Goal: Download file/media

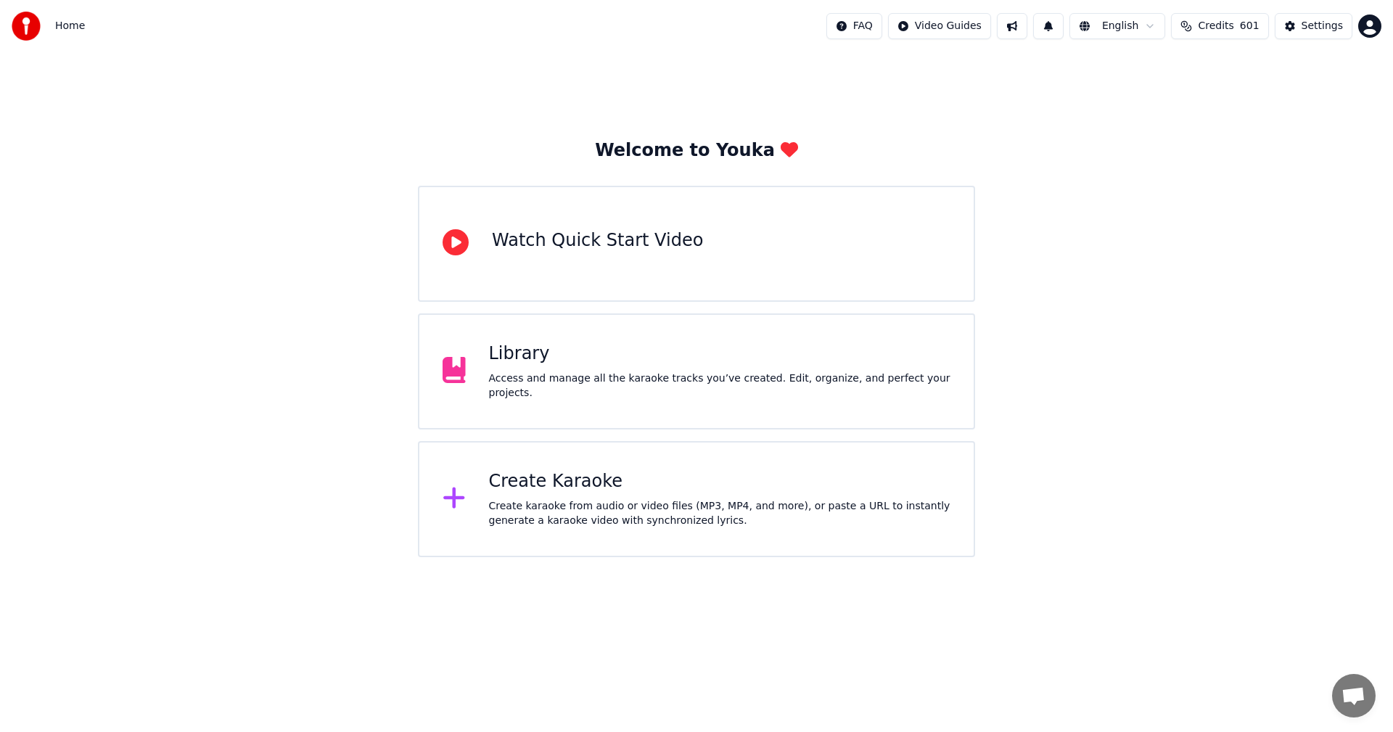
click at [525, 366] on div "Library" at bounding box center [720, 354] width 462 height 23
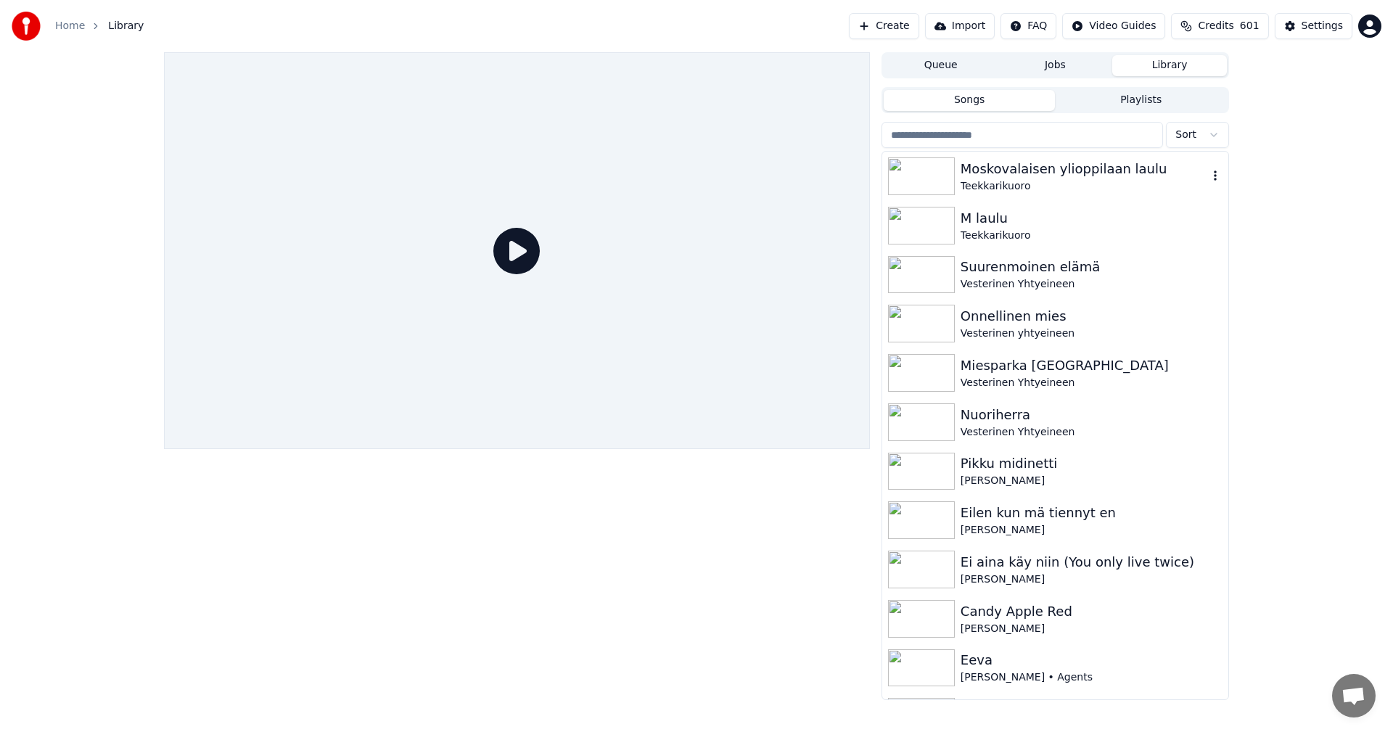
click at [999, 169] on div "Moskovalaisen ylioppilaan laulu" at bounding box center [1084, 169] width 247 height 20
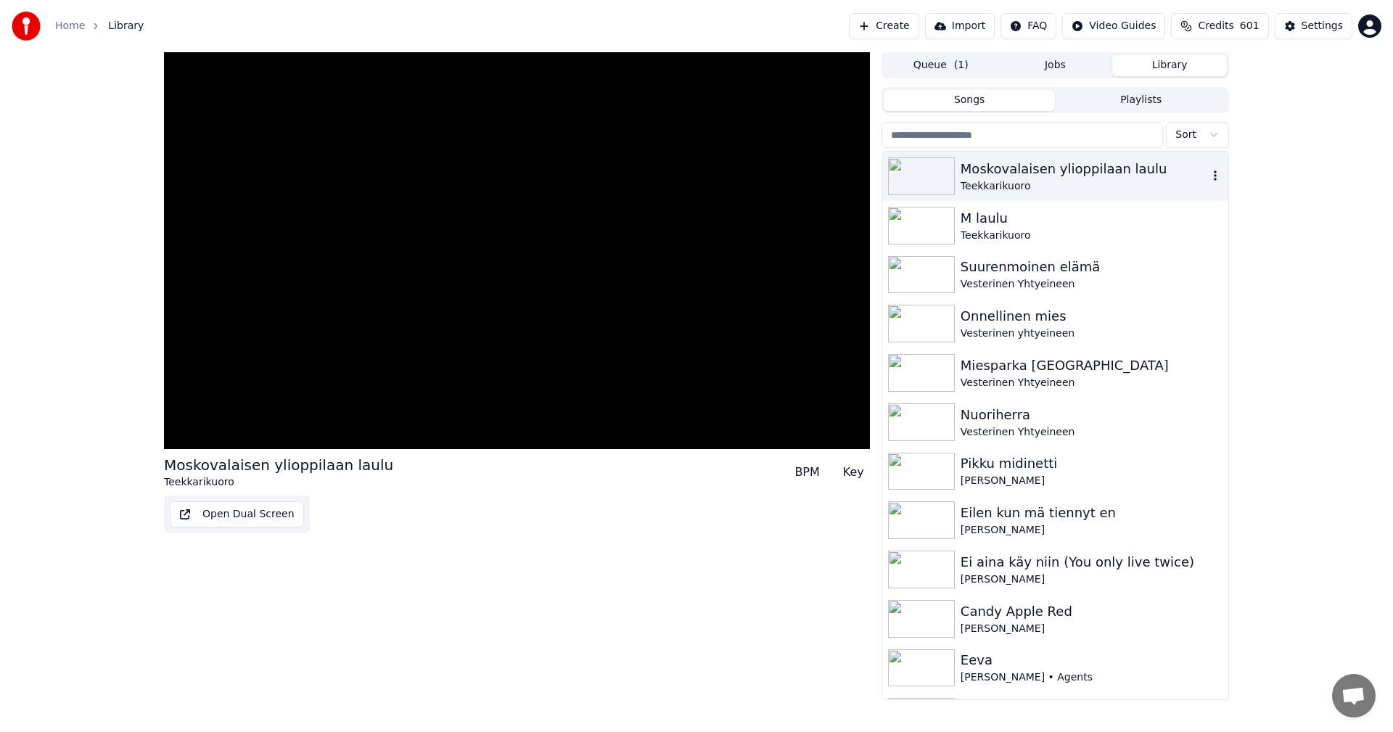
click at [999, 169] on div "Moskovalaisen ylioppilaan laulu" at bounding box center [1084, 169] width 247 height 20
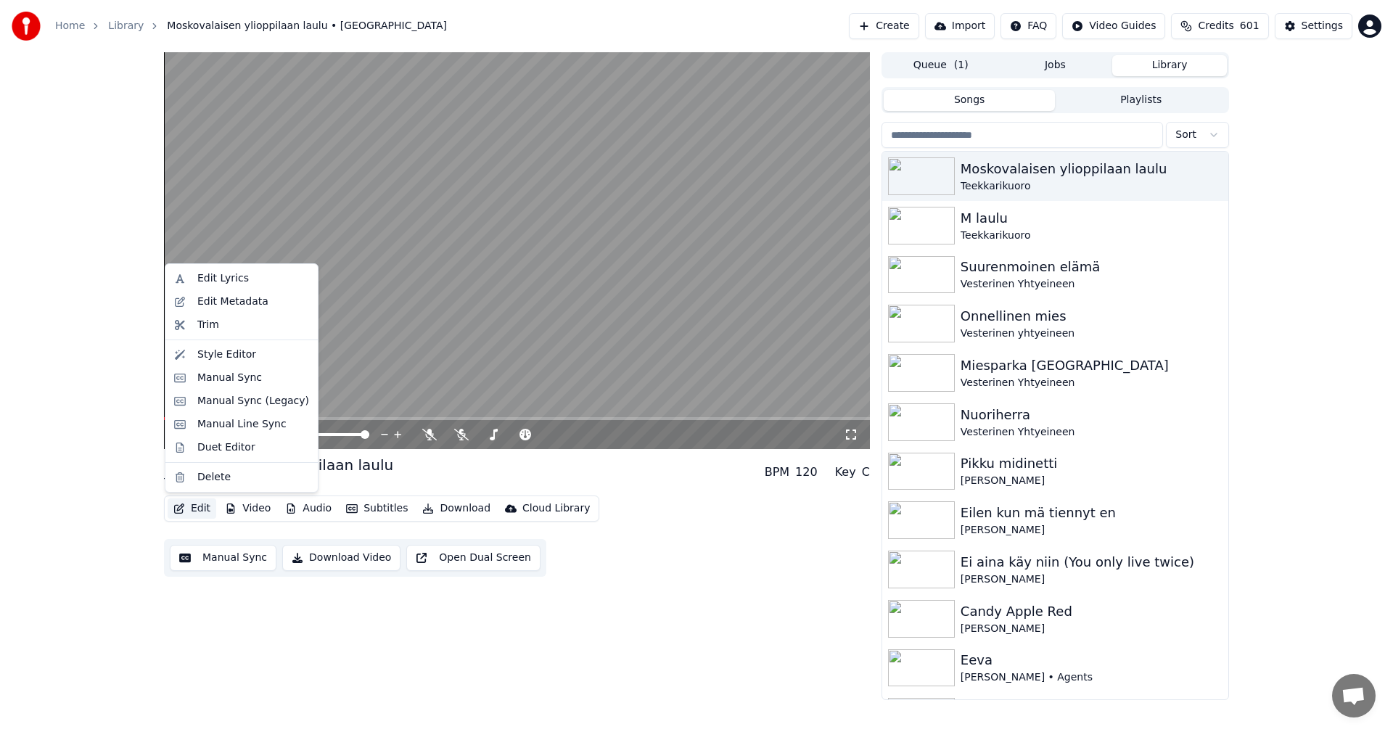
click at [205, 507] on button "Edit" at bounding box center [192, 509] width 49 height 20
click at [247, 404] on div "Manual Sync (Legacy)" at bounding box center [253, 401] width 112 height 15
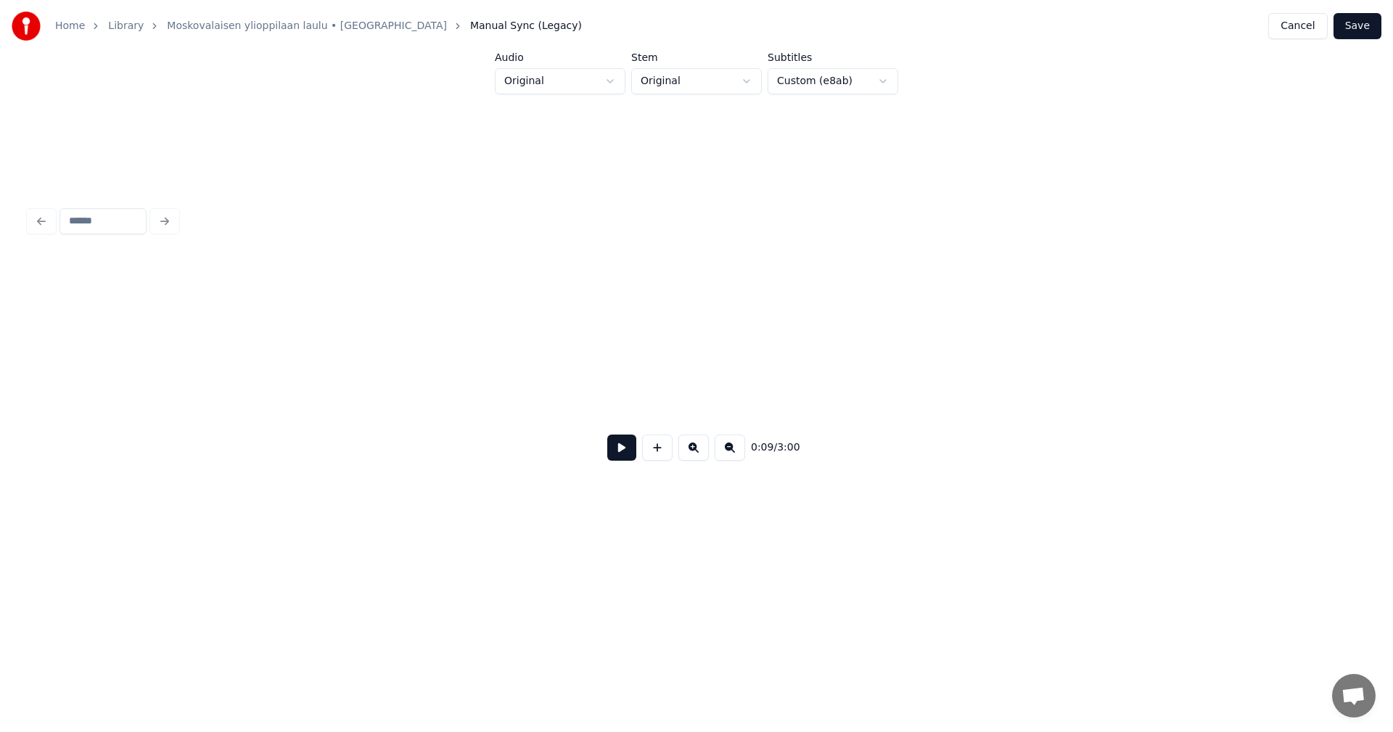
scroll to position [0, 2346]
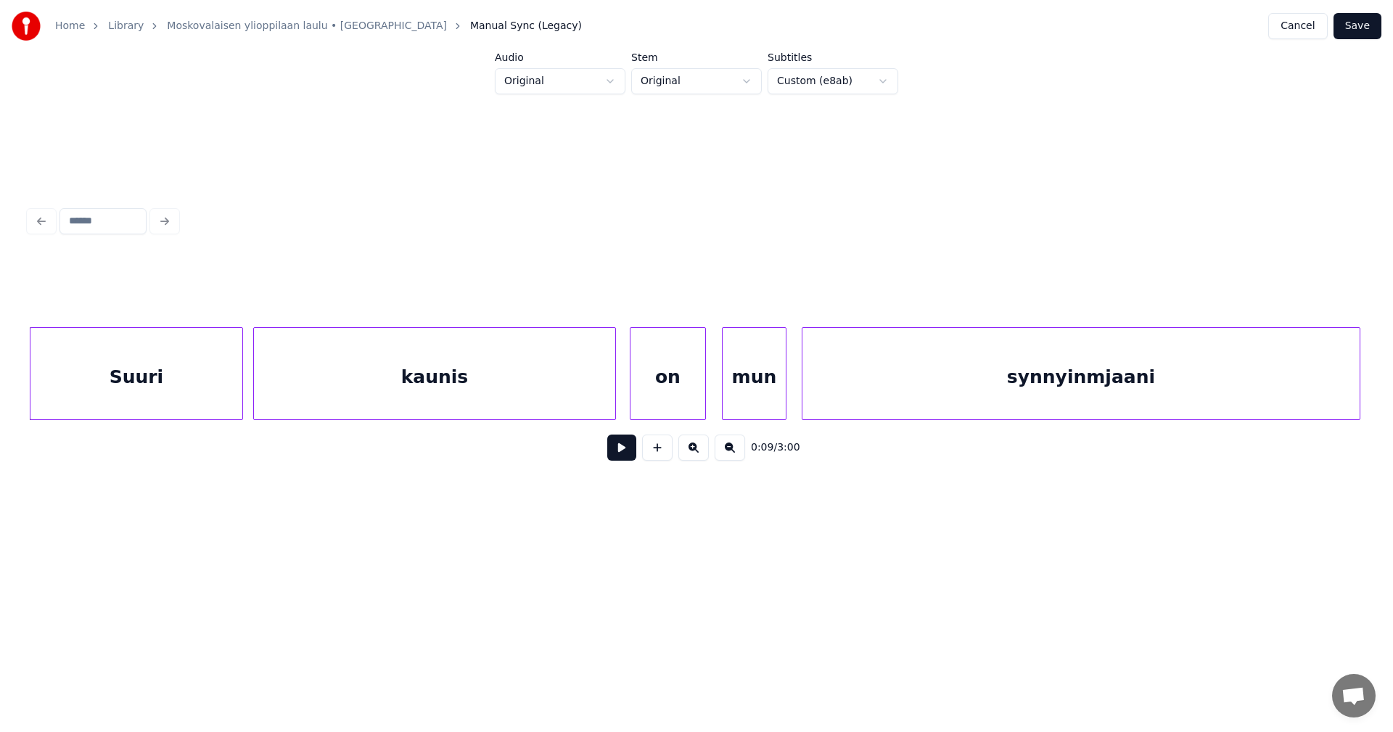
click at [625, 458] on button at bounding box center [621, 448] width 29 height 26
click at [952, 567] on html "Home Library Moskovalaisen ylioppilaan laulu • Teekkarikuoro Manual Sync (Legac…" at bounding box center [696, 290] width 1393 height 580
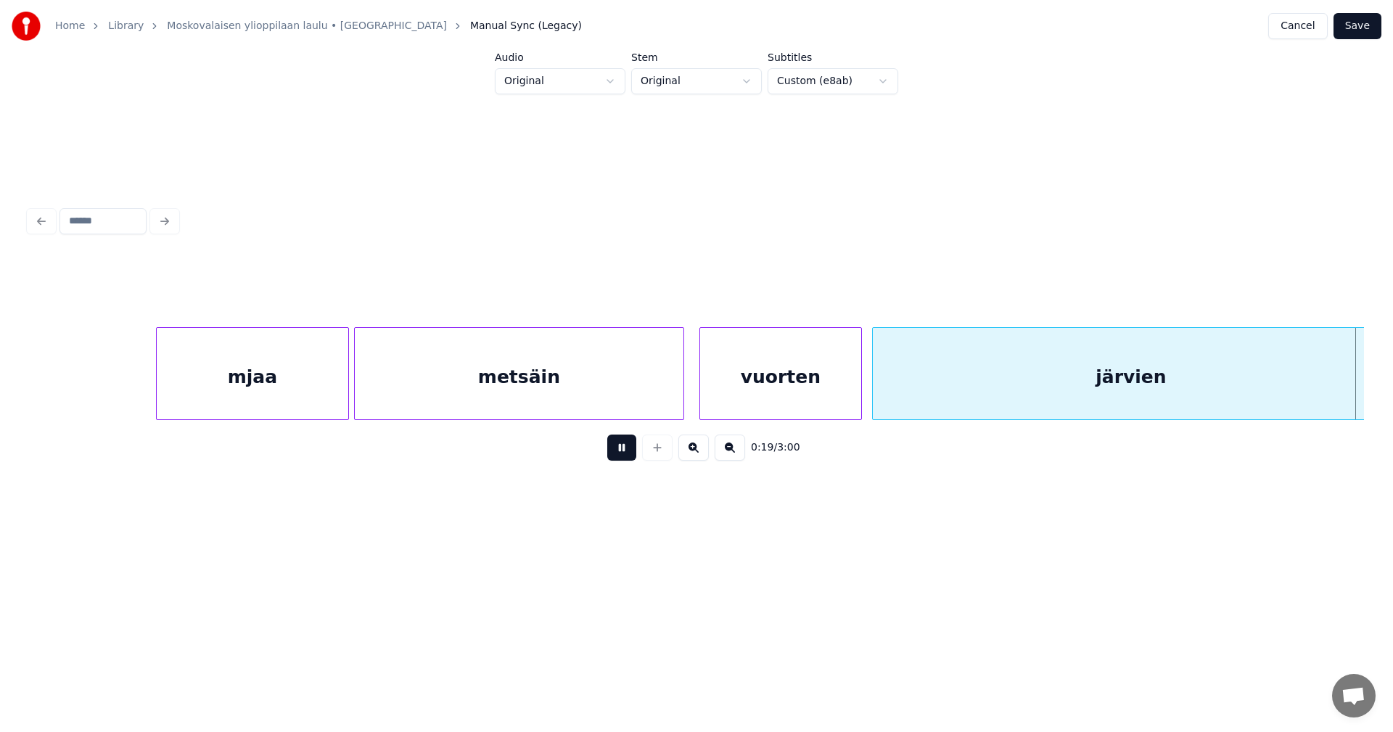
scroll to position [0, 5020]
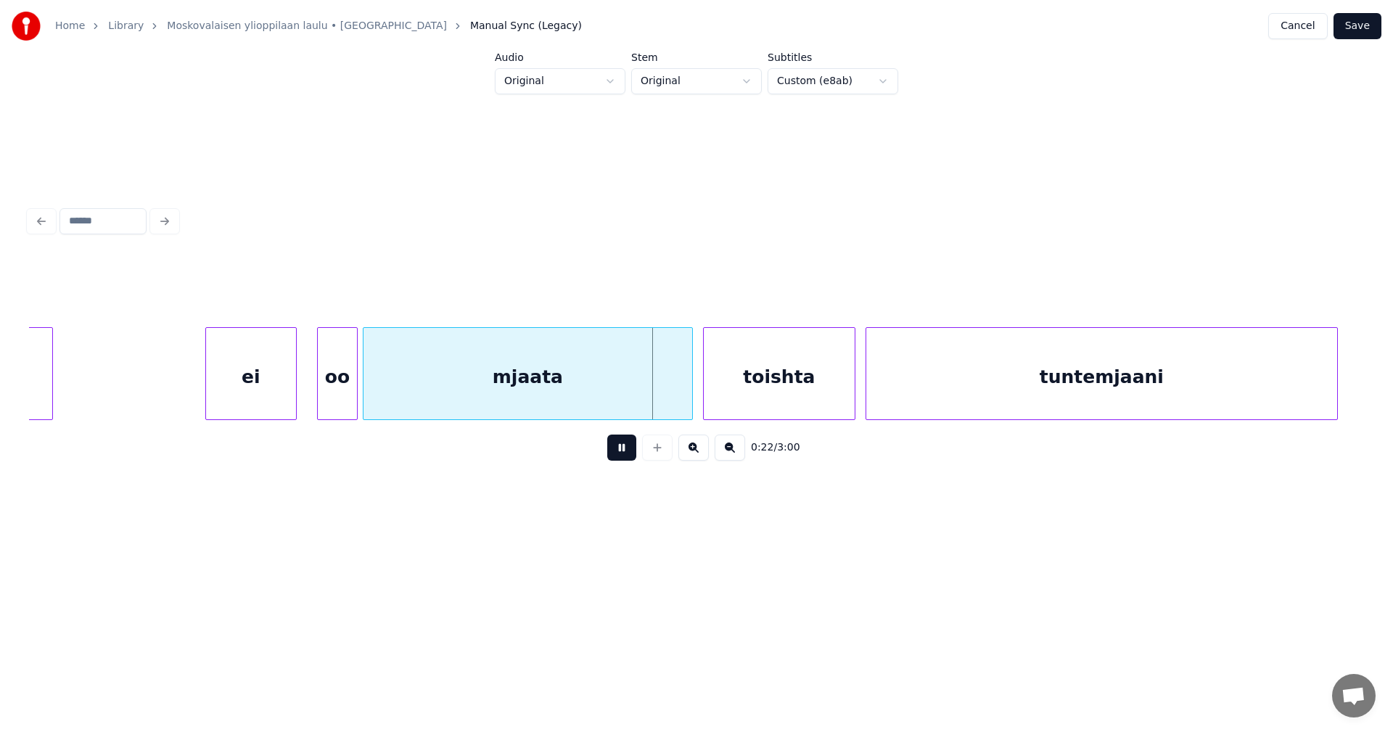
drag, startPoint x: 617, startPoint y: 456, endPoint x: 538, endPoint y: 433, distance: 82.4
click at [618, 455] on button at bounding box center [621, 448] width 29 height 26
click at [255, 385] on div "ei" at bounding box center [242, 377] width 90 height 99
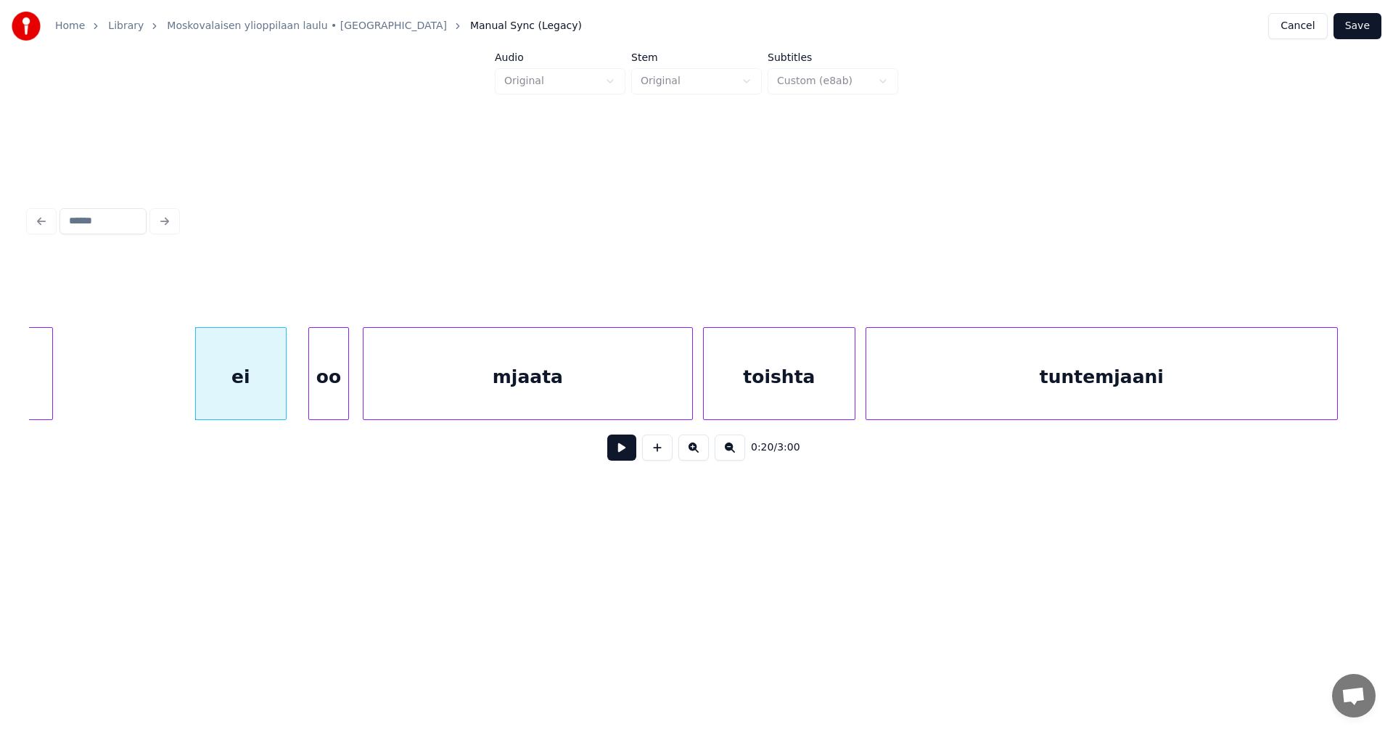
click at [333, 391] on div "oo" at bounding box center [328, 377] width 39 height 99
click at [626, 451] on button at bounding box center [621, 448] width 29 height 26
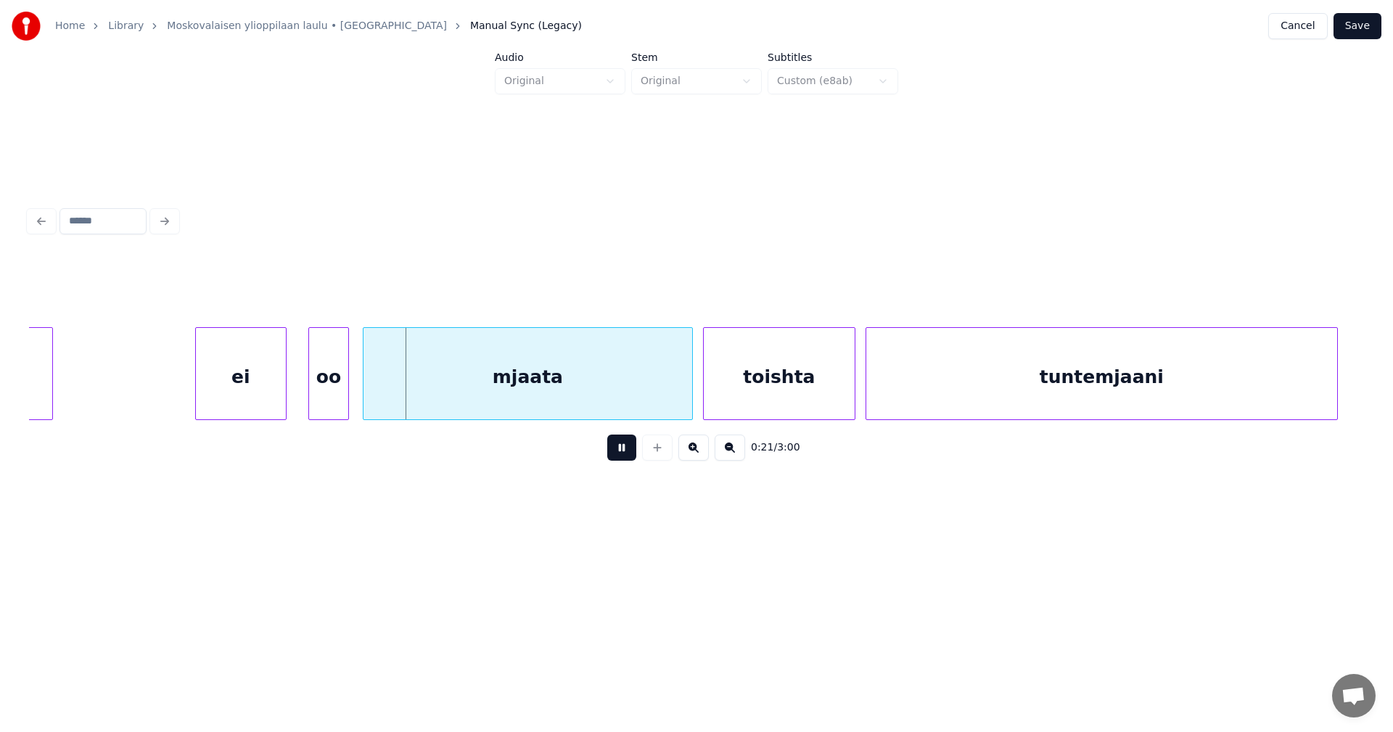
drag, startPoint x: 626, startPoint y: 451, endPoint x: 369, endPoint y: 411, distance: 260.1
click at [625, 451] on button at bounding box center [621, 448] width 29 height 26
click at [305, 396] on div at bounding box center [305, 373] width 4 height 91
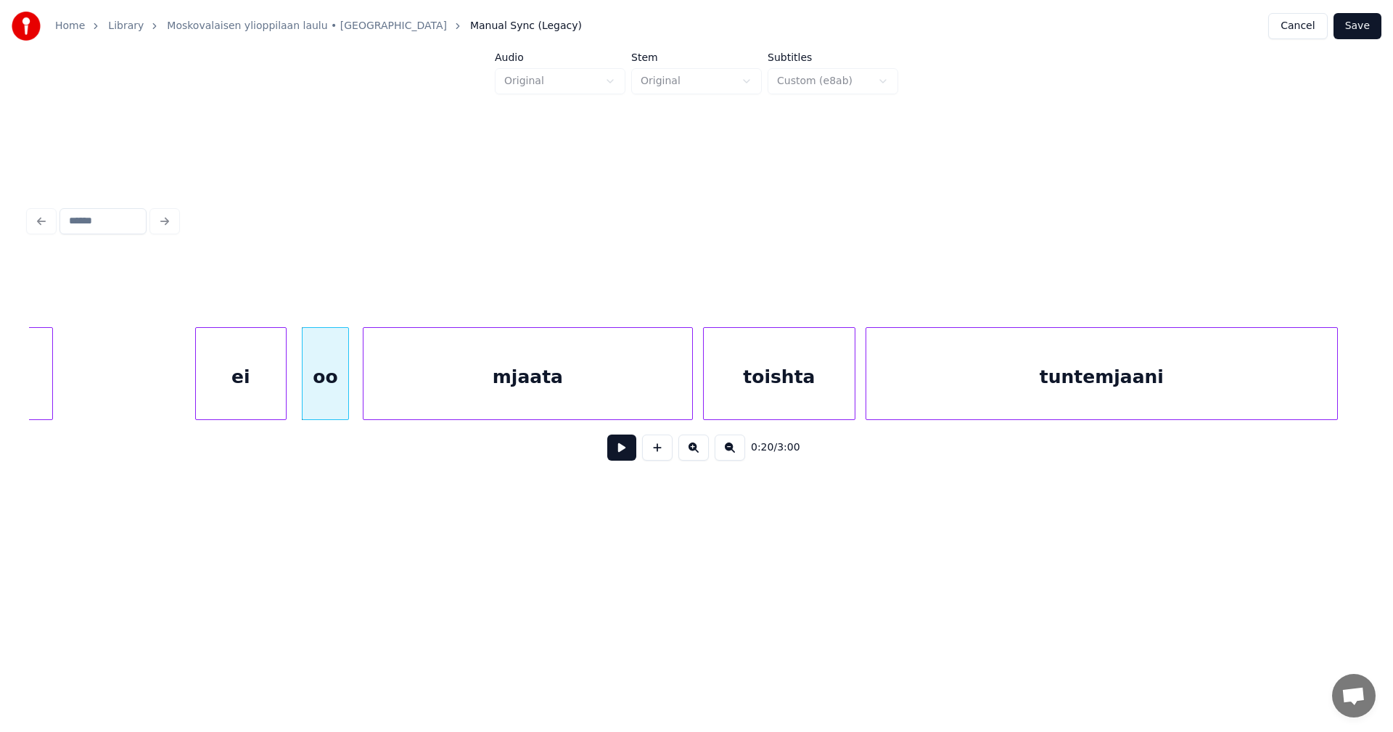
click at [619, 461] on button at bounding box center [621, 448] width 29 height 26
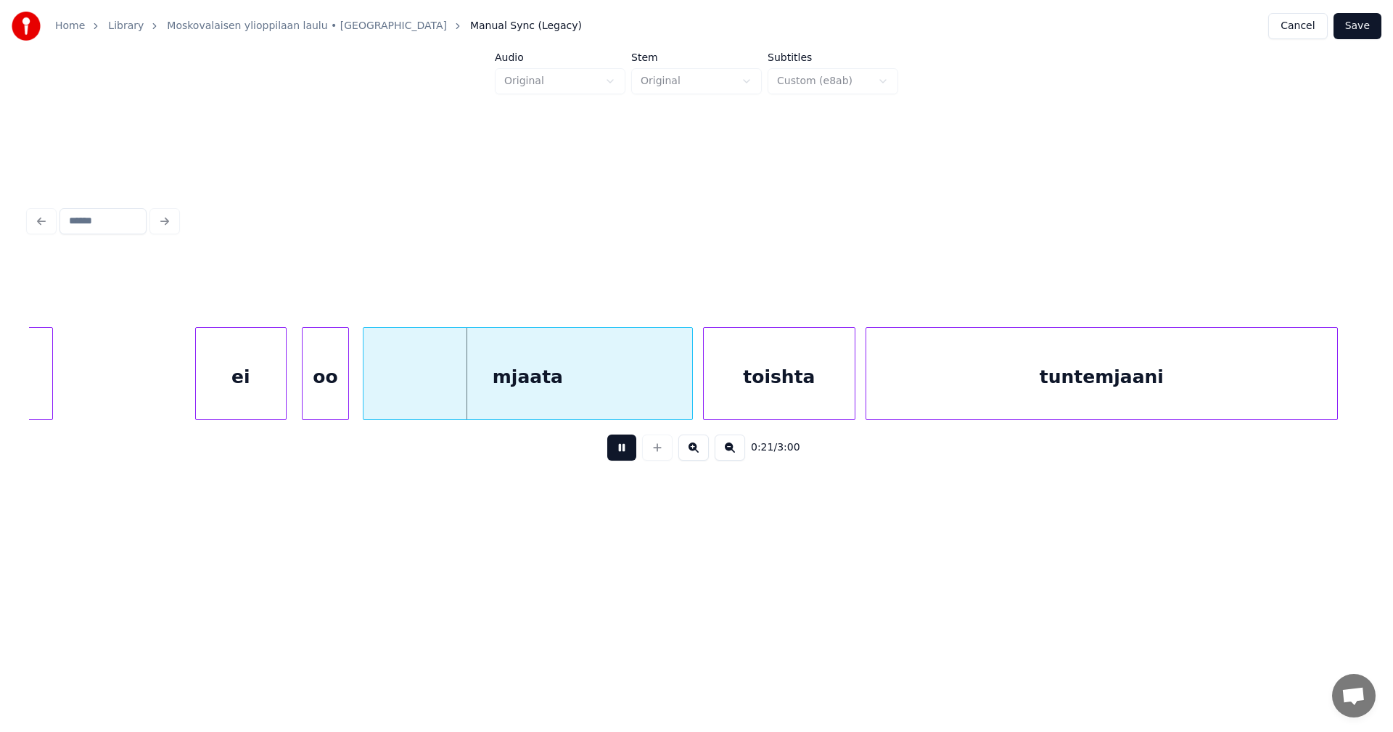
click at [621, 460] on button at bounding box center [621, 448] width 29 height 26
click at [266, 396] on div "ei" at bounding box center [241, 377] width 90 height 99
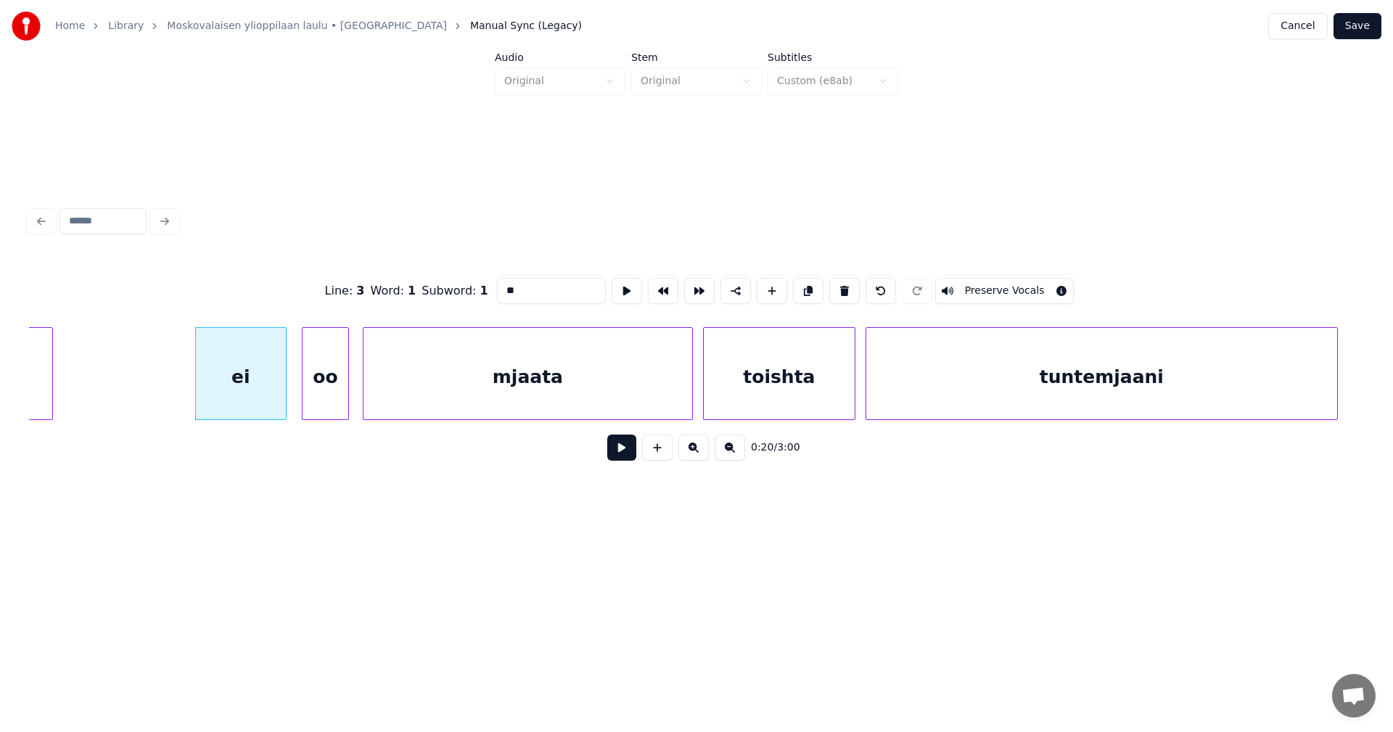
click at [267, 388] on div "ei" at bounding box center [241, 377] width 90 height 99
click at [627, 454] on button at bounding box center [621, 448] width 29 height 26
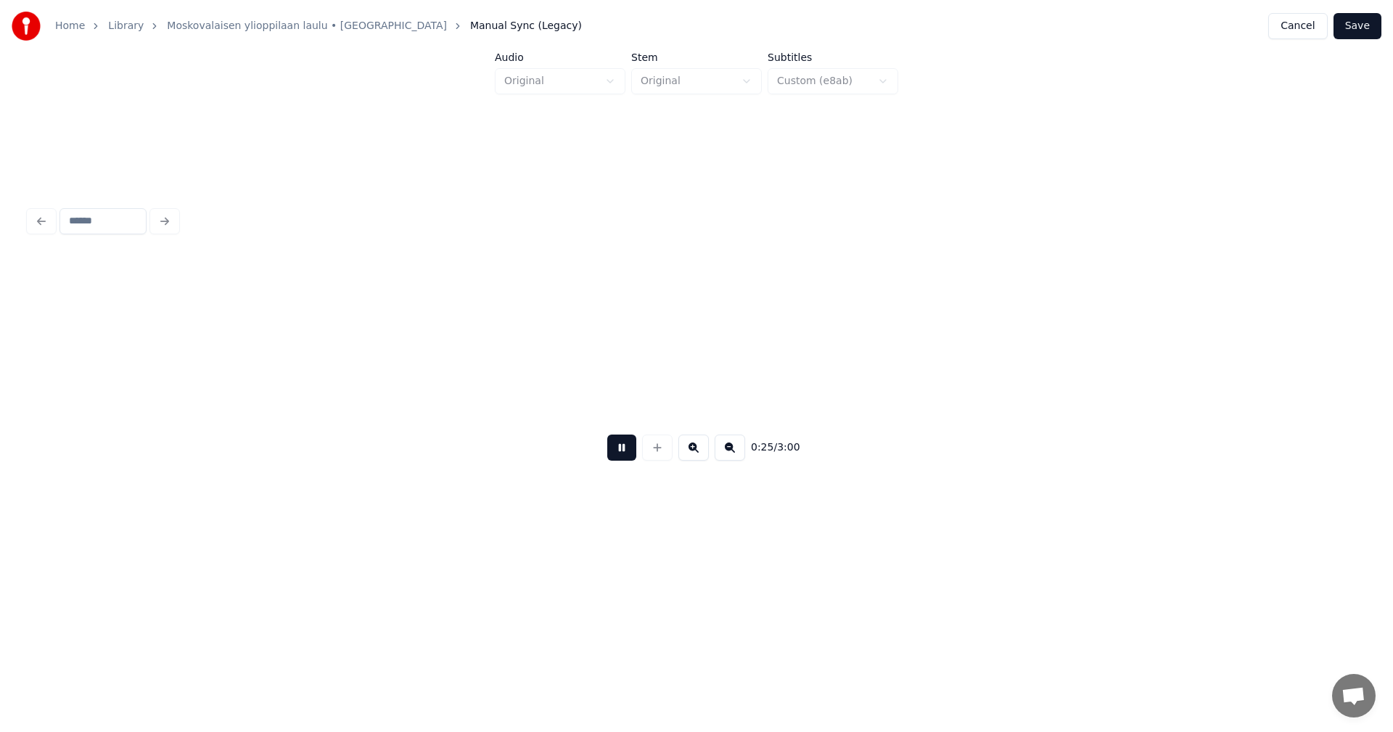
scroll to position [0, 6356]
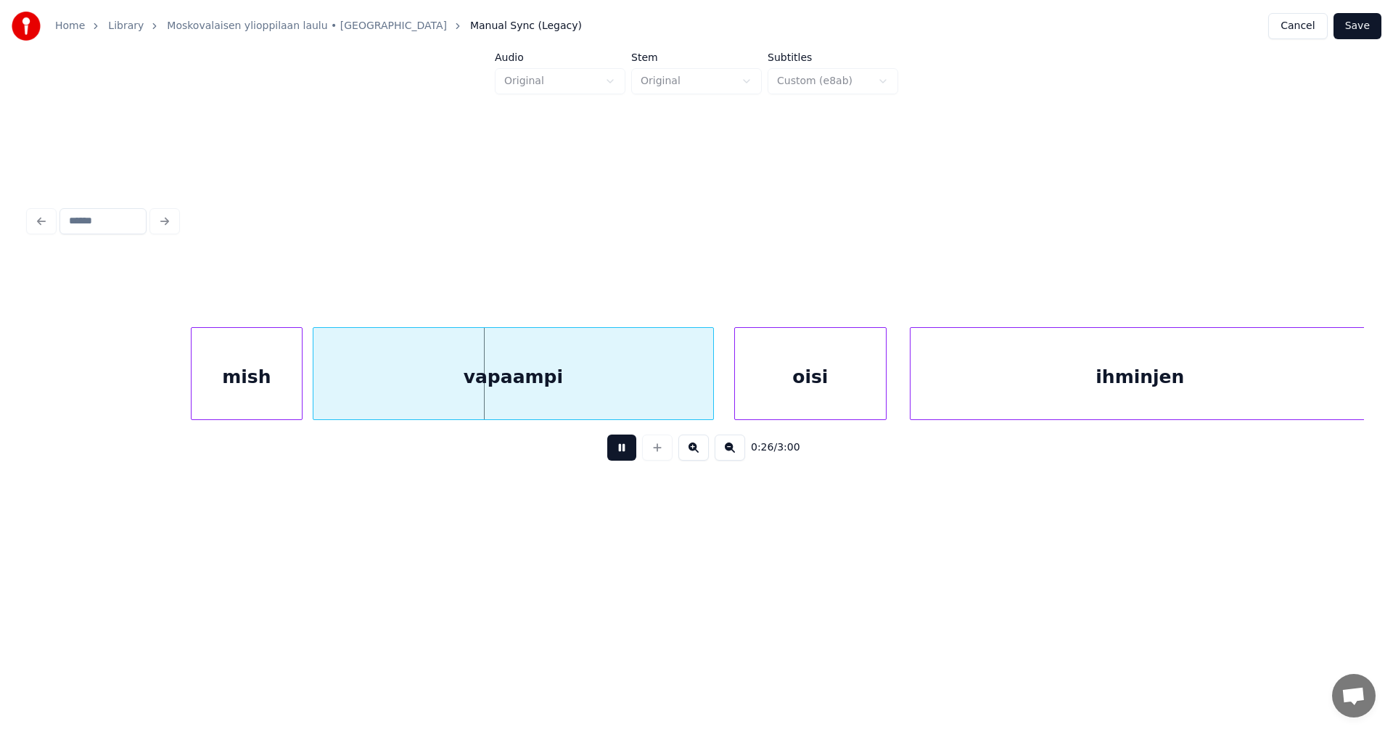
click at [623, 455] on button at bounding box center [621, 448] width 29 height 26
click at [234, 390] on div "mish" at bounding box center [234, 377] width 110 height 99
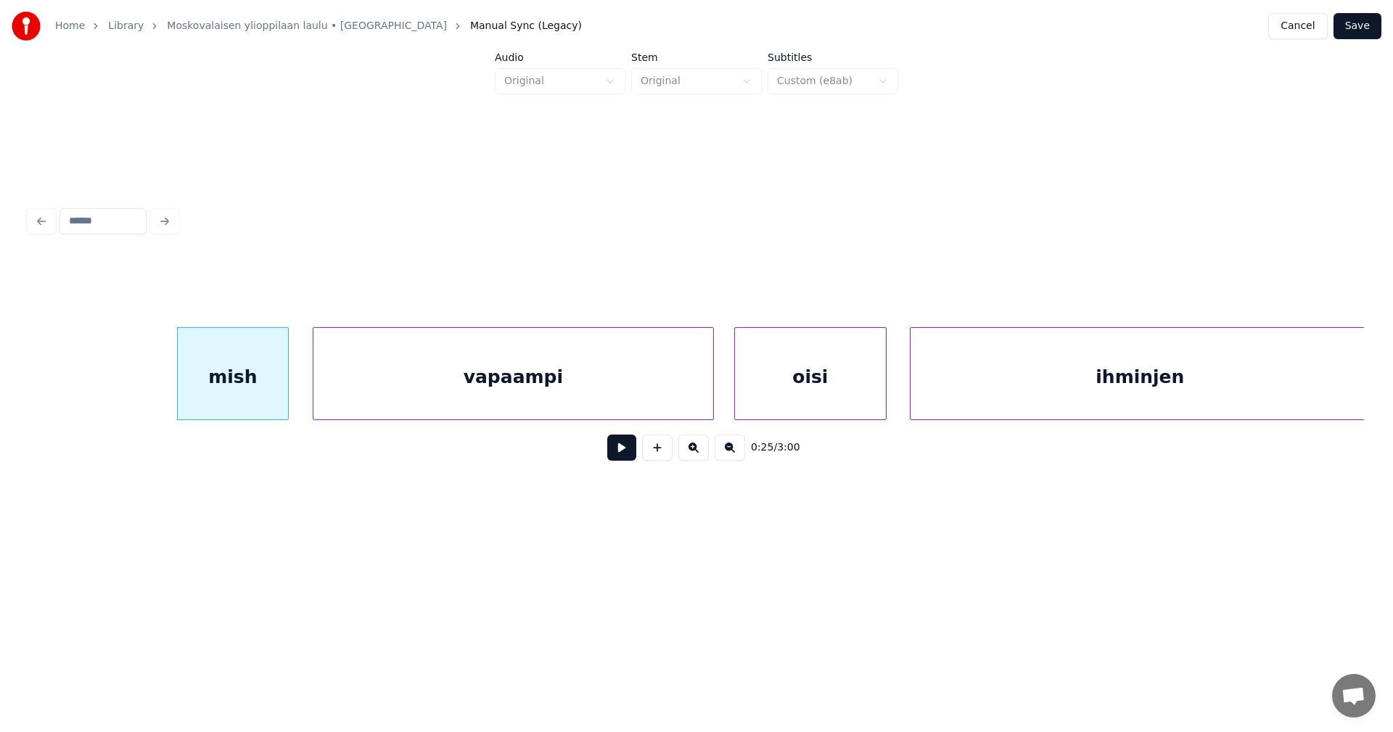
click at [622, 458] on button at bounding box center [621, 448] width 29 height 26
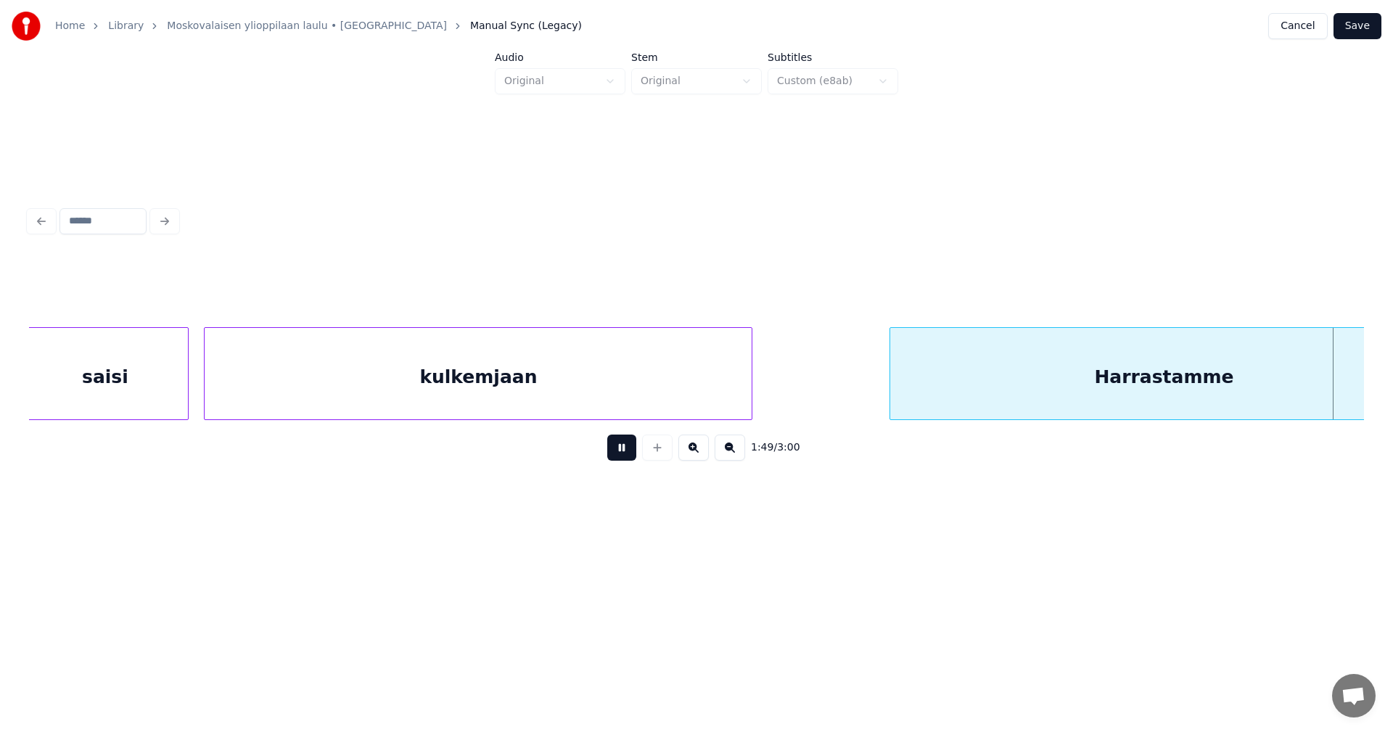
scroll to position [0, 27760]
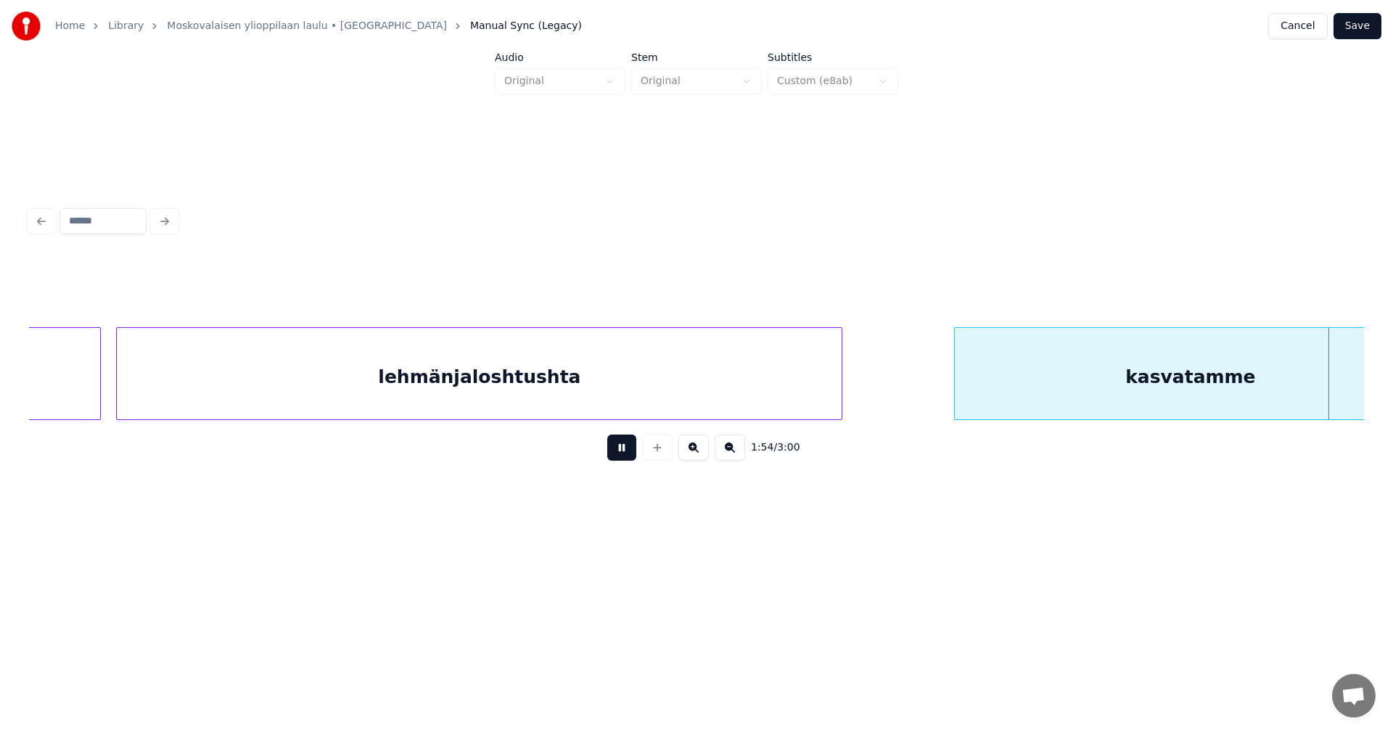
click at [619, 456] on button at bounding box center [621, 448] width 29 height 26
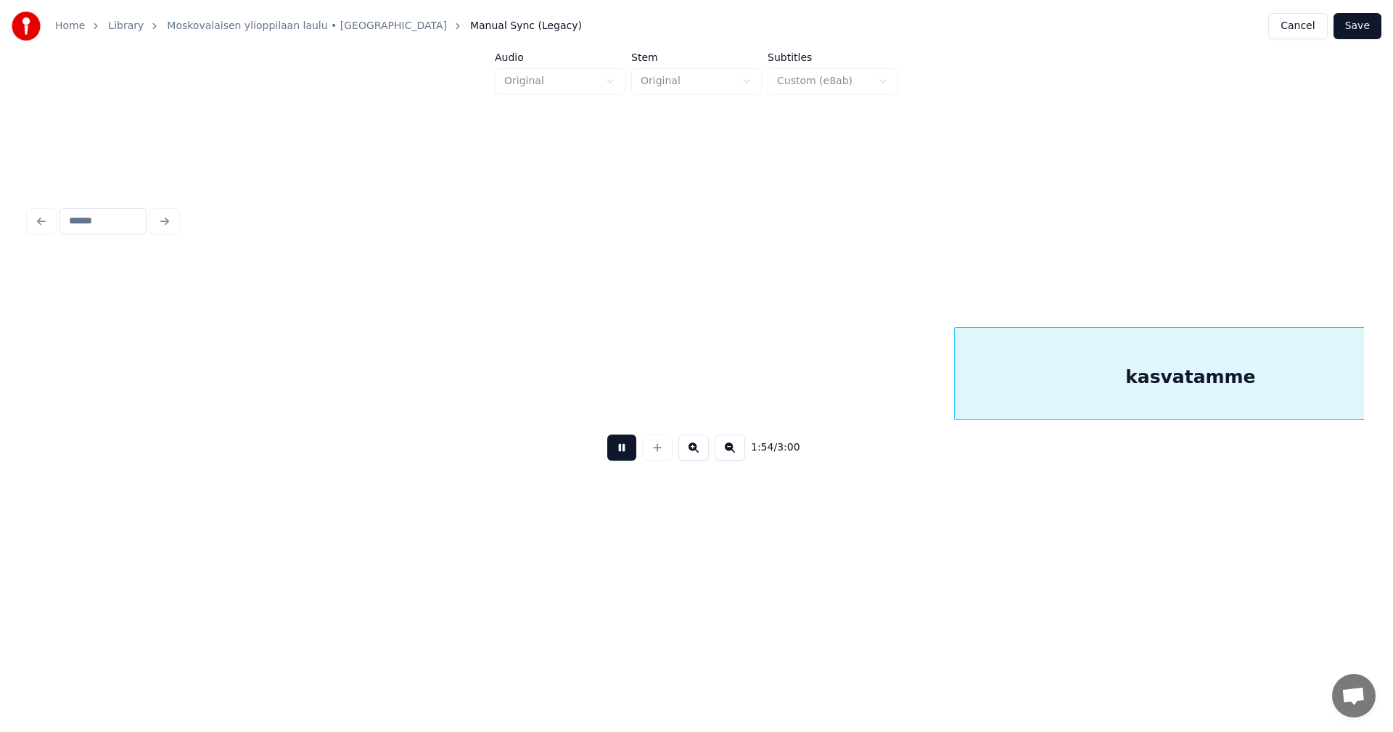
scroll to position [0, 29098]
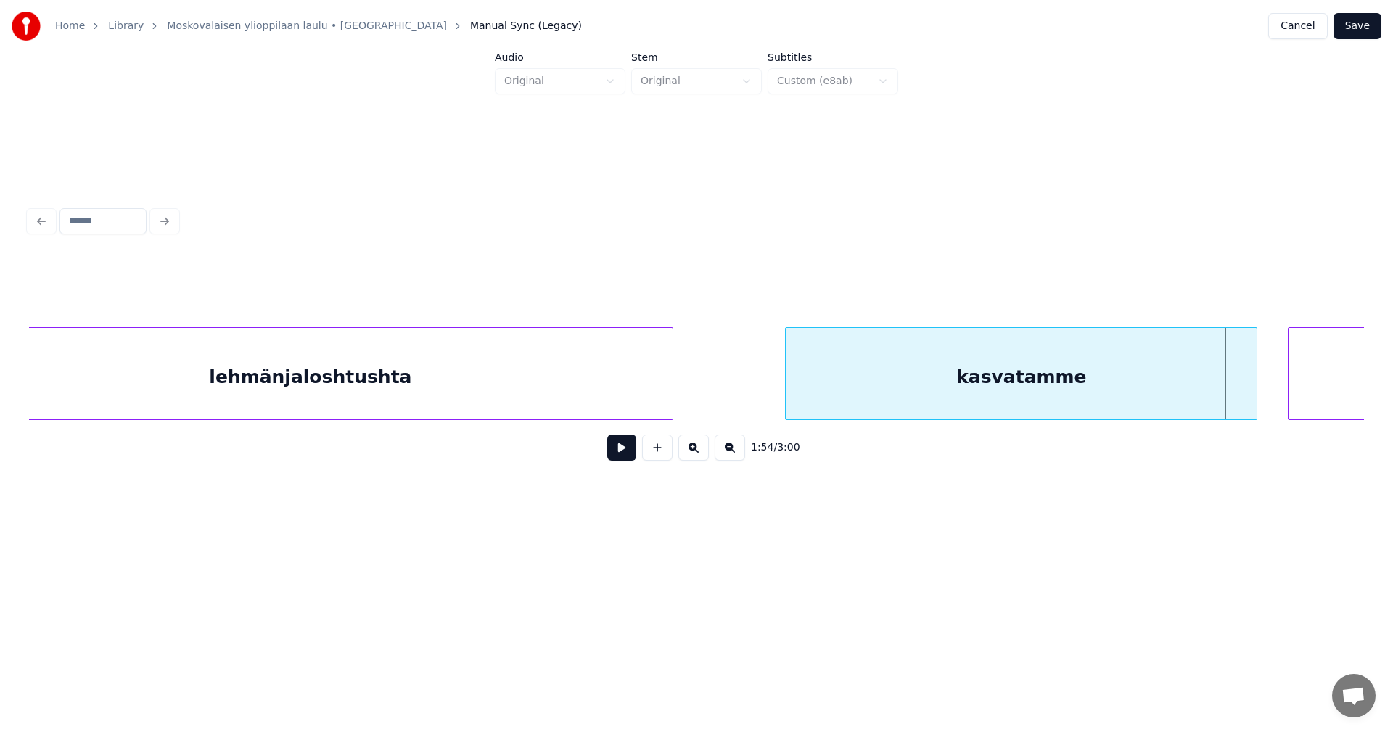
click at [484, 398] on div "lehmänjaloshtushta" at bounding box center [310, 377] width 725 height 99
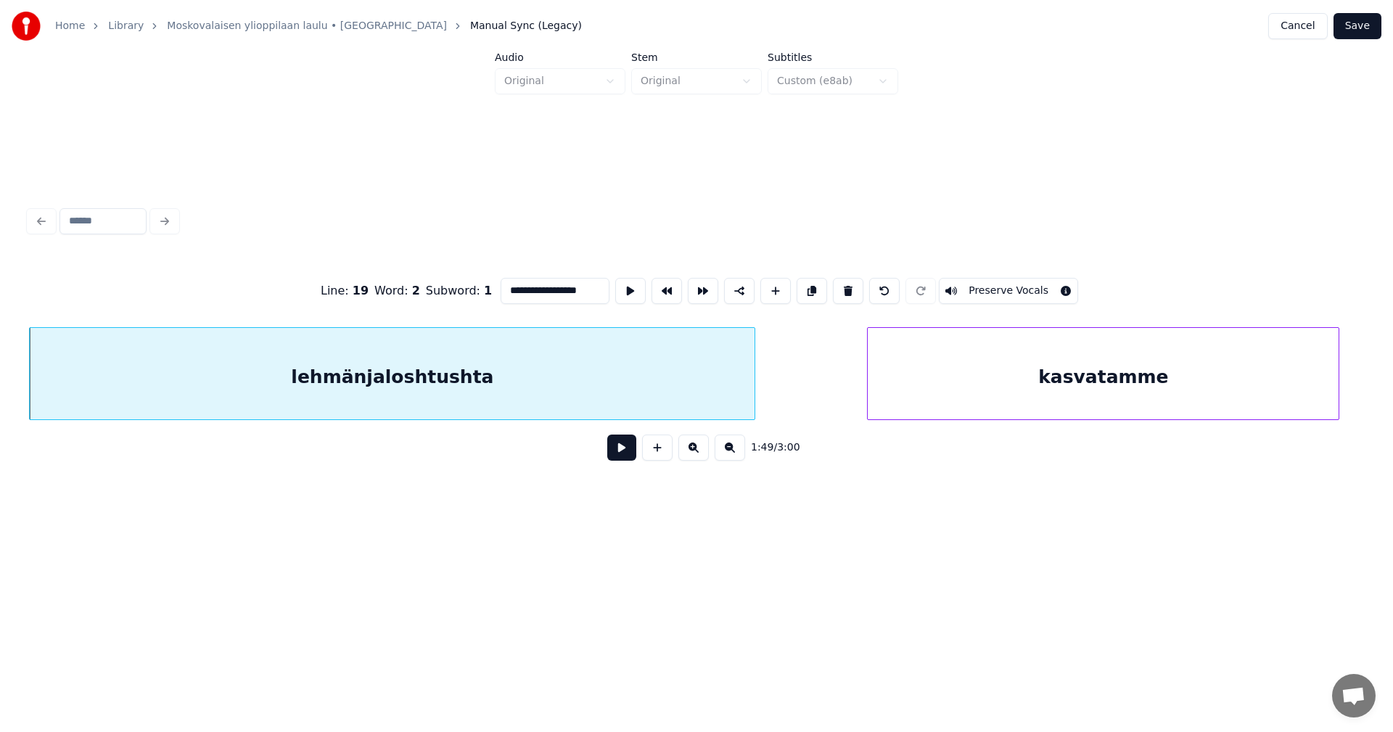
click at [623, 457] on button at bounding box center [621, 448] width 29 height 26
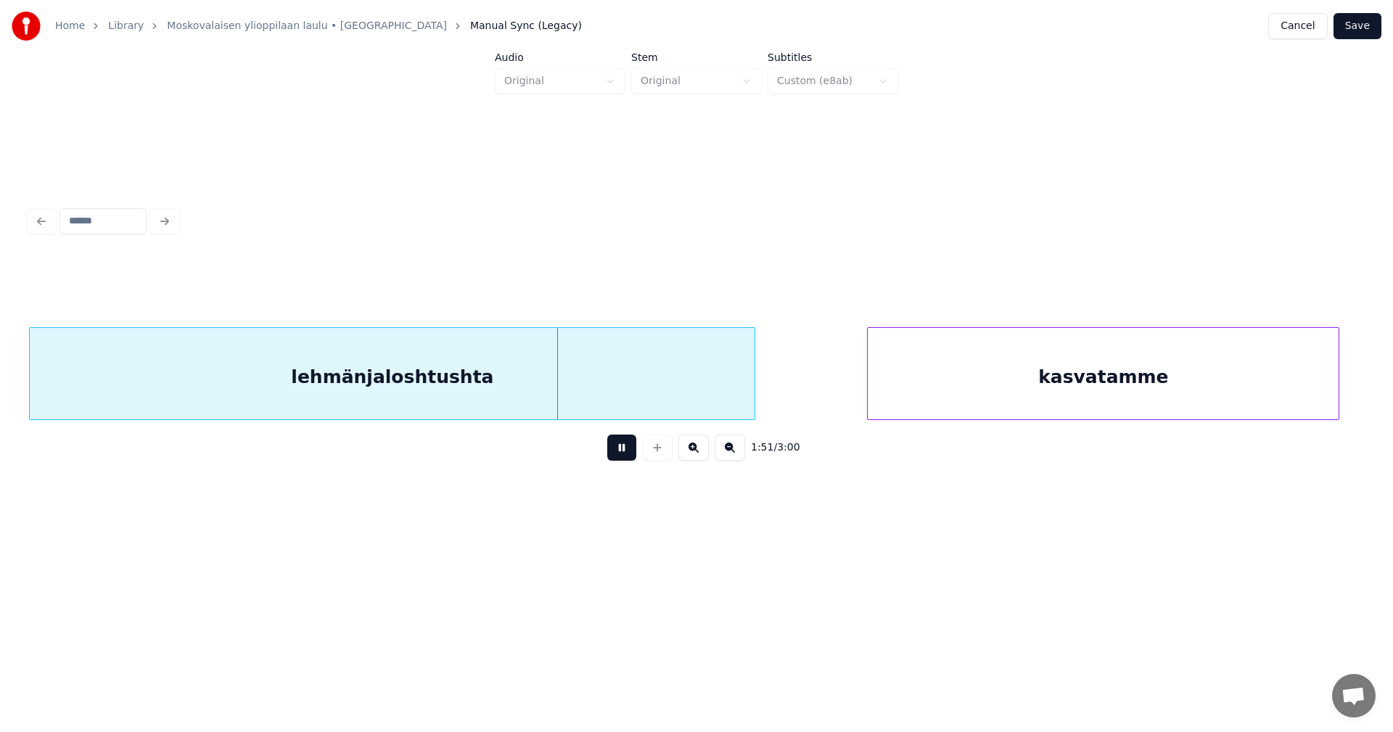
click at [623, 457] on button at bounding box center [621, 448] width 29 height 26
click at [420, 382] on div "lehmänjaloshtushta" at bounding box center [392, 377] width 725 height 99
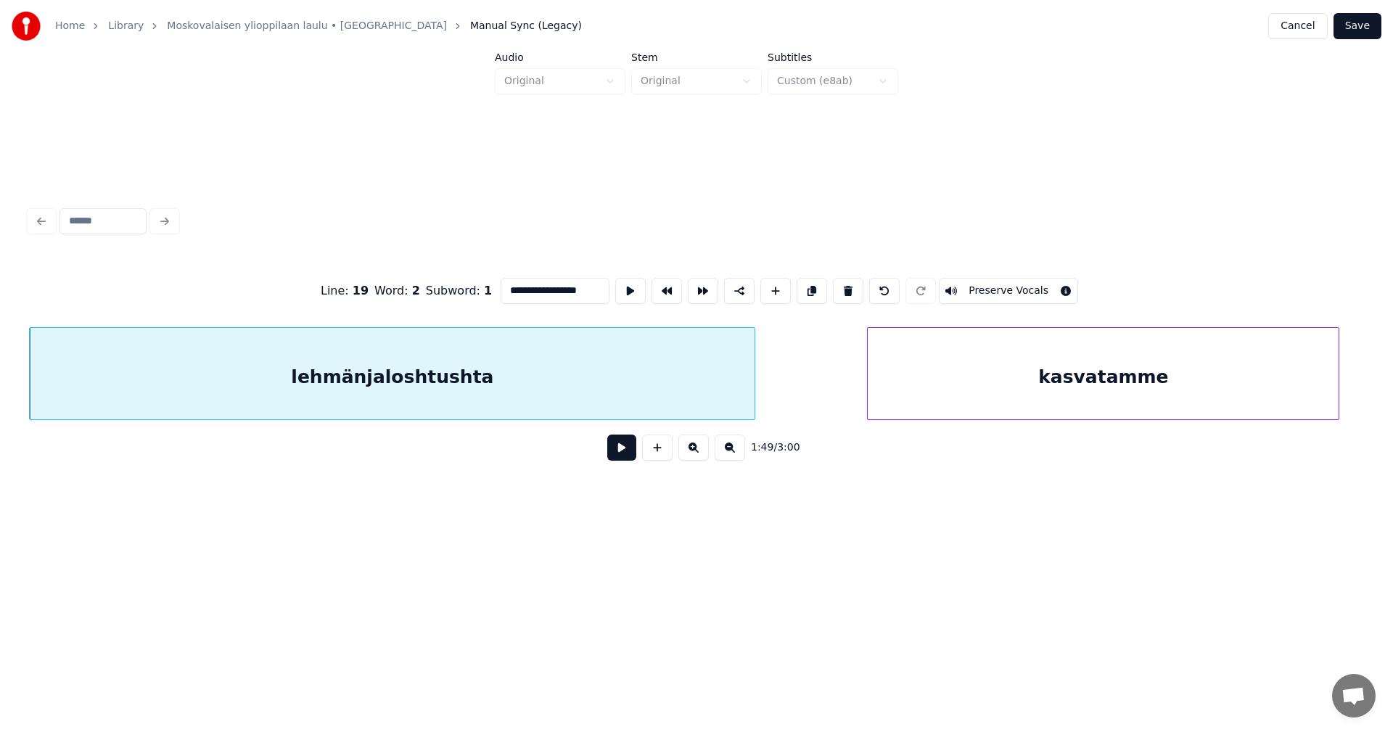
click at [562, 286] on input "**********" at bounding box center [555, 291] width 109 height 26
click at [636, 376] on div "lehmänjalostushta" at bounding box center [392, 377] width 725 height 99
type input "**********"
click at [622, 450] on button at bounding box center [621, 448] width 29 height 26
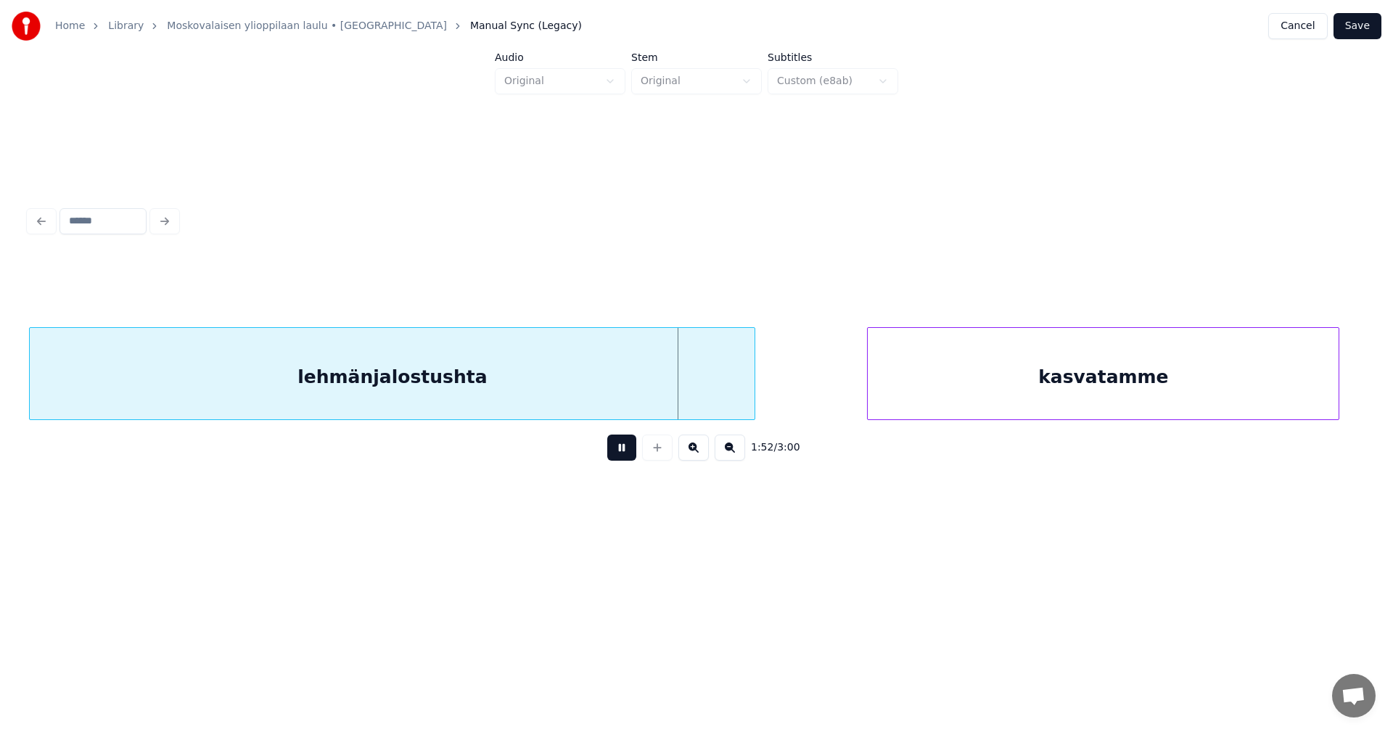
click at [620, 457] on button at bounding box center [621, 448] width 29 height 26
click at [525, 382] on div "lehmänjalostushta" at bounding box center [392, 377] width 725 height 99
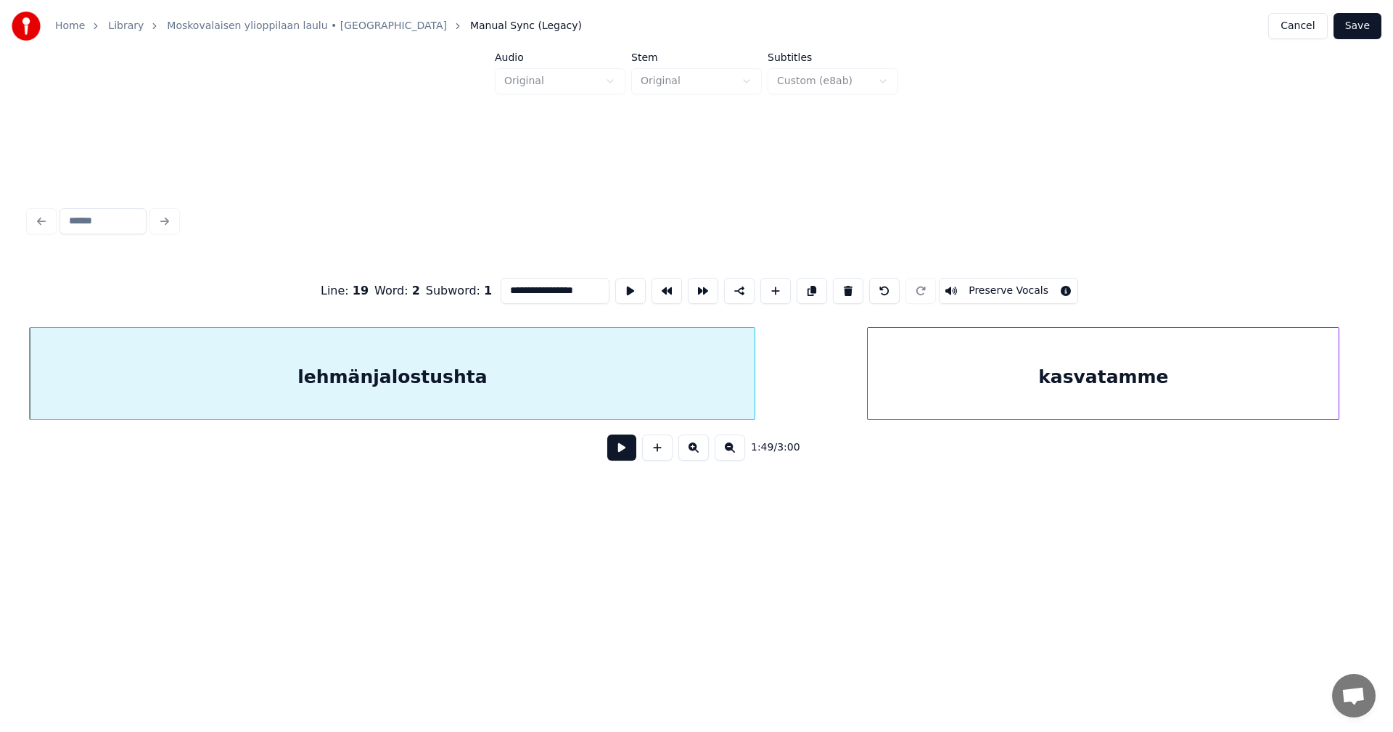
click at [617, 455] on button at bounding box center [621, 448] width 29 height 26
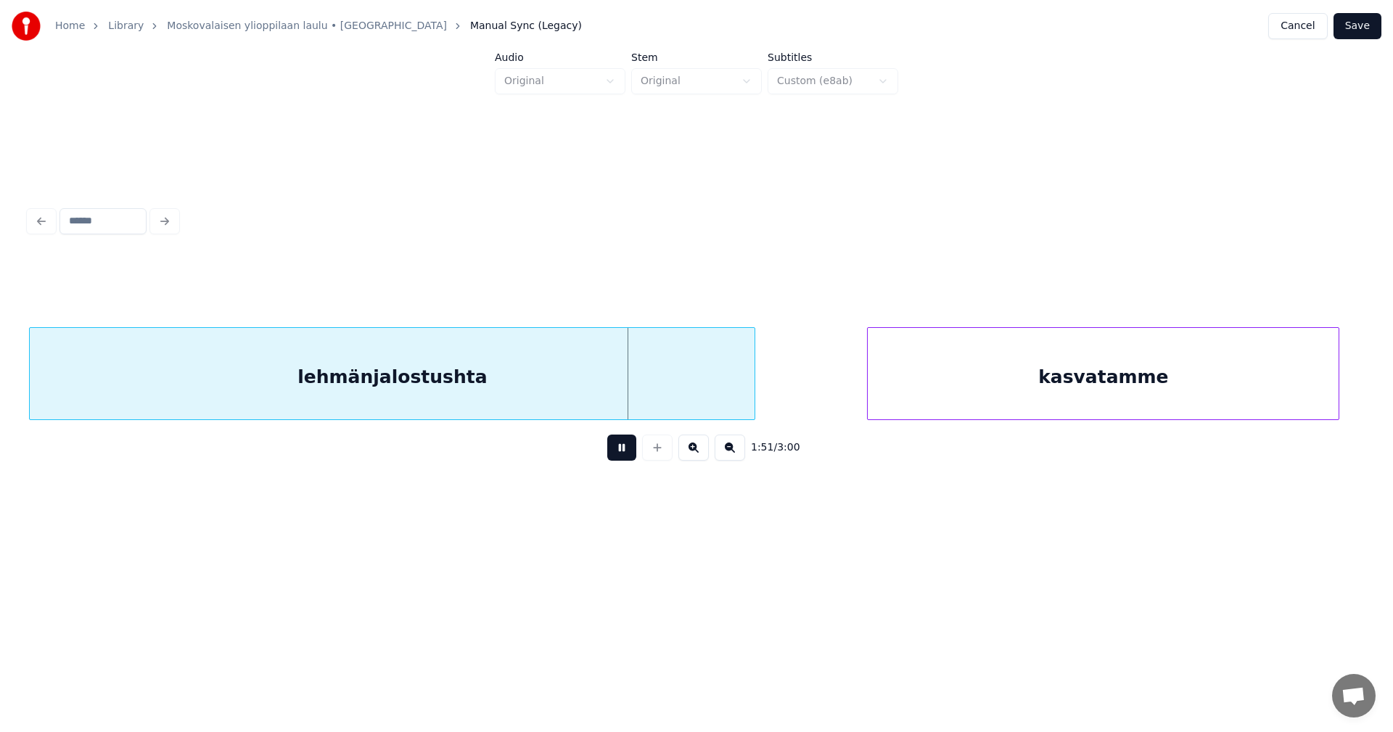
click at [617, 455] on button at bounding box center [621, 448] width 29 height 26
click at [503, 382] on div "lehmänjalostushta" at bounding box center [392, 377] width 725 height 99
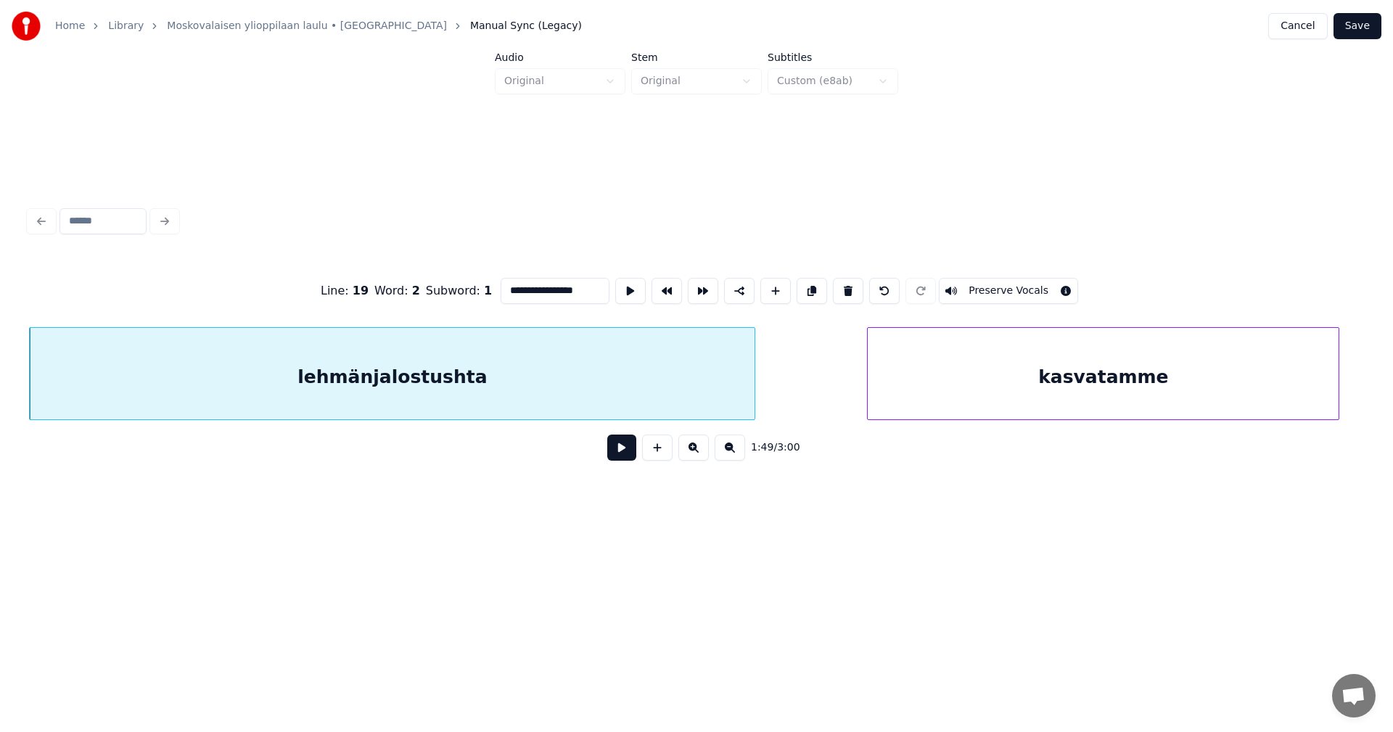
click at [557, 284] on input "**********" at bounding box center [555, 291] width 109 height 26
type input "**********"
click at [615, 452] on button at bounding box center [621, 448] width 29 height 26
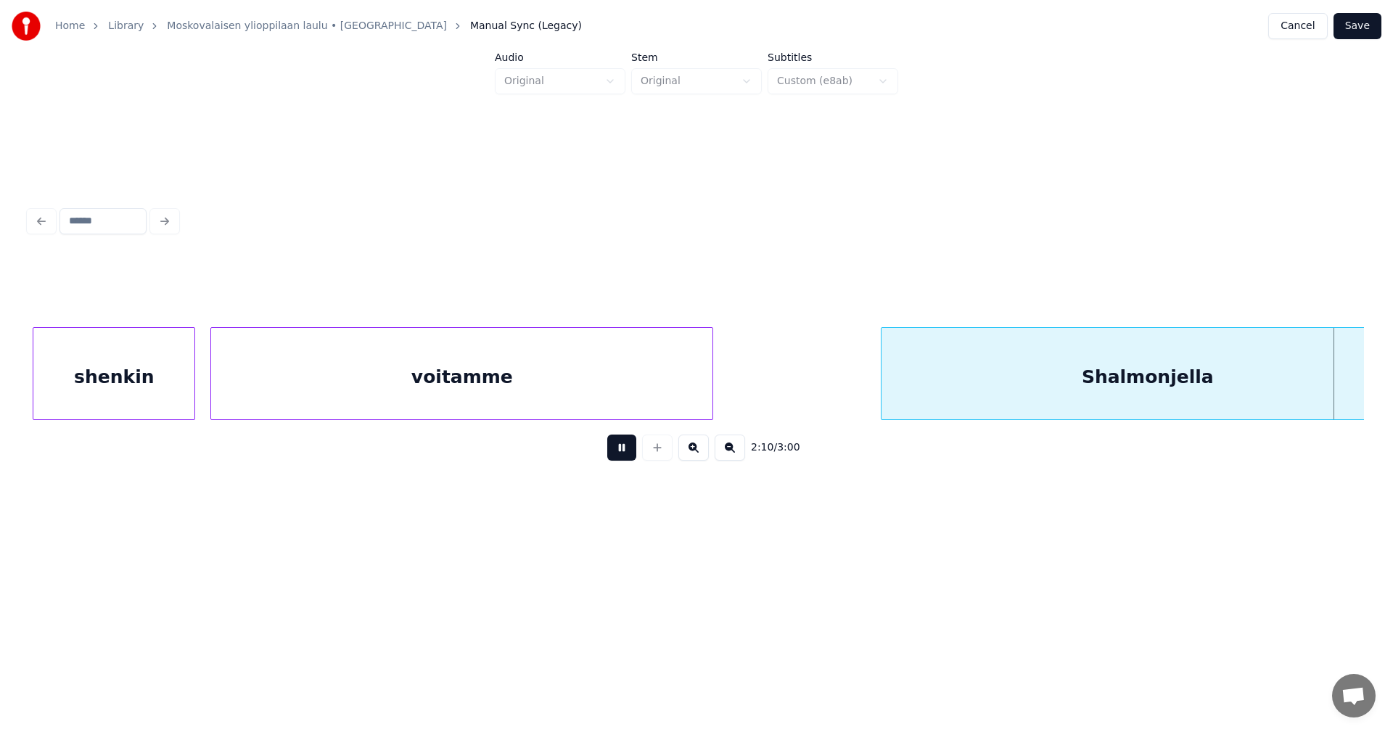
scroll to position [0, 33195]
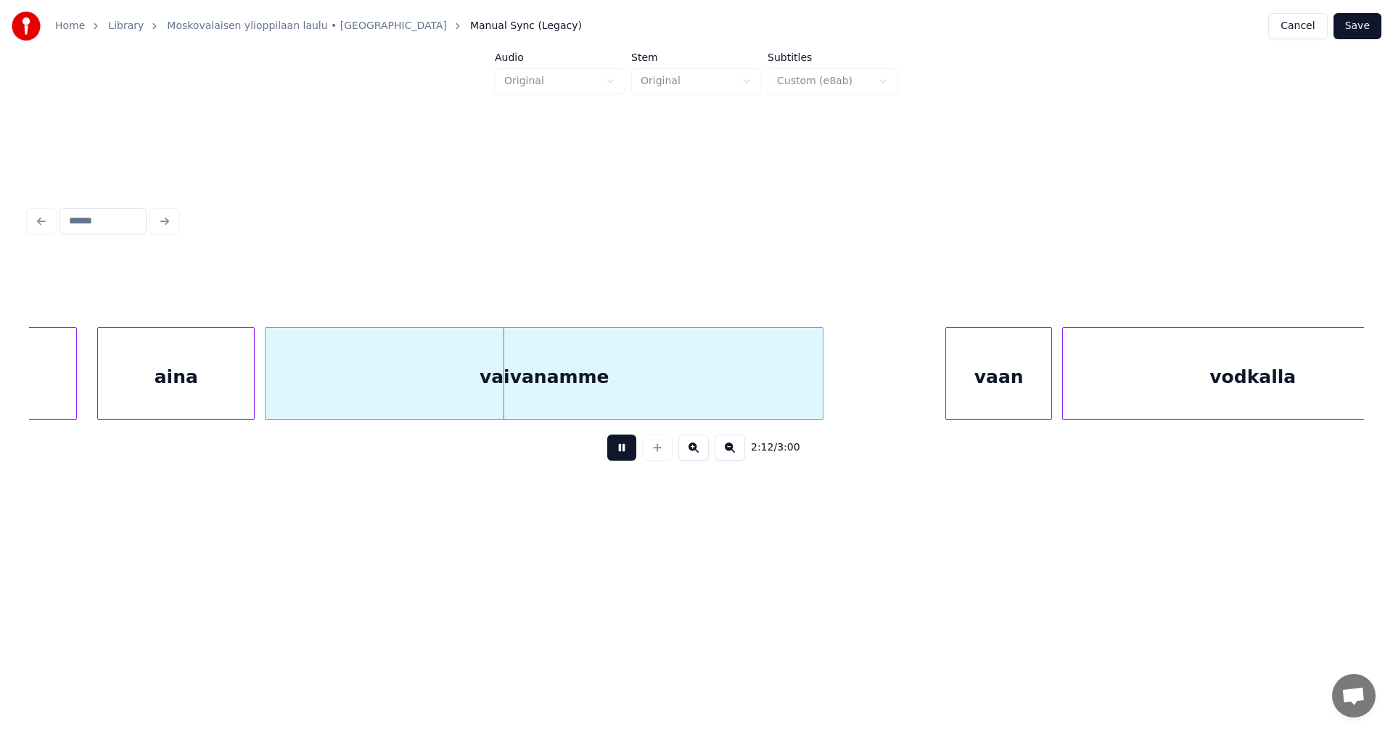
click at [623, 452] on button at bounding box center [621, 448] width 29 height 26
click at [70, 401] on div at bounding box center [69, 373] width 4 height 91
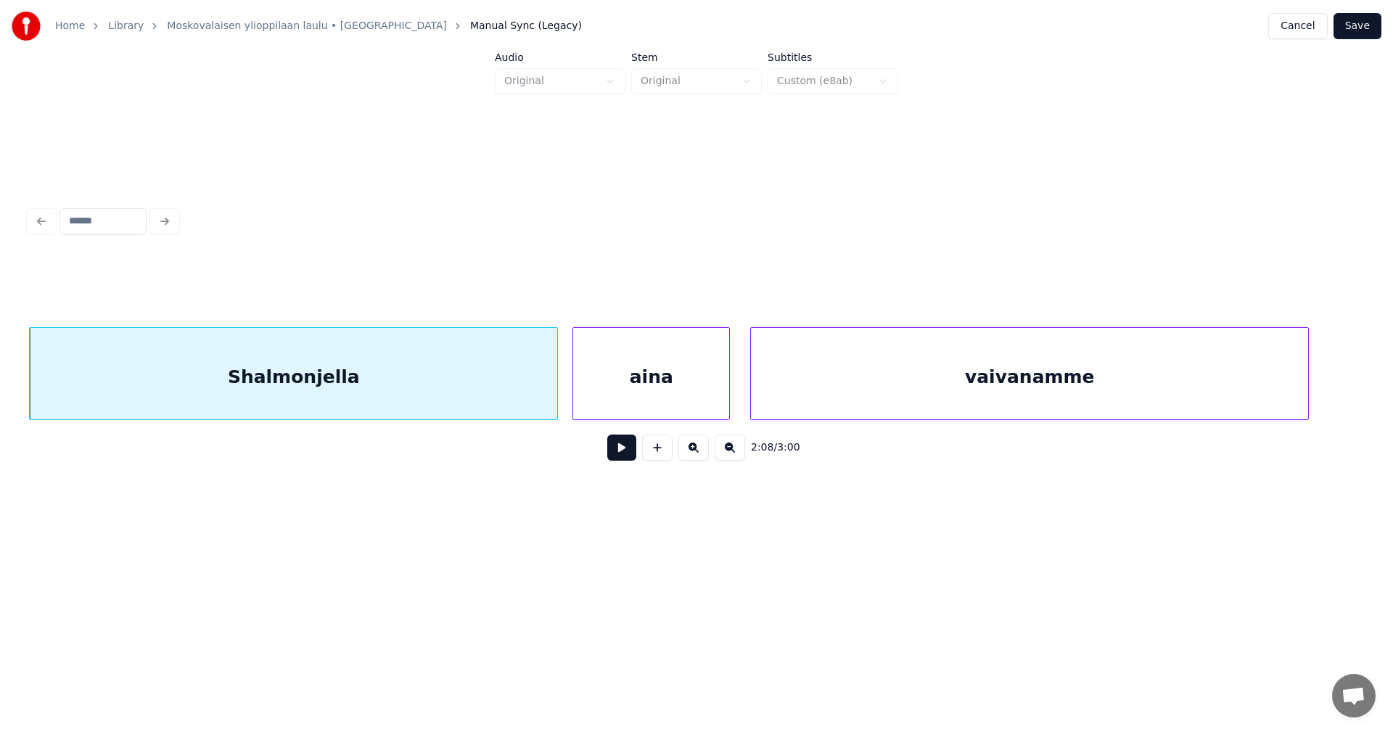
click at [617, 395] on div "aina" at bounding box center [651, 377] width 156 height 99
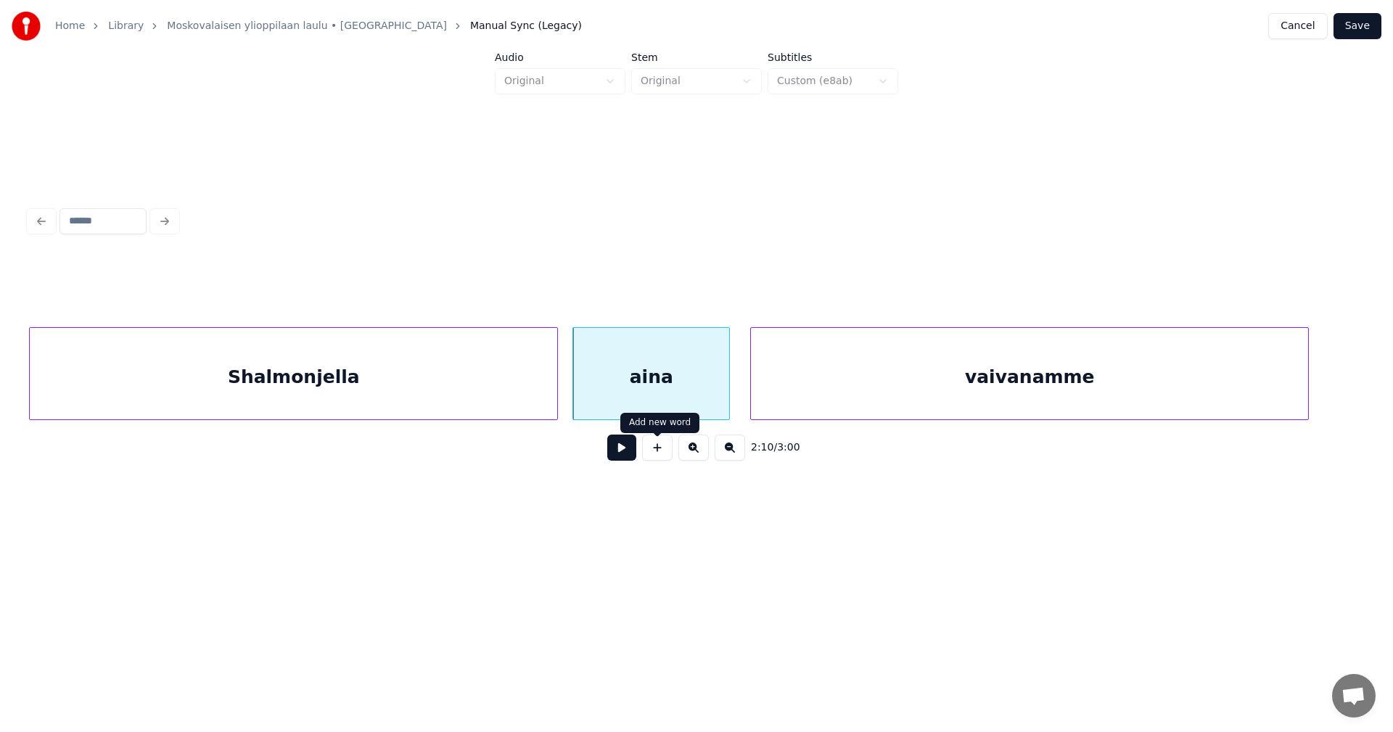
click at [631, 454] on button at bounding box center [621, 448] width 29 height 26
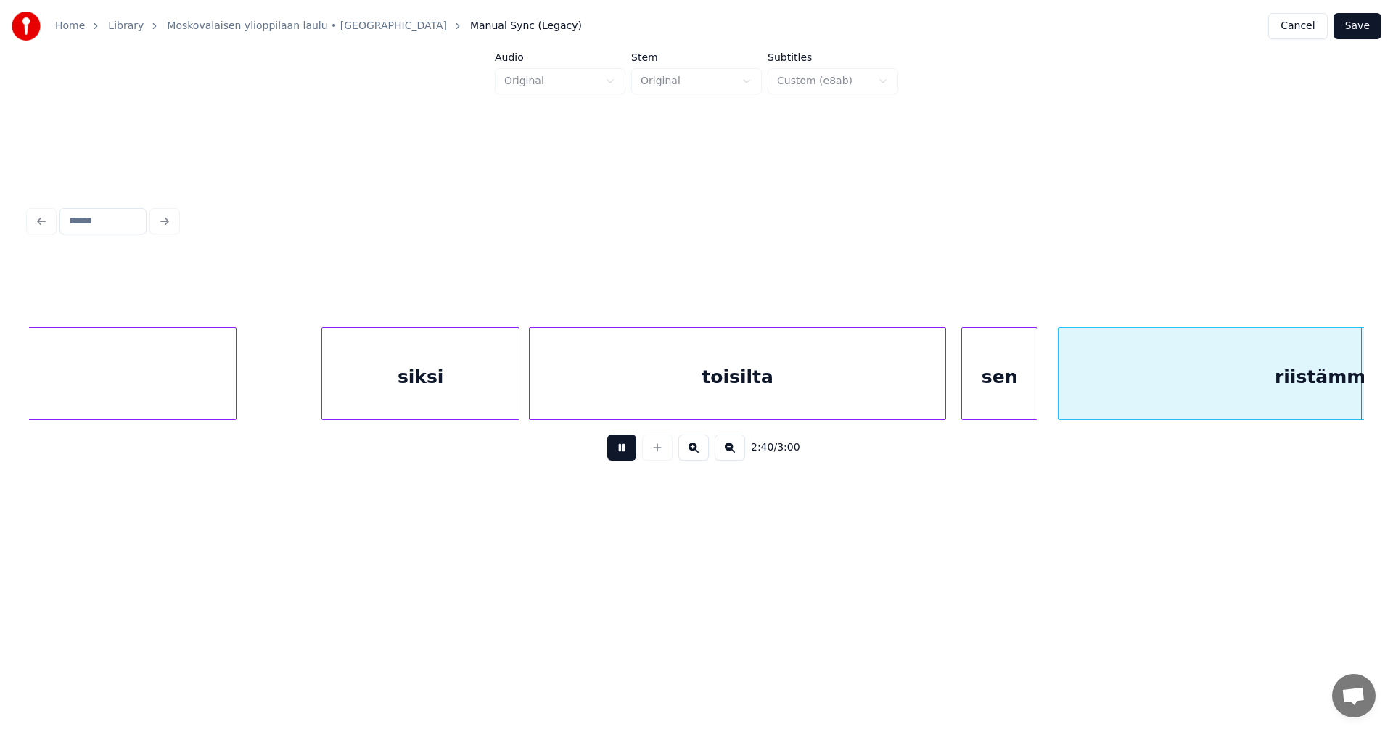
scroll to position [0, 40734]
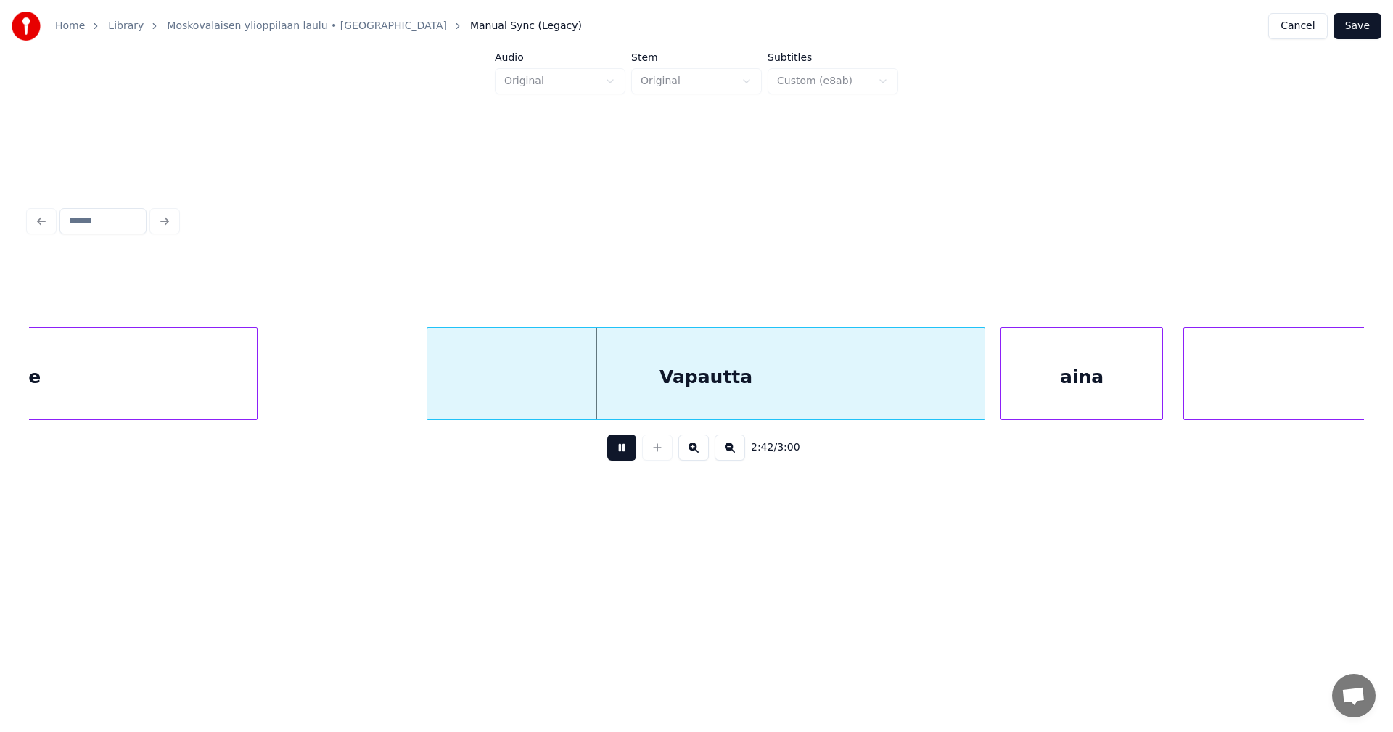
click at [623, 453] on button at bounding box center [621, 448] width 29 height 26
click at [1060, 396] on div "aina" at bounding box center [1076, 377] width 161 height 99
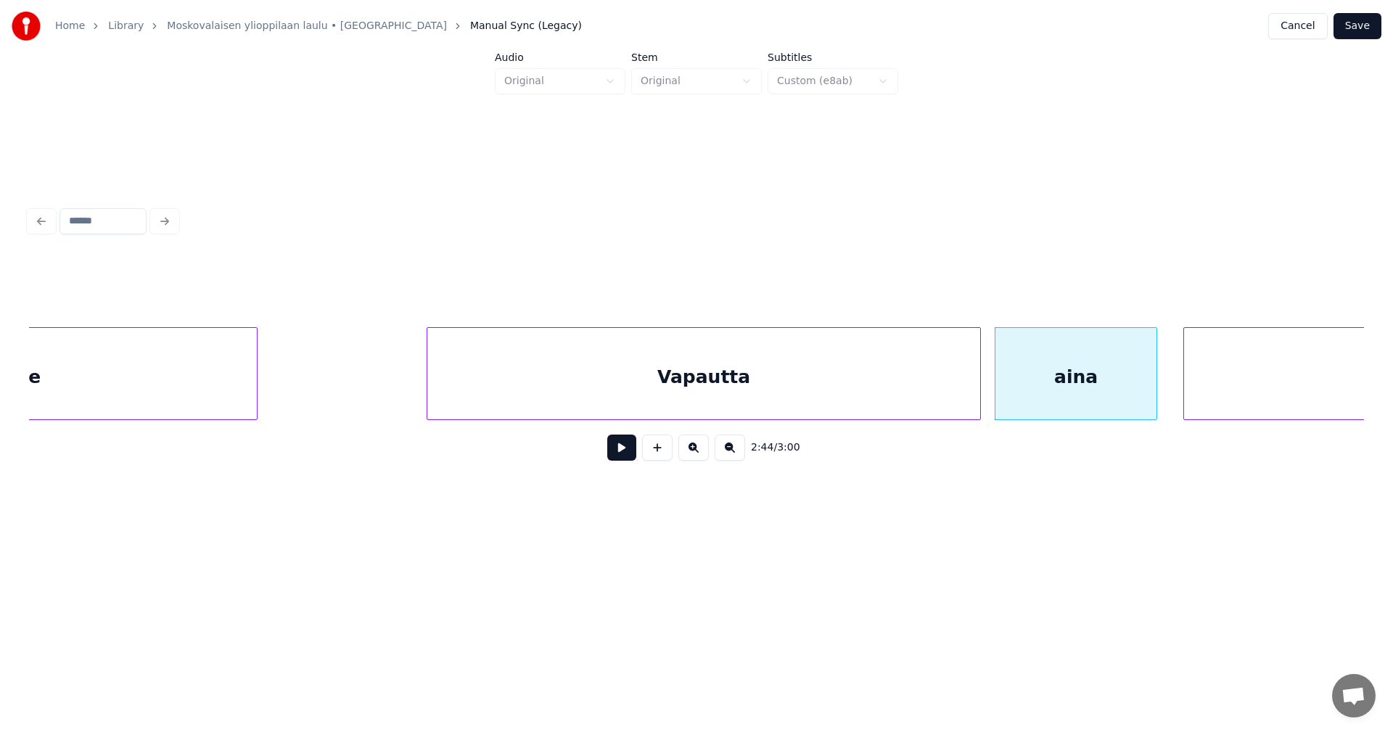
click at [978, 390] on div at bounding box center [978, 373] width 4 height 91
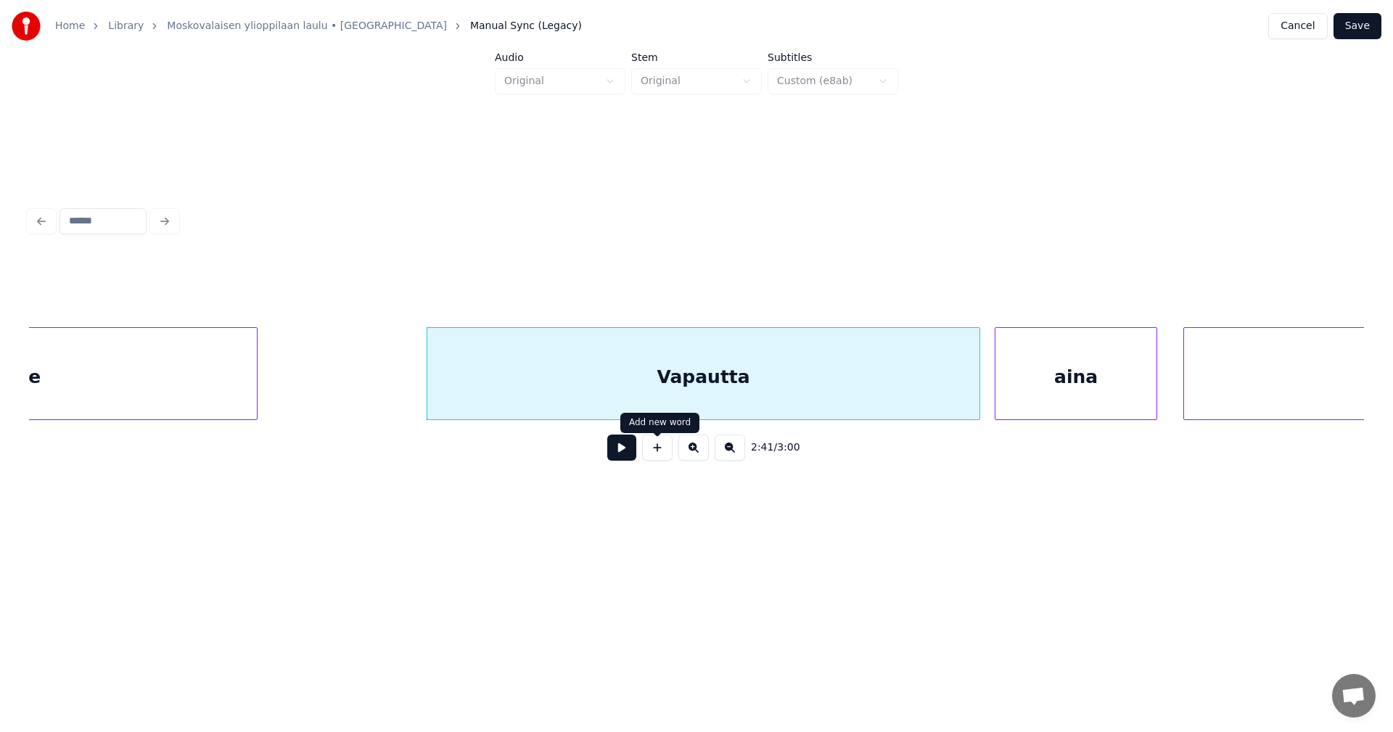
click at [628, 456] on button at bounding box center [621, 448] width 29 height 26
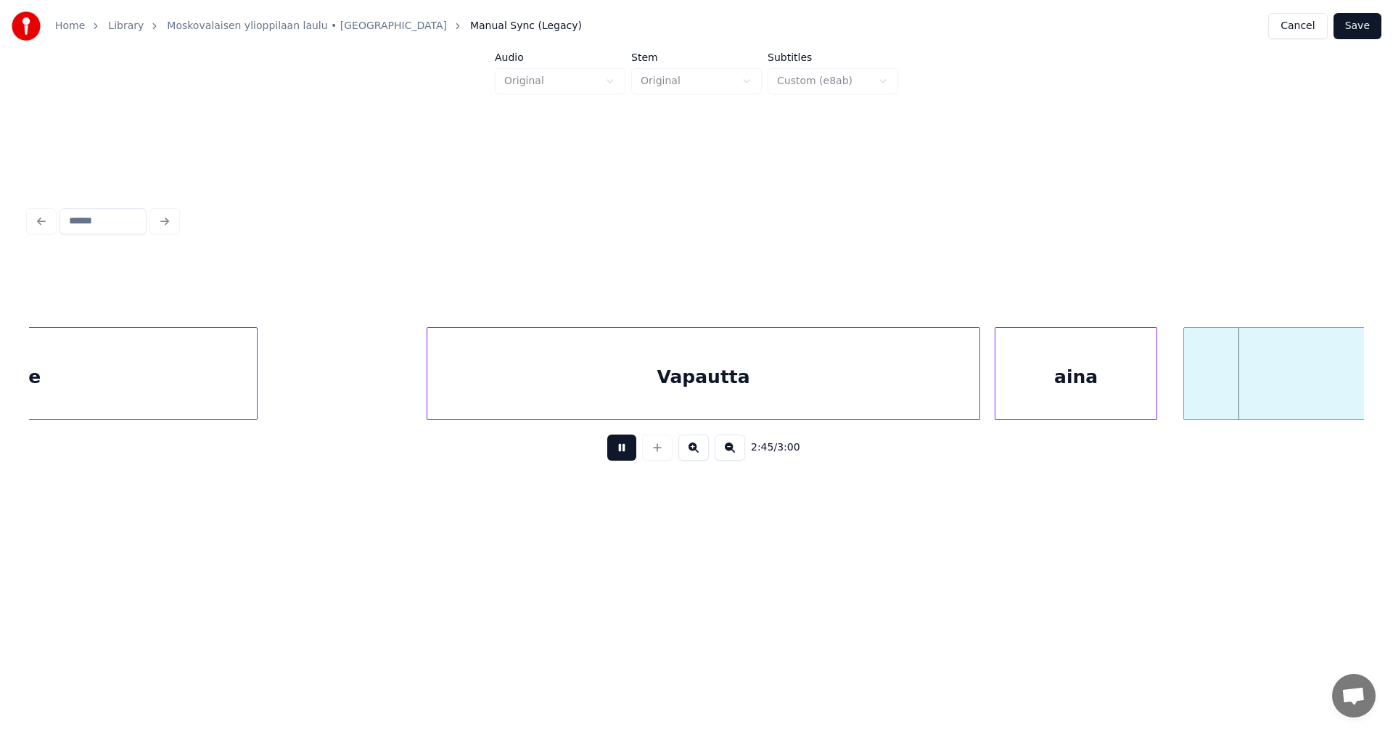
click at [628, 456] on button at bounding box center [621, 448] width 29 height 26
click at [1179, 400] on div at bounding box center [1181, 373] width 4 height 91
click at [620, 456] on button at bounding box center [621, 448] width 29 height 26
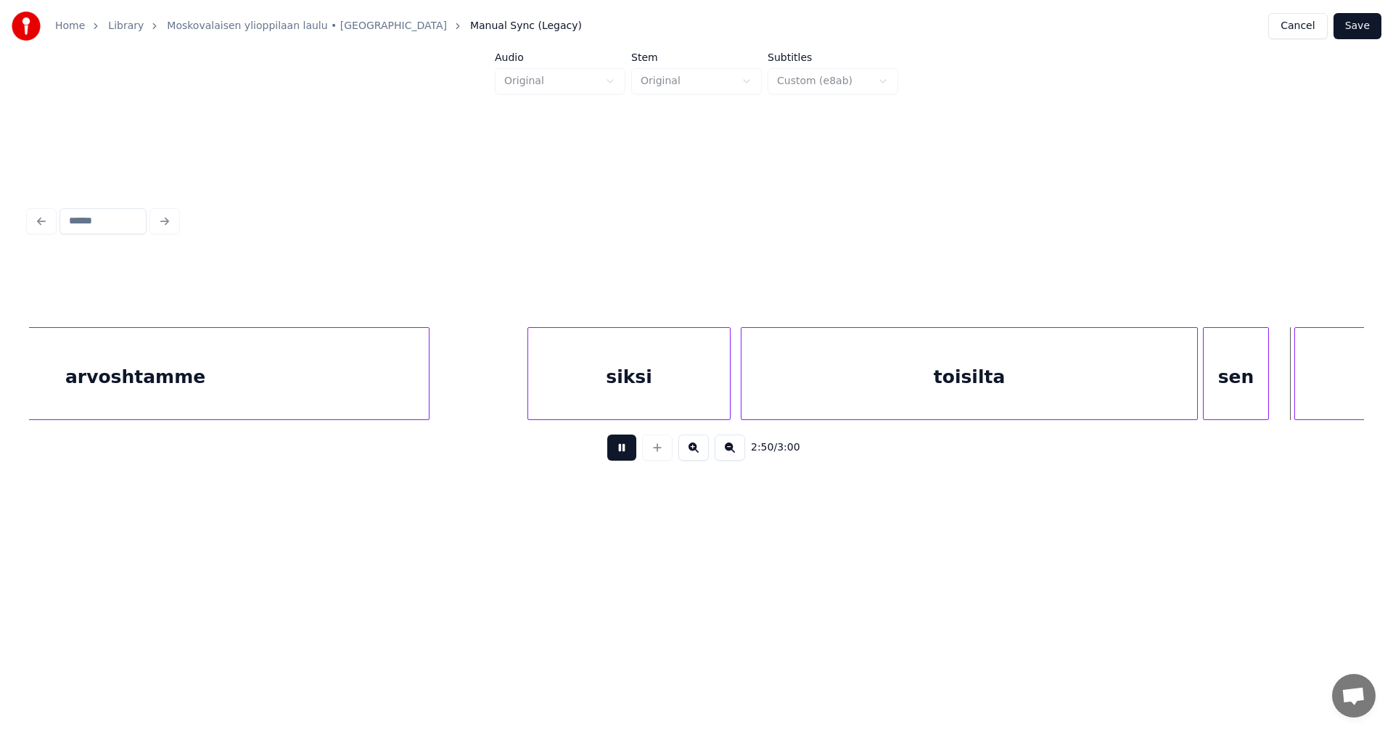
click at [620, 456] on button at bounding box center [621, 448] width 29 height 26
click at [890, 396] on div "toisilta" at bounding box center [970, 377] width 456 height 99
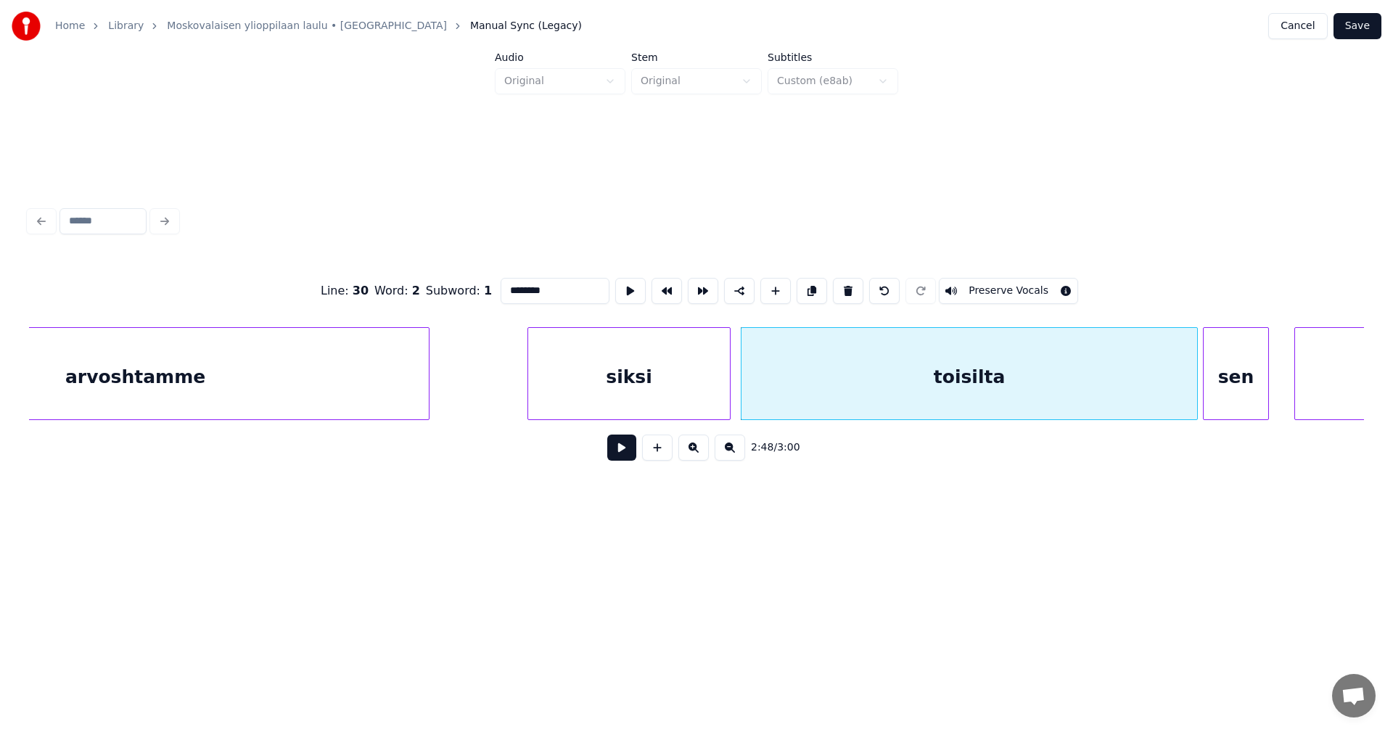
click at [628, 457] on button at bounding box center [621, 448] width 29 height 26
click at [628, 455] on button at bounding box center [621, 448] width 29 height 26
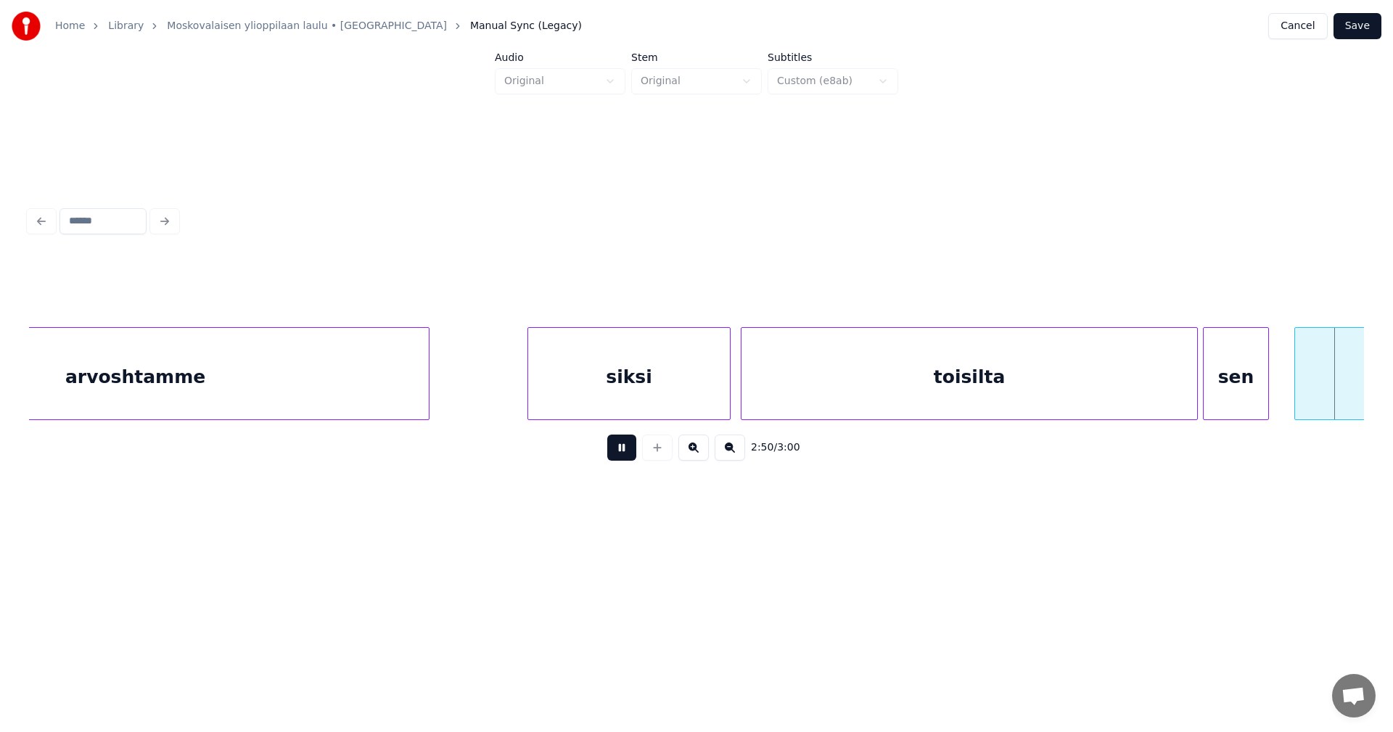
scroll to position [0, 43407]
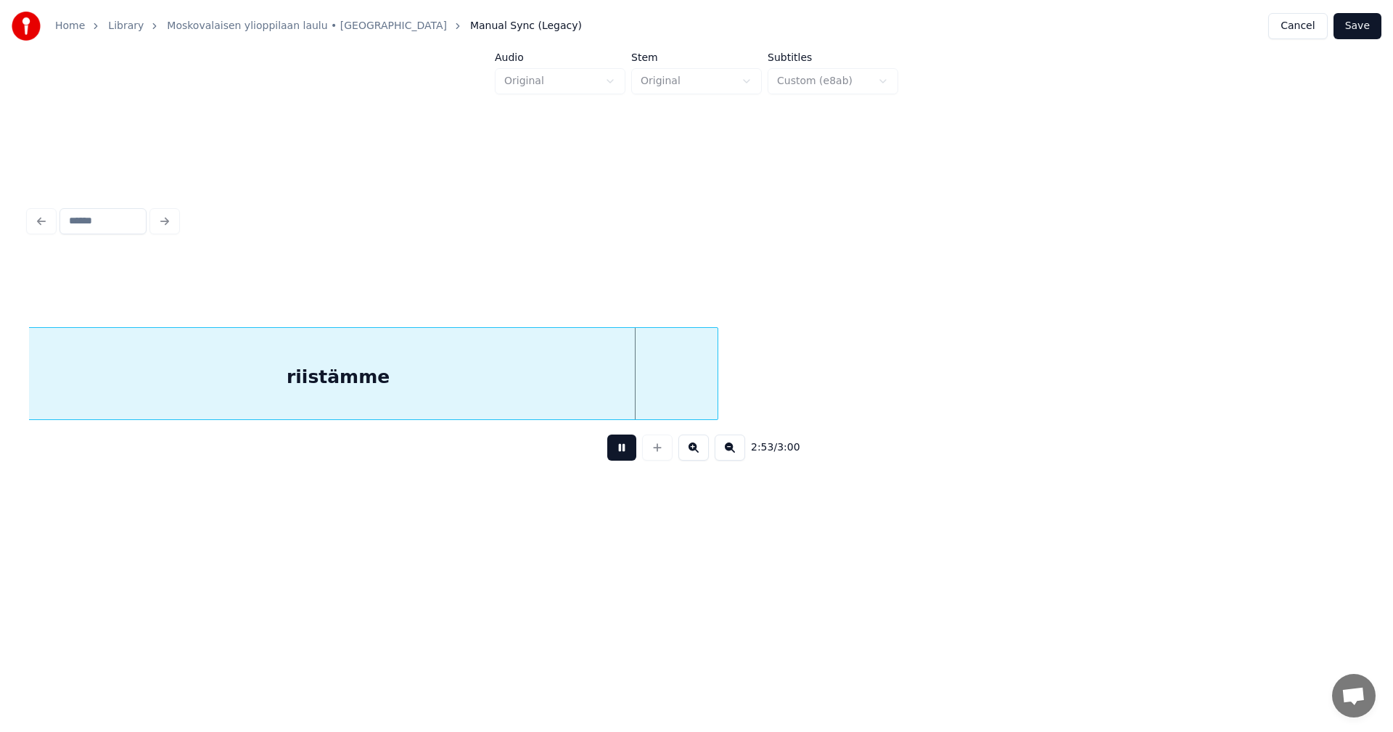
click at [628, 455] on button at bounding box center [621, 448] width 29 height 26
click at [1371, 27] on button "Save" at bounding box center [1358, 26] width 48 height 26
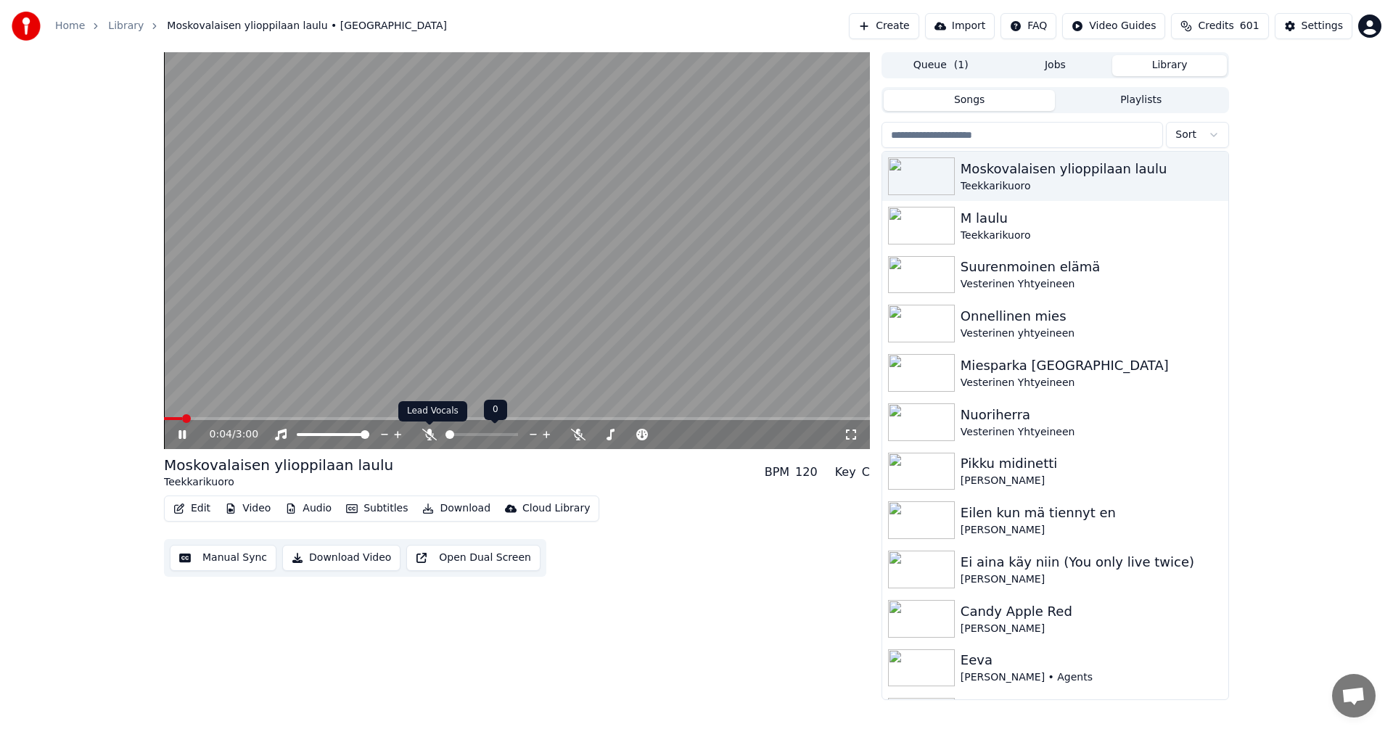
click at [433, 433] on icon at bounding box center [429, 435] width 15 height 12
click at [427, 436] on icon at bounding box center [429, 435] width 15 height 12
click at [462, 434] on icon at bounding box center [461, 435] width 15 height 12
click at [273, 418] on span at bounding box center [517, 418] width 706 height 3
click at [186, 437] on icon at bounding box center [182, 434] width 7 height 9
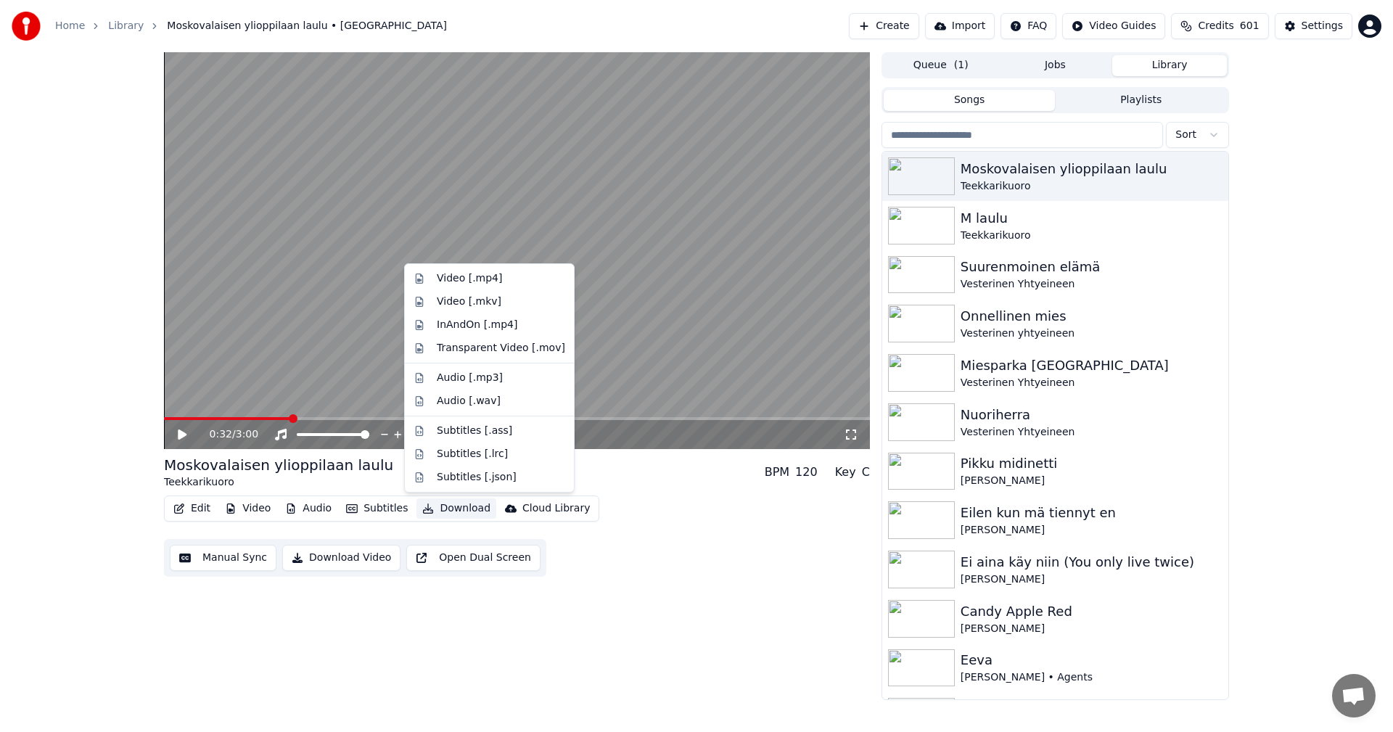
click at [457, 507] on button "Download" at bounding box center [457, 509] width 80 height 20
click at [479, 282] on div "Video [.mp4]" at bounding box center [469, 278] width 65 height 15
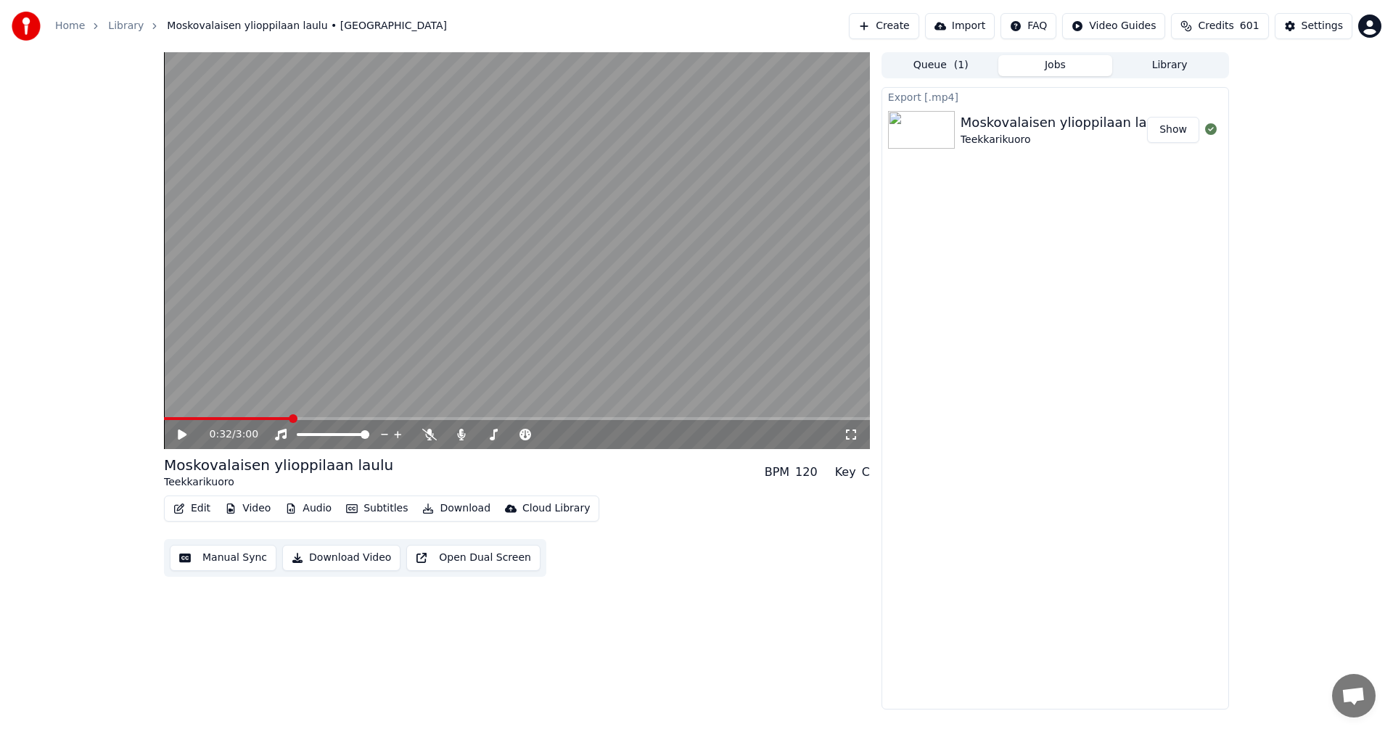
click at [196, 507] on button "Edit" at bounding box center [192, 509] width 49 height 20
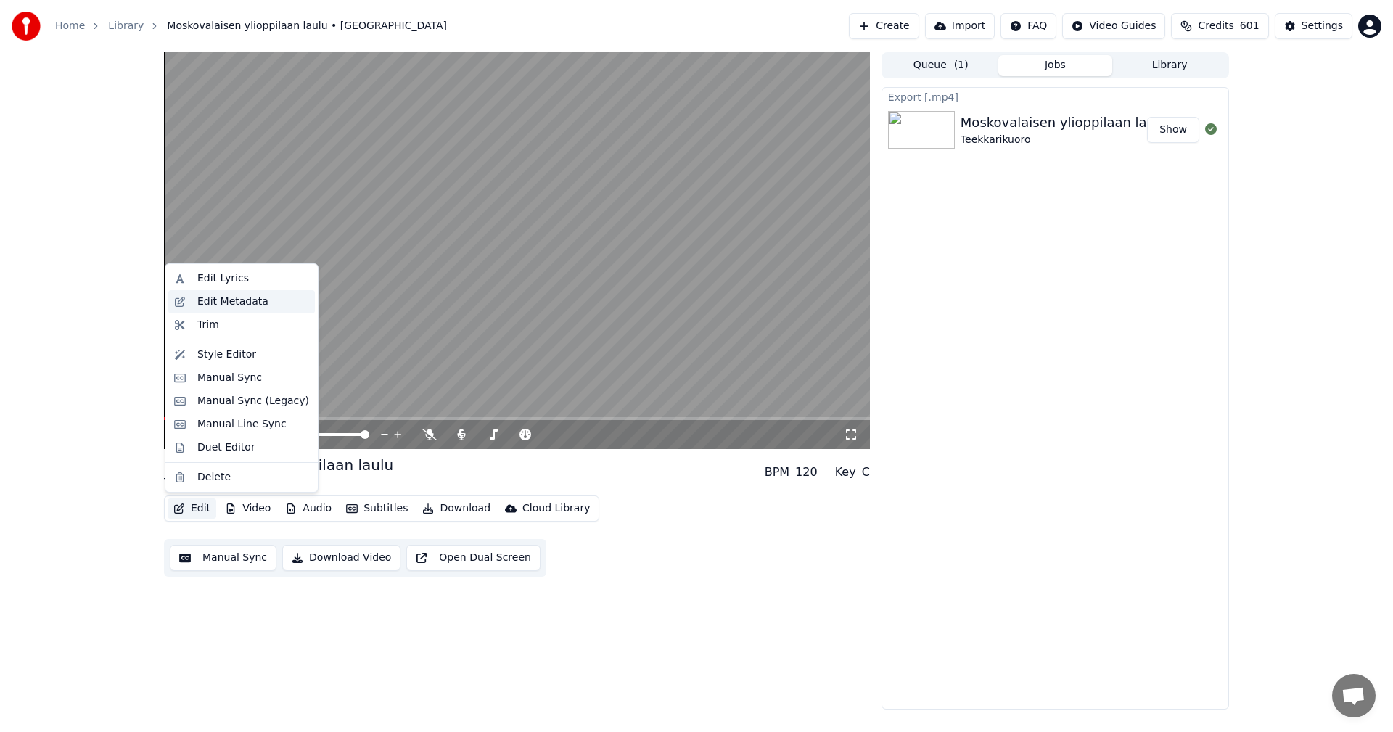
click at [232, 305] on div "Edit Metadata" at bounding box center [232, 302] width 71 height 15
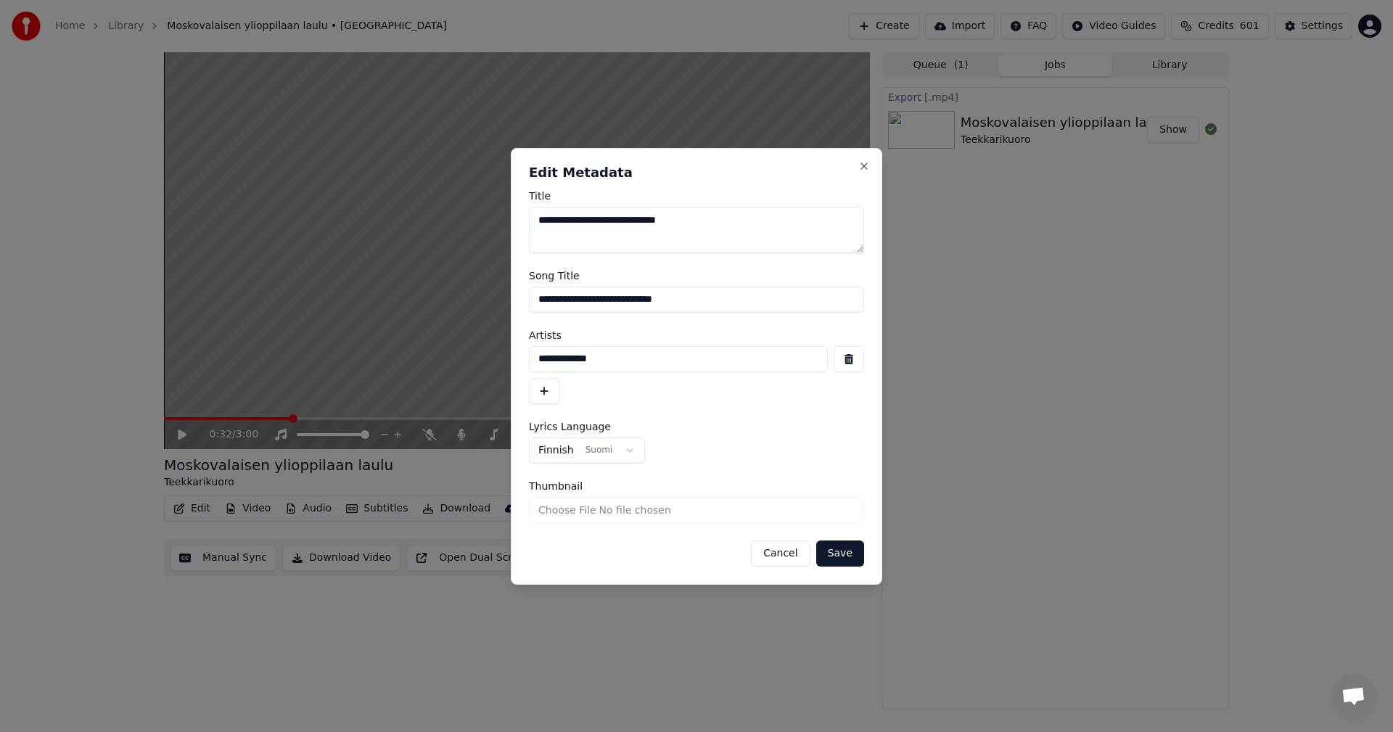
click at [599, 219] on textarea "**********" at bounding box center [696, 230] width 335 height 46
type textarea "**********"
click at [840, 556] on button "Save" at bounding box center [840, 554] width 48 height 26
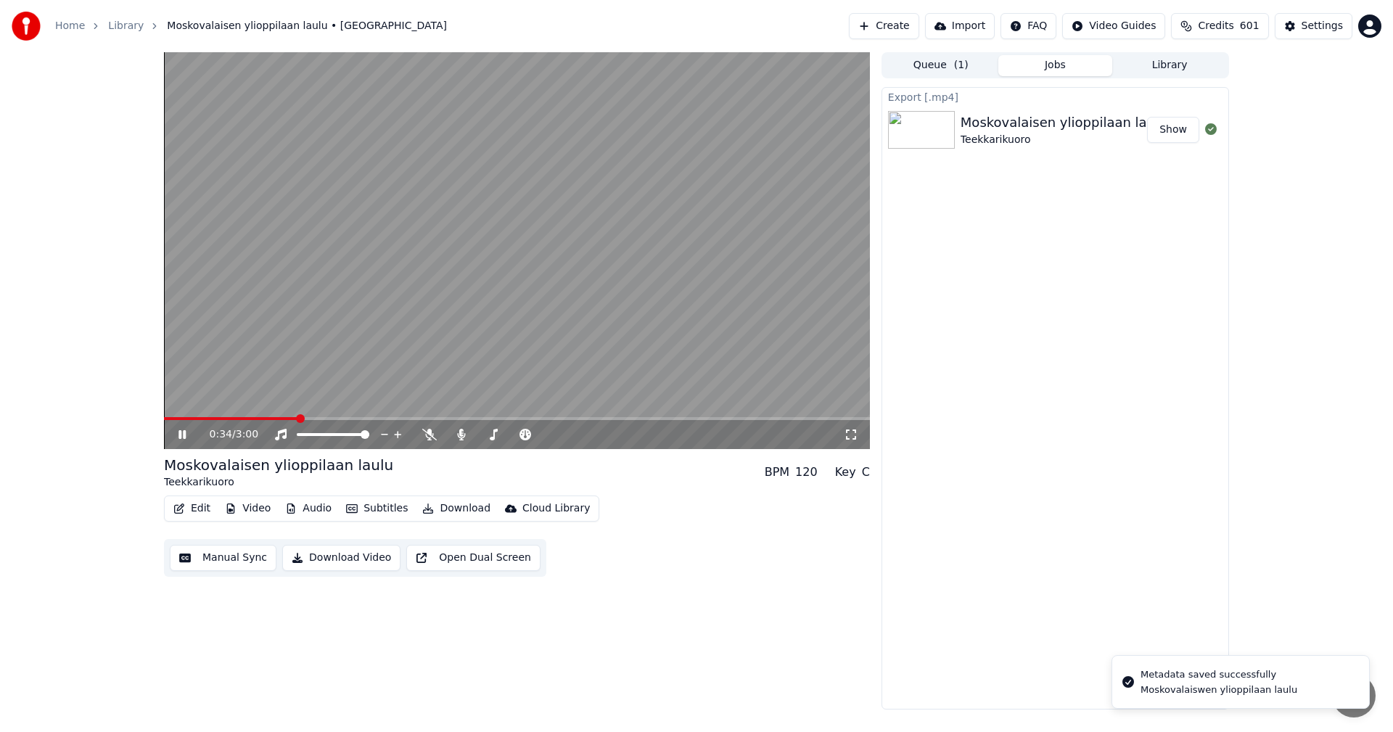
click at [181, 438] on icon at bounding box center [182, 434] width 7 height 9
click at [168, 418] on span at bounding box center [166, 418] width 4 height 3
click at [179, 438] on icon at bounding box center [182, 435] width 9 height 10
click at [179, 438] on icon at bounding box center [182, 434] width 7 height 9
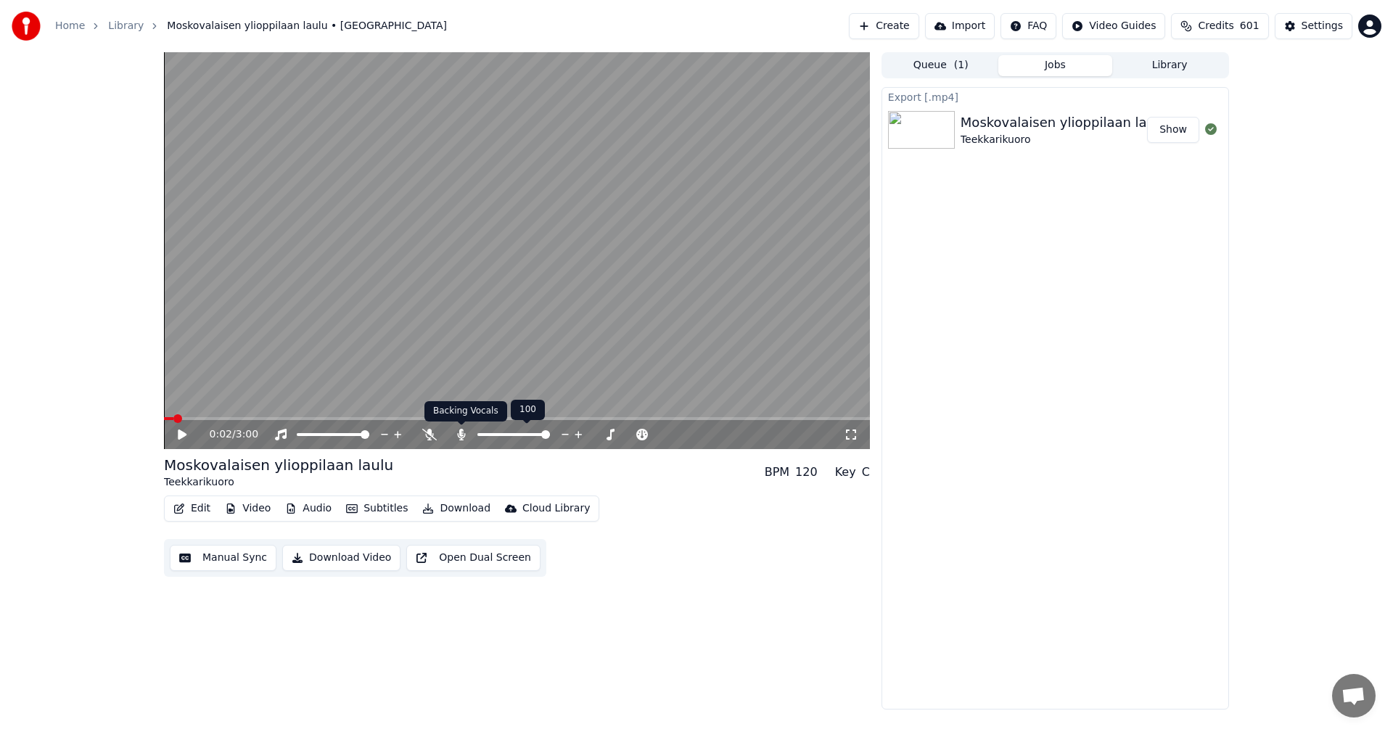
click at [461, 435] on icon at bounding box center [461, 435] width 8 height 12
click at [470, 511] on button "Download" at bounding box center [457, 509] width 80 height 20
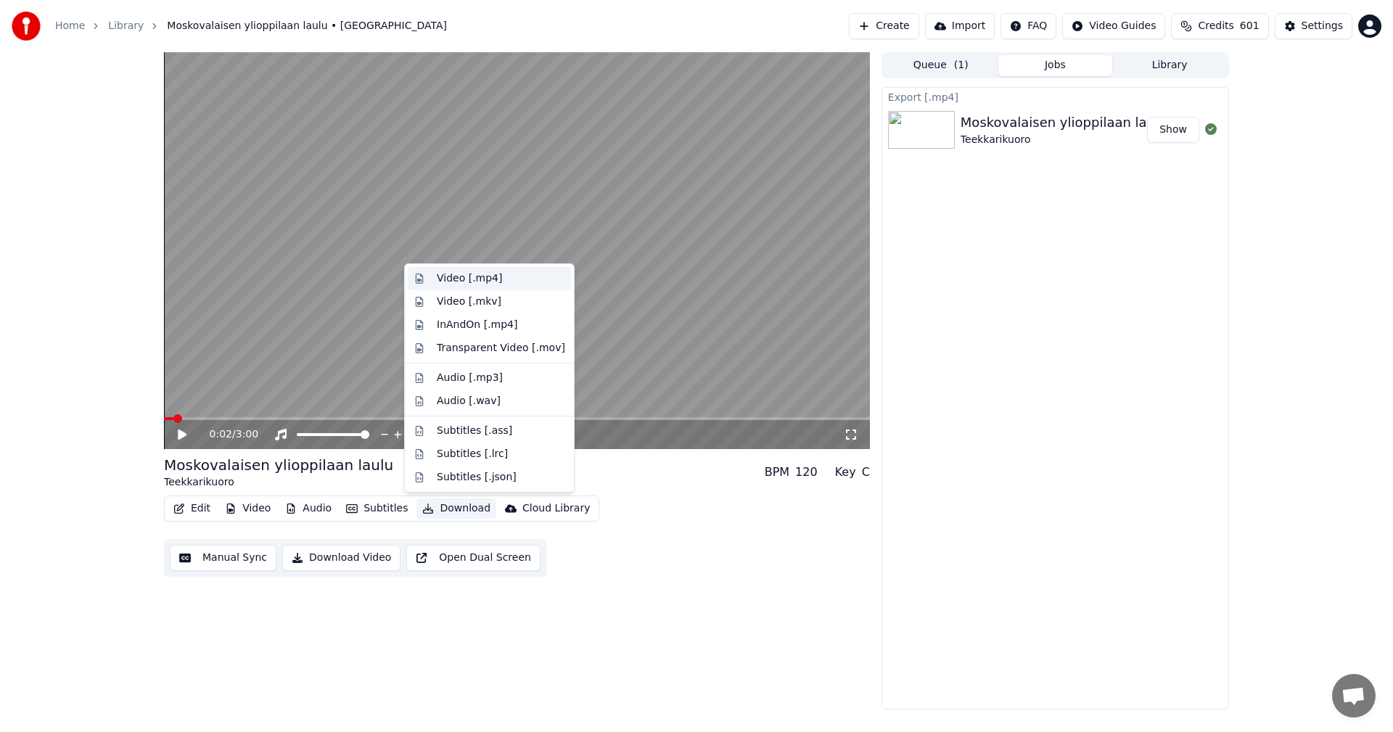
click at [485, 281] on div "Video [.mp4]" at bounding box center [469, 278] width 65 height 15
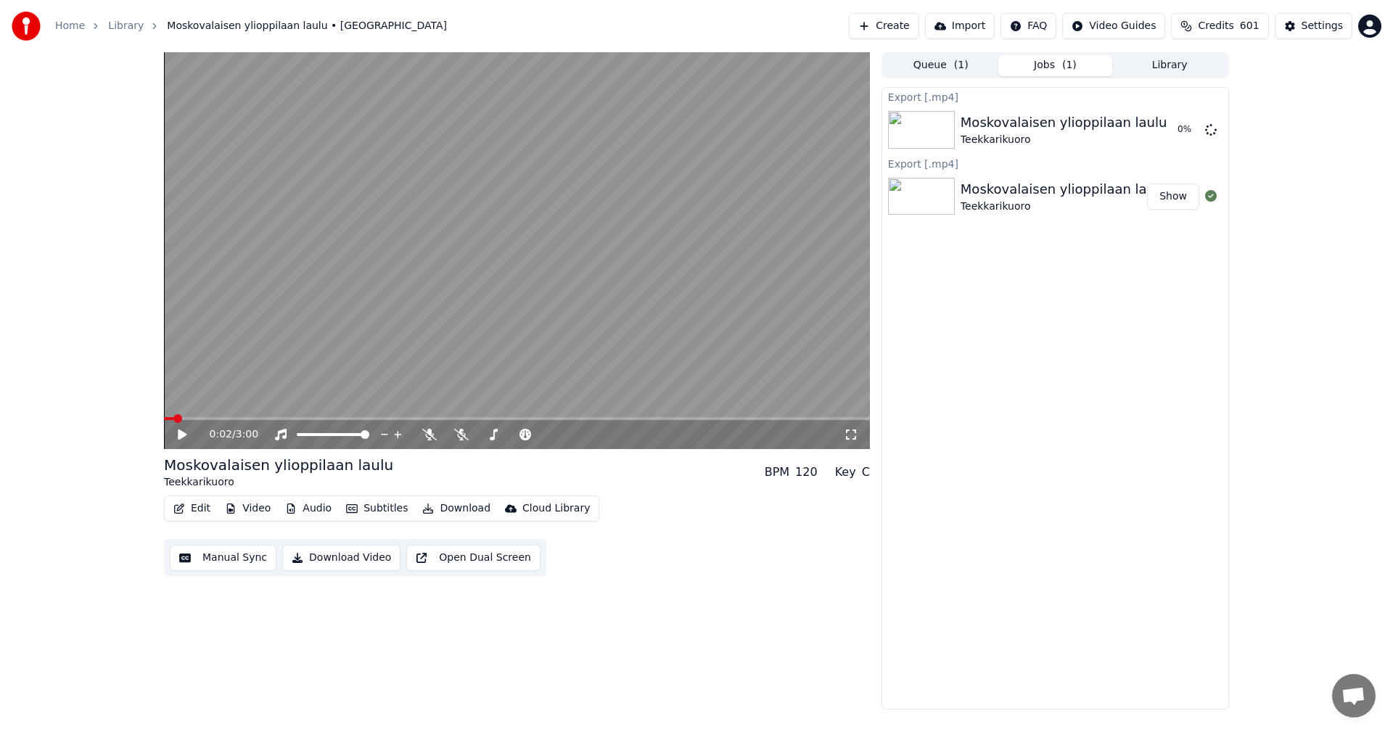
drag, startPoint x: 1063, startPoint y: 360, endPoint x: 1155, endPoint y: 250, distance: 143.7
click at [1064, 360] on div "Export [.mp4] Moskovalaisen ylioppilaan laulu Teekkarikuoro 0 % Export [.mp4] M…" at bounding box center [1056, 398] width 348 height 623
click at [1308, 25] on div "Settings" at bounding box center [1322, 26] width 41 height 15
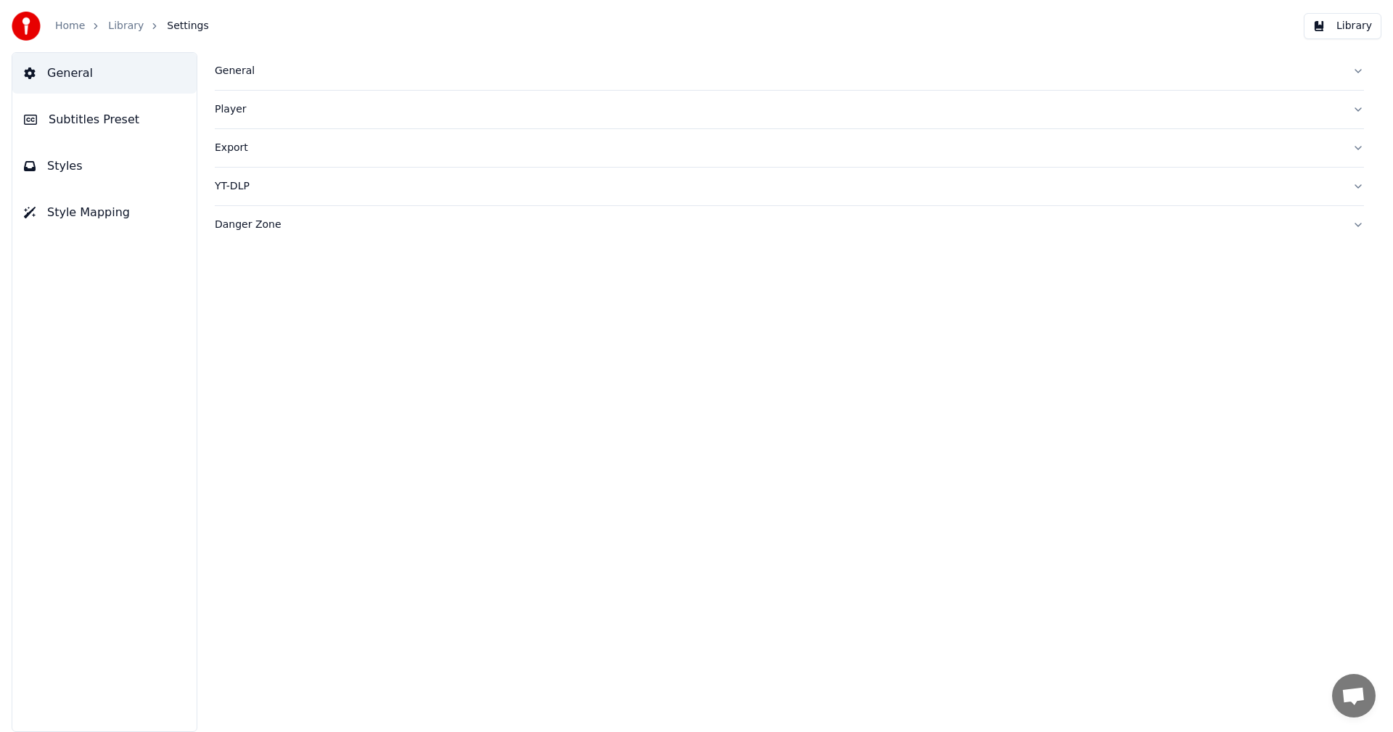
click at [118, 30] on link "Library" at bounding box center [126, 26] width 36 height 15
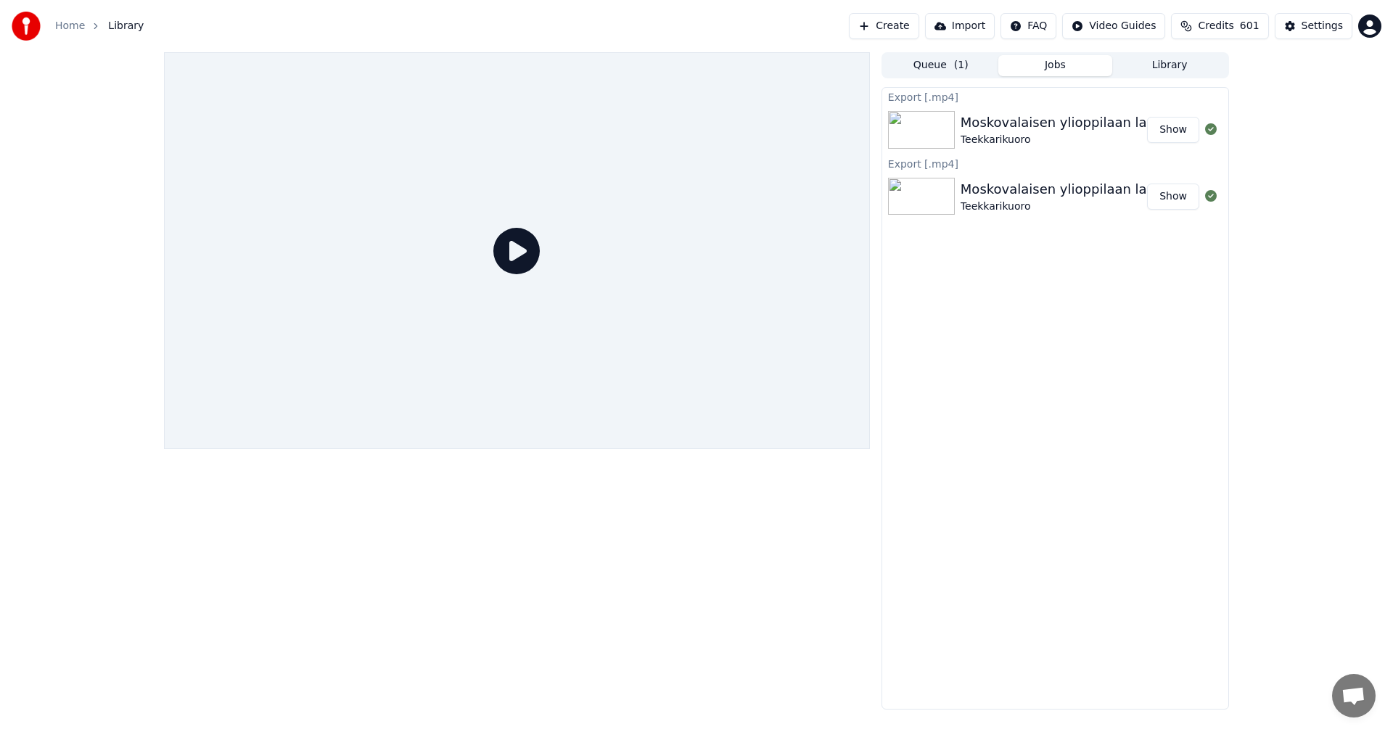
click at [1158, 67] on button "Library" at bounding box center [1170, 65] width 115 height 21
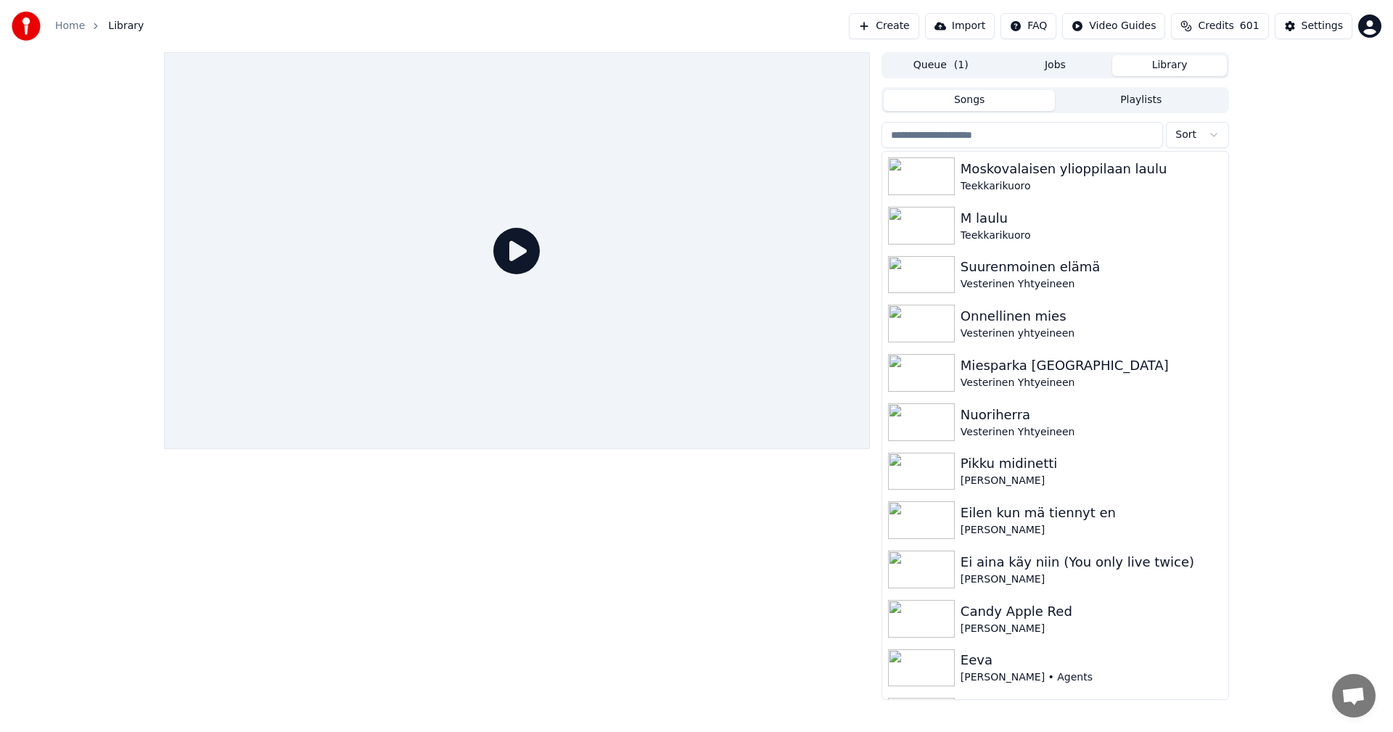
click at [931, 139] on input "search" at bounding box center [1023, 135] width 282 height 26
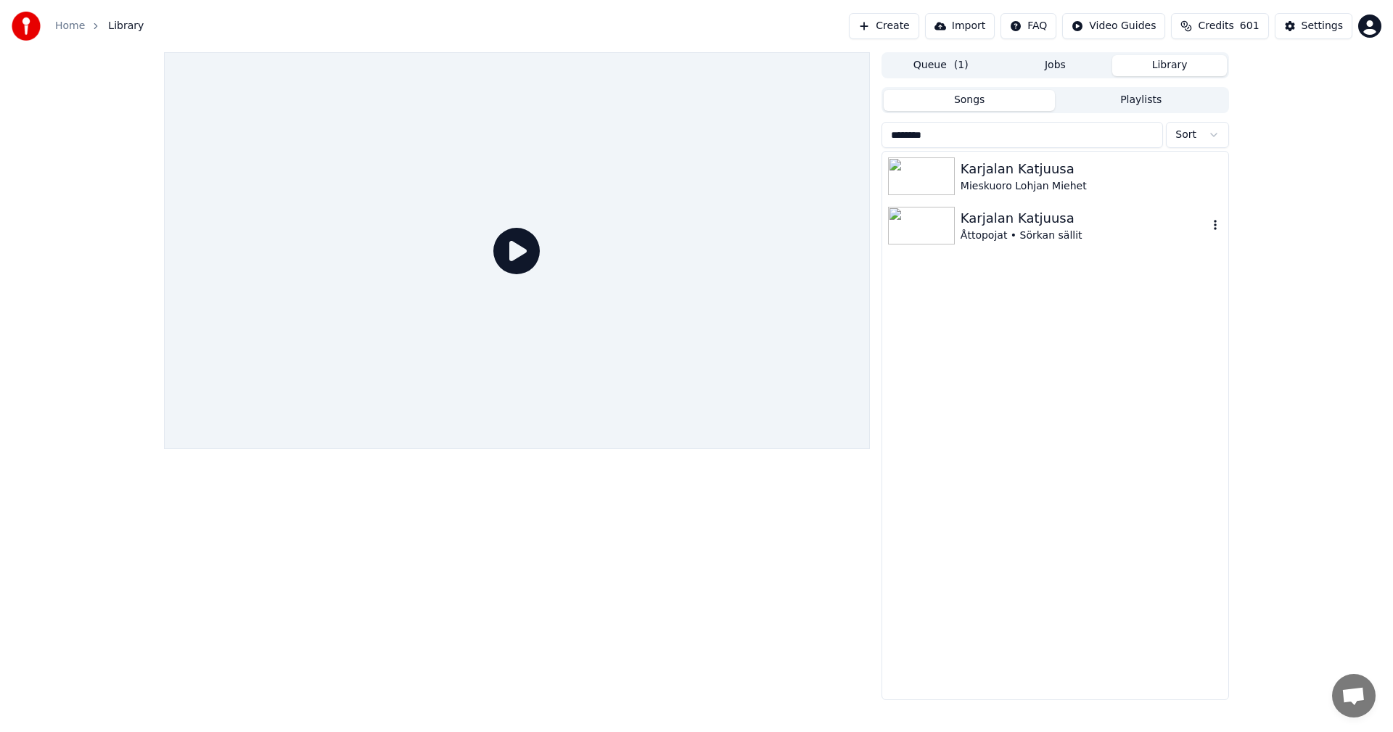
type input "********"
click at [919, 239] on img at bounding box center [921, 226] width 67 height 38
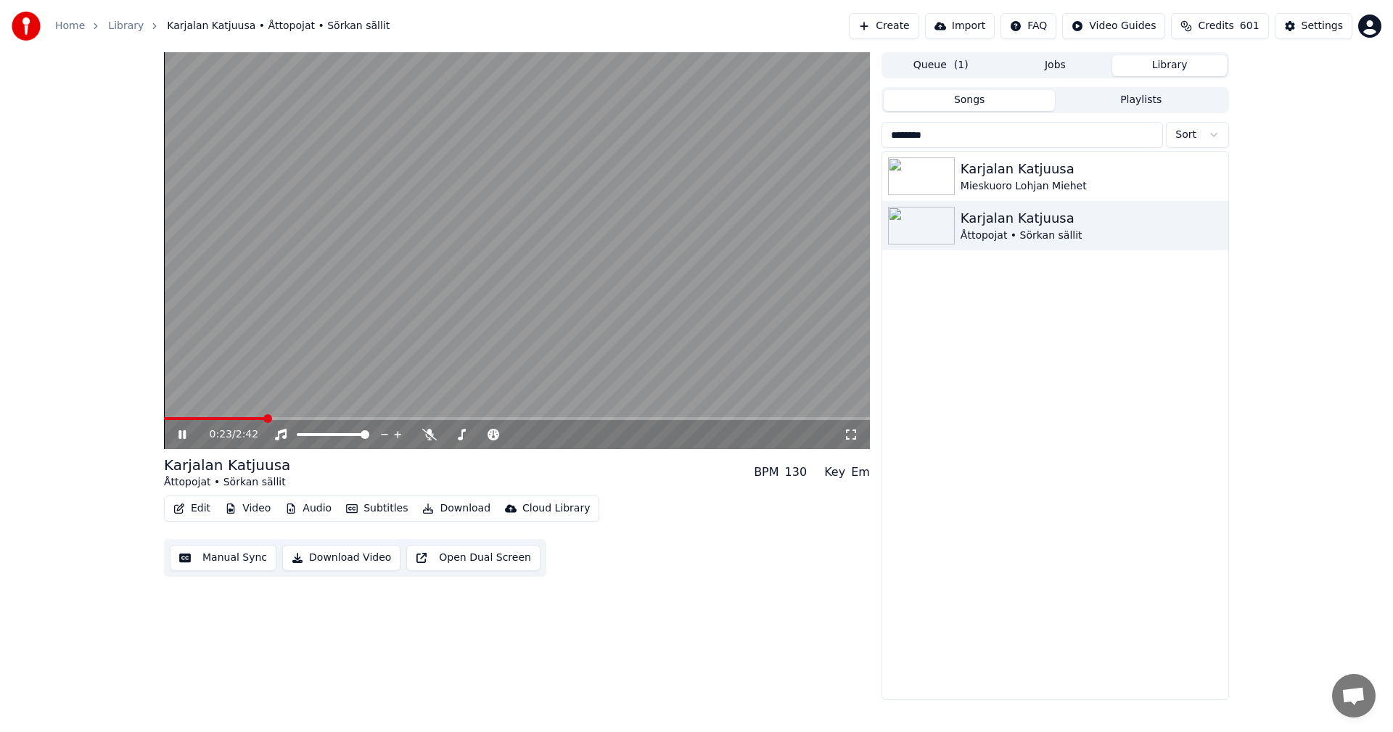
click at [179, 434] on icon at bounding box center [182, 434] width 7 height 9
click at [301, 508] on button "Audio" at bounding box center [308, 509] width 58 height 20
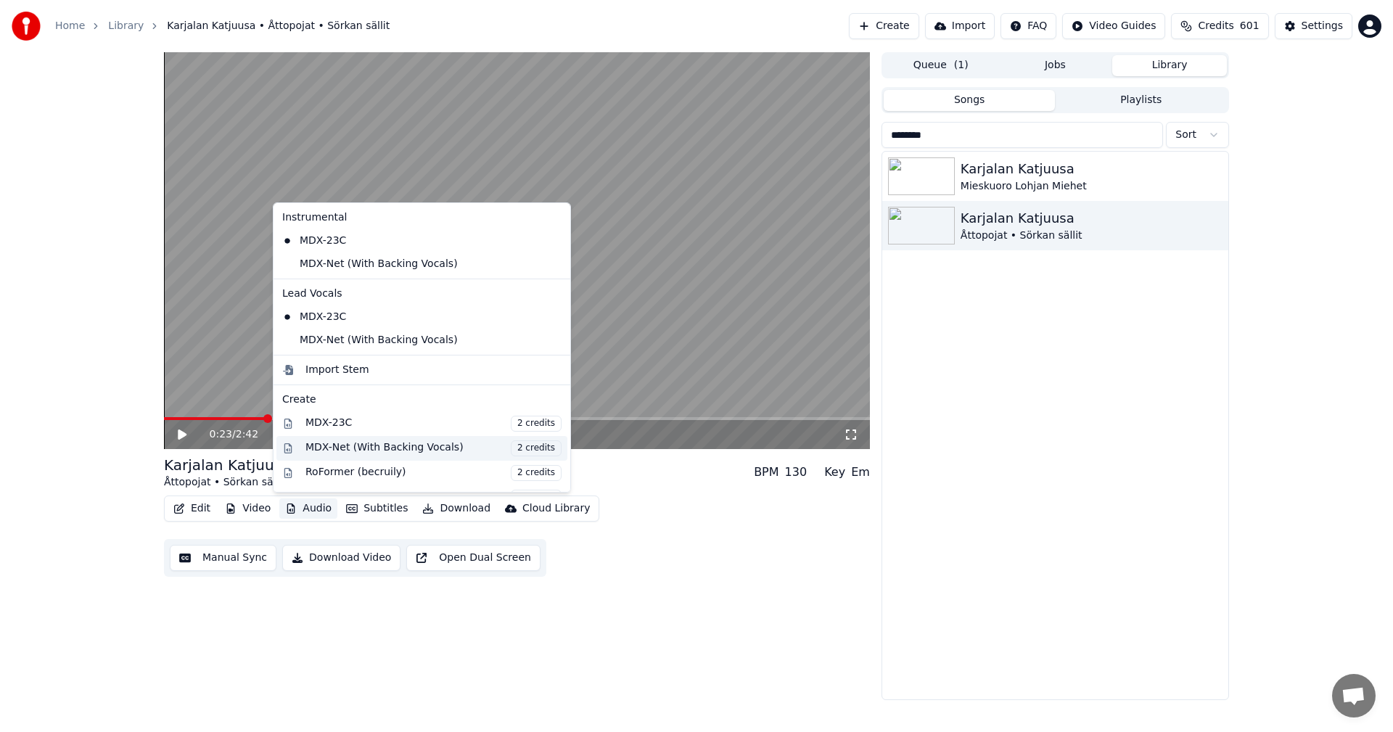
scroll to position [145, 0]
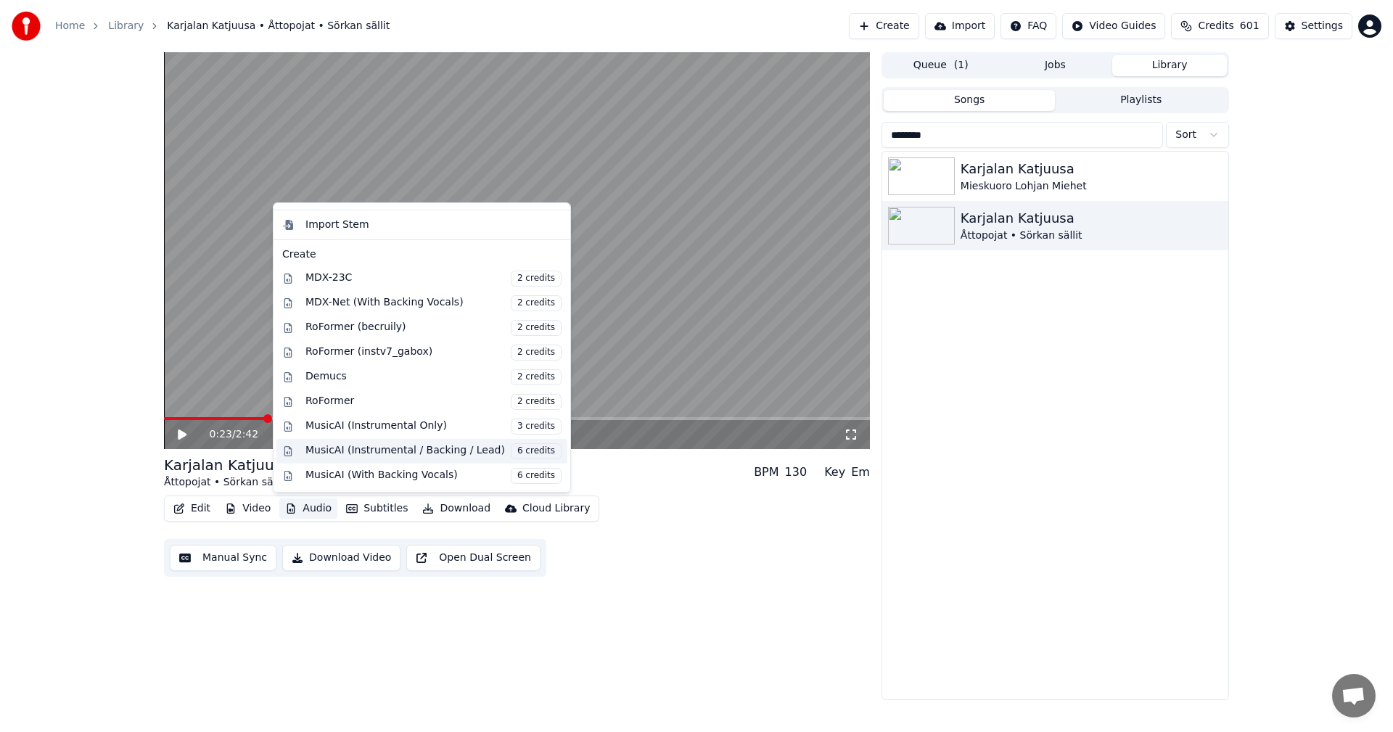
click at [376, 450] on div "MusicAI (Instrumental / Backing / Lead) 6 credits" at bounding box center [434, 451] width 256 height 16
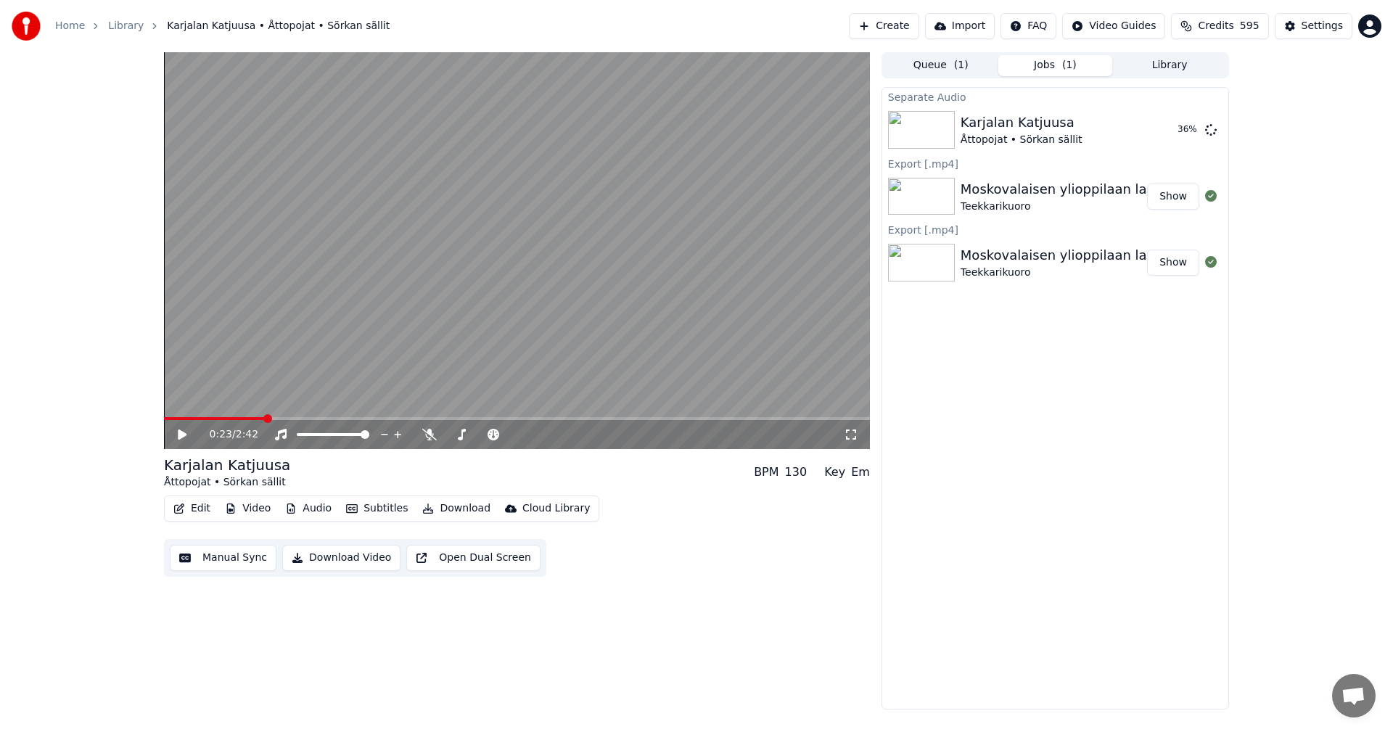
click at [202, 510] on button "Edit" at bounding box center [192, 509] width 49 height 20
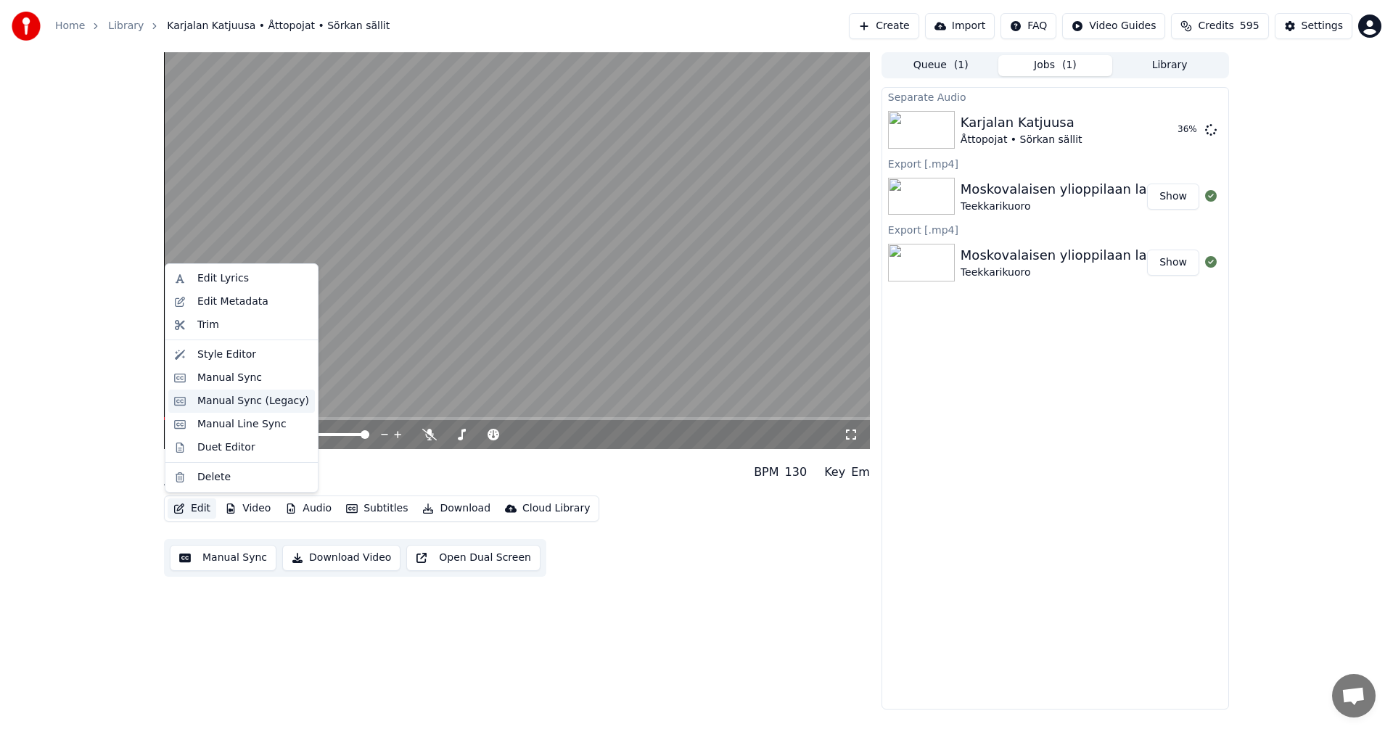
click at [232, 396] on div "Manual Sync (Legacy)" at bounding box center [253, 401] width 112 height 15
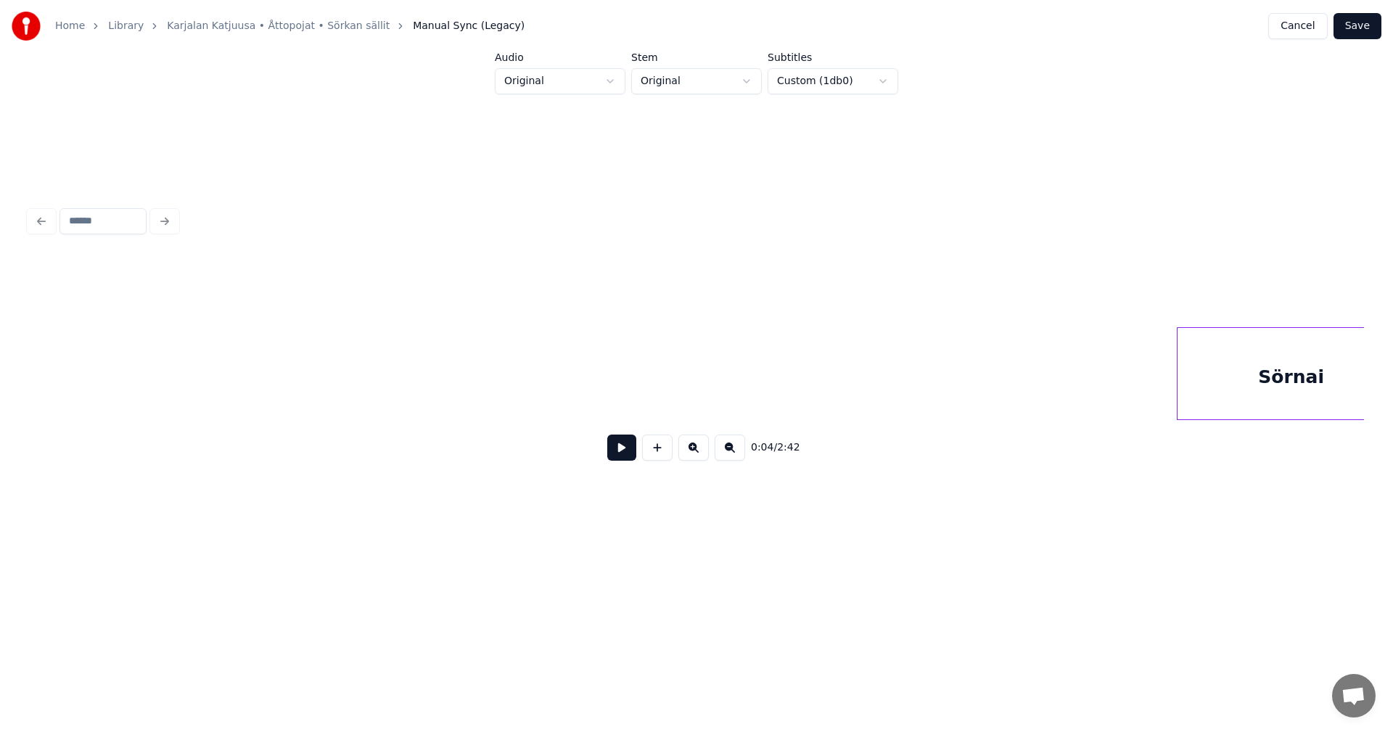
click at [626, 458] on button at bounding box center [621, 448] width 29 height 26
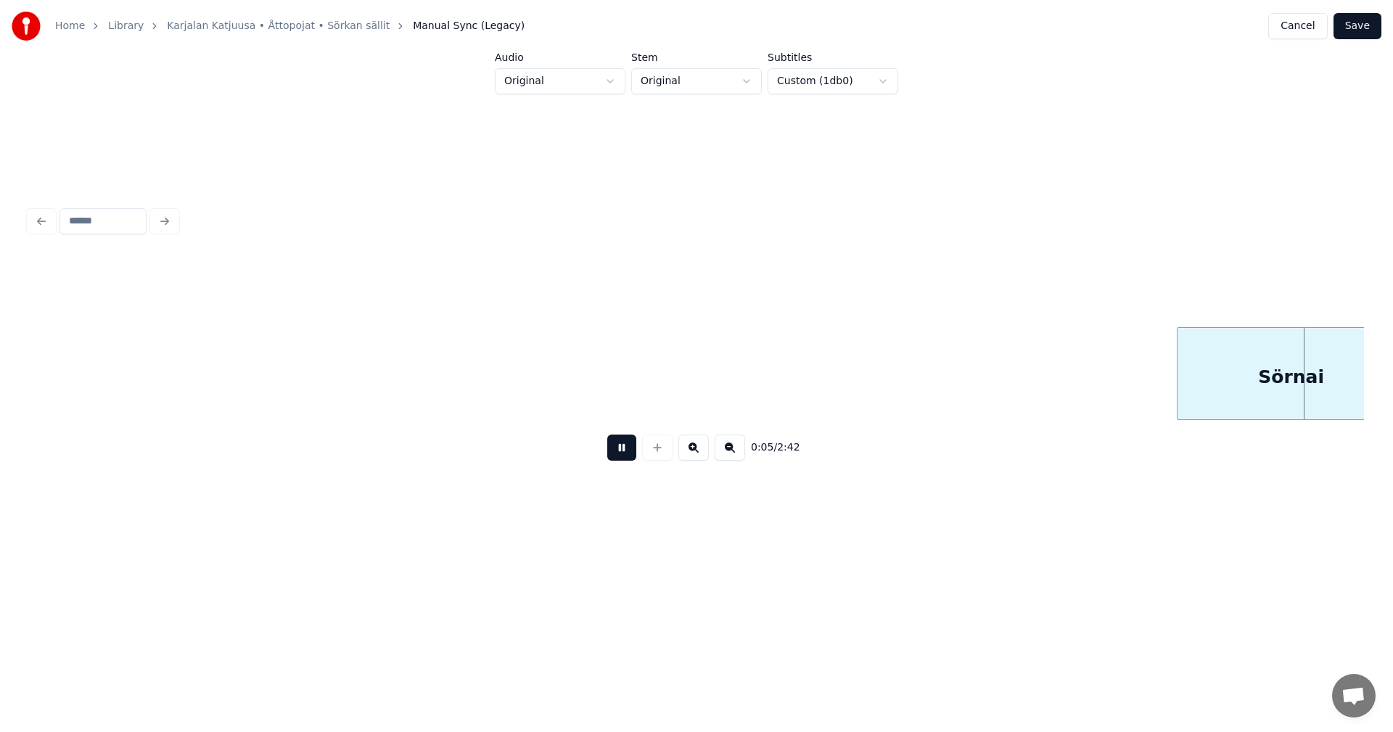
drag, startPoint x: 626, startPoint y: 458, endPoint x: 659, endPoint y: 456, distance: 33.4
click at [627, 458] on button at bounding box center [621, 448] width 29 height 26
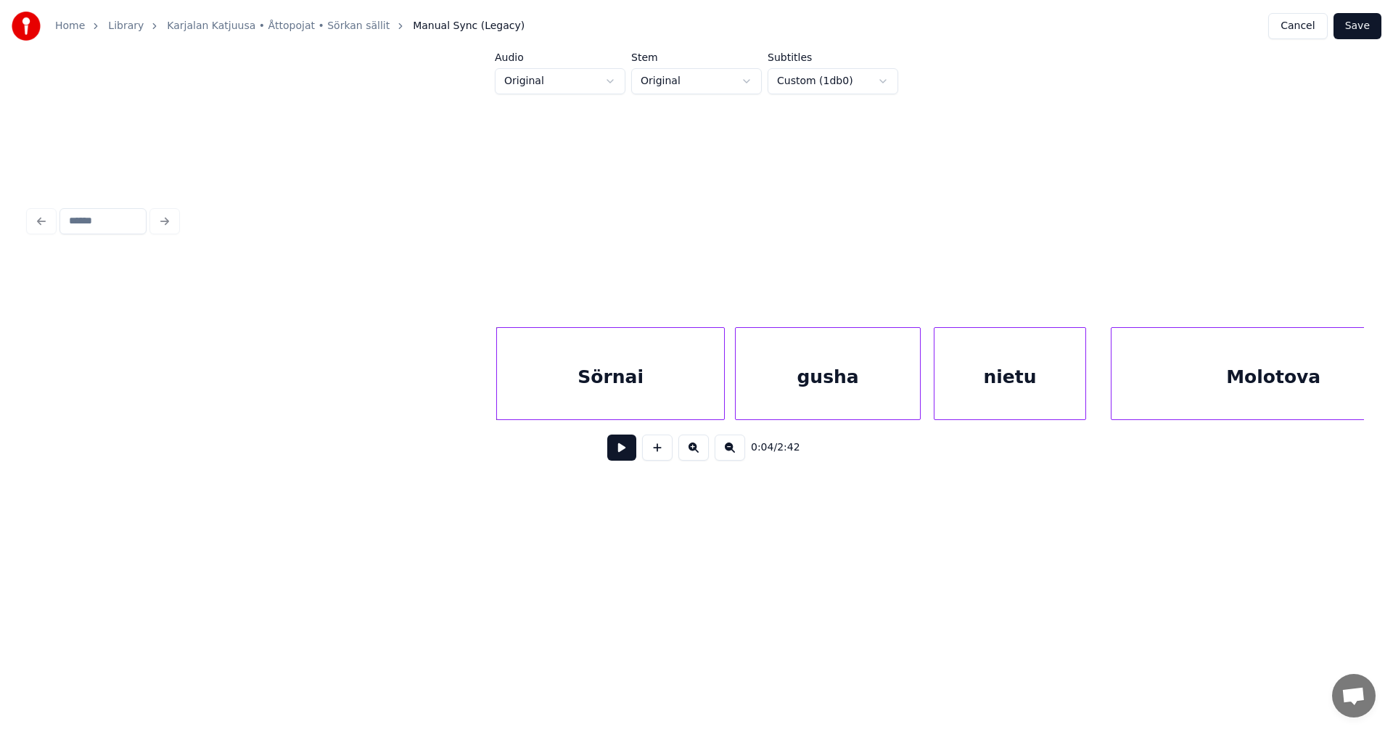
scroll to position [0, 697]
click at [446, 396] on div at bounding box center [445, 373] width 4 height 91
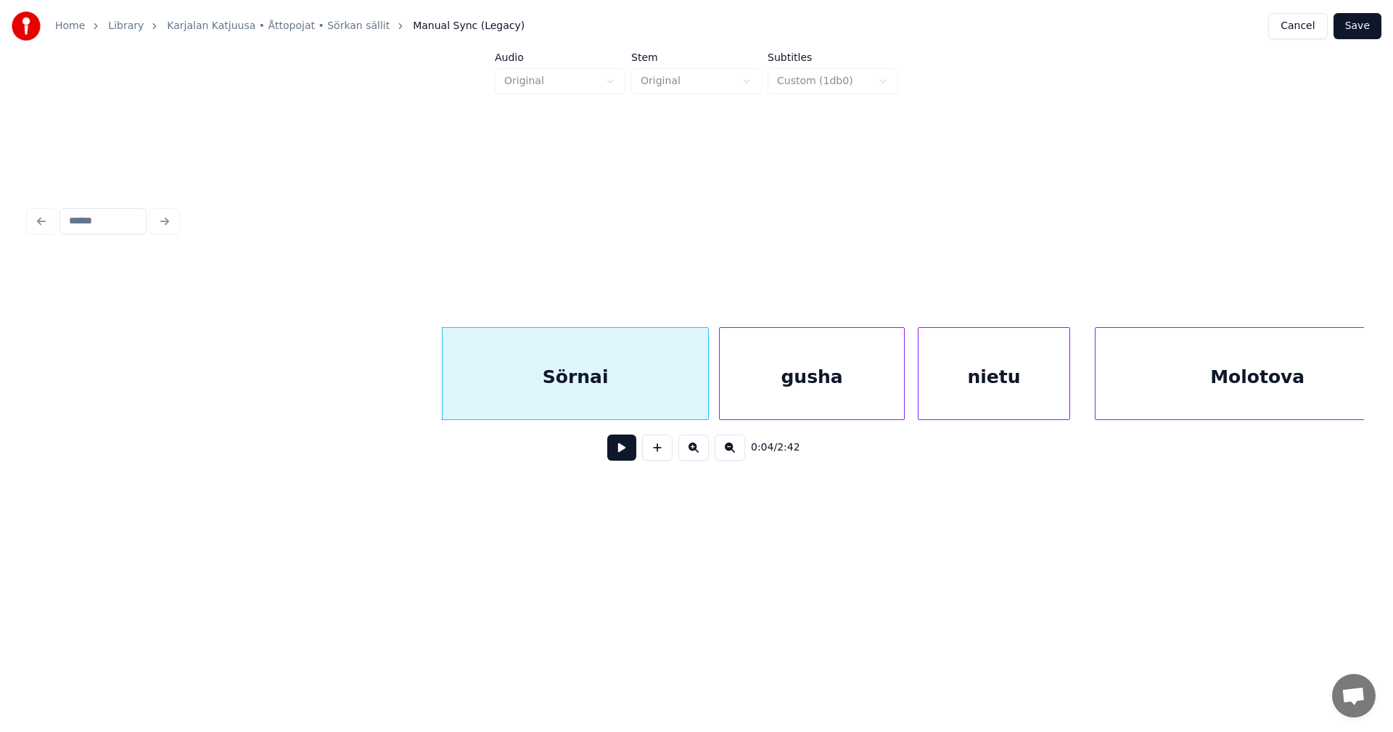
click at [617, 454] on button at bounding box center [621, 448] width 29 height 26
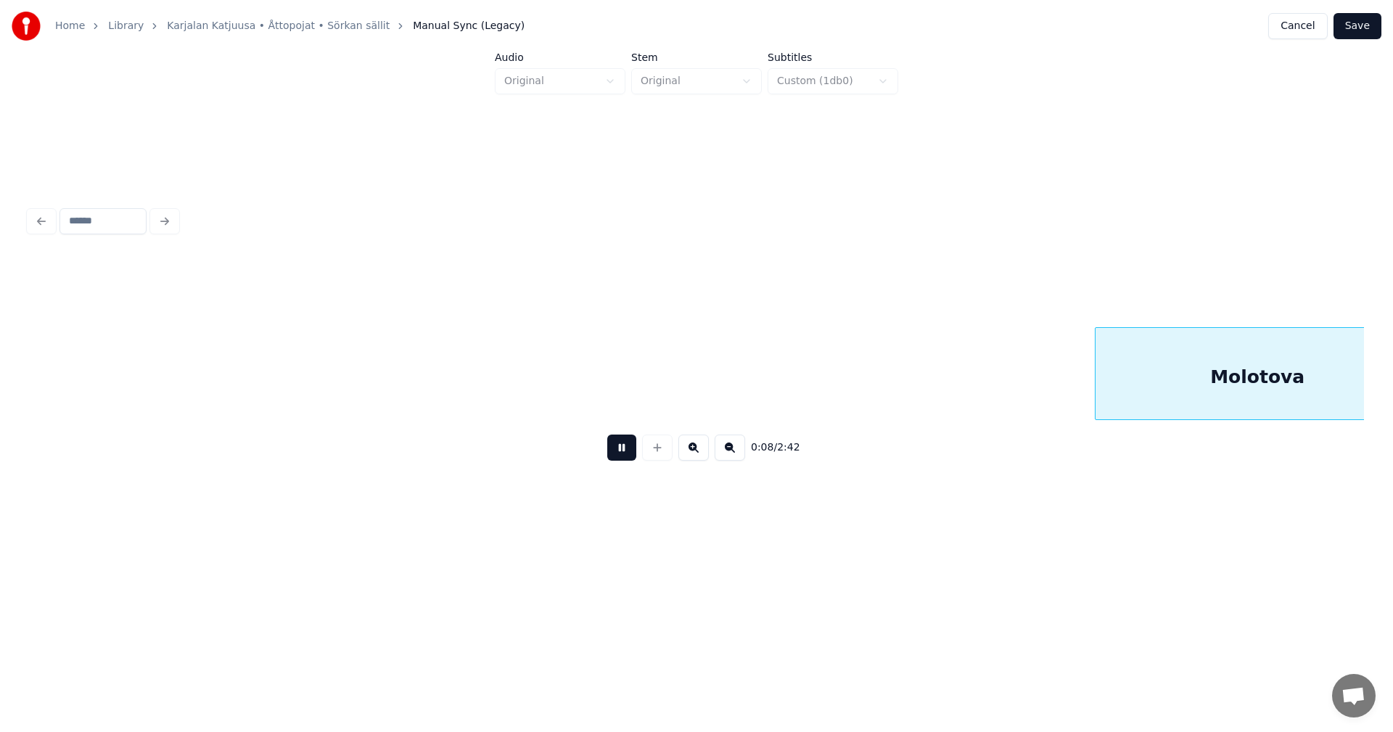
scroll to position [0, 2032]
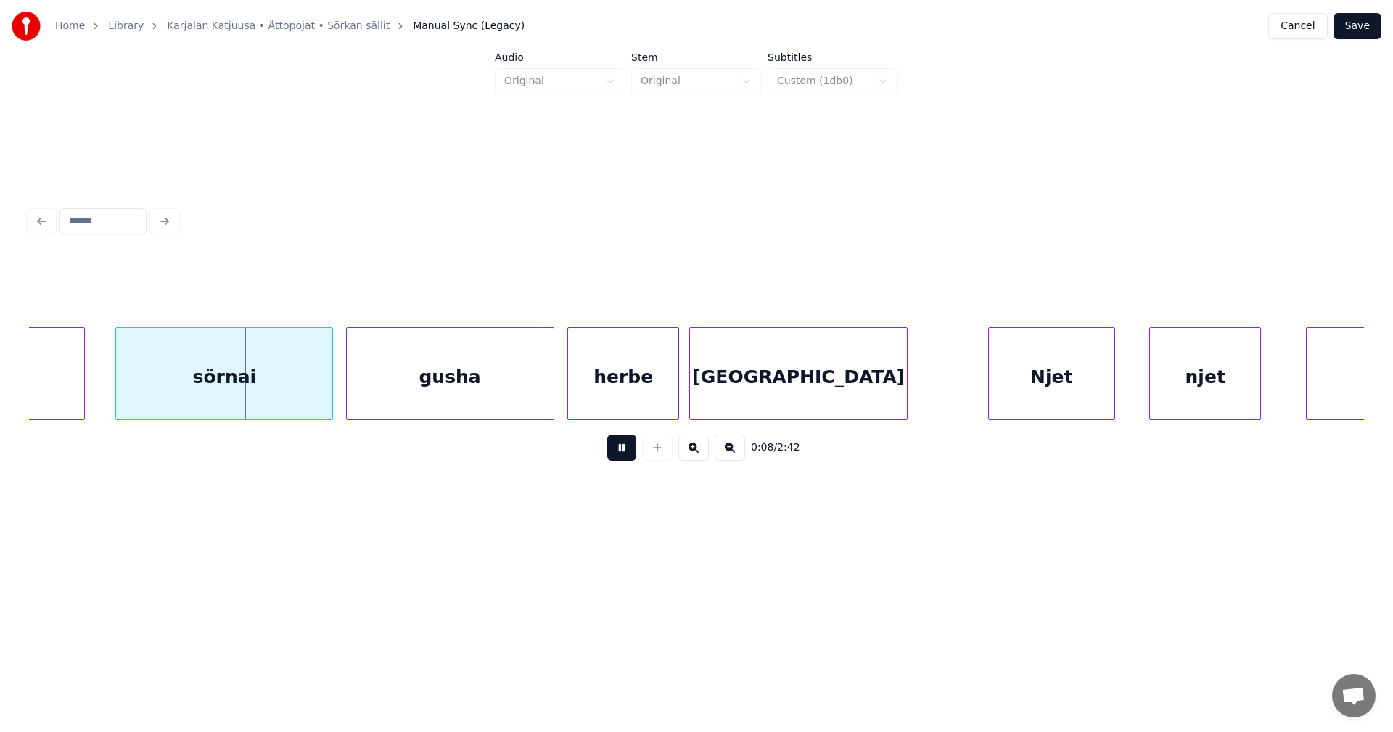
click at [618, 454] on button at bounding box center [621, 448] width 29 height 26
click at [63, 394] on div at bounding box center [64, 373] width 4 height 91
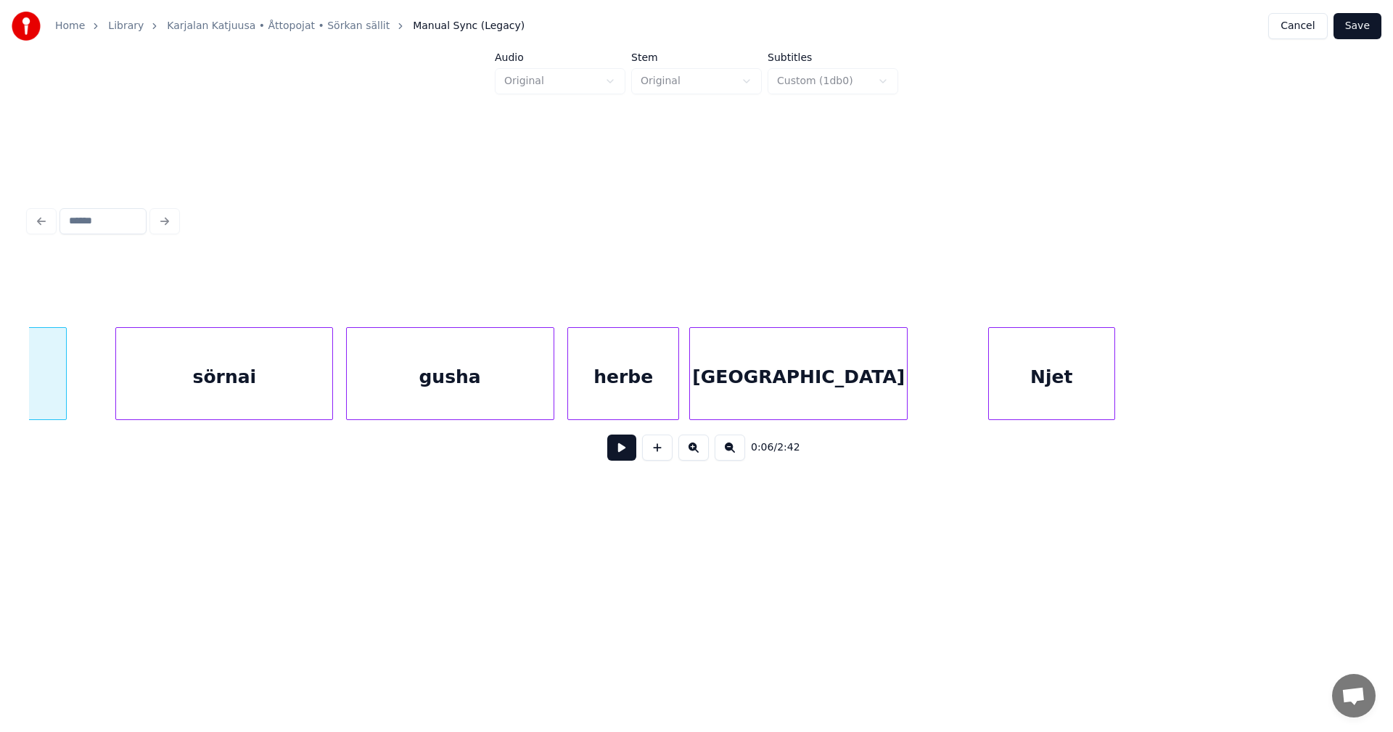
scroll to position [0, 1763]
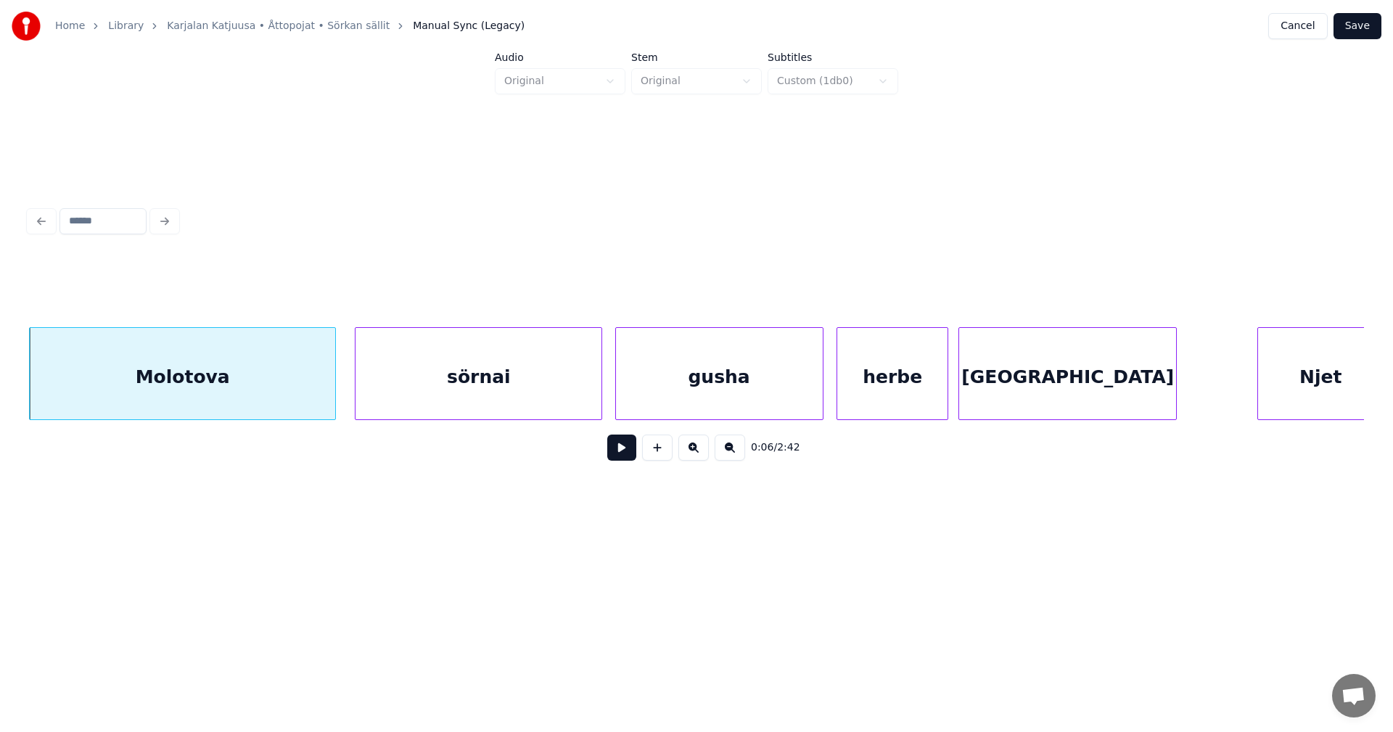
click at [358, 395] on div at bounding box center [358, 373] width 4 height 91
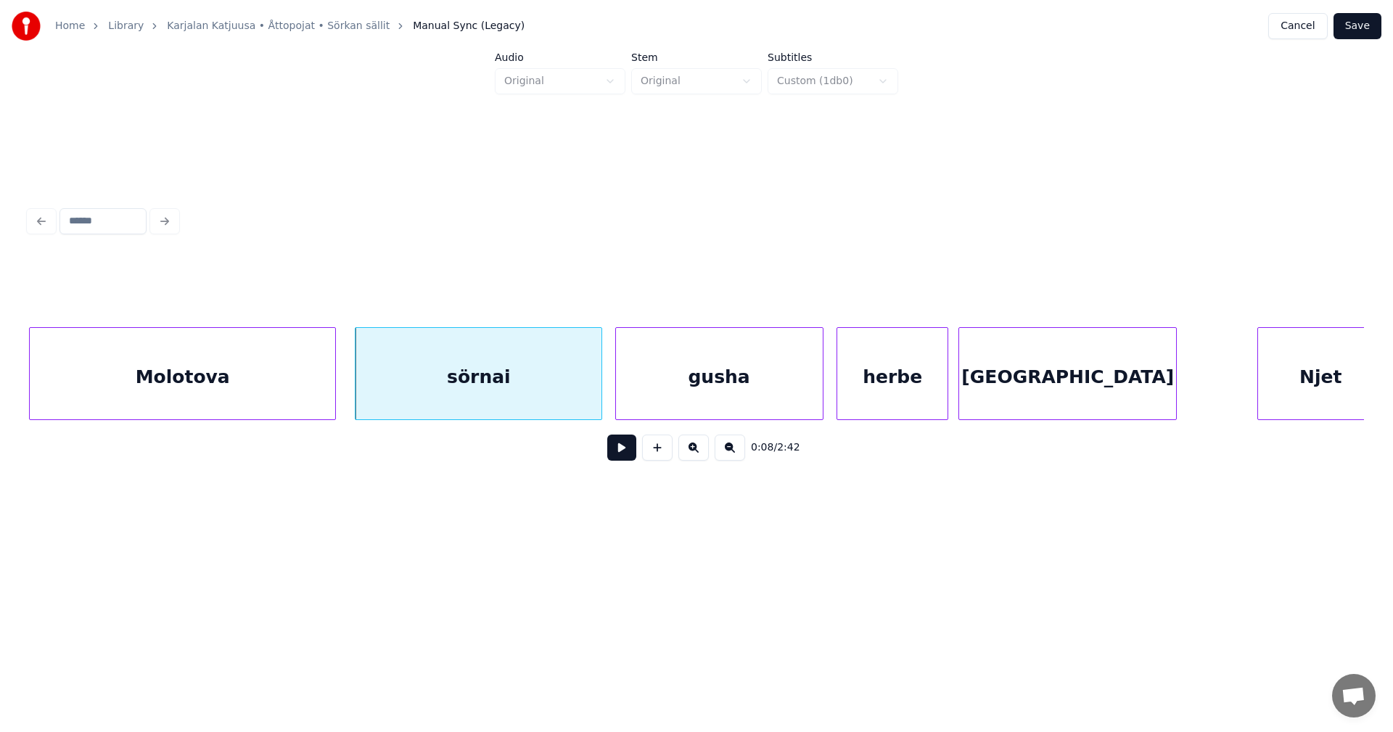
click at [358, 395] on div at bounding box center [358, 373] width 4 height 91
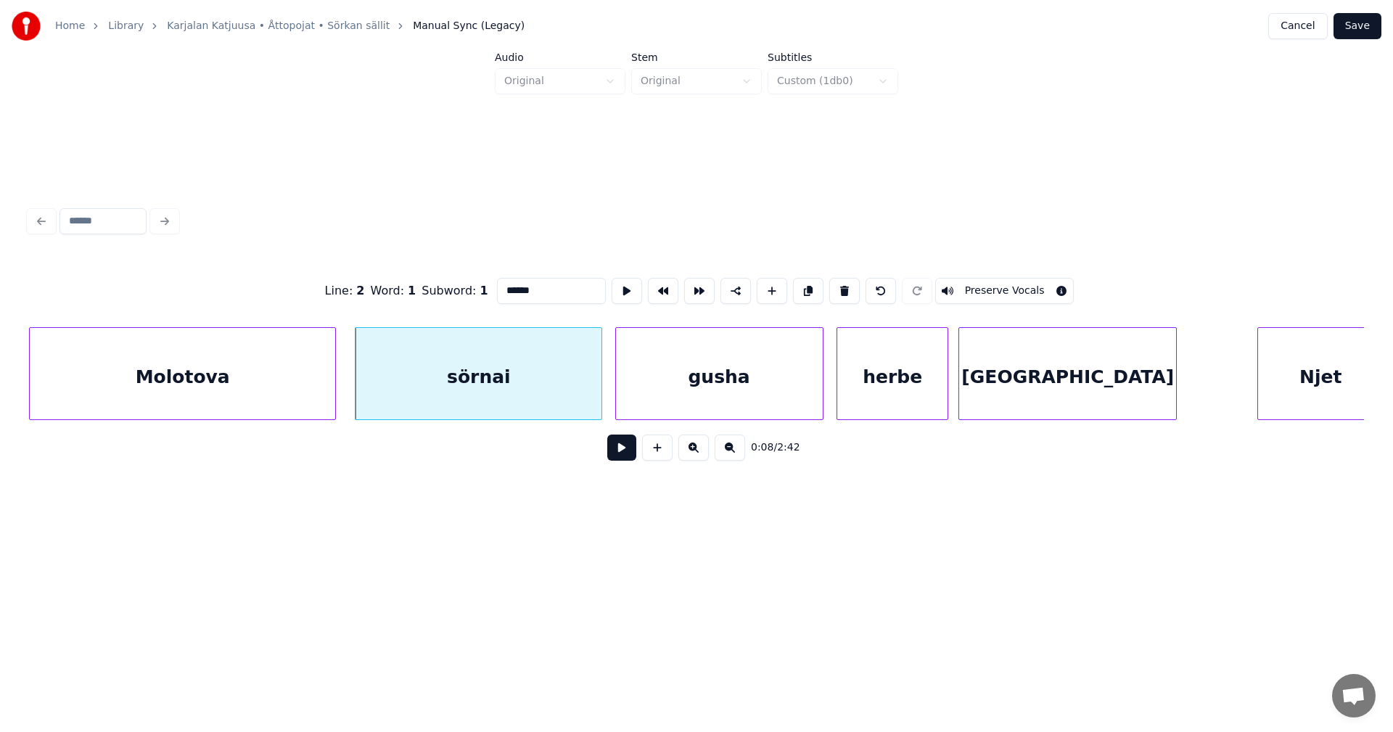
click at [624, 457] on button at bounding box center [621, 448] width 29 height 26
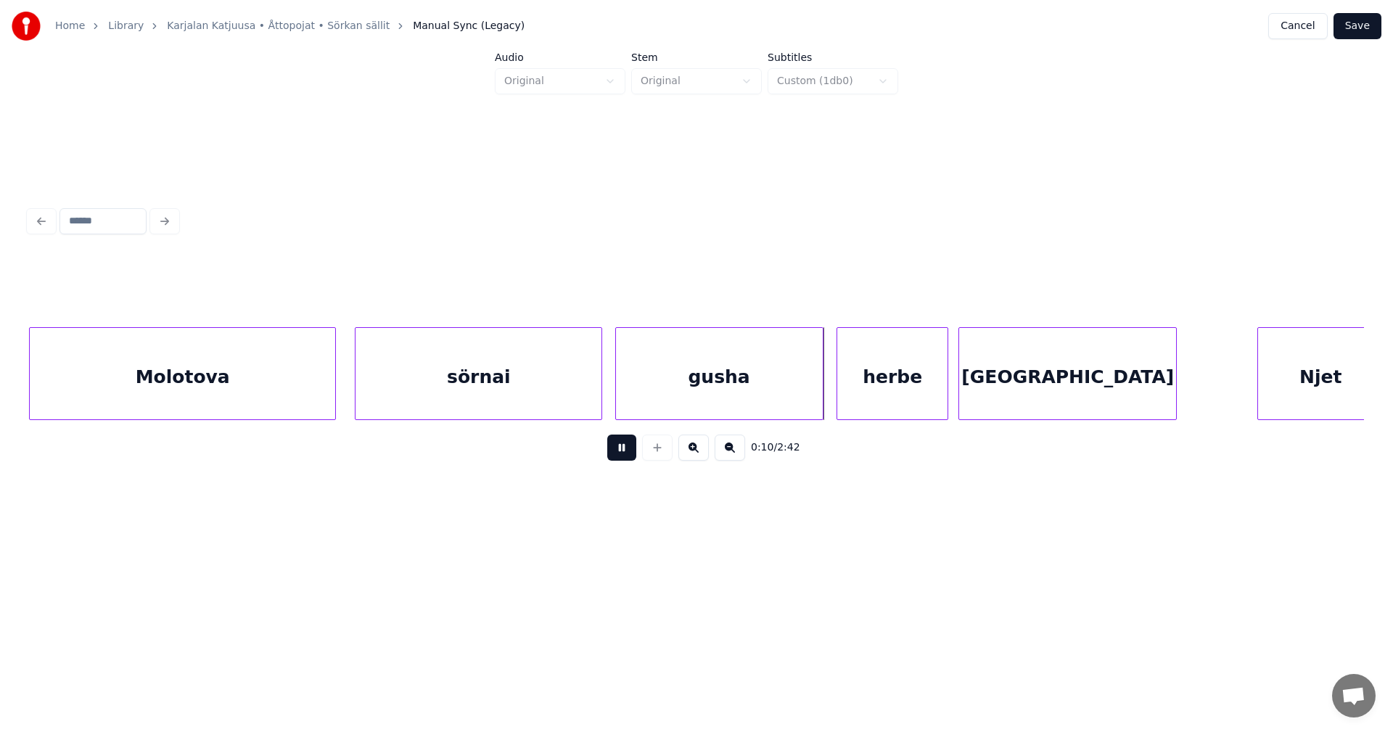
click at [628, 456] on button at bounding box center [621, 448] width 29 height 26
click at [867, 395] on div "herbe" at bounding box center [887, 377] width 110 height 99
click at [620, 456] on button at bounding box center [621, 448] width 29 height 26
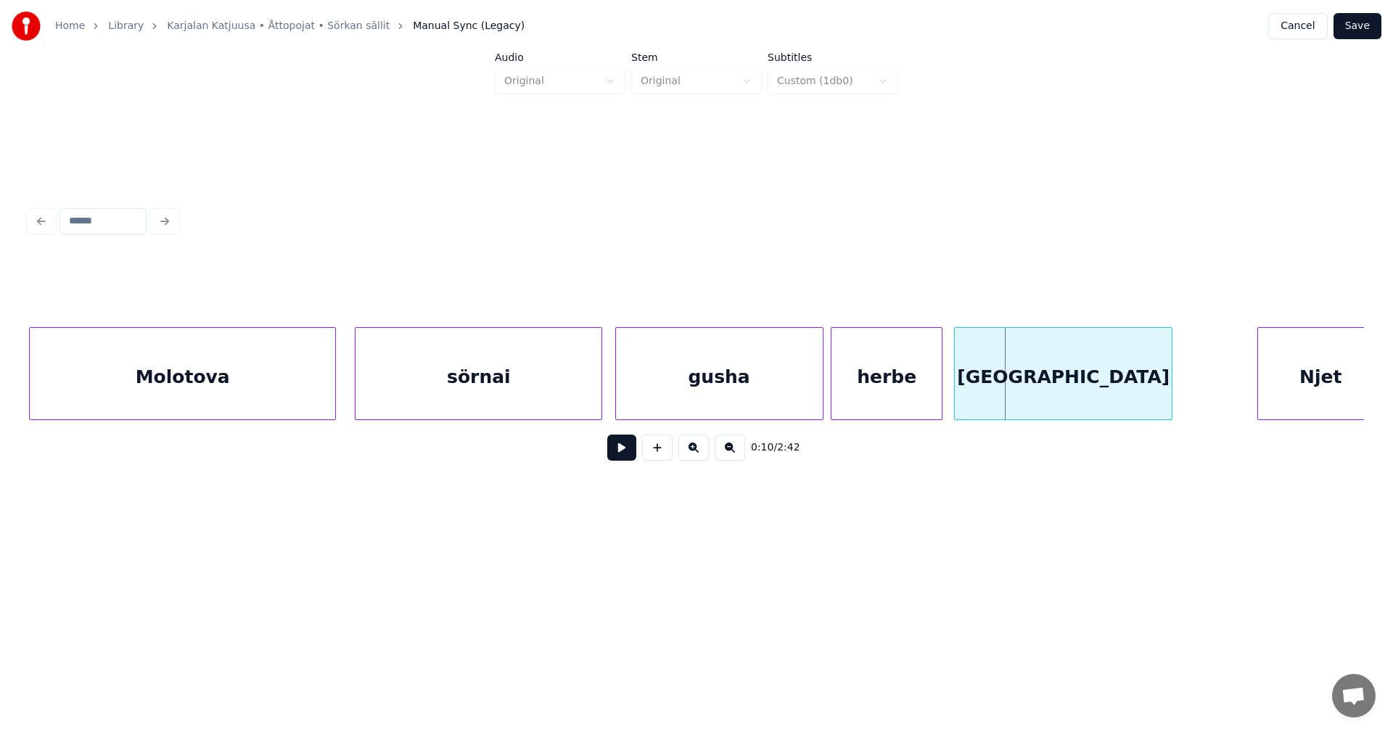
click at [991, 403] on div "[GEOGRAPHIC_DATA]" at bounding box center [1063, 377] width 217 height 99
click at [615, 456] on button at bounding box center [621, 448] width 29 height 26
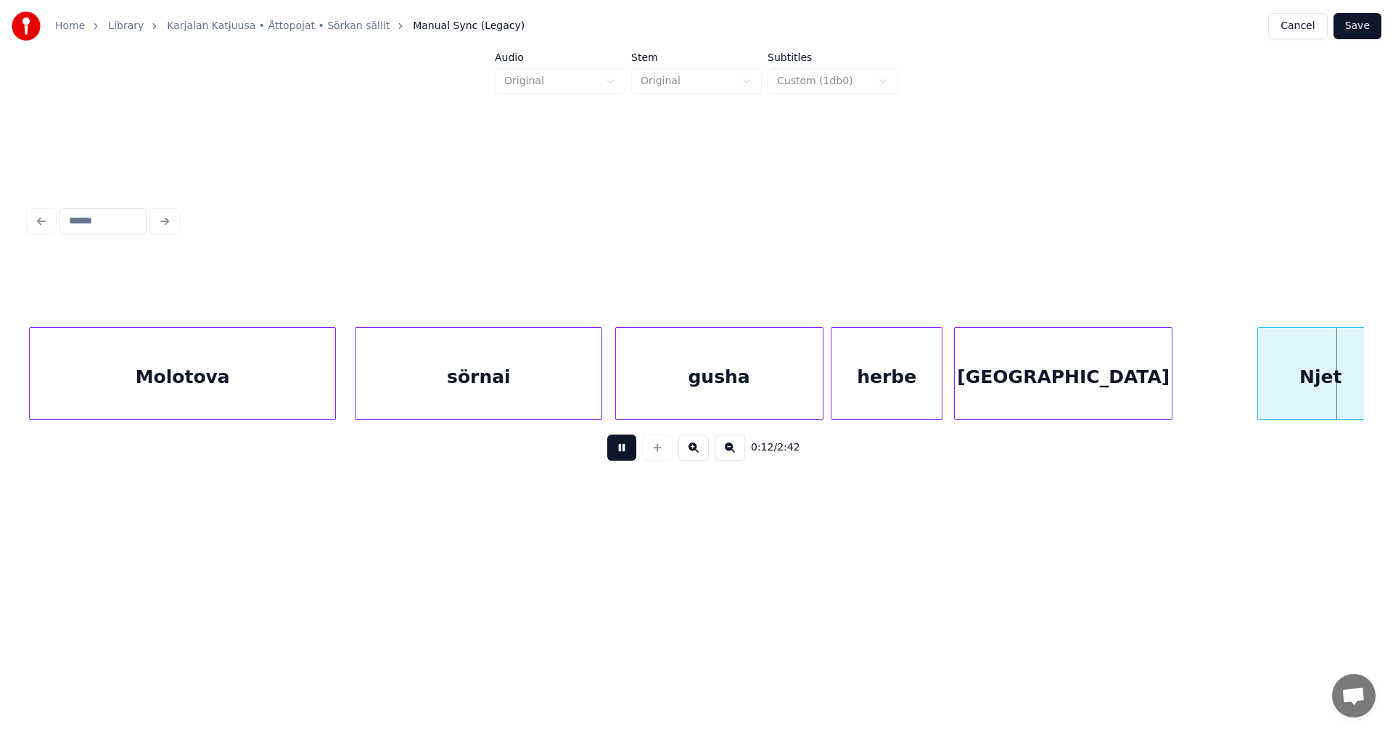
scroll to position [0, 3100]
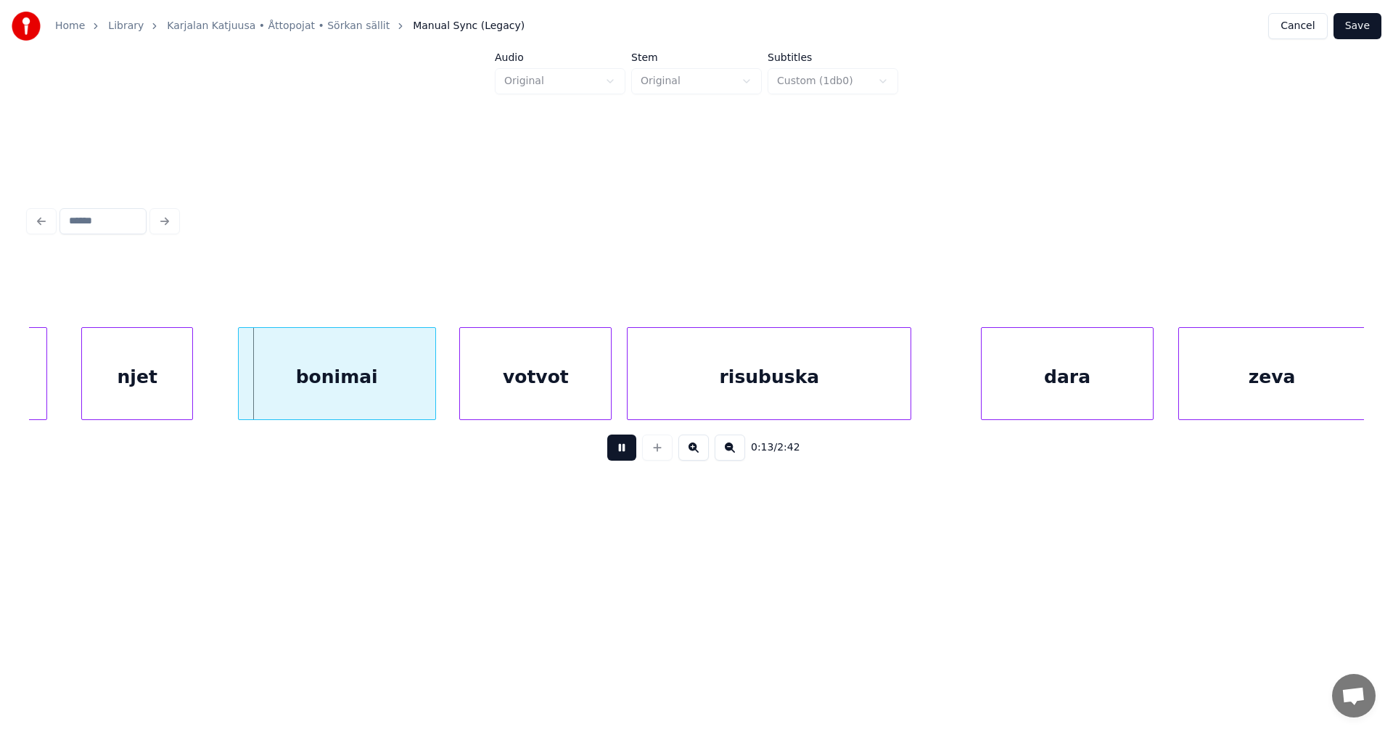
click at [615, 456] on button at bounding box center [621, 448] width 29 height 26
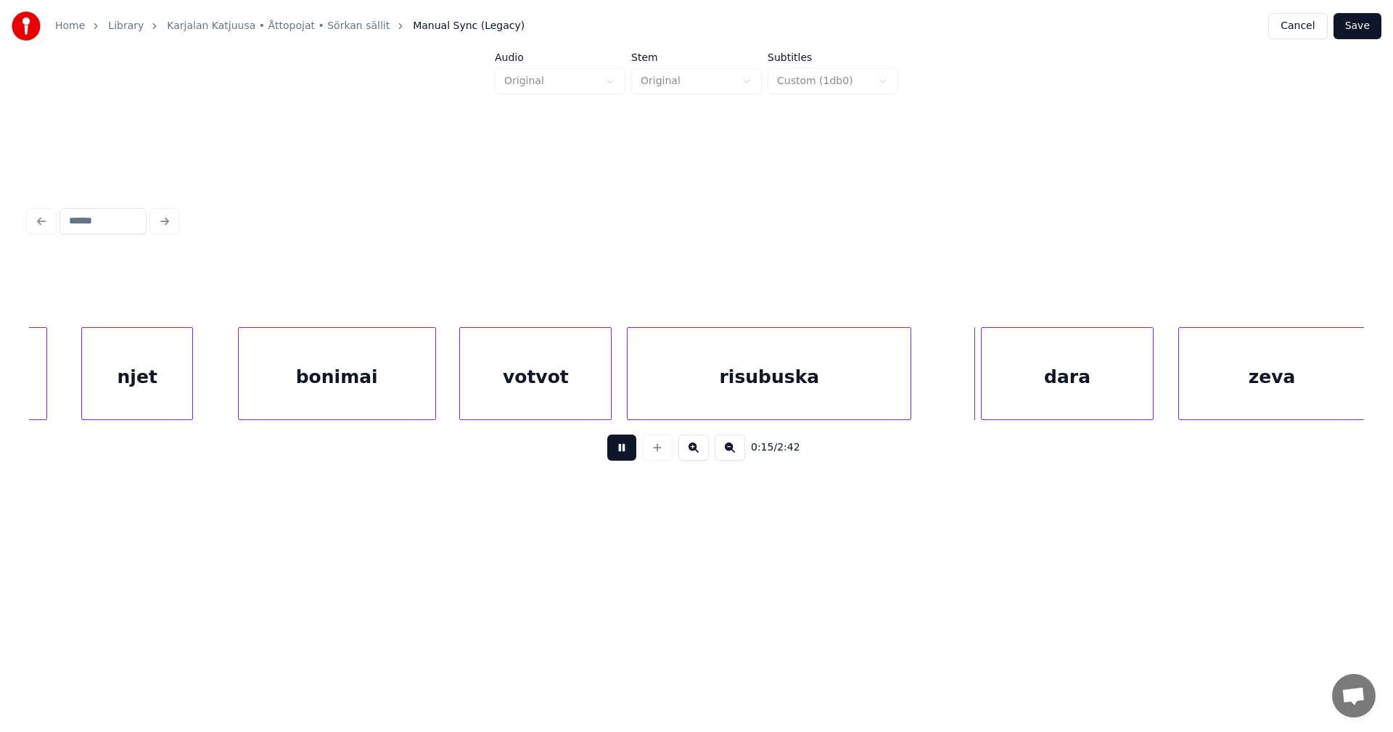
click at [615, 456] on button at bounding box center [621, 448] width 29 height 26
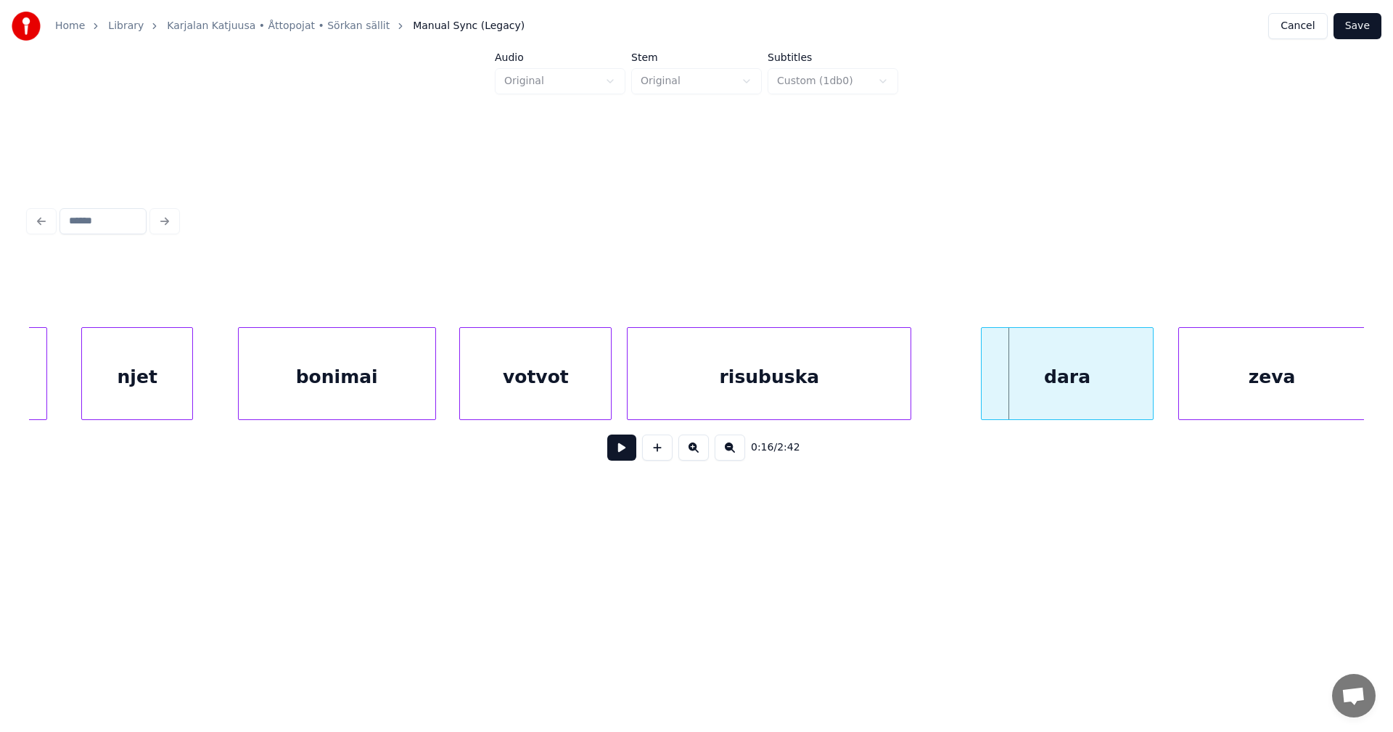
click at [615, 456] on button at bounding box center [621, 448] width 29 height 26
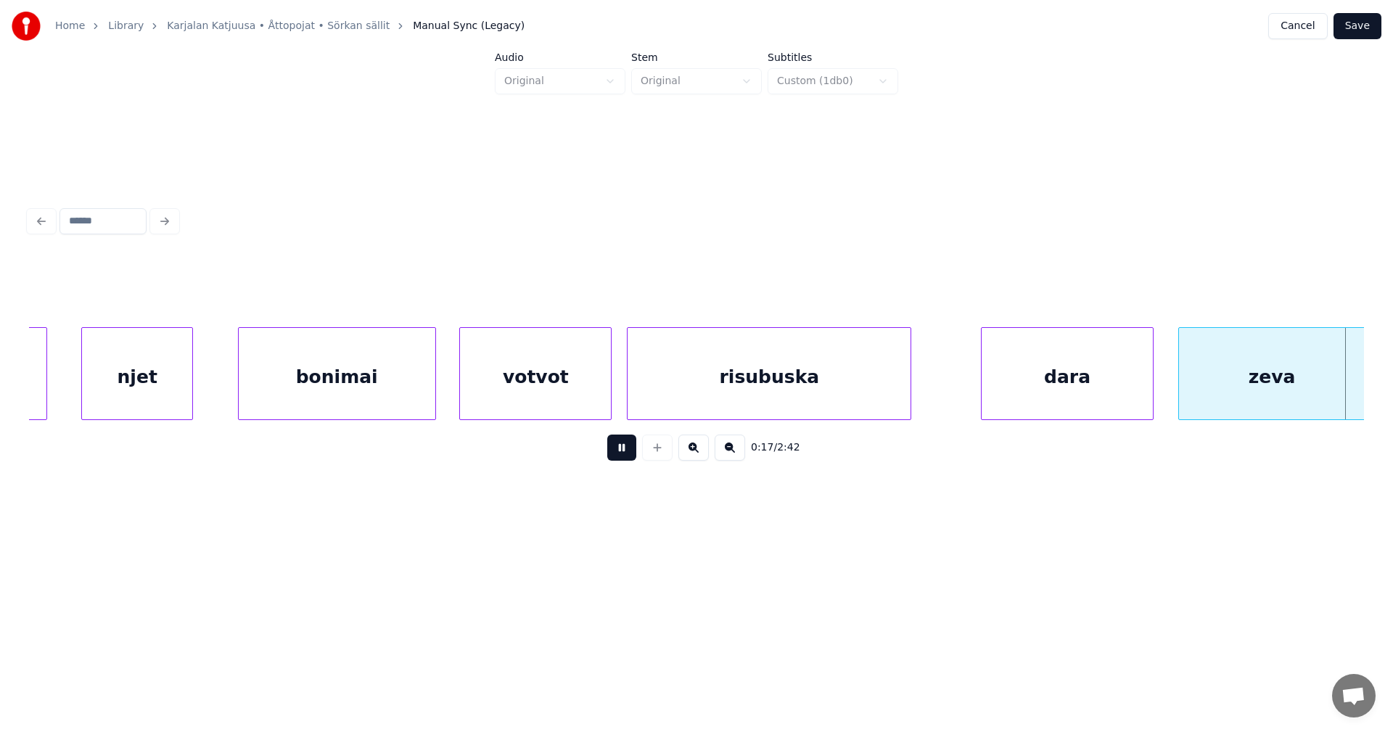
scroll to position [0, 4438]
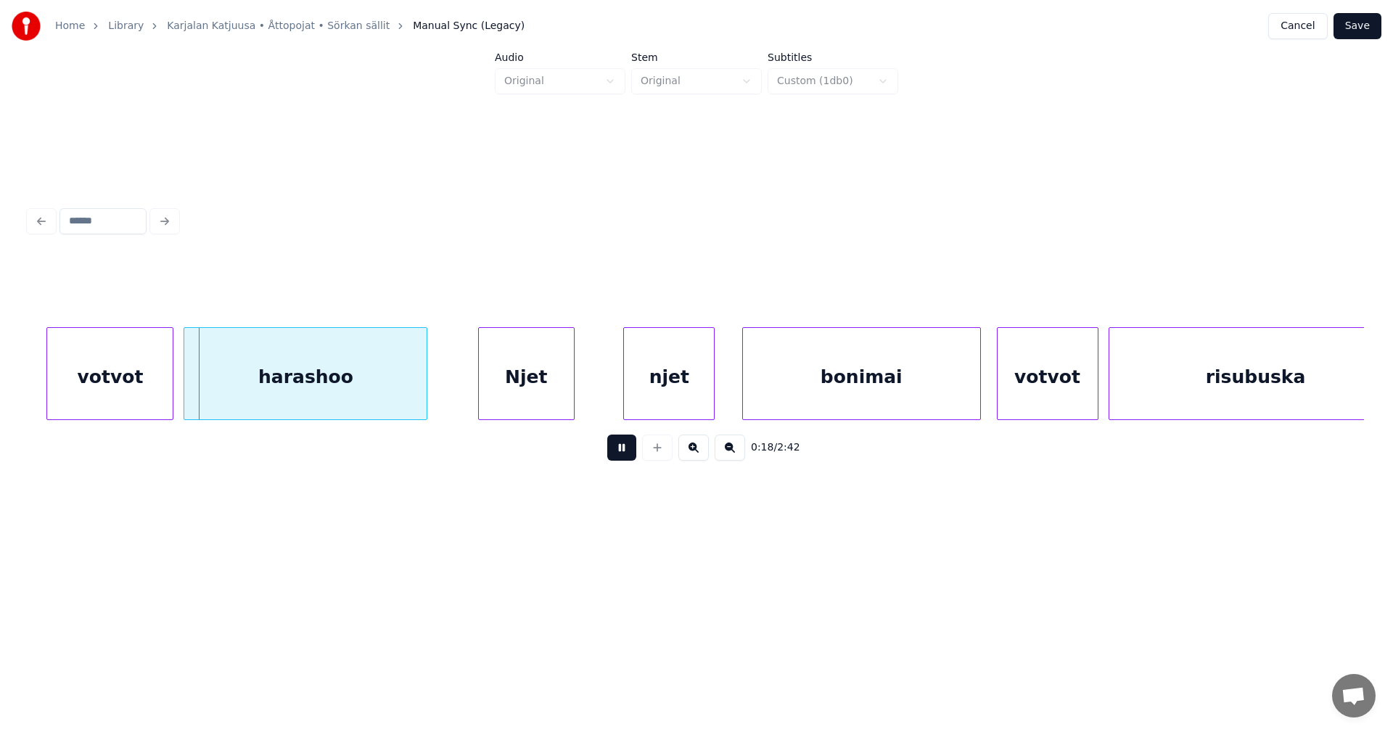
click at [615, 456] on button at bounding box center [621, 448] width 29 height 26
click at [115, 377] on div "votvot" at bounding box center [101, 377] width 126 height 99
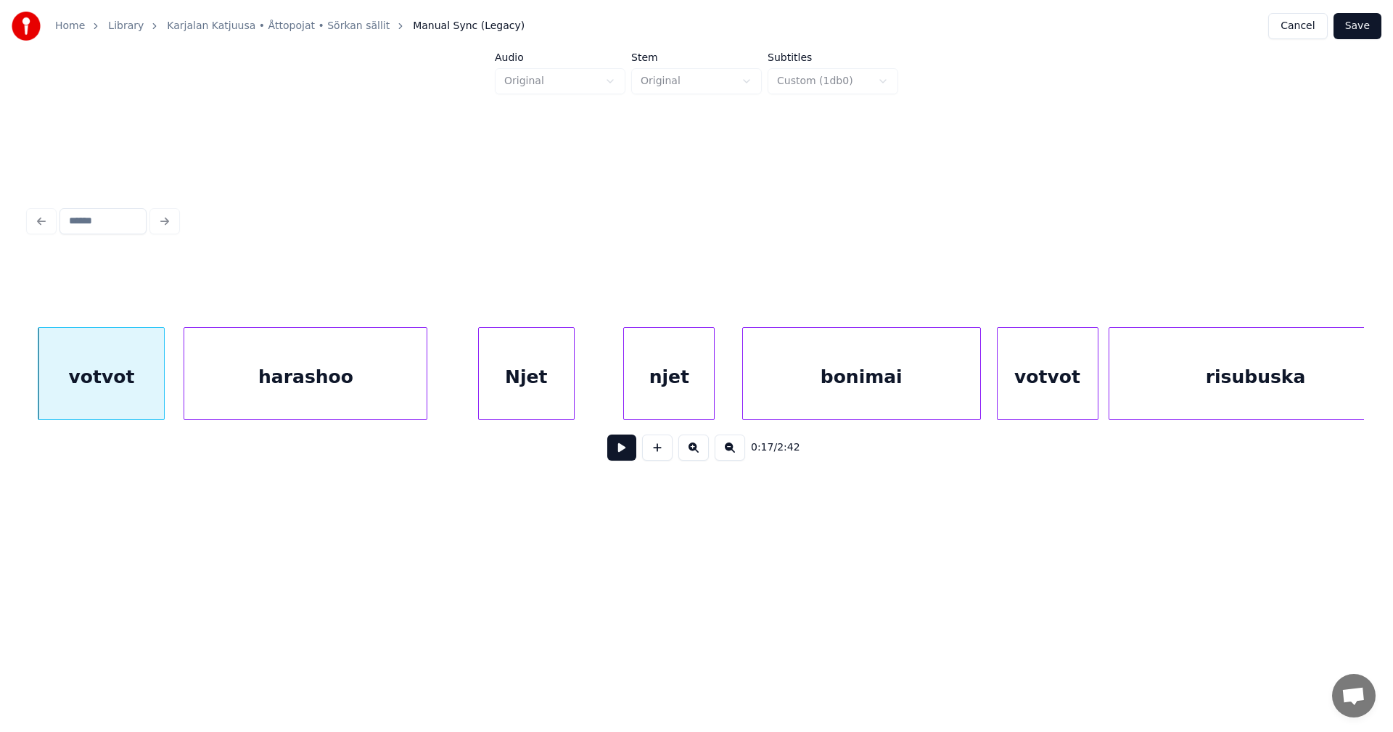
click at [627, 452] on button at bounding box center [621, 448] width 29 height 26
click at [136, 398] on div at bounding box center [137, 373] width 4 height 91
click at [163, 391] on div at bounding box center [161, 373] width 4 height 91
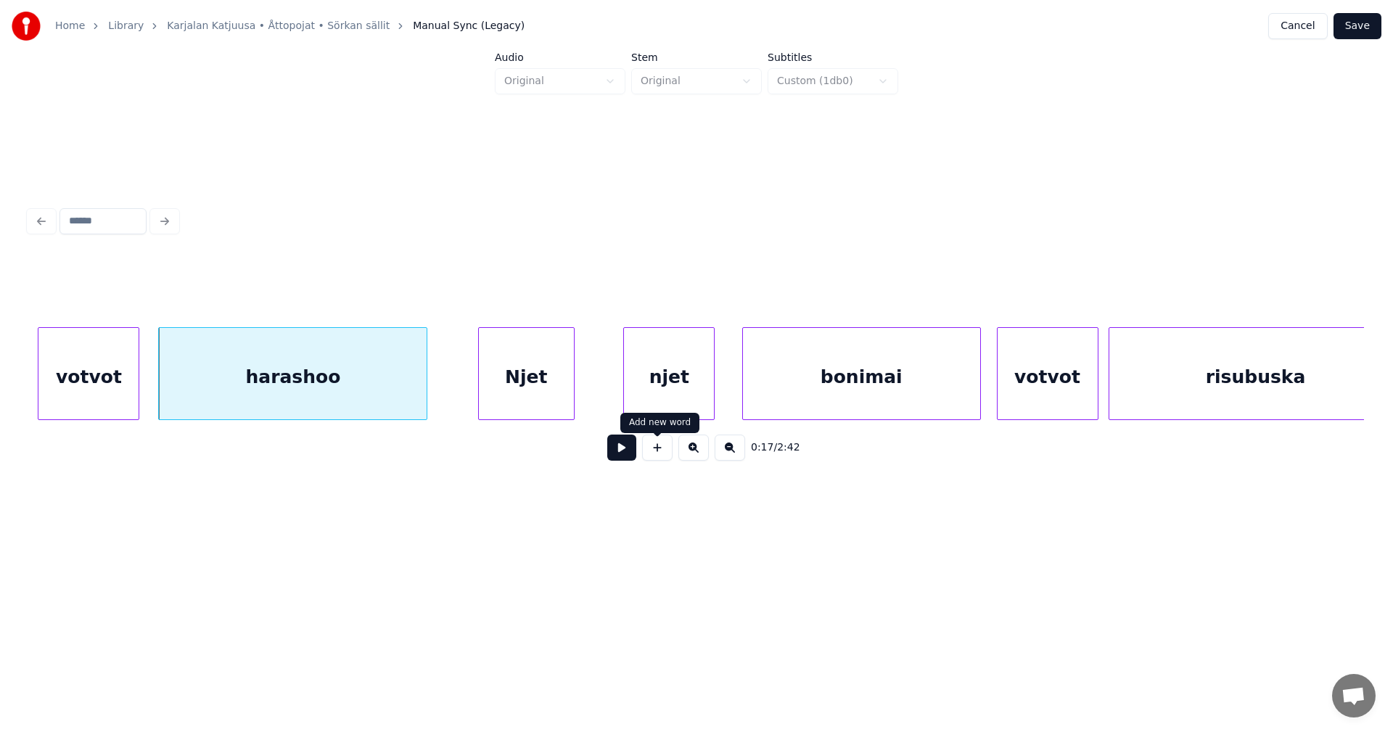
click at [618, 450] on button at bounding box center [621, 448] width 29 height 26
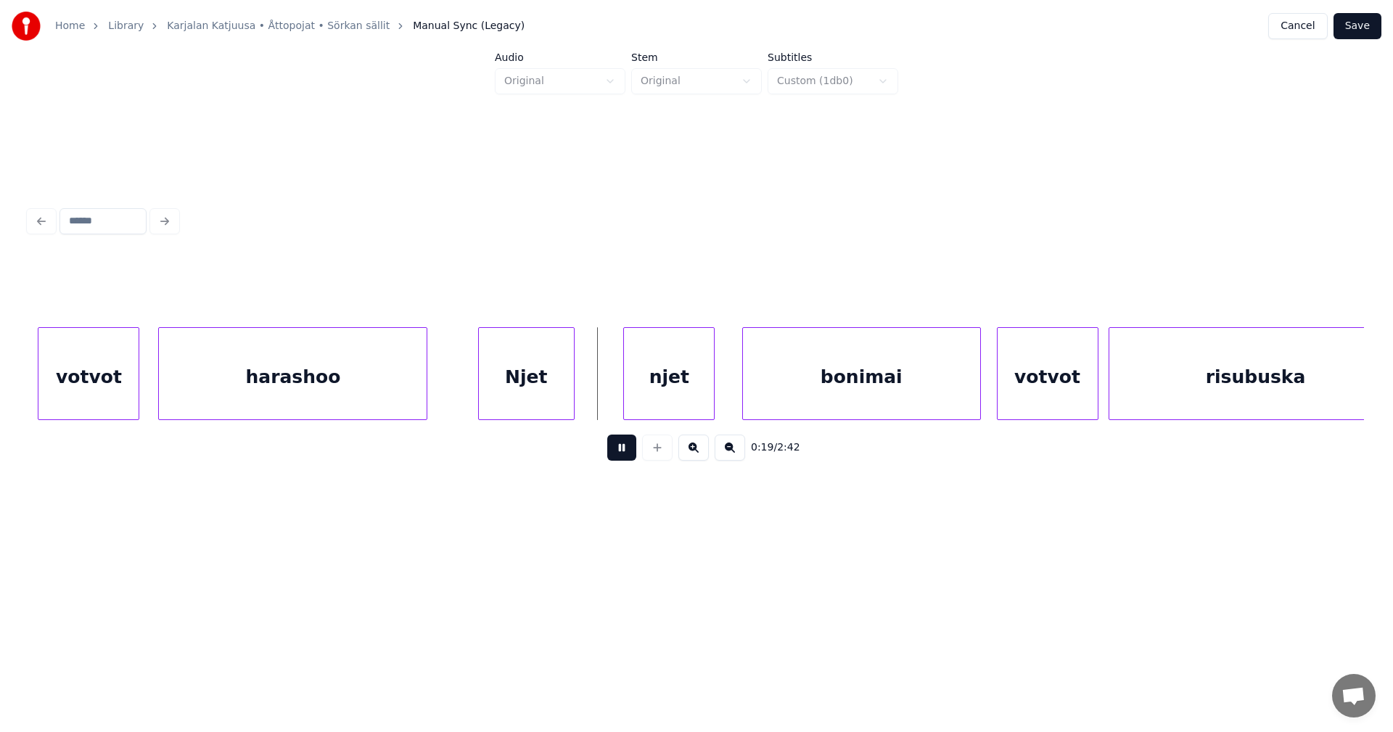
drag, startPoint x: 619, startPoint y: 451, endPoint x: 618, endPoint y: 443, distance: 7.3
click at [620, 448] on button at bounding box center [621, 448] width 29 height 26
click at [589, 399] on div at bounding box center [590, 373] width 4 height 91
click at [620, 456] on button at bounding box center [621, 448] width 29 height 26
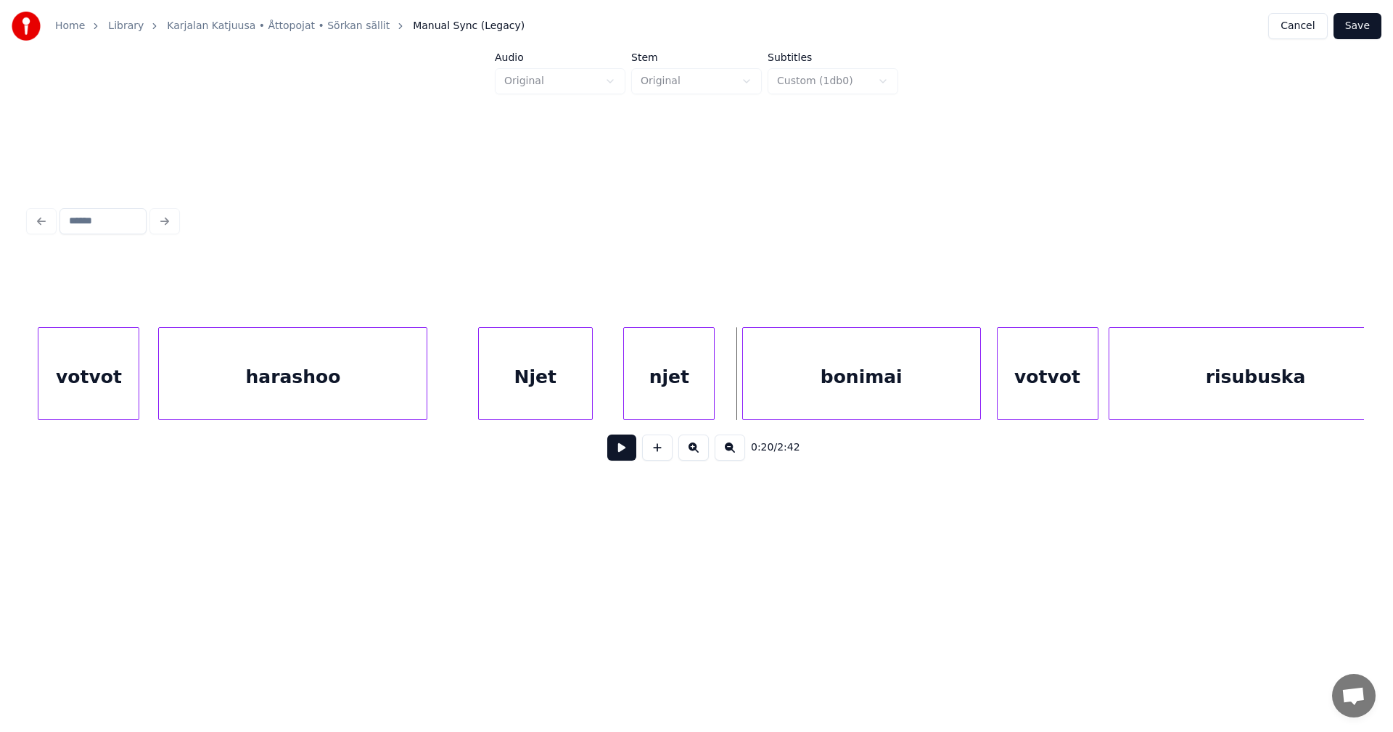
click at [620, 456] on button at bounding box center [621, 448] width 29 height 26
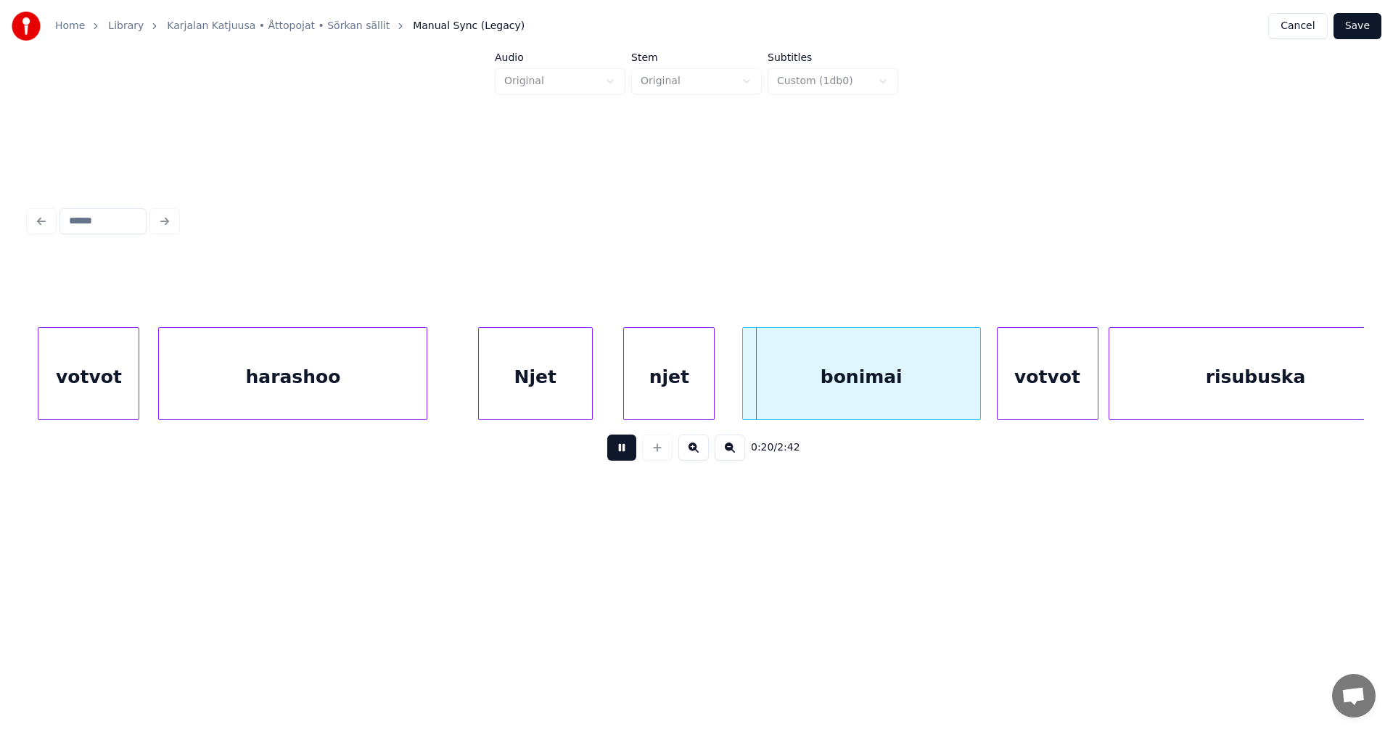
click at [615, 450] on div "0:20 / 2:42" at bounding box center [697, 448] width 1312 height 32
click at [627, 449] on button at bounding box center [621, 448] width 29 height 26
click at [722, 390] on div at bounding box center [723, 373] width 4 height 91
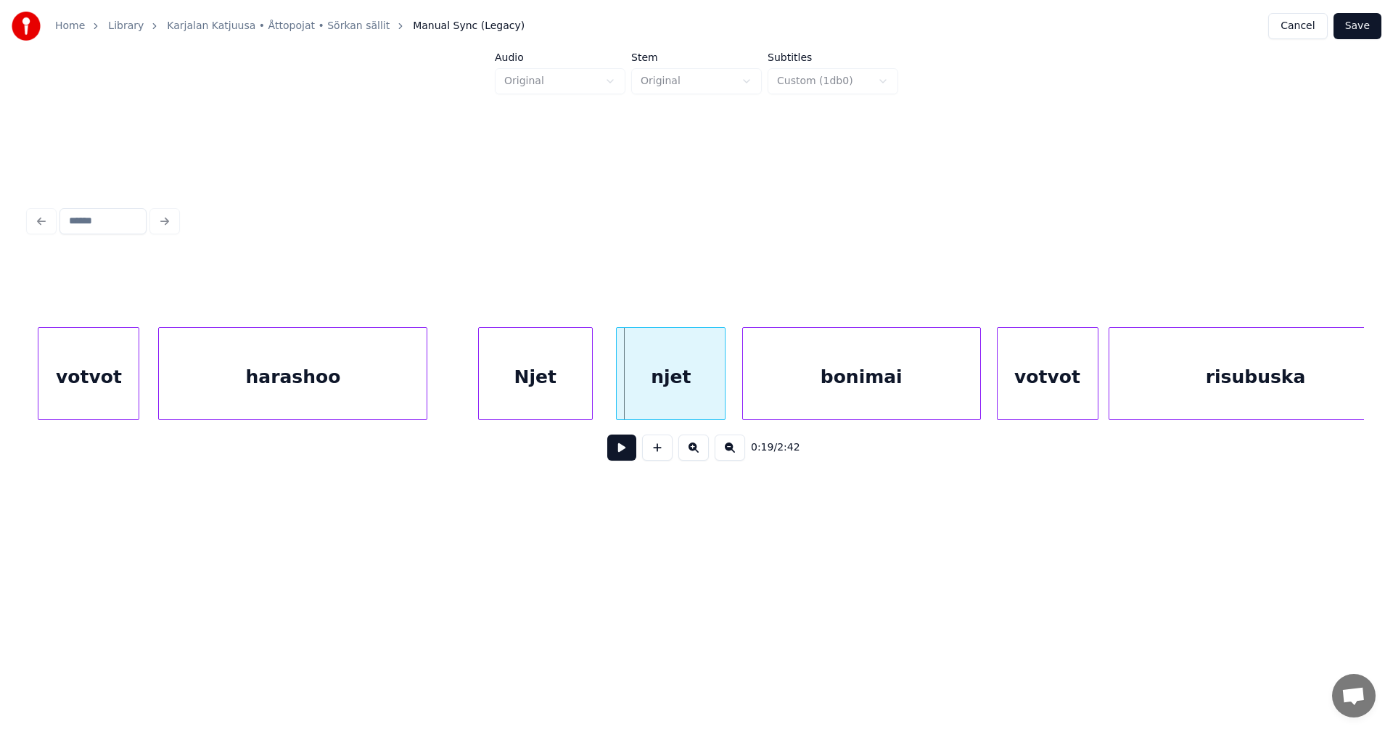
click at [620, 398] on div at bounding box center [619, 373] width 4 height 91
click at [623, 448] on button at bounding box center [621, 448] width 29 height 26
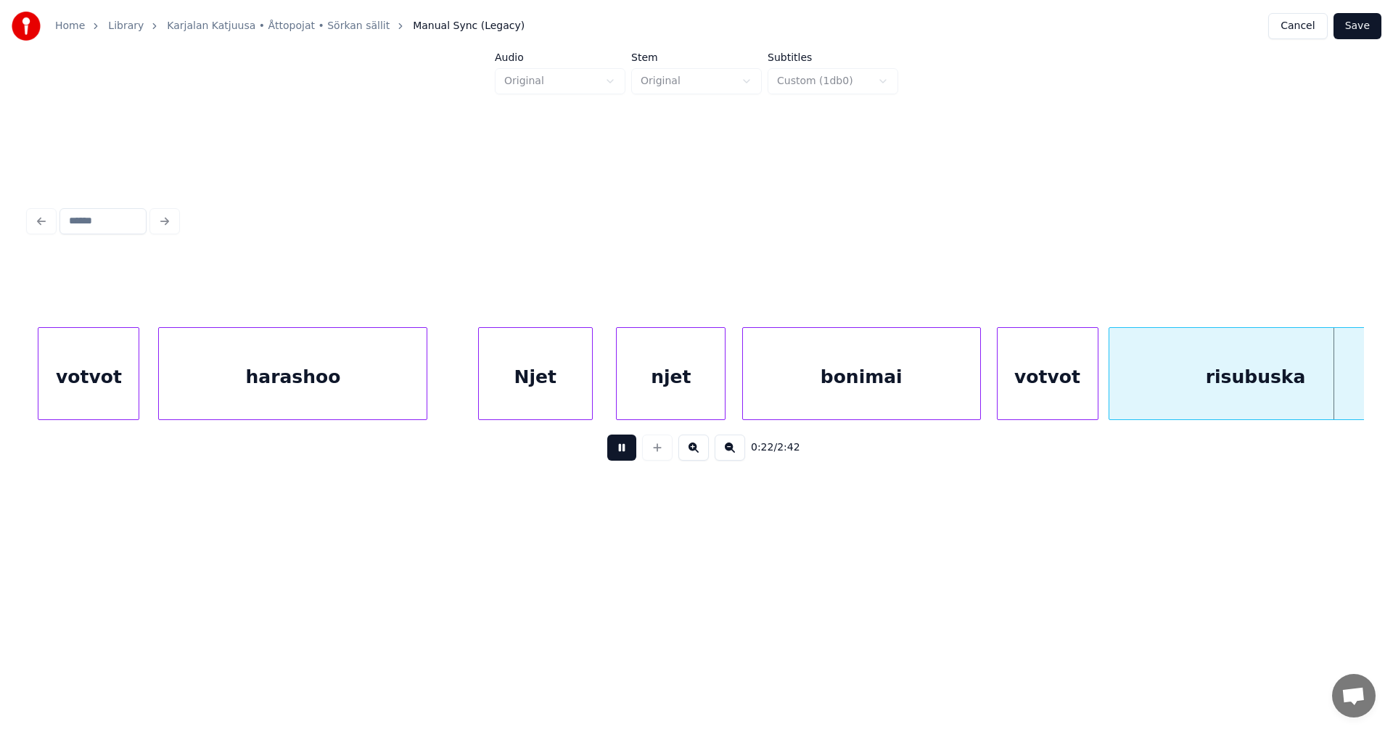
scroll to position [0, 5777]
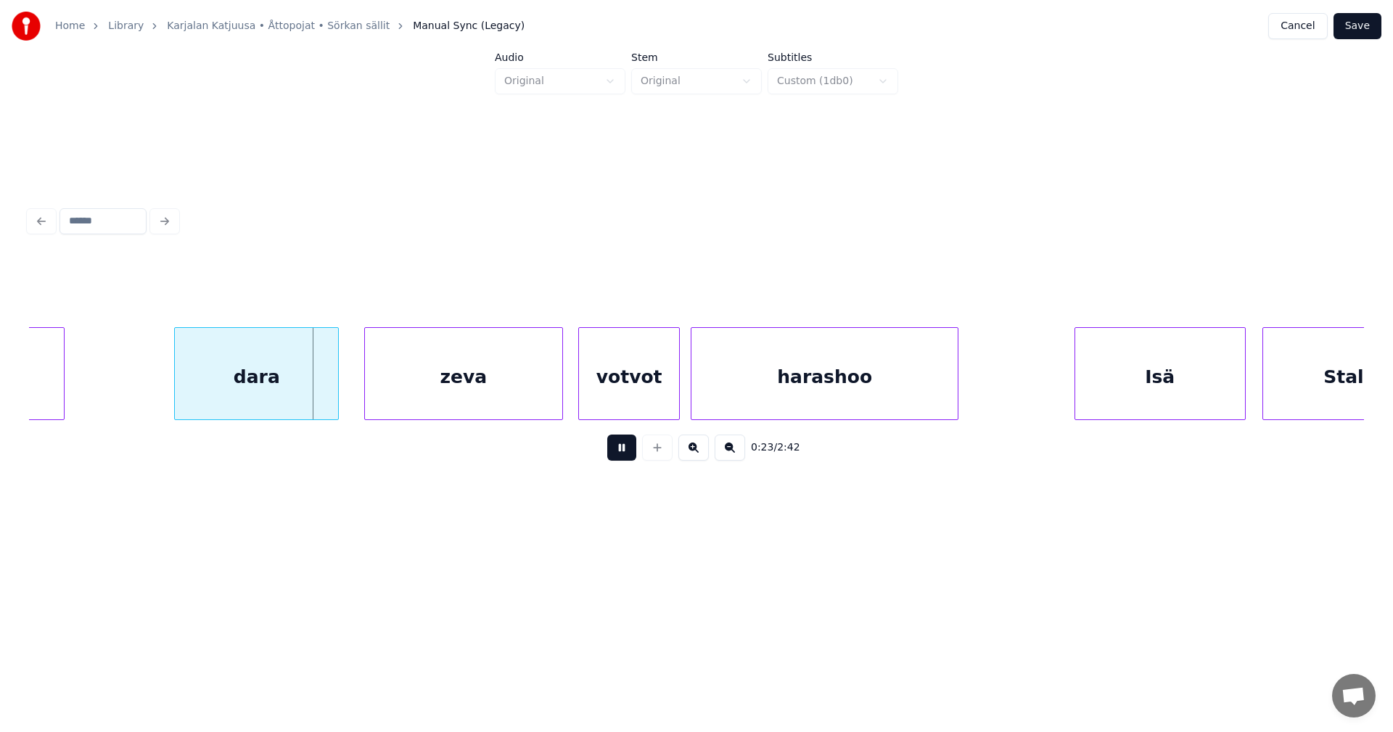
click at [623, 448] on button at bounding box center [621, 448] width 29 height 26
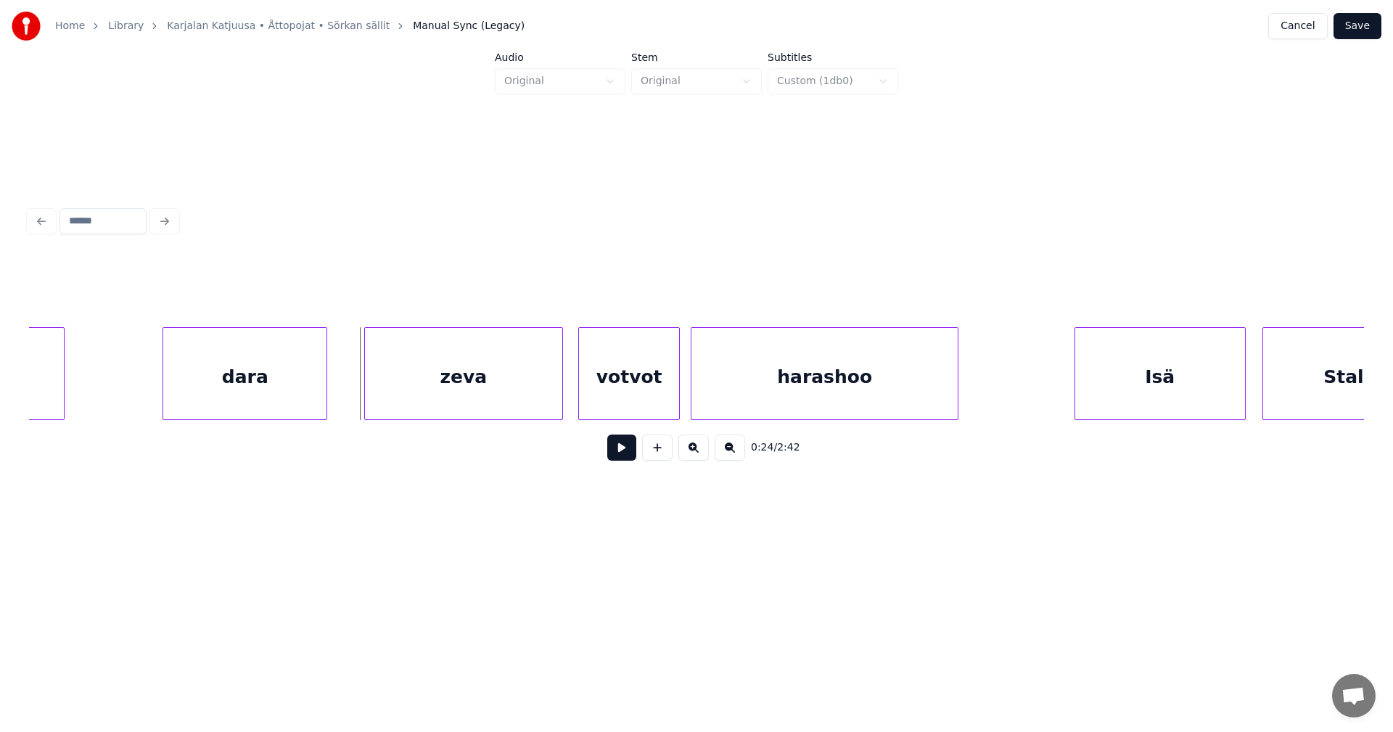
click at [259, 381] on div "dara" at bounding box center [244, 377] width 163 height 99
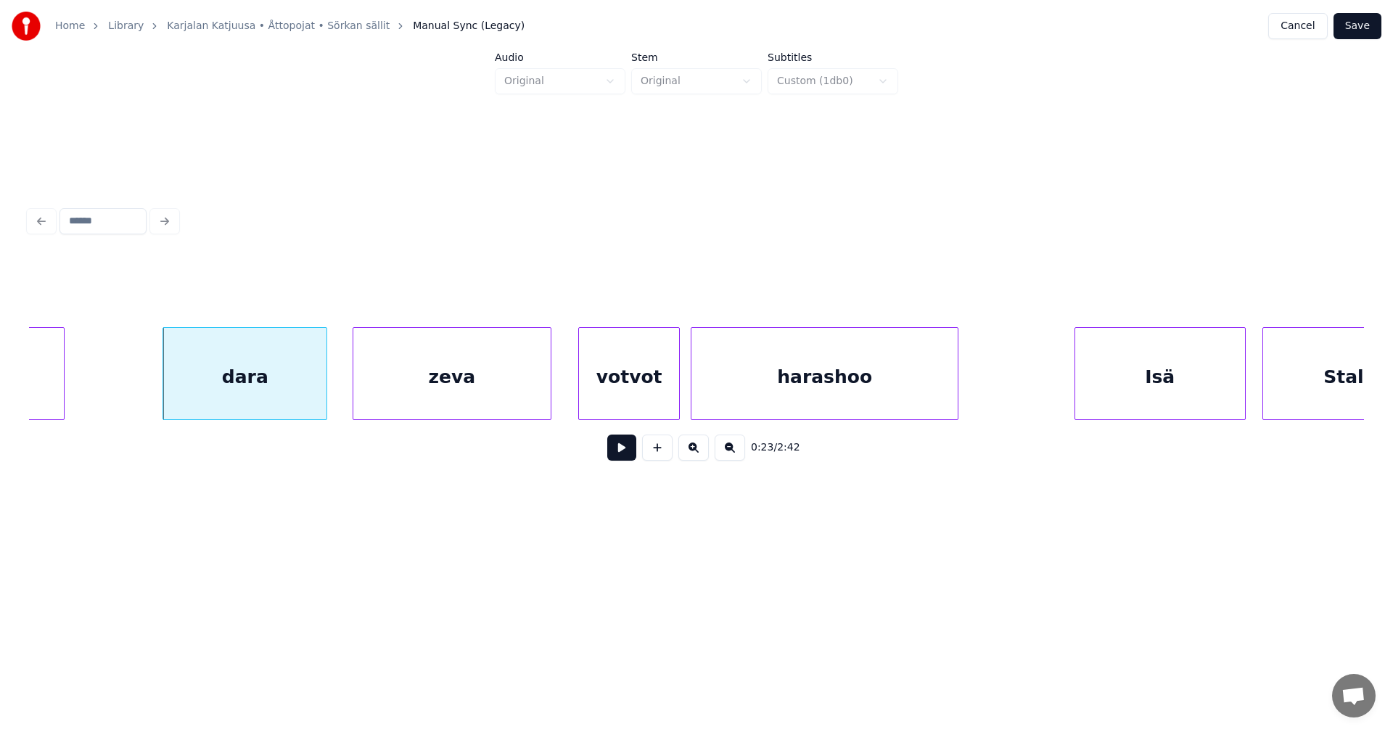
click at [391, 386] on div "zeva" at bounding box center [452, 377] width 198 height 99
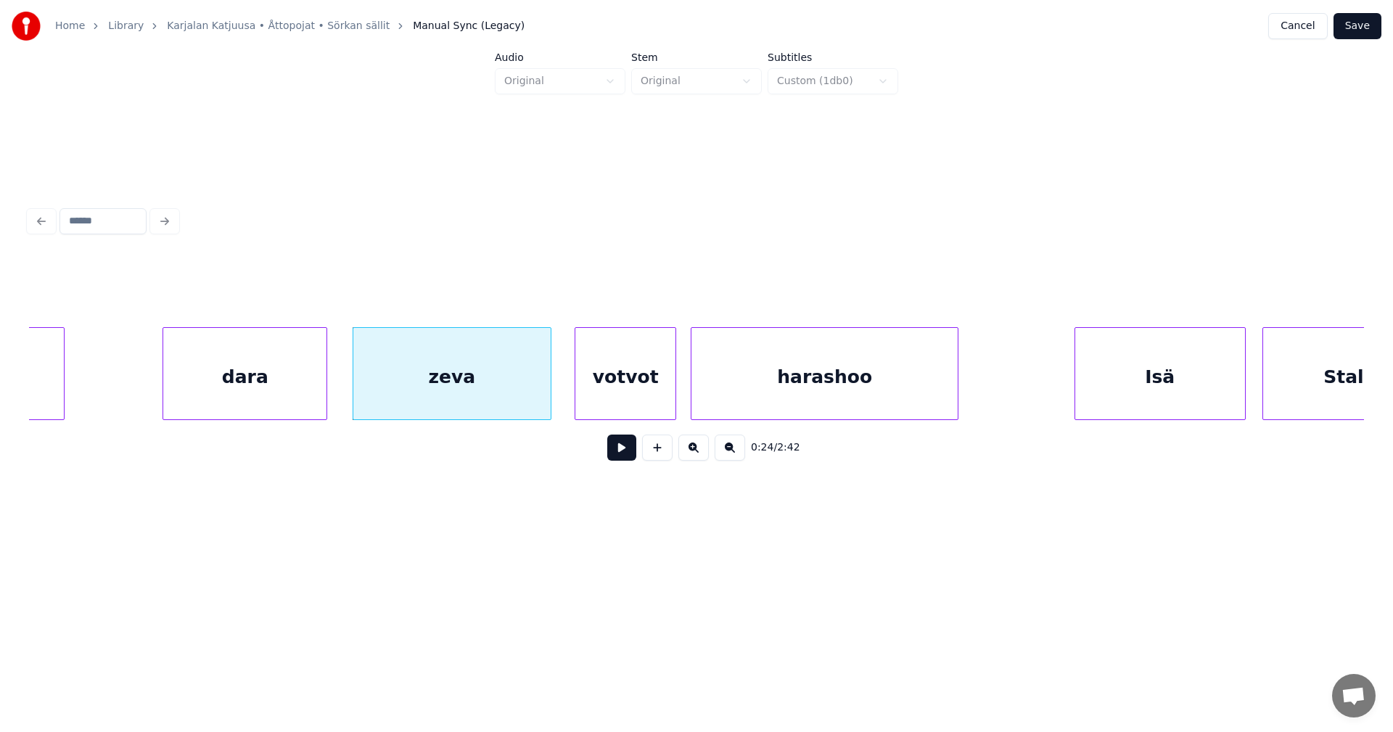
click at [626, 406] on div "votvot" at bounding box center [625, 377] width 100 height 99
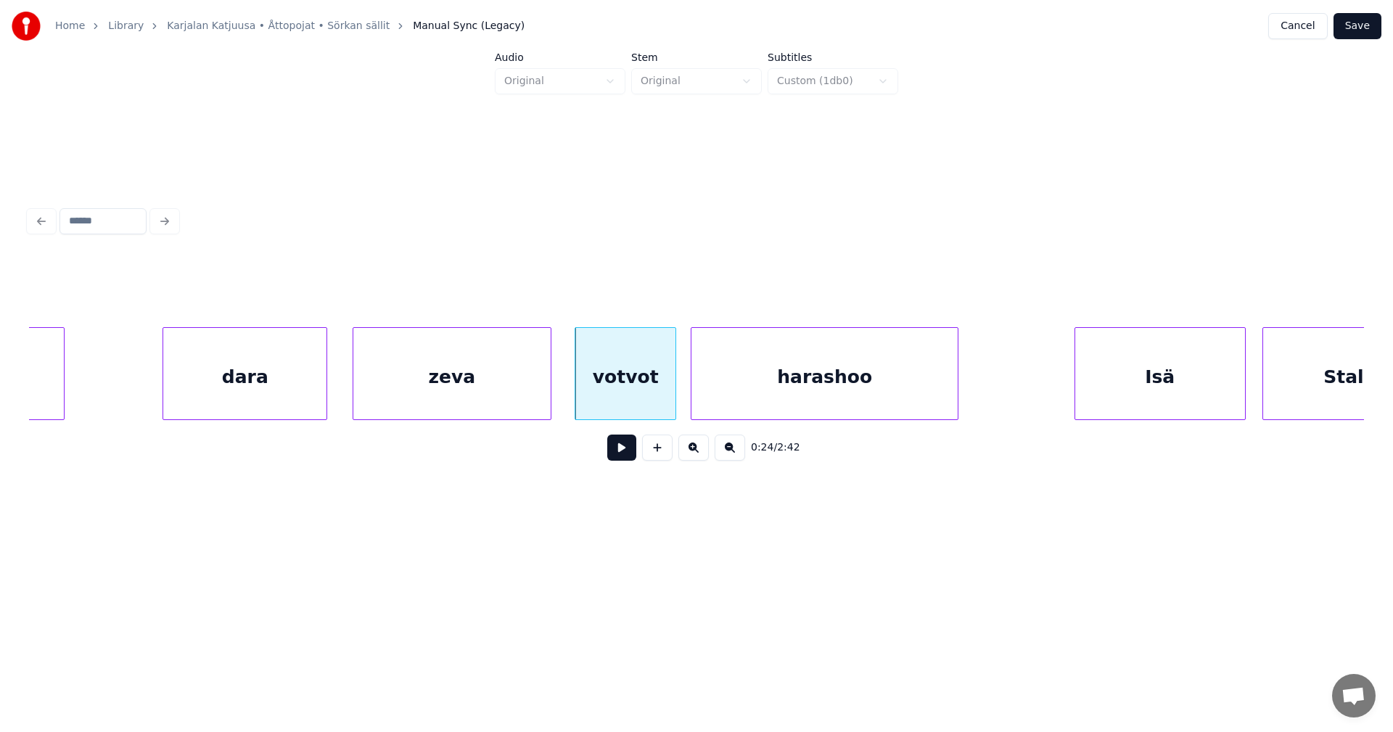
click at [622, 450] on button at bounding box center [621, 448] width 29 height 26
drag, startPoint x: 620, startPoint y: 453, endPoint x: 887, endPoint y: 422, distance: 268.1
click at [628, 450] on button at bounding box center [621, 448] width 29 height 26
click at [977, 401] on div at bounding box center [977, 373] width 4 height 91
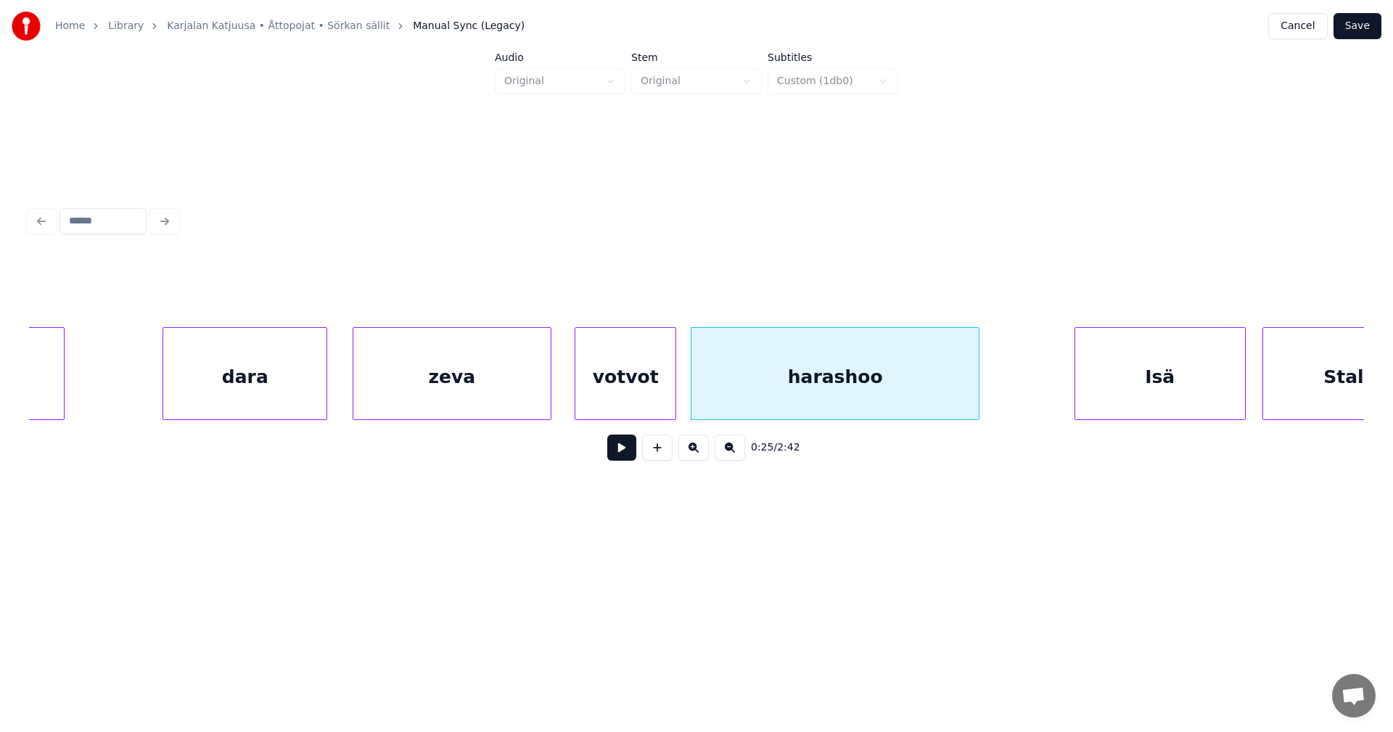
click at [1359, 24] on button "Save" at bounding box center [1358, 26] width 48 height 26
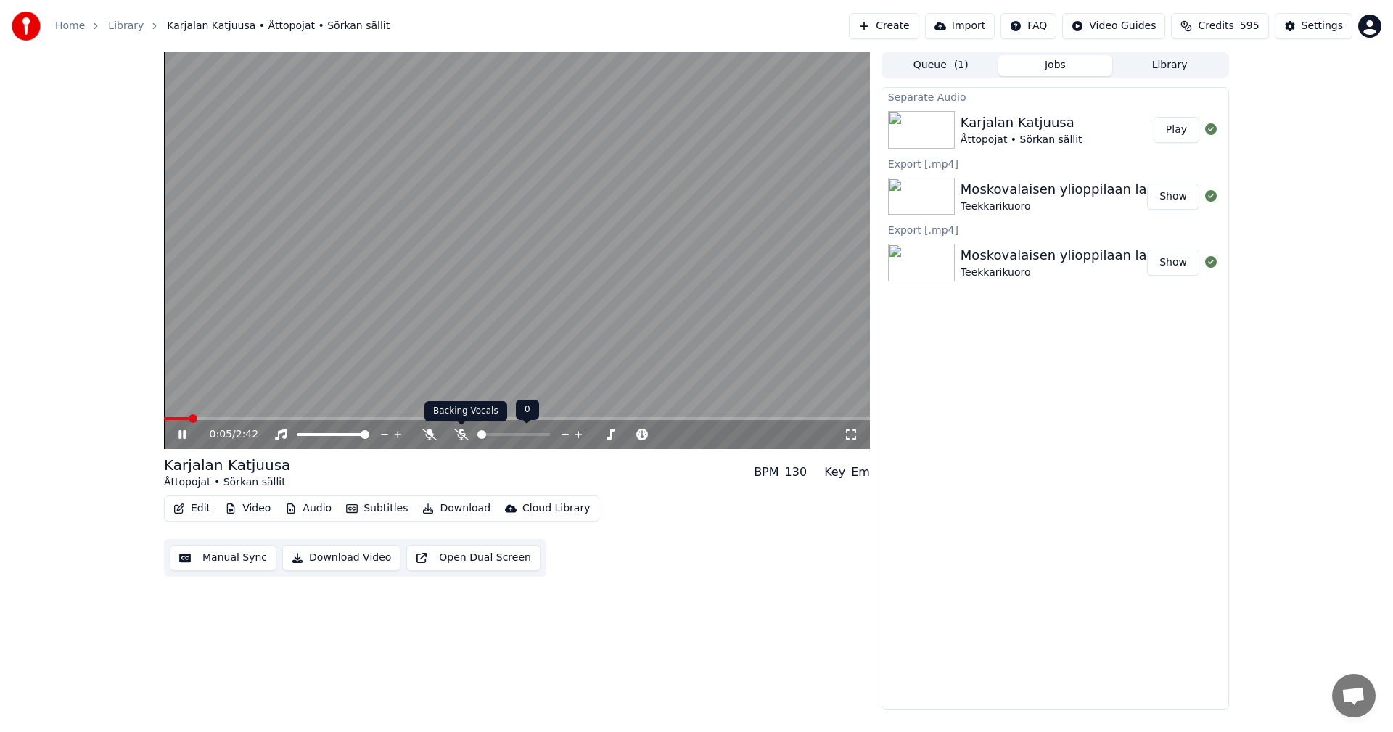
click at [463, 438] on icon at bounding box center [461, 435] width 15 height 12
drag, startPoint x: 184, startPoint y: 433, endPoint x: 202, endPoint y: 448, distance: 23.2
click at [184, 433] on icon at bounding box center [182, 434] width 7 height 9
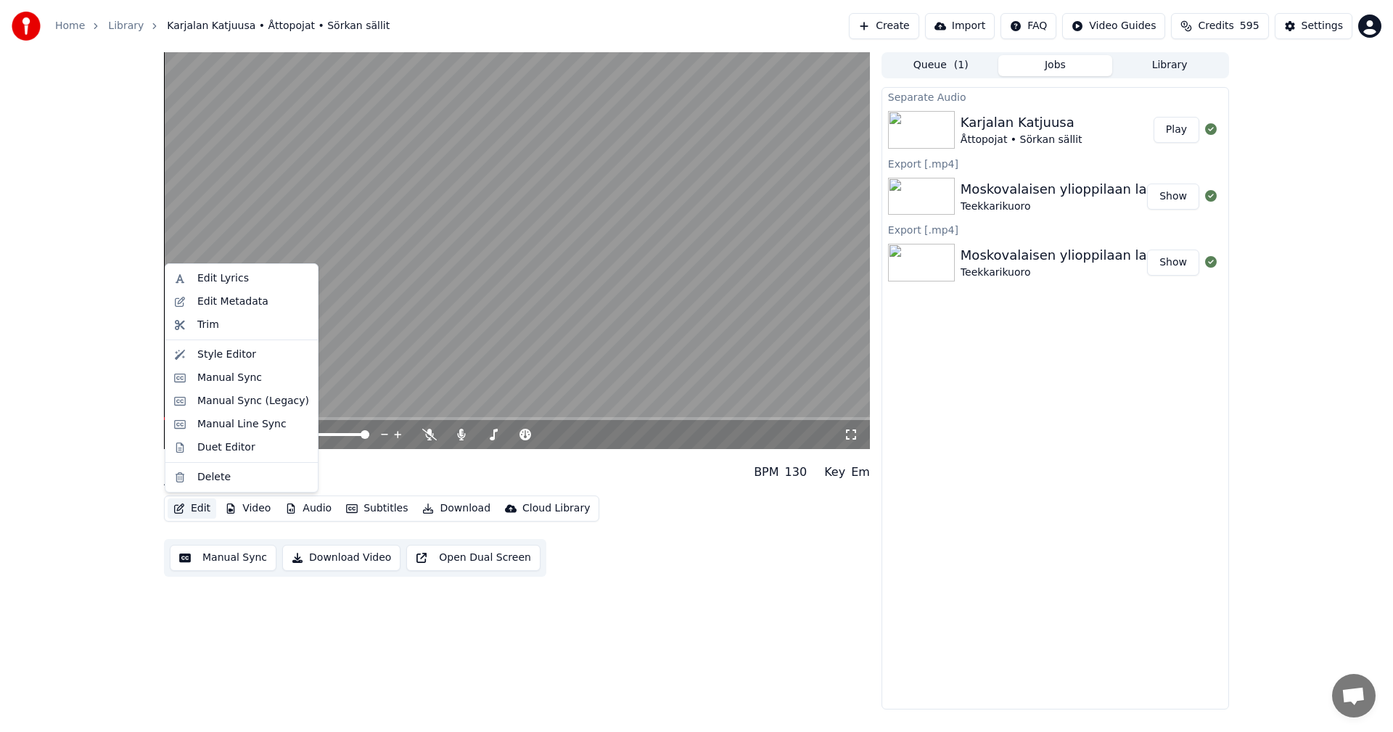
click at [200, 507] on button "Edit" at bounding box center [192, 509] width 49 height 20
click at [256, 397] on div "Manual Sync (Legacy)" at bounding box center [253, 401] width 112 height 15
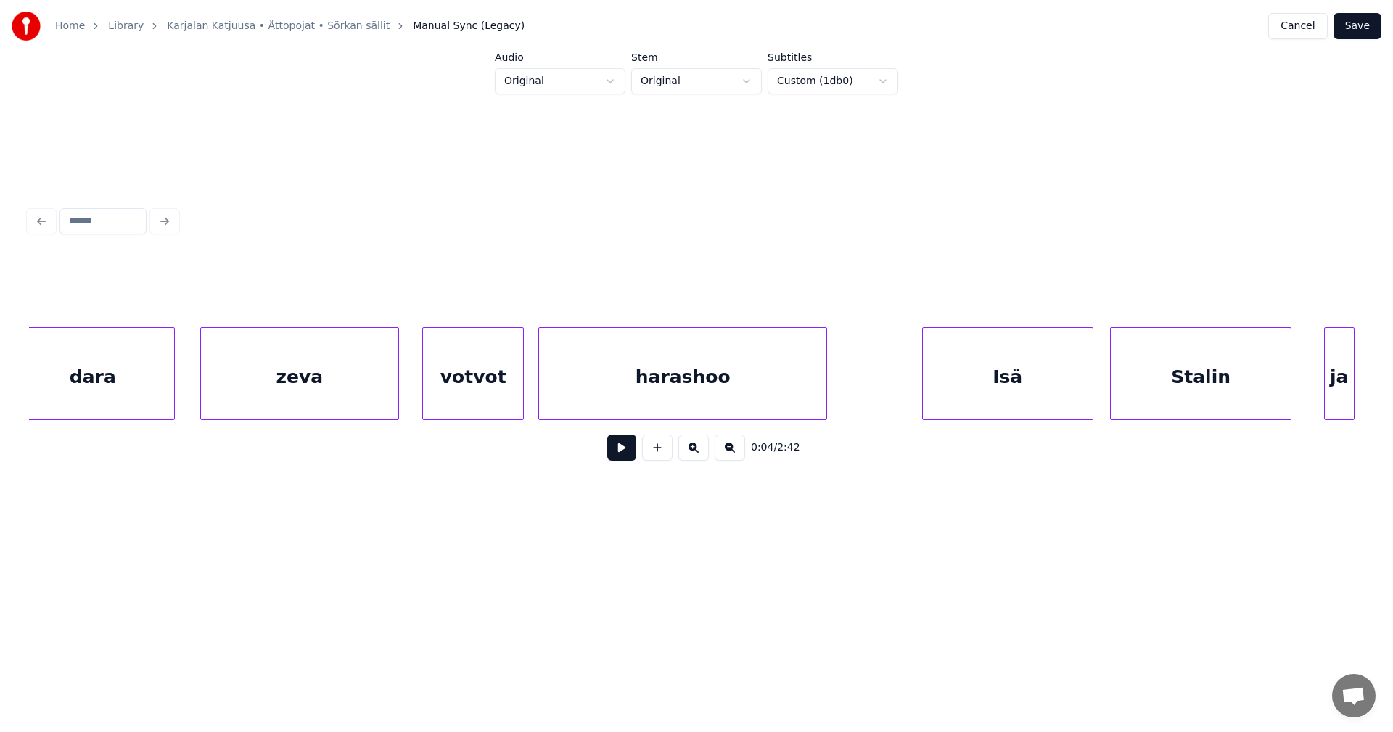
scroll to position [0, 6179]
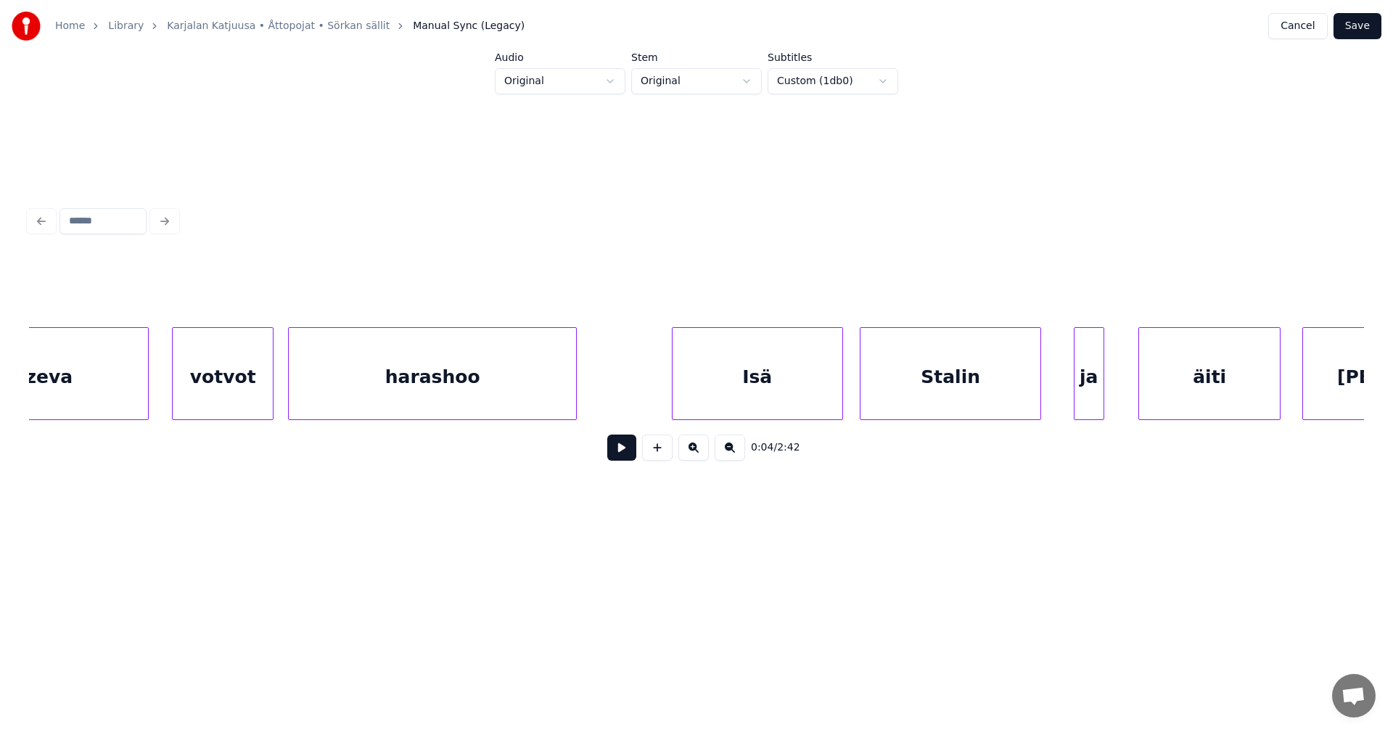
click at [747, 395] on div "Isä" at bounding box center [758, 377] width 170 height 99
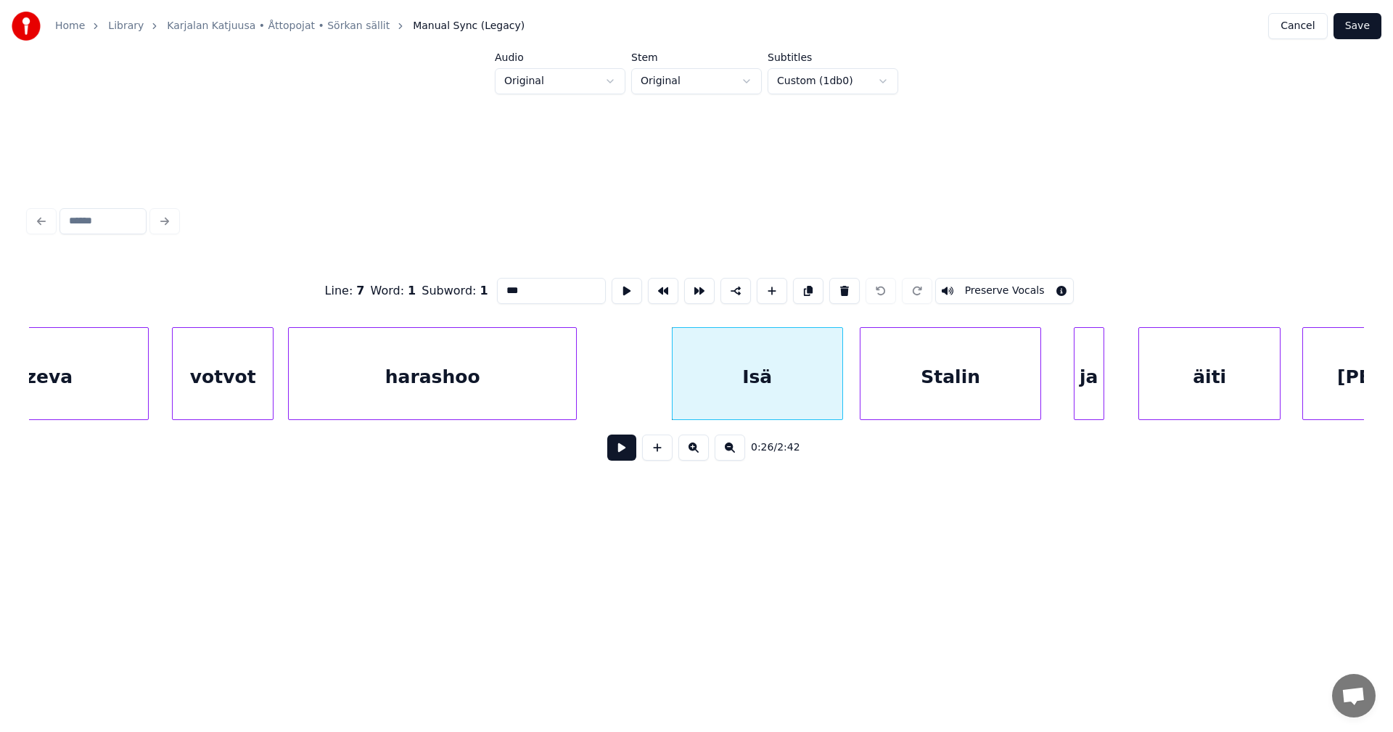
click at [623, 450] on button at bounding box center [621, 448] width 29 height 26
click at [623, 449] on button at bounding box center [621, 448] width 29 height 26
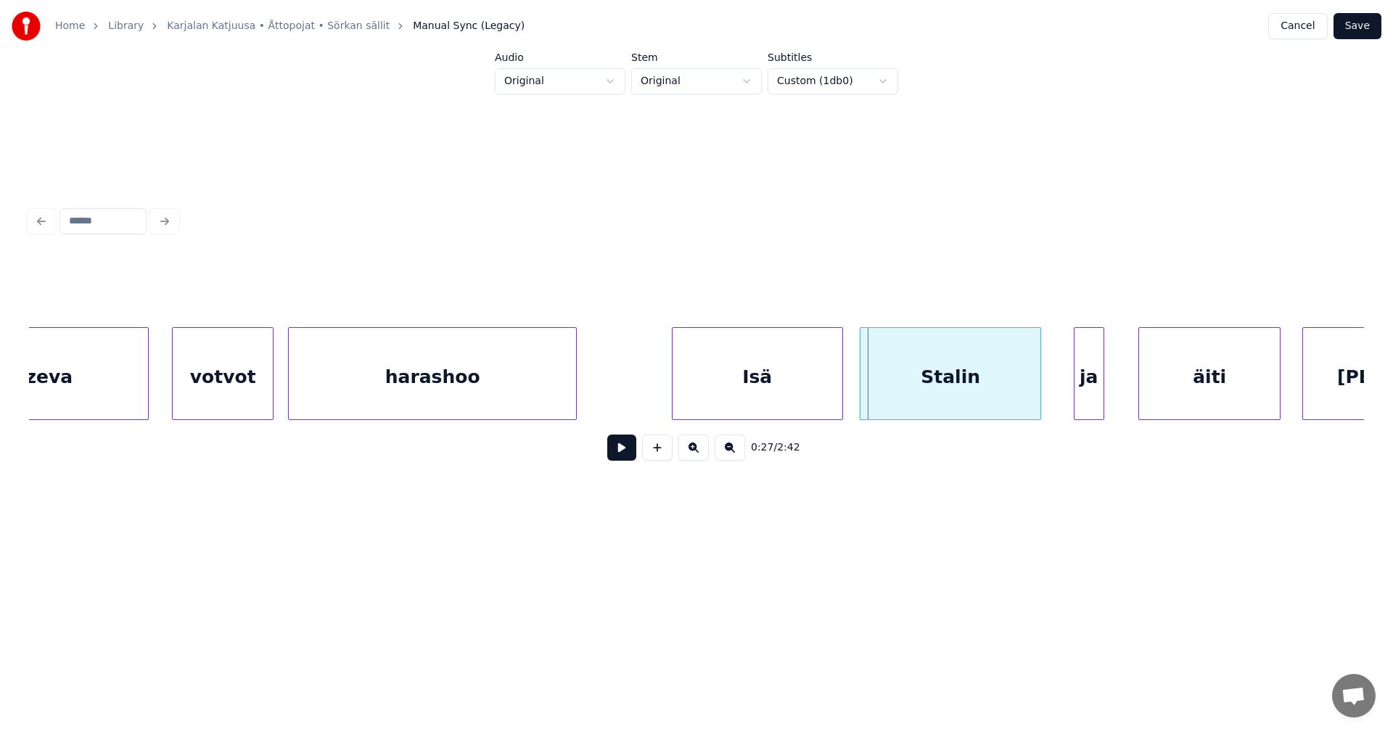
click at [863, 398] on div at bounding box center [863, 373] width 4 height 91
click at [888, 396] on div at bounding box center [890, 373] width 4 height 91
click at [864, 398] on div at bounding box center [864, 373] width 4 height 91
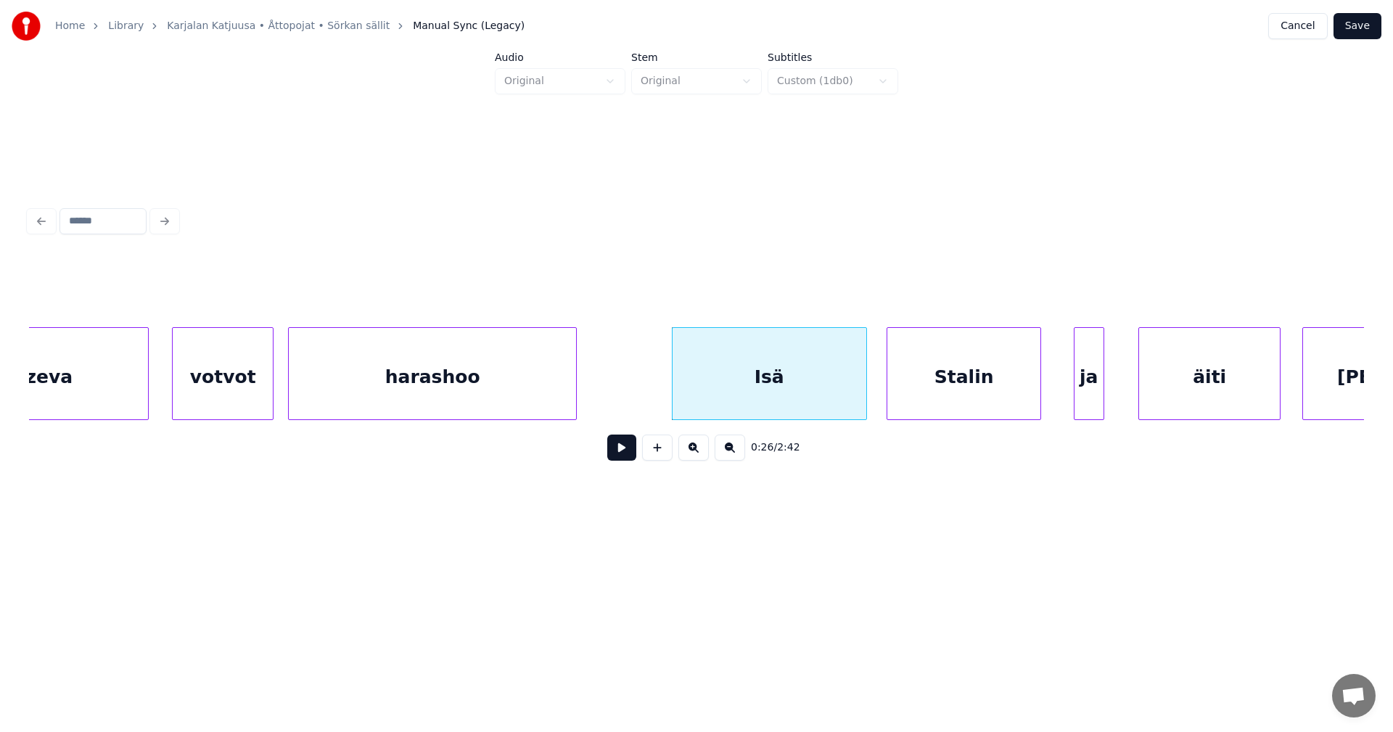
click at [631, 448] on button at bounding box center [621, 448] width 29 height 26
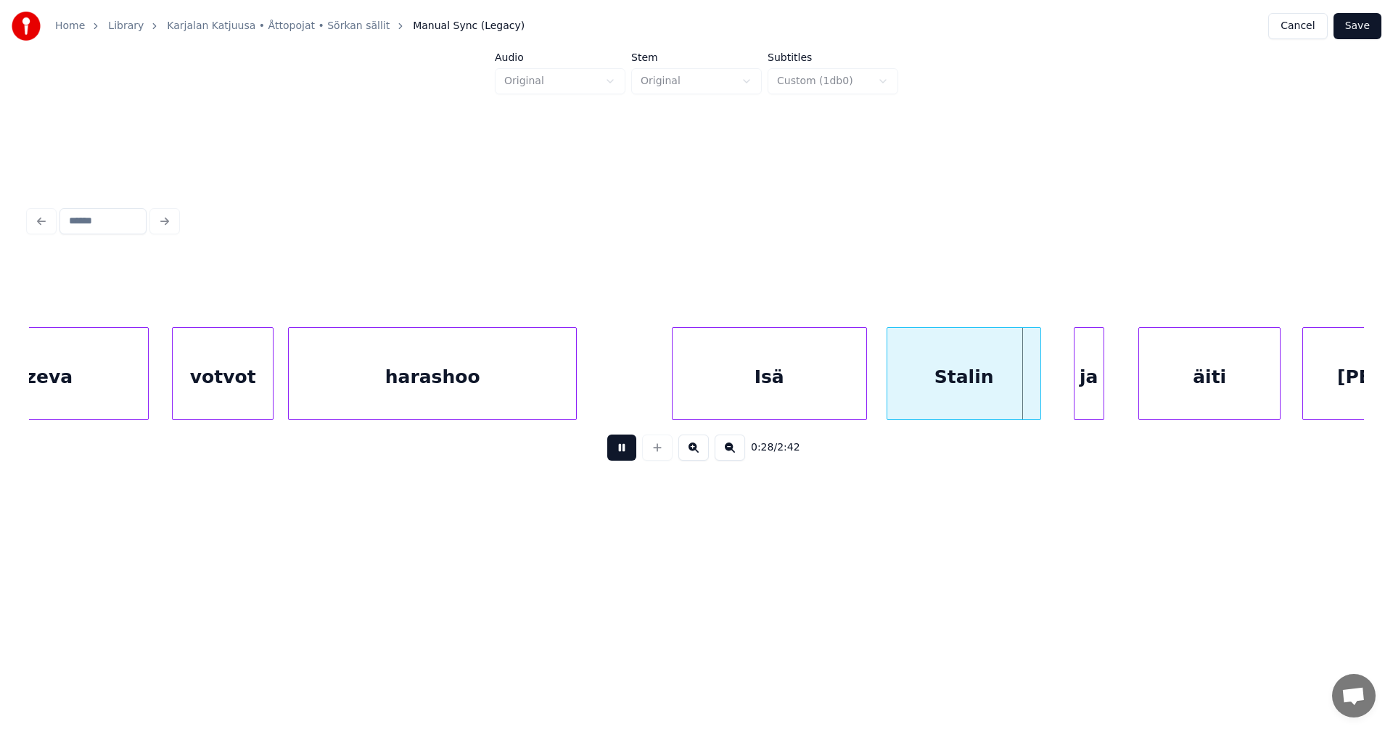
click at [631, 448] on button at bounding box center [621, 448] width 29 height 26
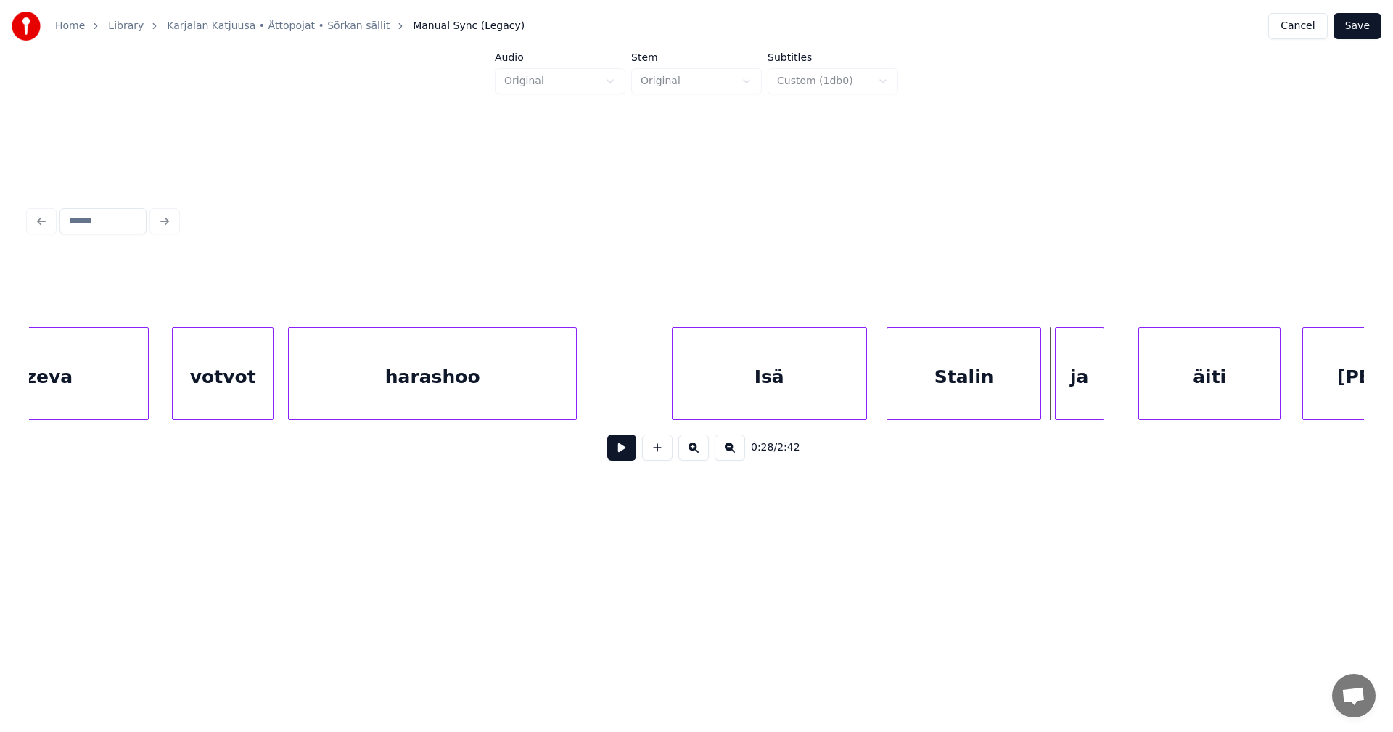
click at [1057, 381] on div at bounding box center [1058, 373] width 4 height 91
click at [627, 448] on button at bounding box center [621, 448] width 29 height 26
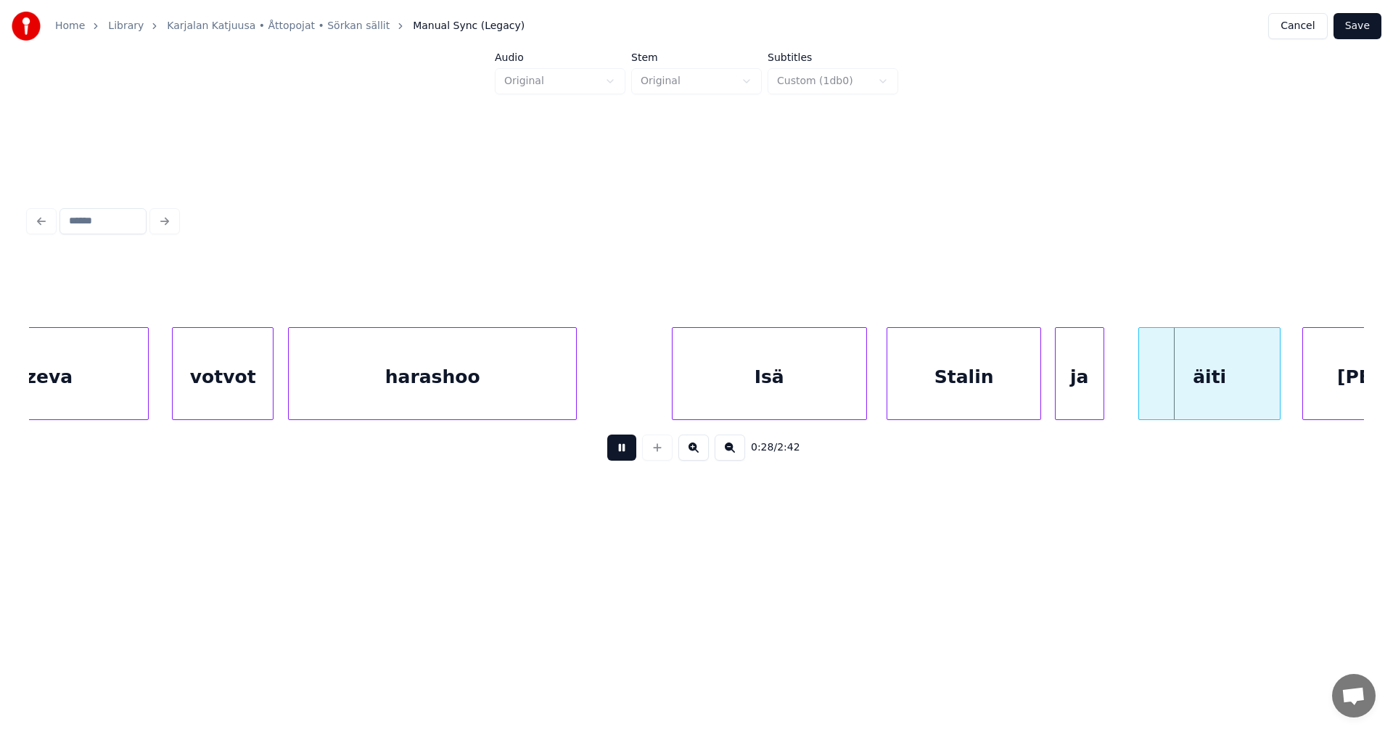
drag, startPoint x: 626, startPoint y: 448, endPoint x: 952, endPoint y: 415, distance: 327.5
click at [628, 448] on button at bounding box center [621, 448] width 29 height 26
click at [1155, 379] on div "äiti" at bounding box center [1212, 377] width 141 height 99
click at [632, 454] on button at bounding box center [621, 448] width 29 height 26
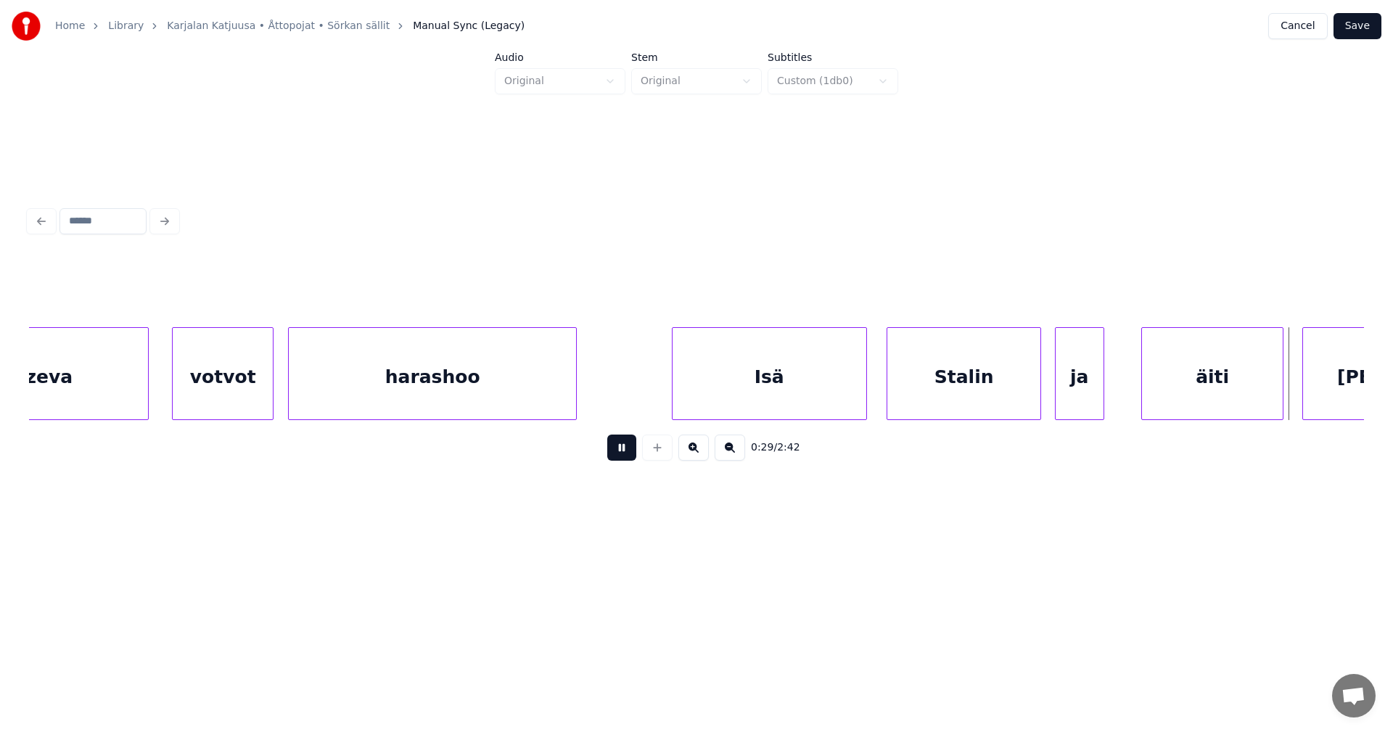
click at [632, 454] on button at bounding box center [621, 448] width 29 height 26
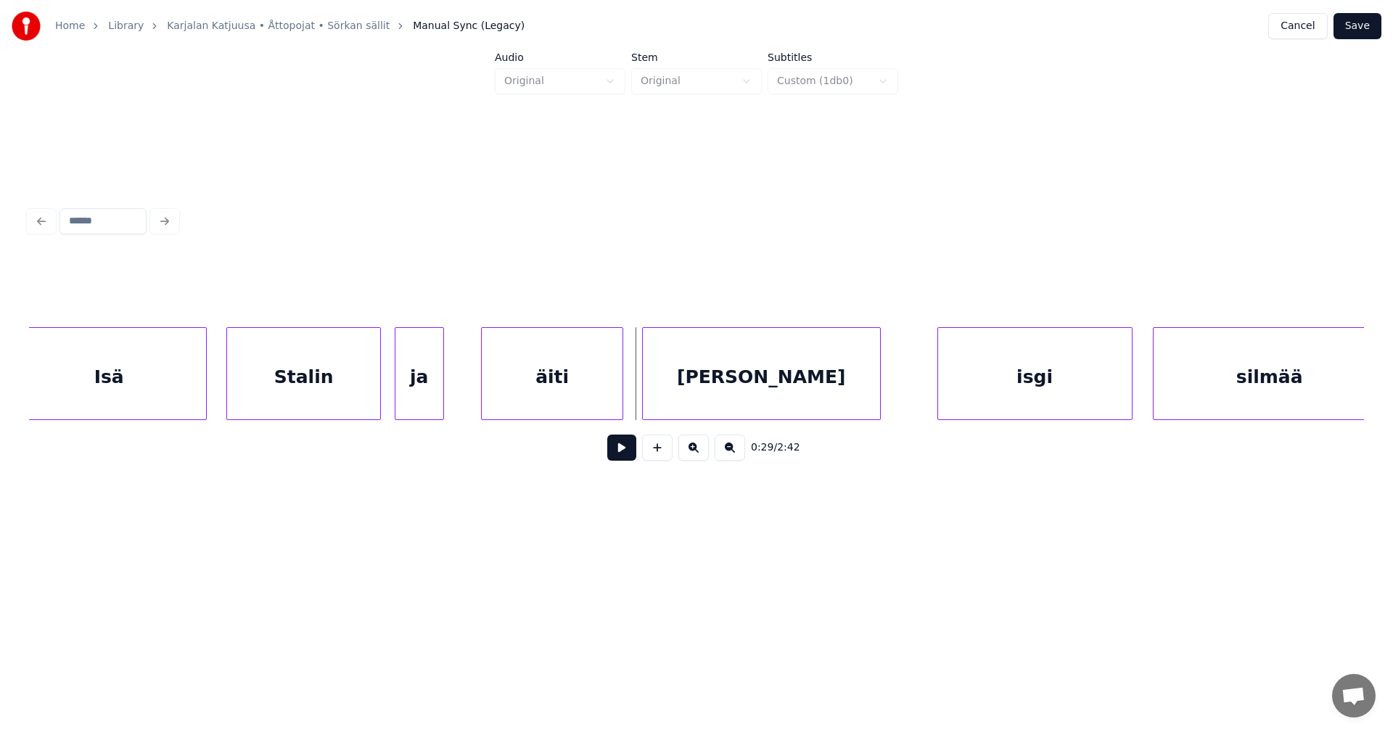
scroll to position [0, 6847]
click at [366, 383] on div "Stalin" at bounding box center [296, 377] width 153 height 99
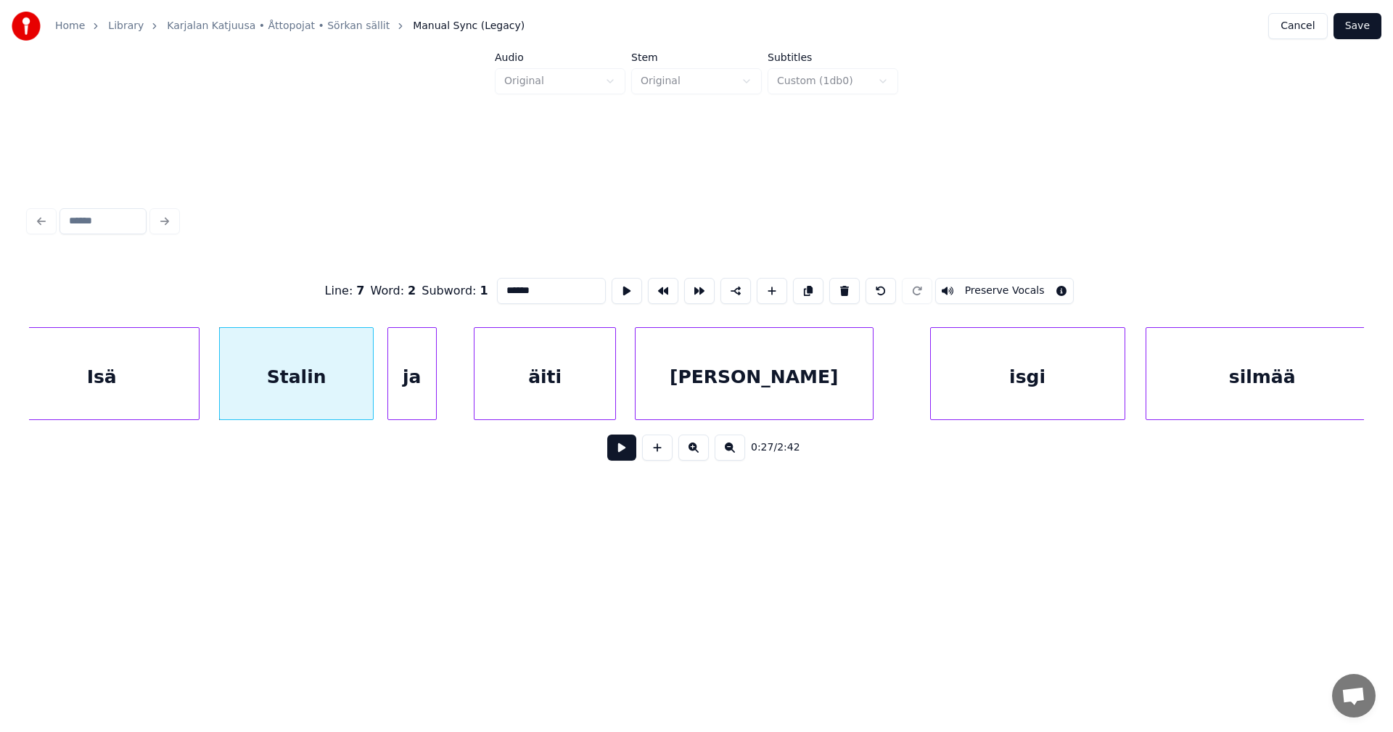
click at [619, 454] on button at bounding box center [621, 448] width 29 height 26
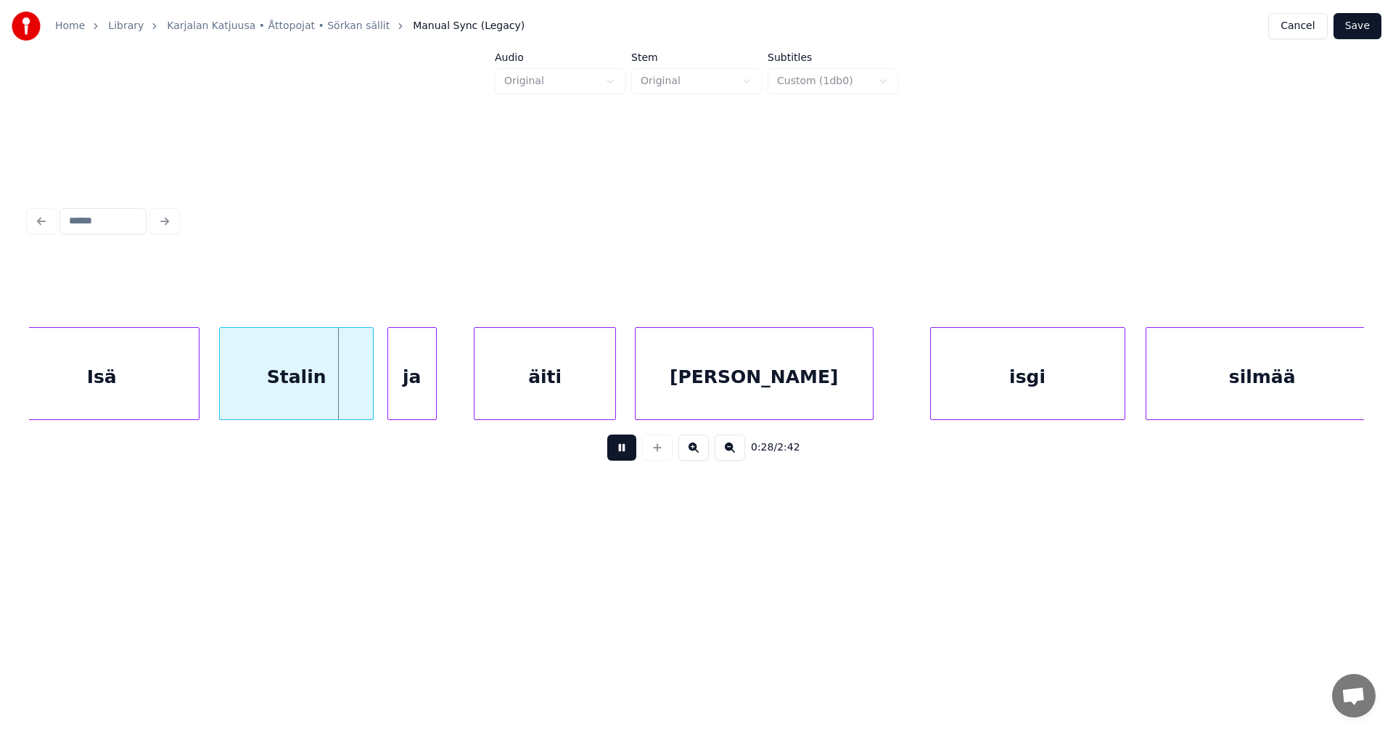
click at [616, 451] on button at bounding box center [621, 448] width 29 height 26
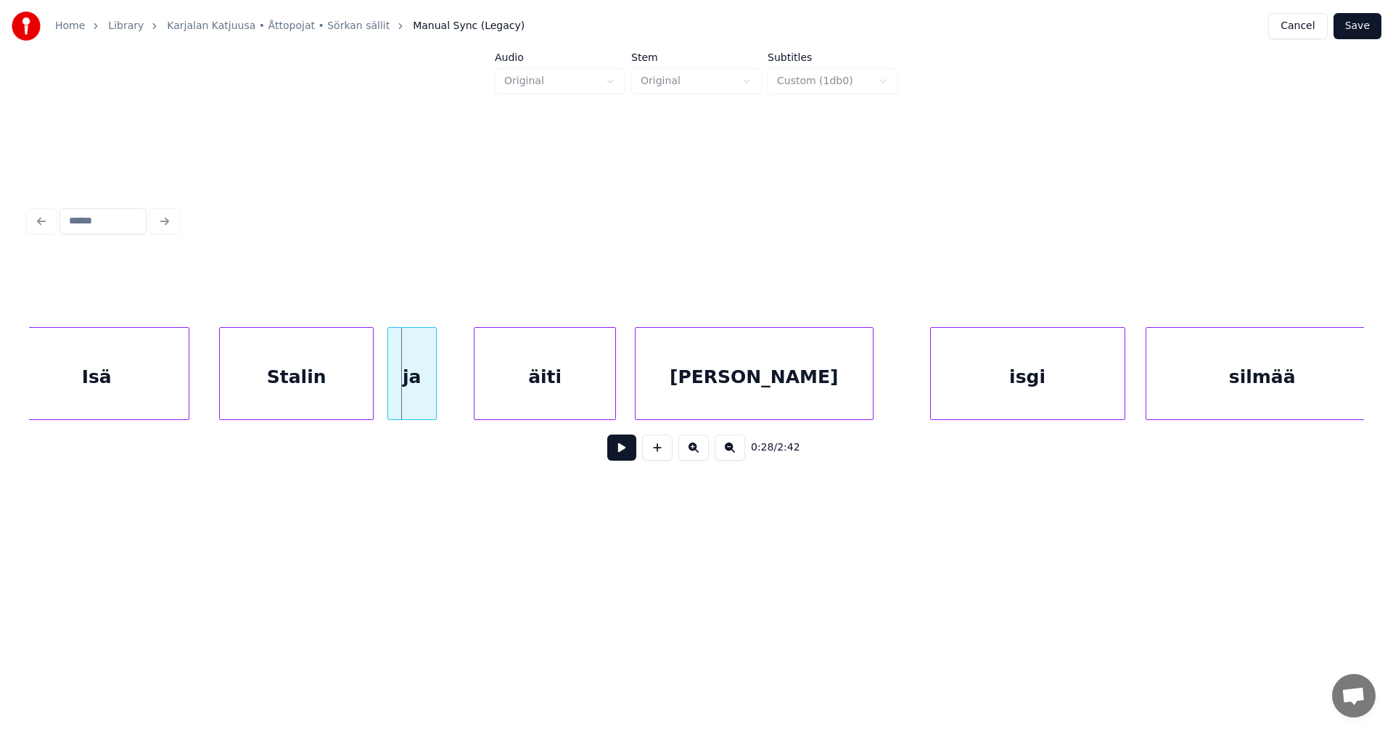
click at [187, 386] on div at bounding box center [186, 373] width 4 height 91
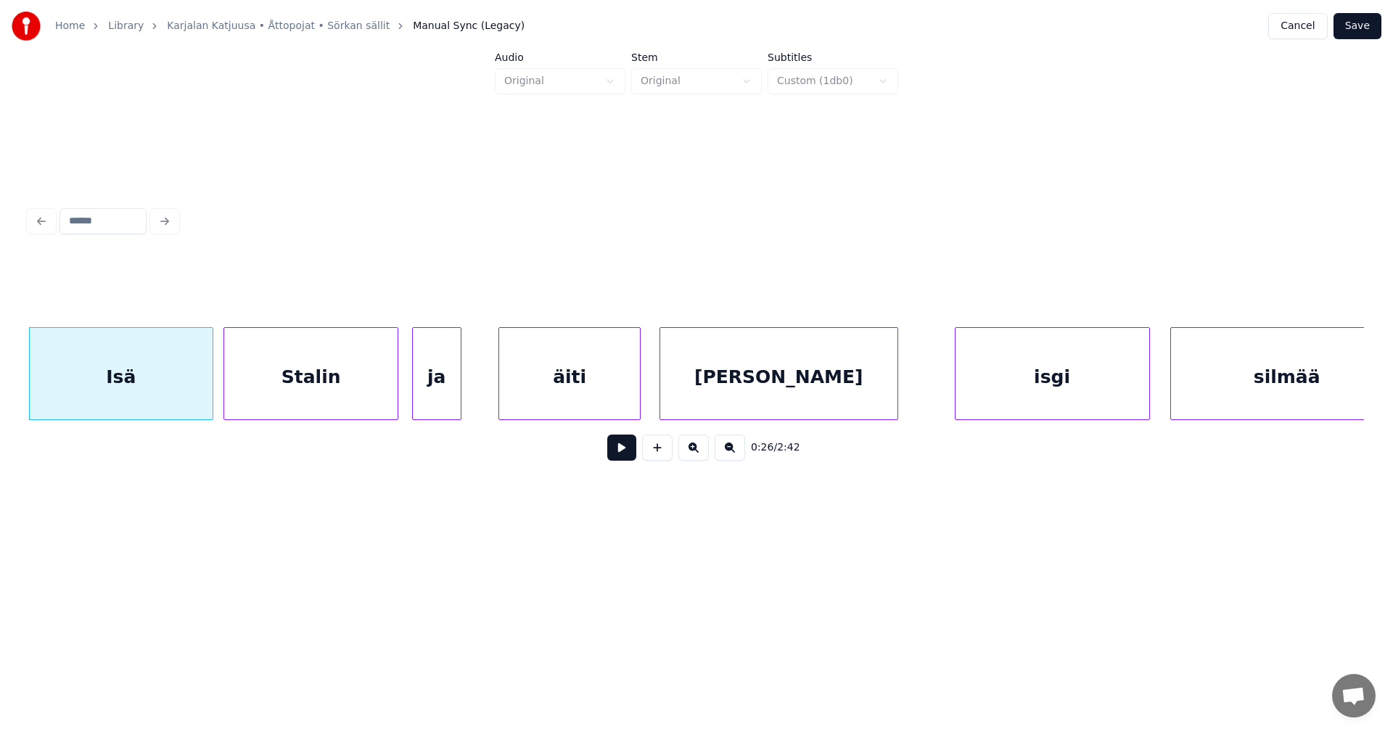
click at [225, 386] on div at bounding box center [226, 373] width 4 height 91
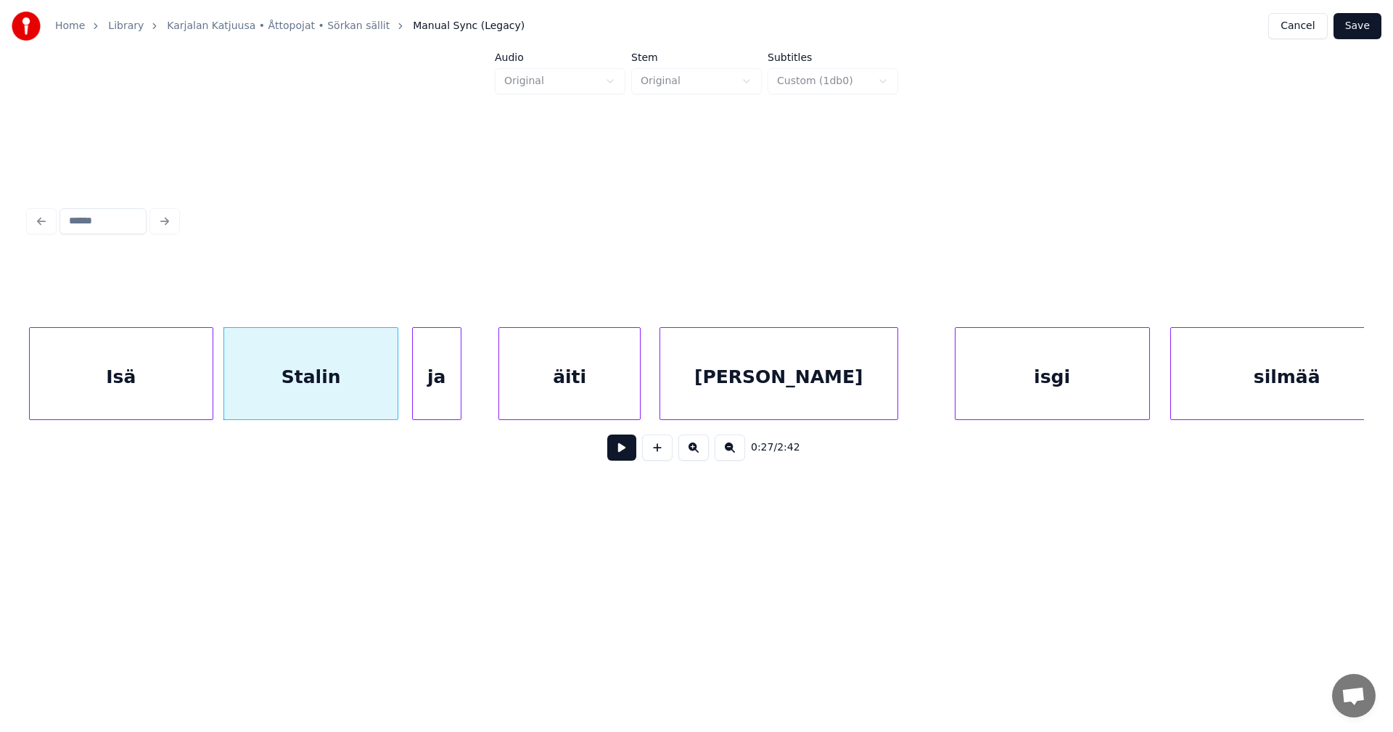
click at [200, 387] on div "Isä" at bounding box center [121, 377] width 183 height 99
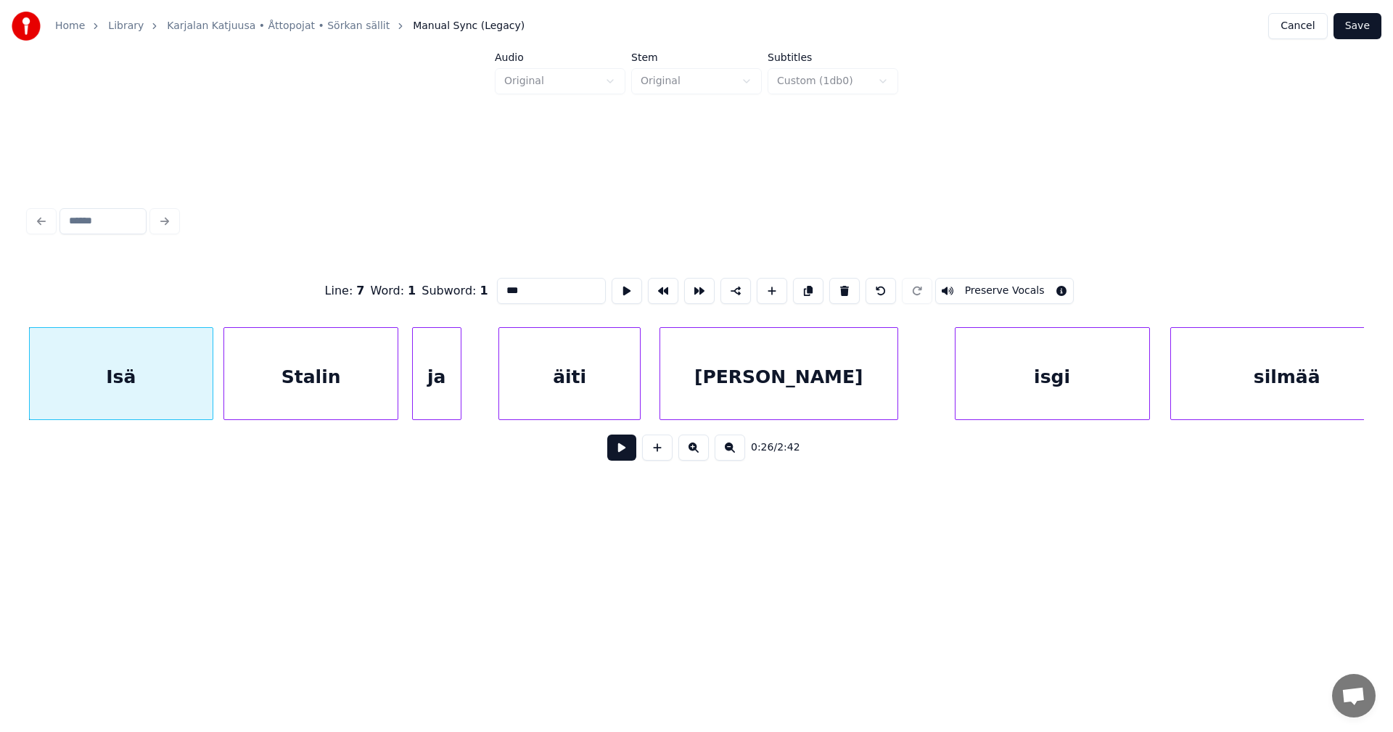
click at [623, 446] on button at bounding box center [621, 448] width 29 height 26
click at [620, 447] on button at bounding box center [621, 448] width 29 height 26
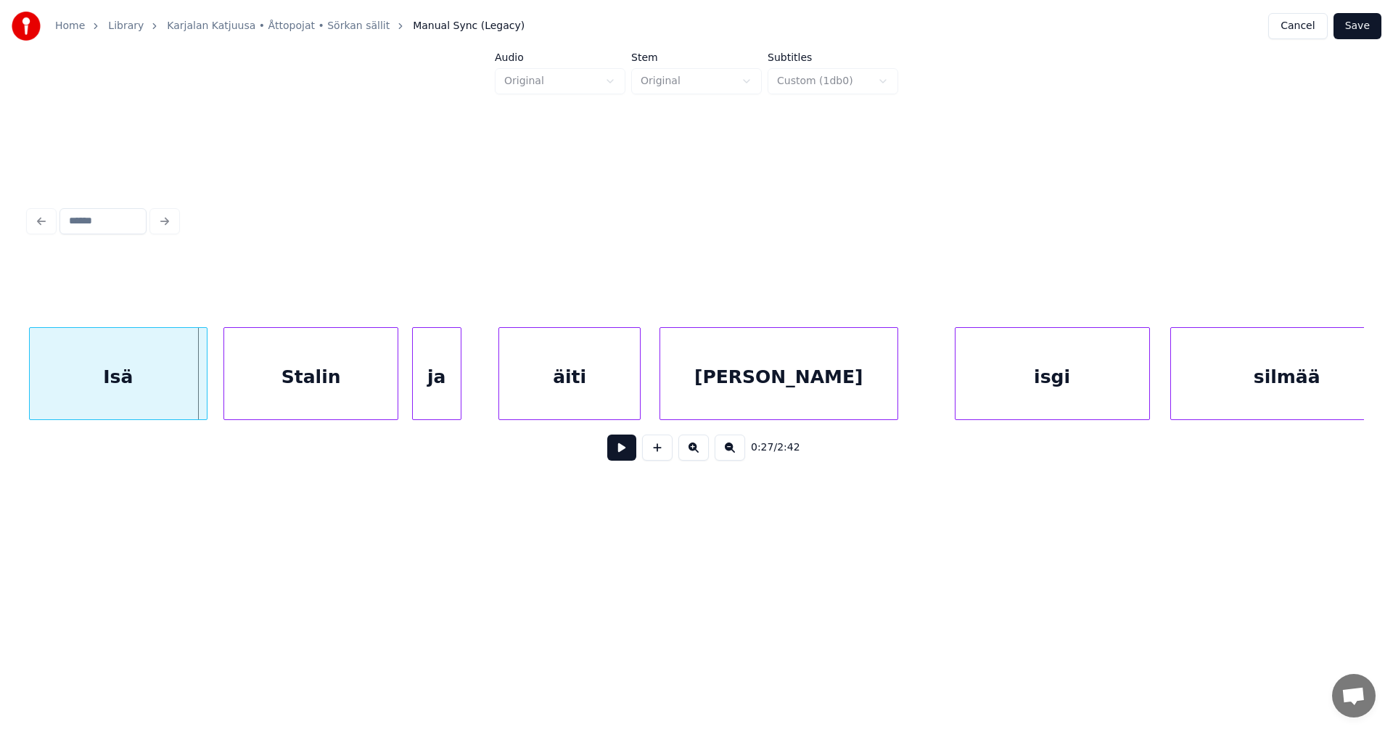
click at [205, 376] on div at bounding box center [204, 373] width 4 height 91
click at [221, 376] on div at bounding box center [221, 373] width 4 height 91
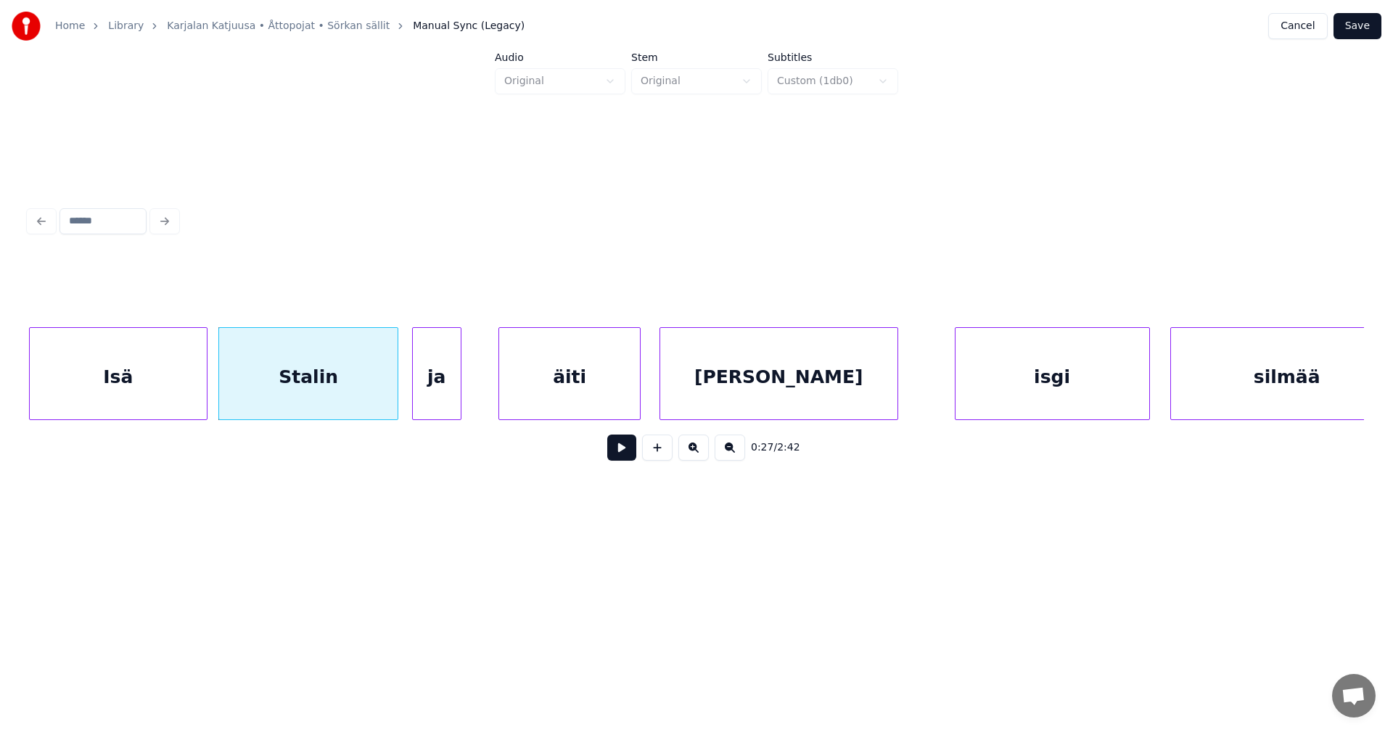
click at [177, 380] on div "Isä" at bounding box center [118, 377] width 177 height 99
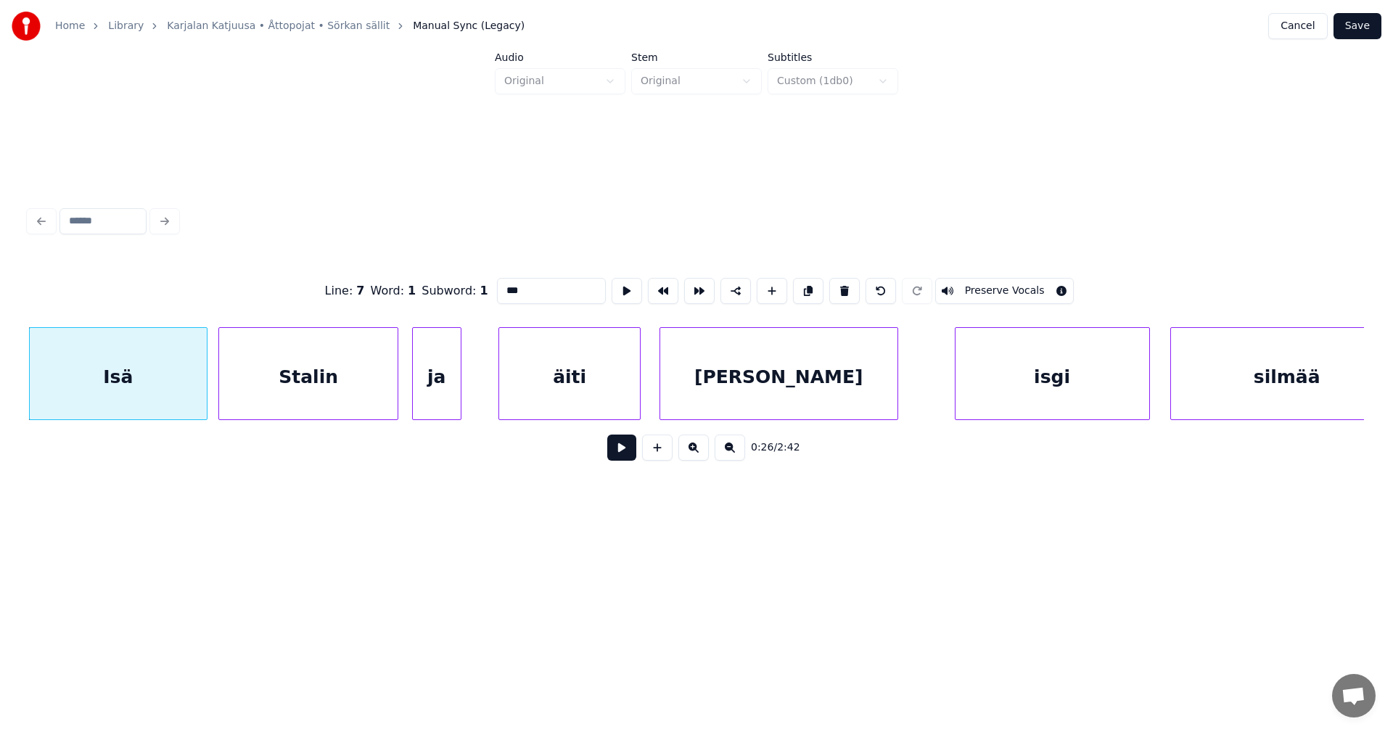
click at [623, 456] on button at bounding box center [621, 448] width 29 height 26
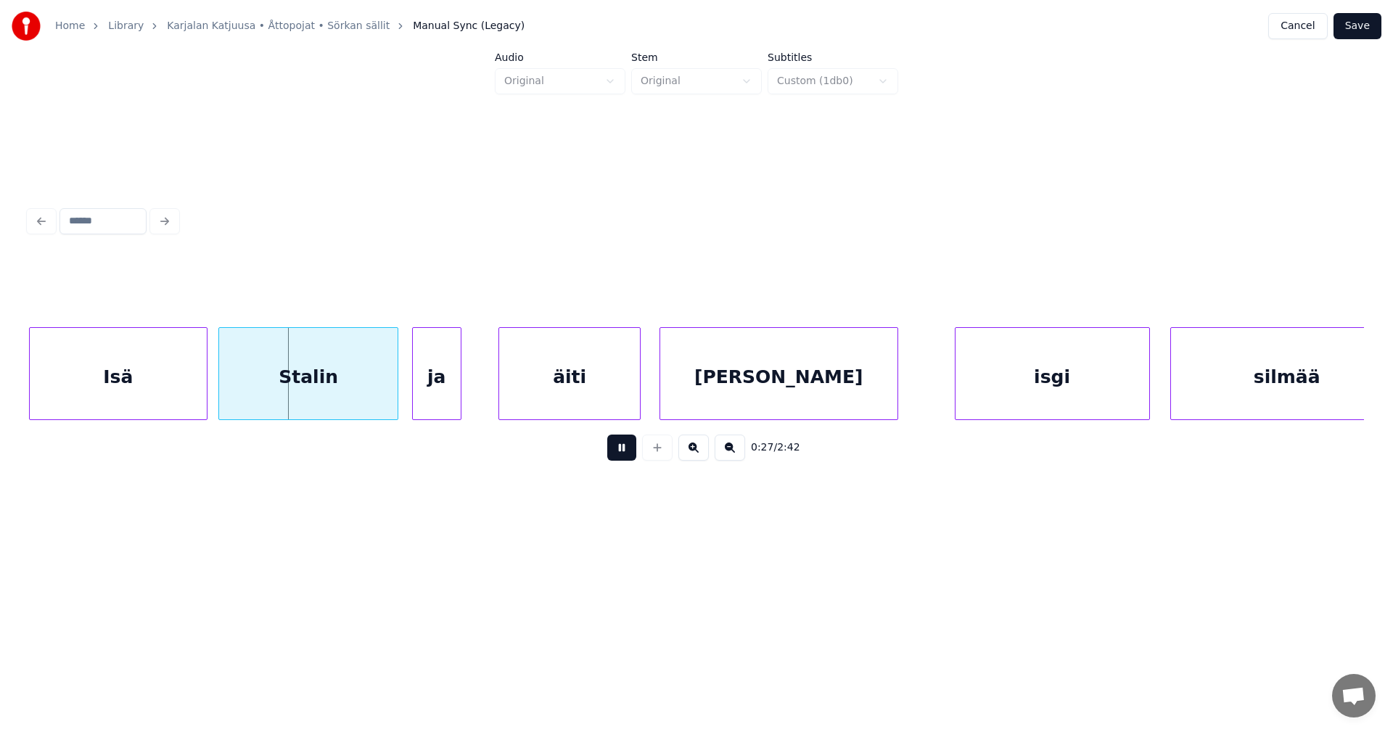
drag, startPoint x: 626, startPoint y: 453, endPoint x: 592, endPoint y: 443, distance: 34.7
click at [626, 452] on button at bounding box center [621, 448] width 29 height 26
click at [393, 382] on div at bounding box center [395, 373] width 4 height 91
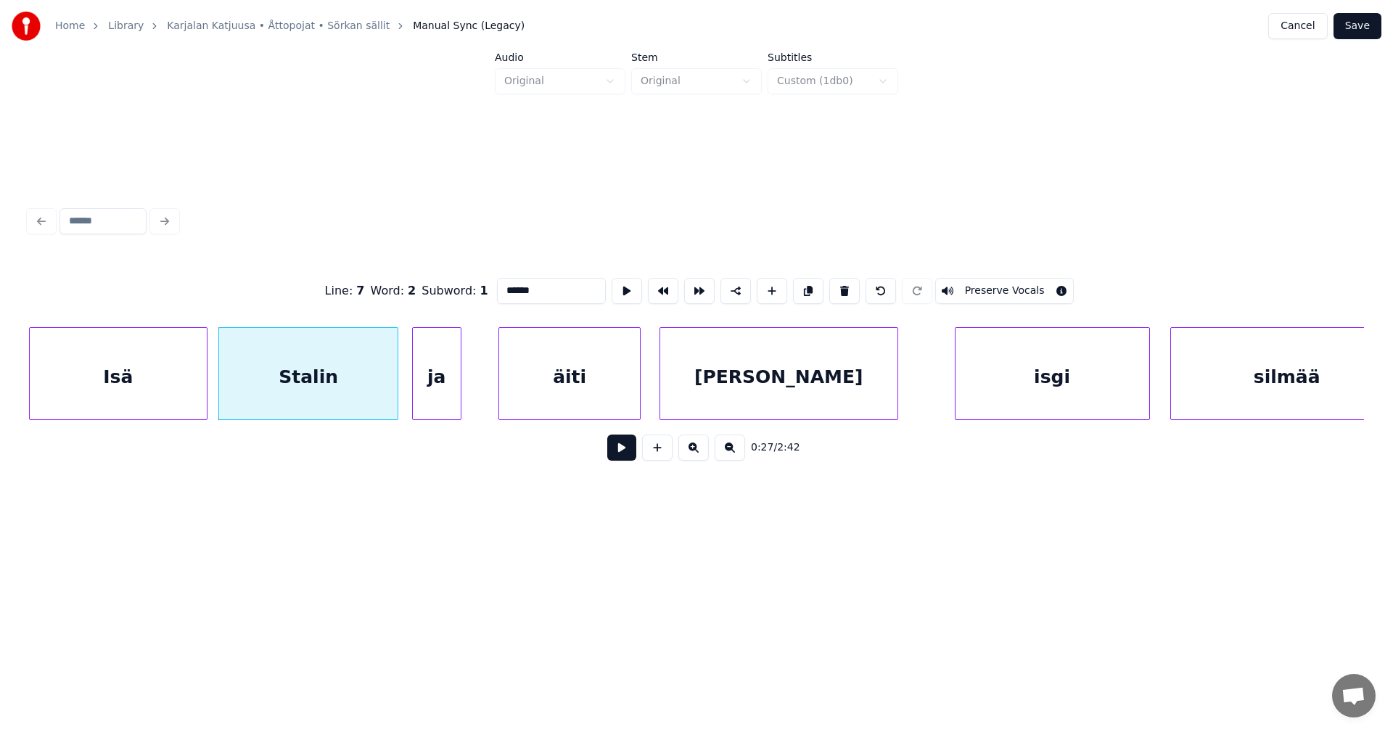
click at [626, 454] on button at bounding box center [621, 448] width 29 height 26
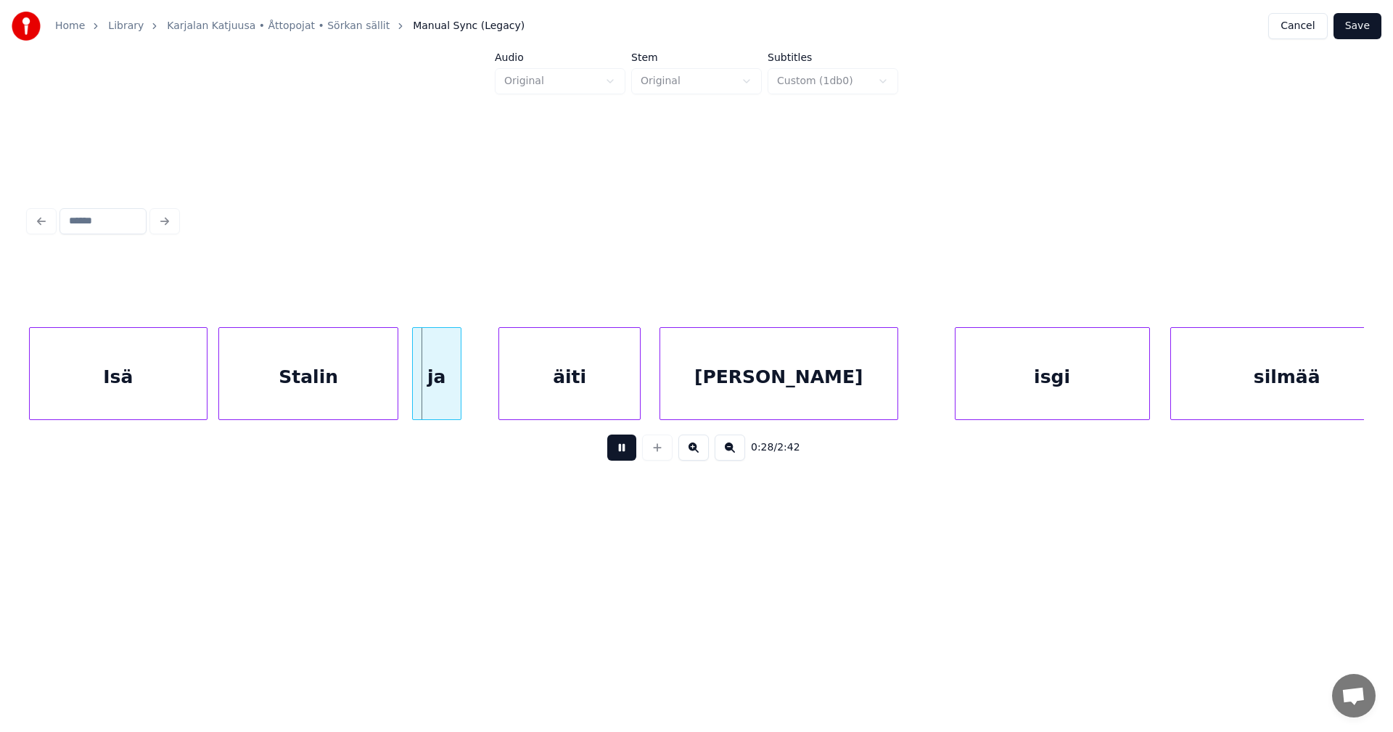
click at [626, 451] on button at bounding box center [621, 448] width 29 height 26
click at [200, 390] on div at bounding box center [199, 373] width 4 height 91
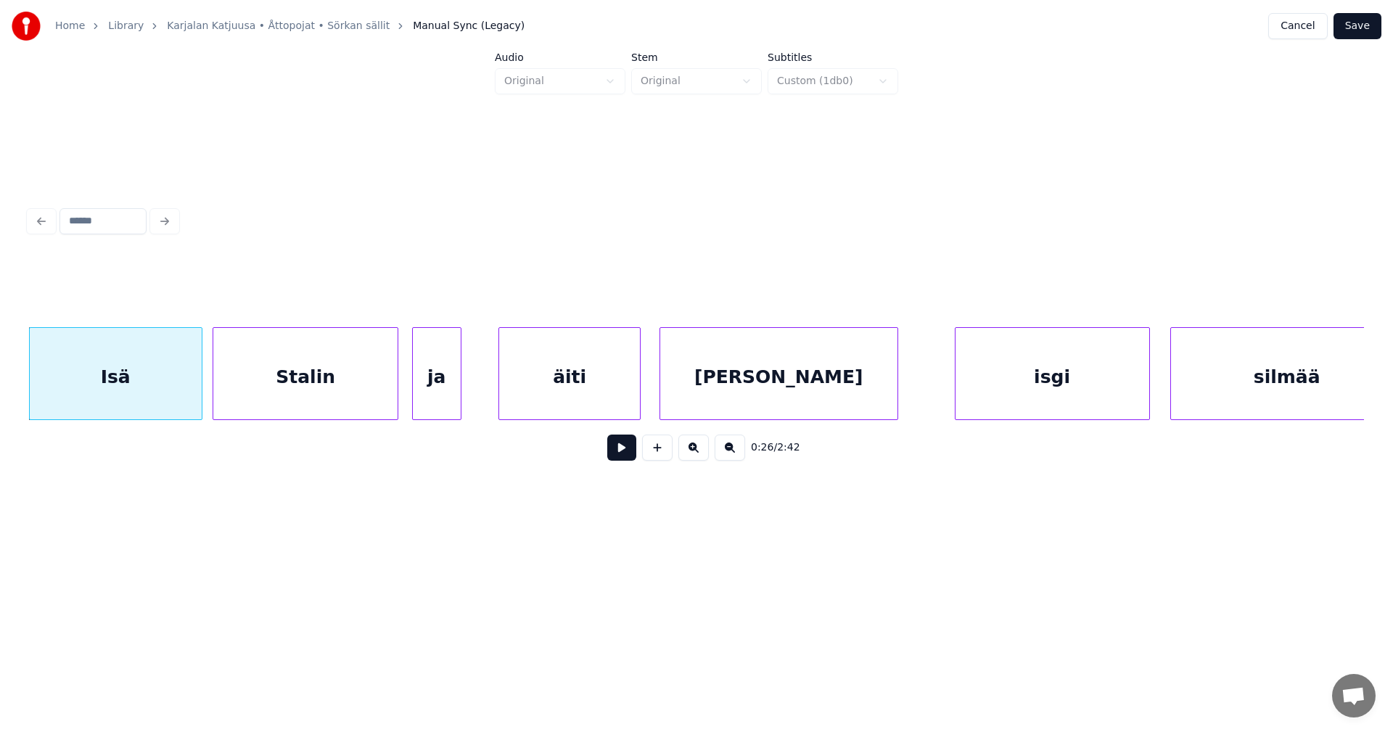
click at [216, 390] on div at bounding box center [215, 373] width 4 height 91
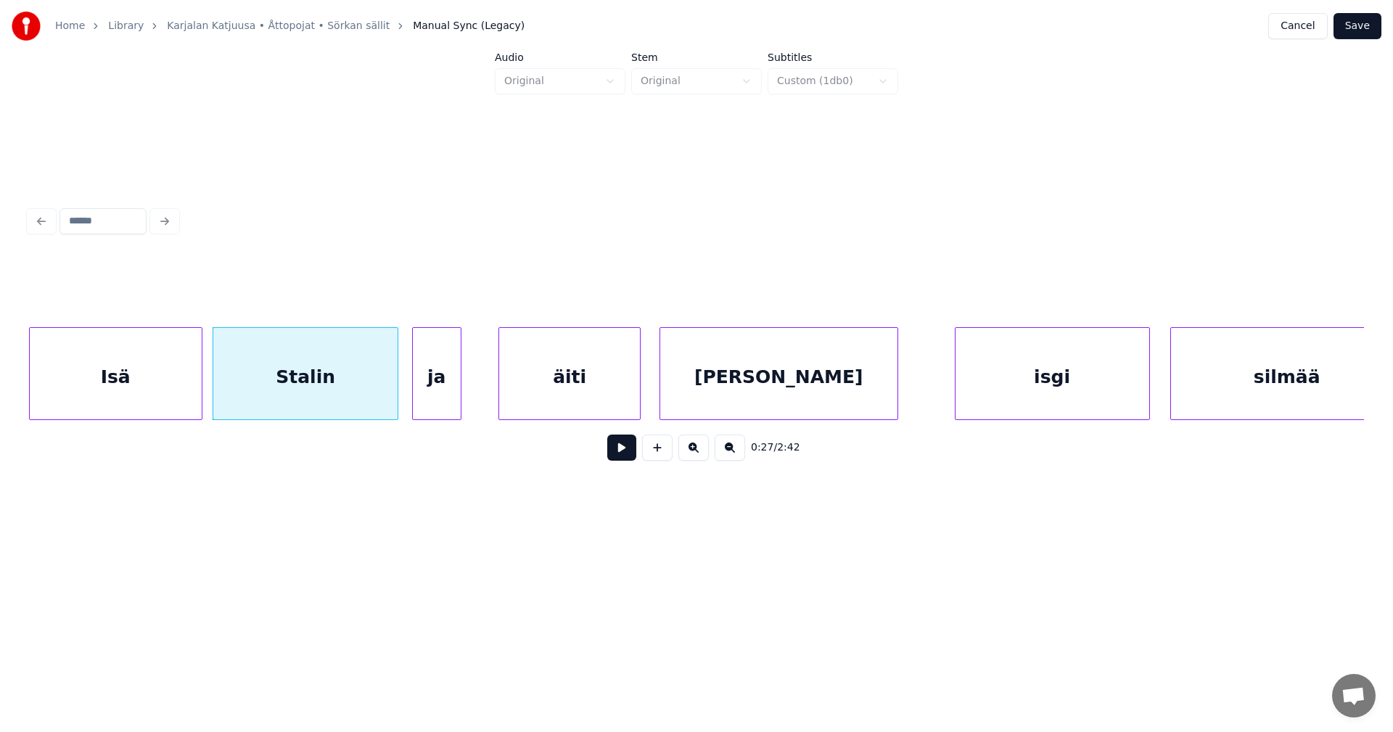
click at [310, 393] on div "Stalin" at bounding box center [305, 377] width 184 height 99
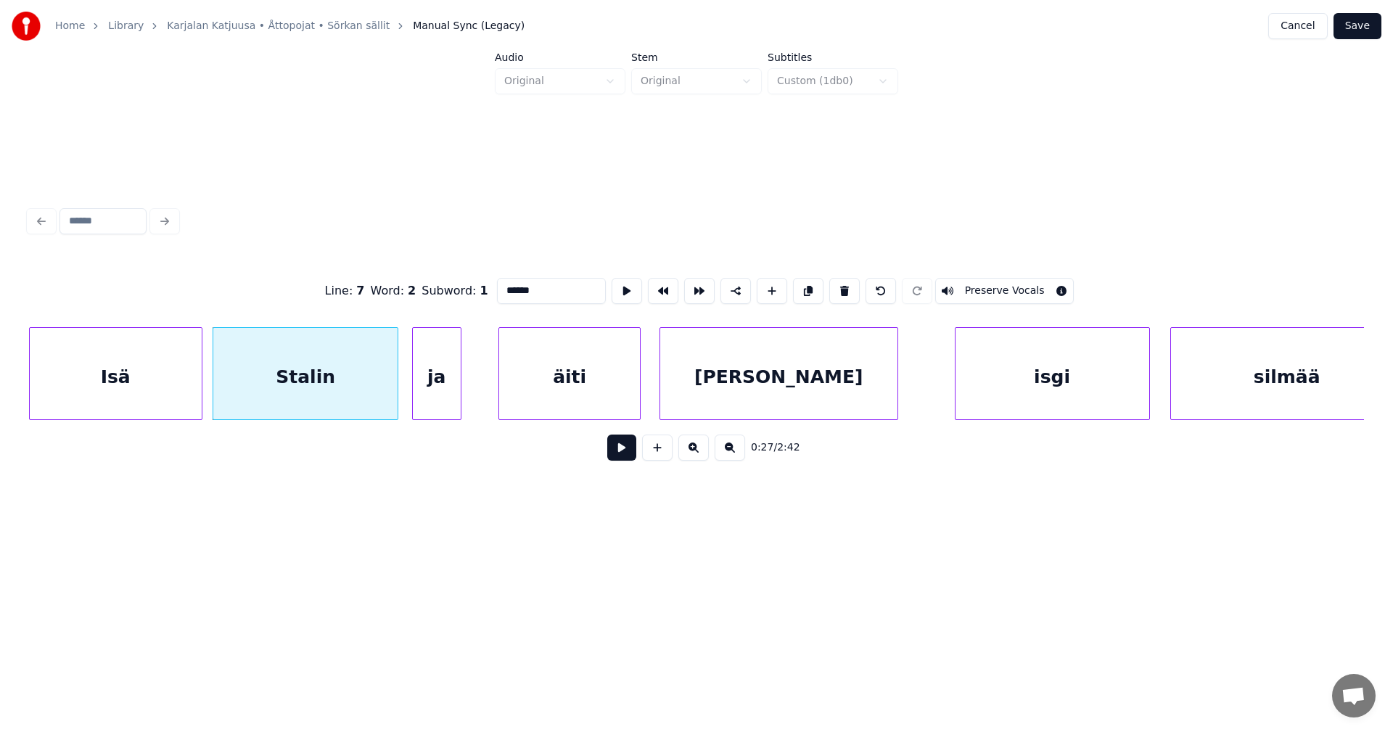
click at [631, 458] on button at bounding box center [621, 448] width 29 height 26
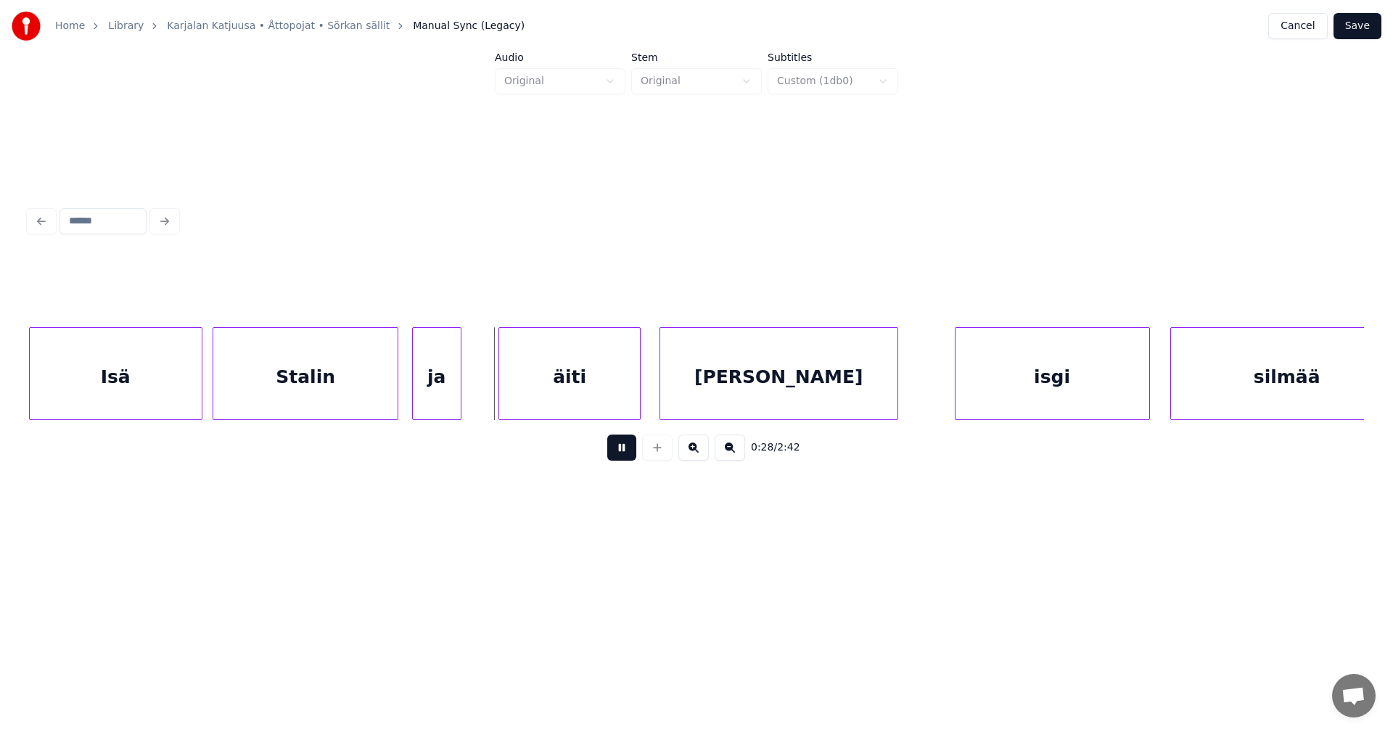
click at [630, 456] on button at bounding box center [621, 448] width 29 height 26
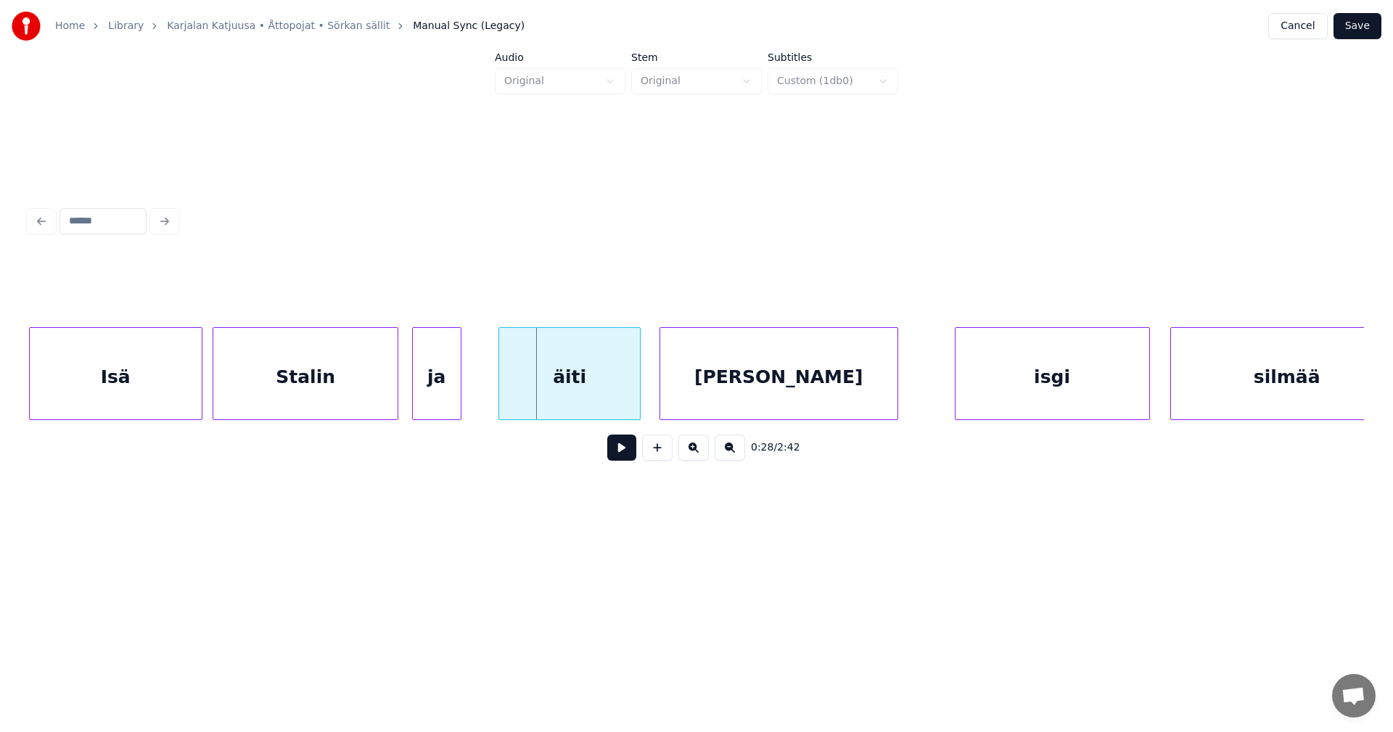
click at [630, 456] on button at bounding box center [621, 448] width 29 height 26
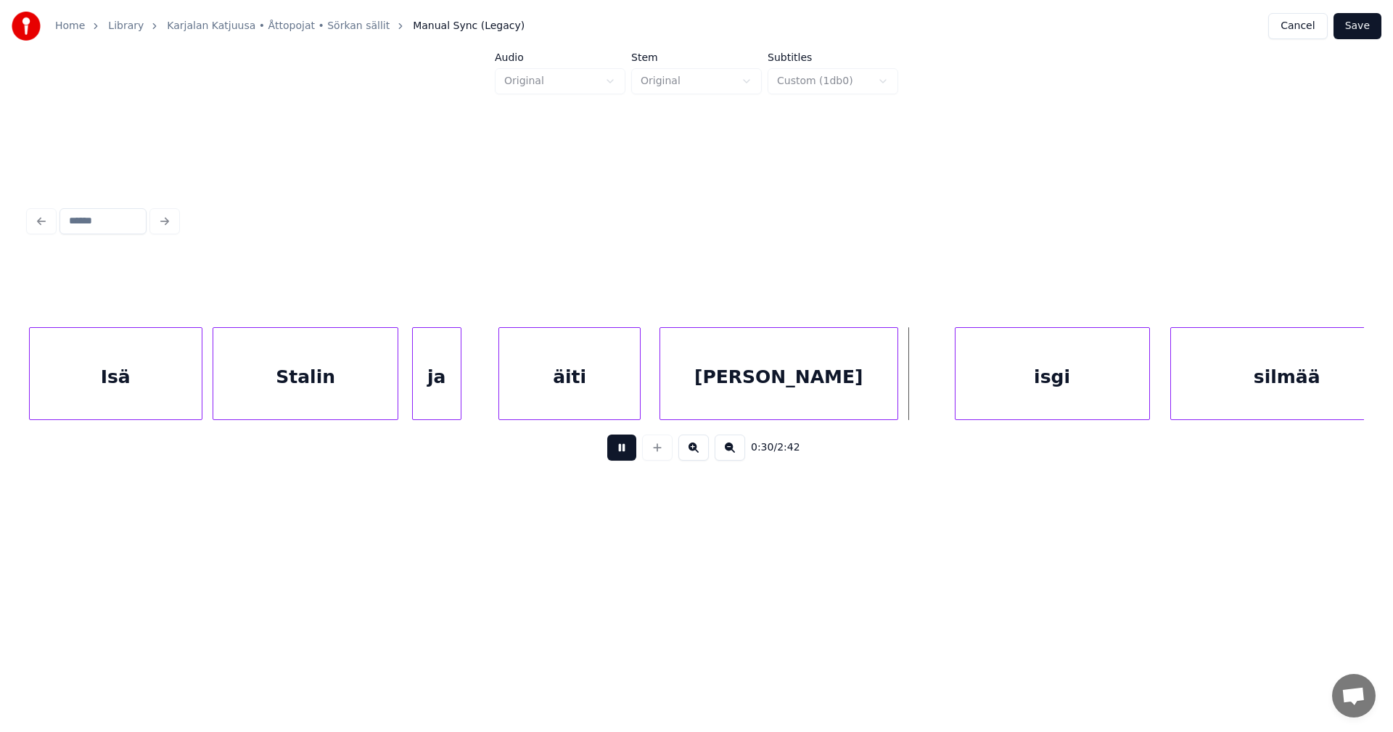
click at [630, 456] on button at bounding box center [621, 448] width 29 height 26
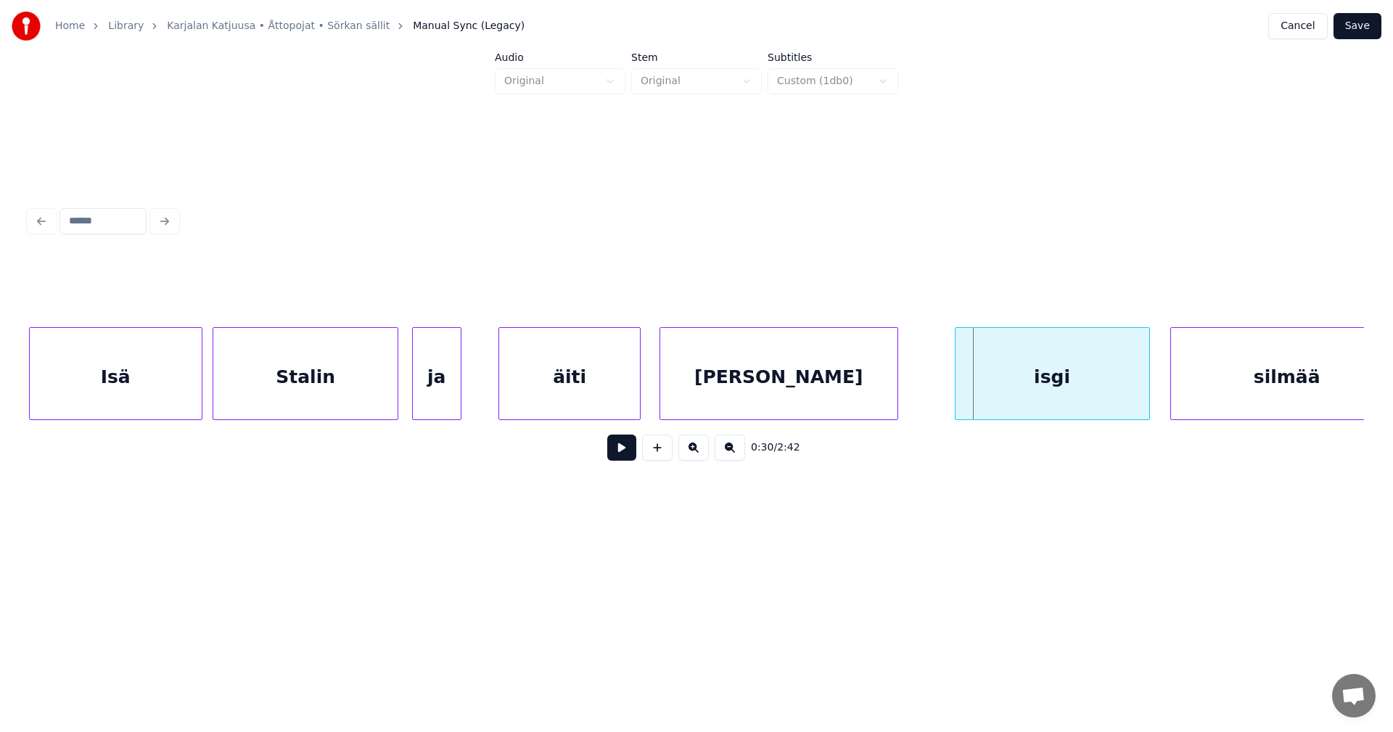
click at [629, 458] on button at bounding box center [621, 448] width 29 height 26
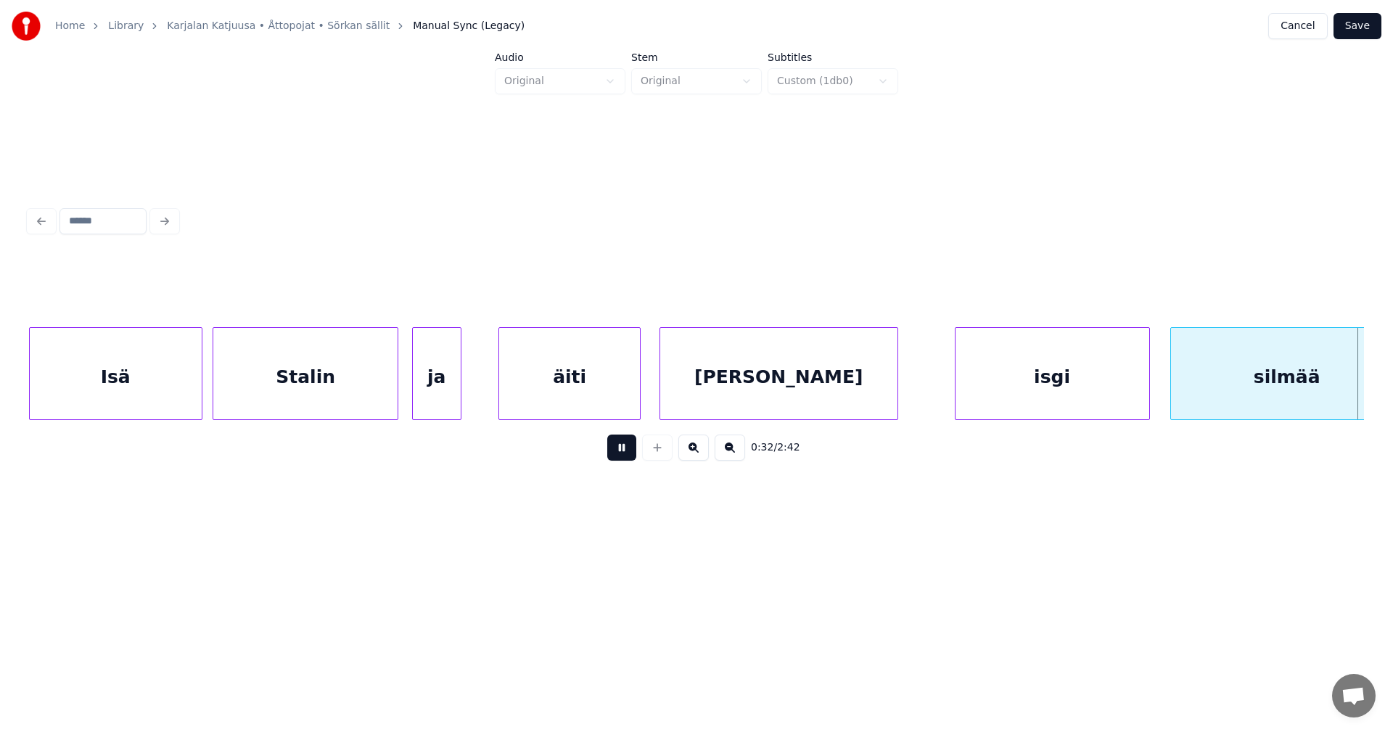
scroll to position [0, 8159]
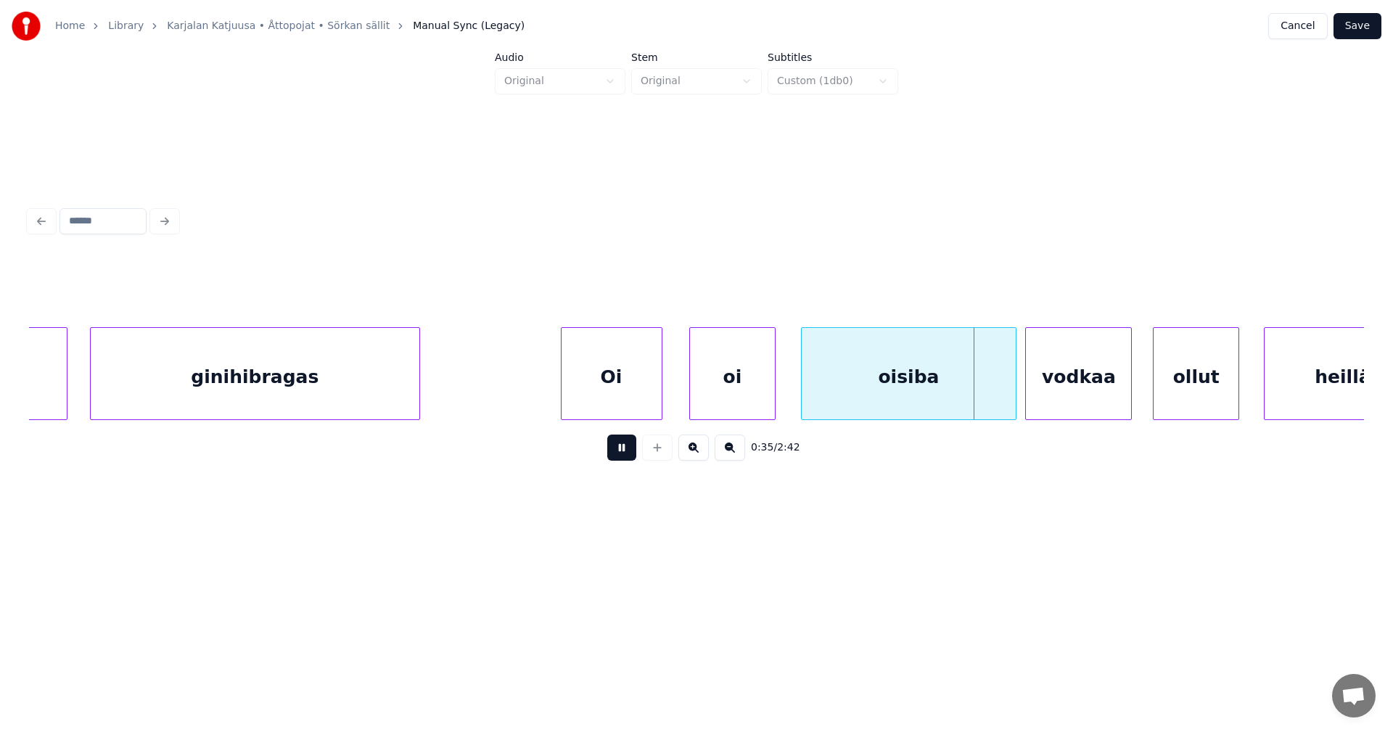
click at [630, 456] on button at bounding box center [621, 448] width 29 height 26
click at [636, 403] on div "Oi" at bounding box center [612, 377] width 100 height 99
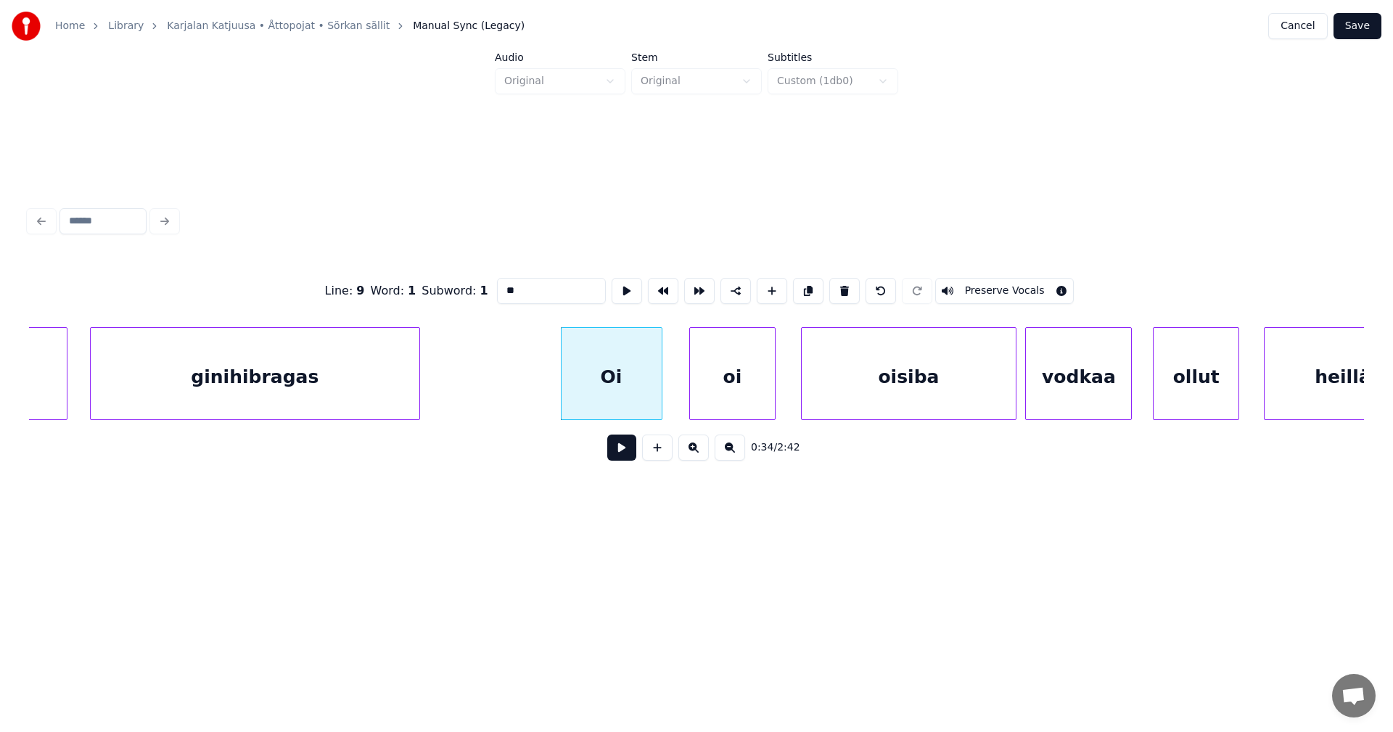
click at [624, 453] on button at bounding box center [621, 448] width 29 height 26
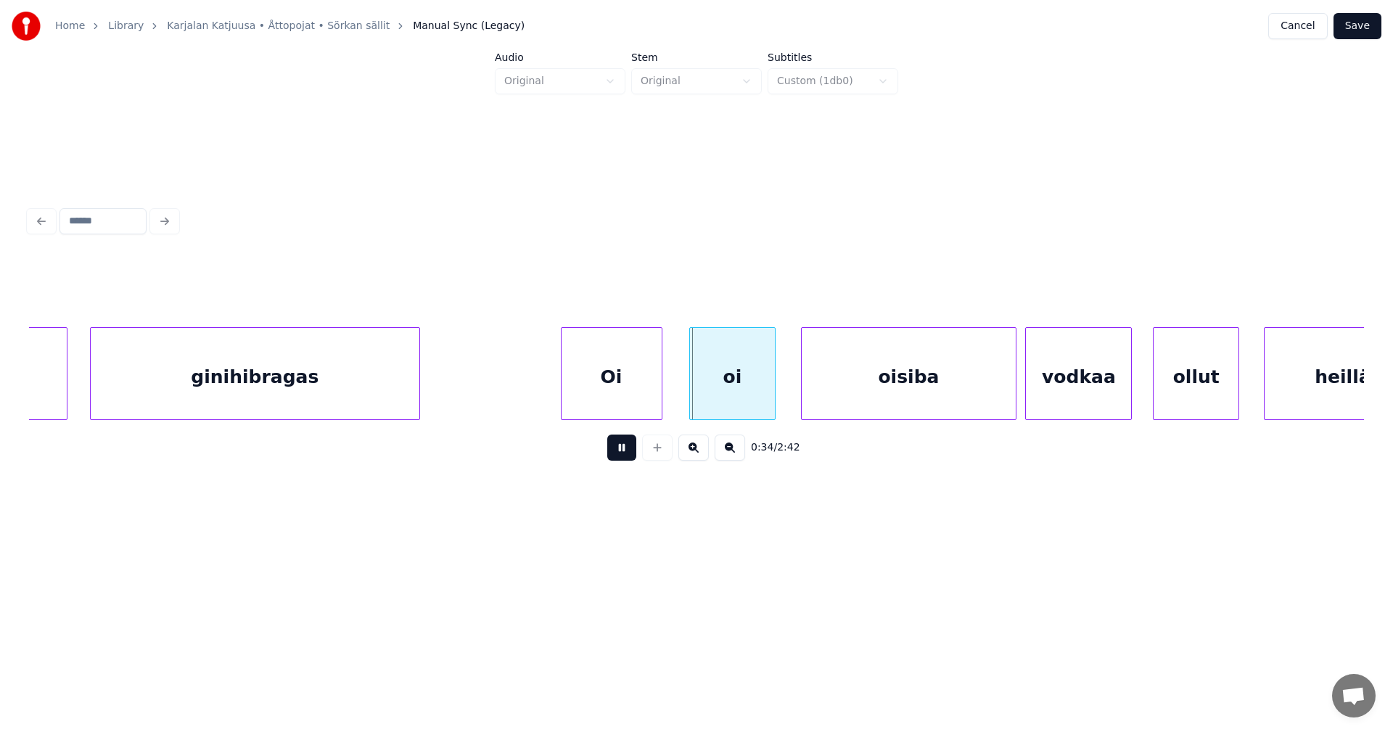
click at [624, 453] on button at bounding box center [621, 448] width 29 height 26
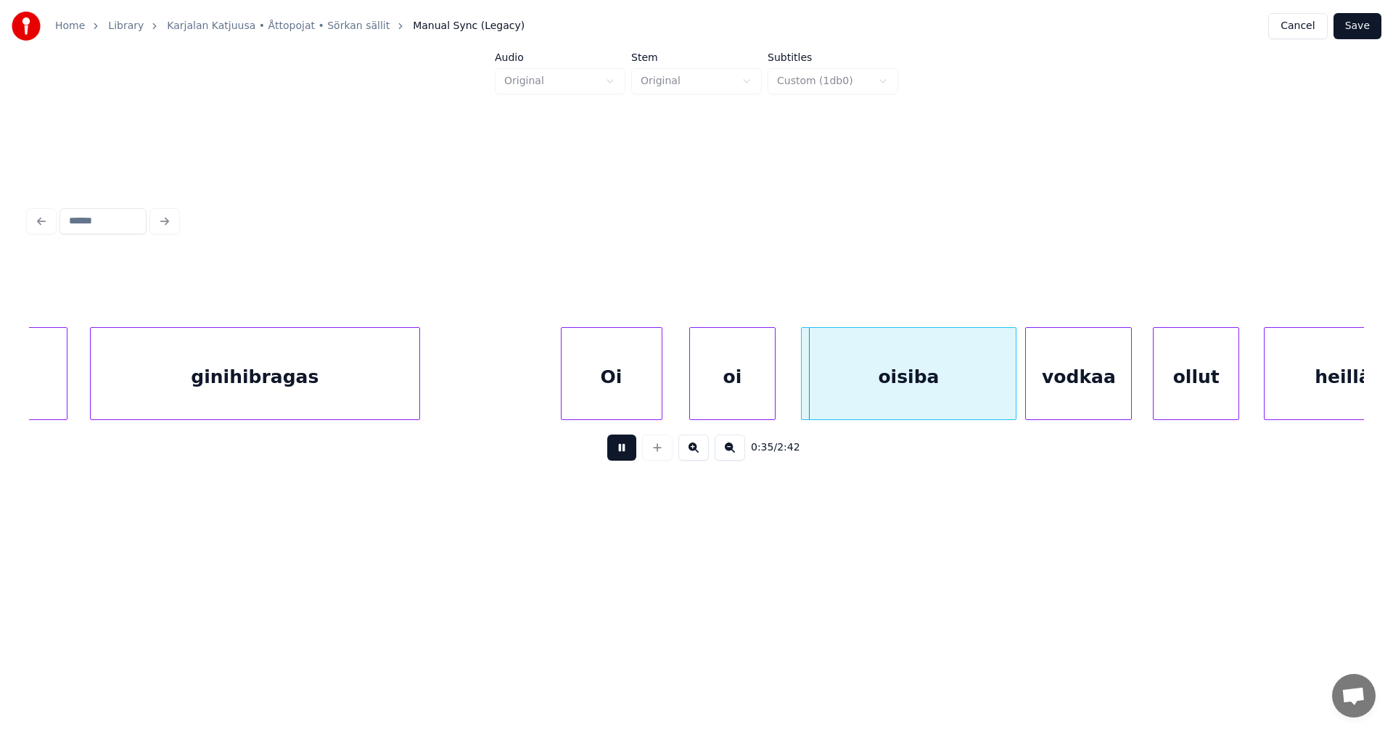
click at [624, 453] on button at bounding box center [621, 448] width 29 height 26
click at [847, 388] on div "oisiba" at bounding box center [909, 377] width 214 height 99
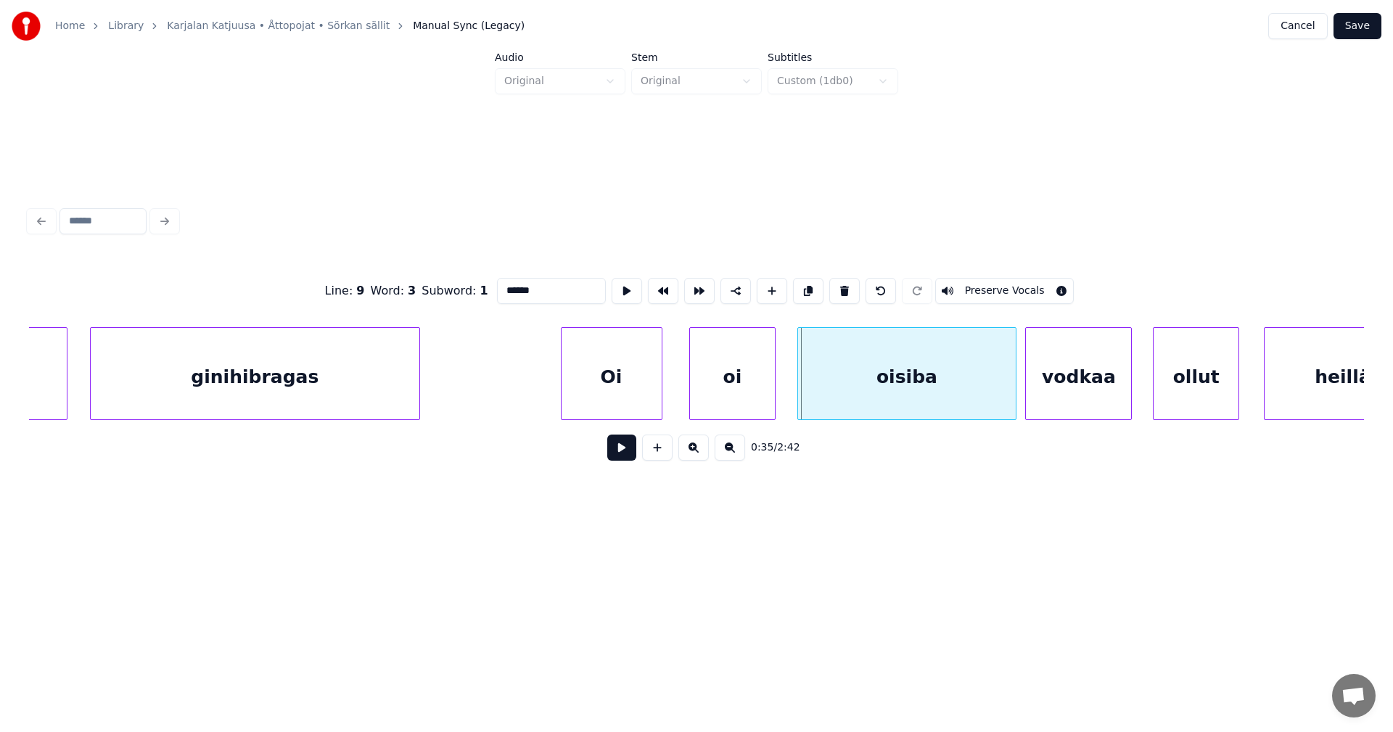
click at [800, 385] on div at bounding box center [800, 373] width 4 height 91
click at [618, 448] on button at bounding box center [621, 448] width 29 height 26
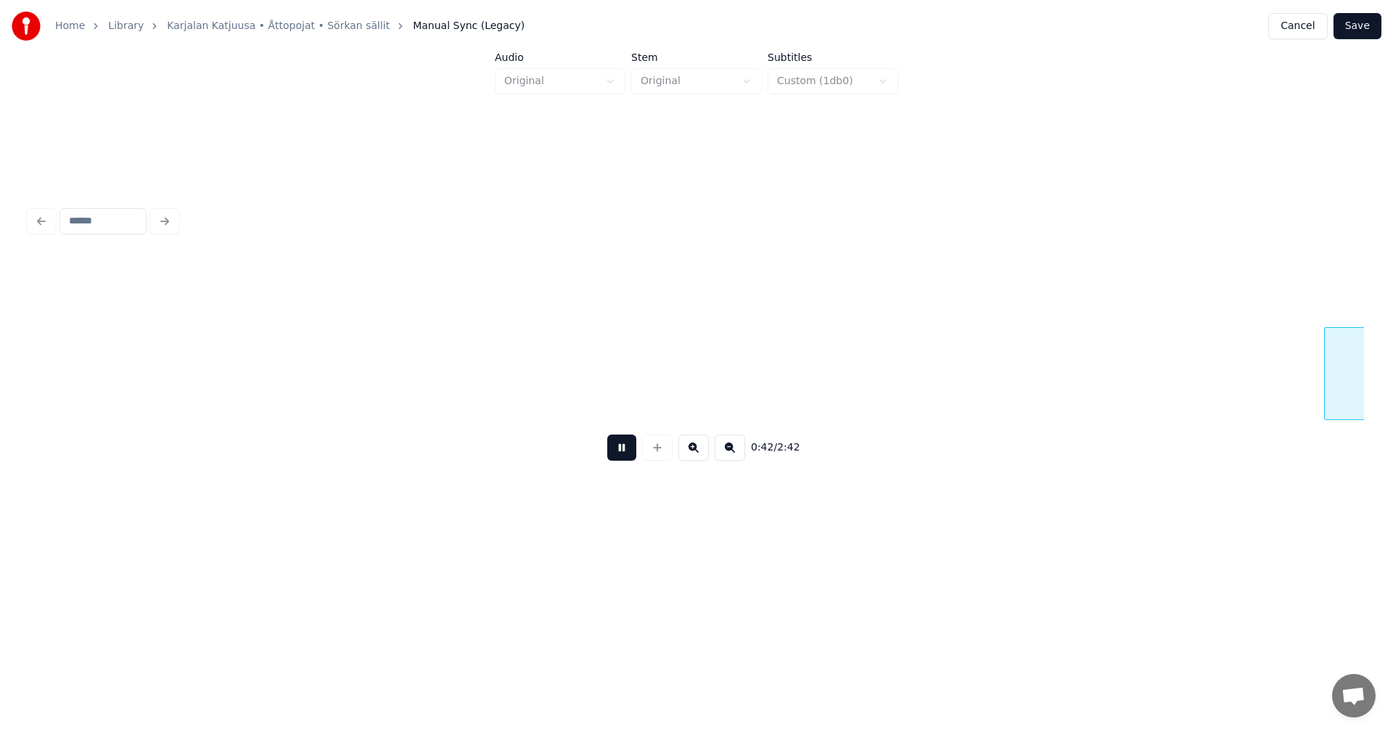
scroll to position [0, 10835]
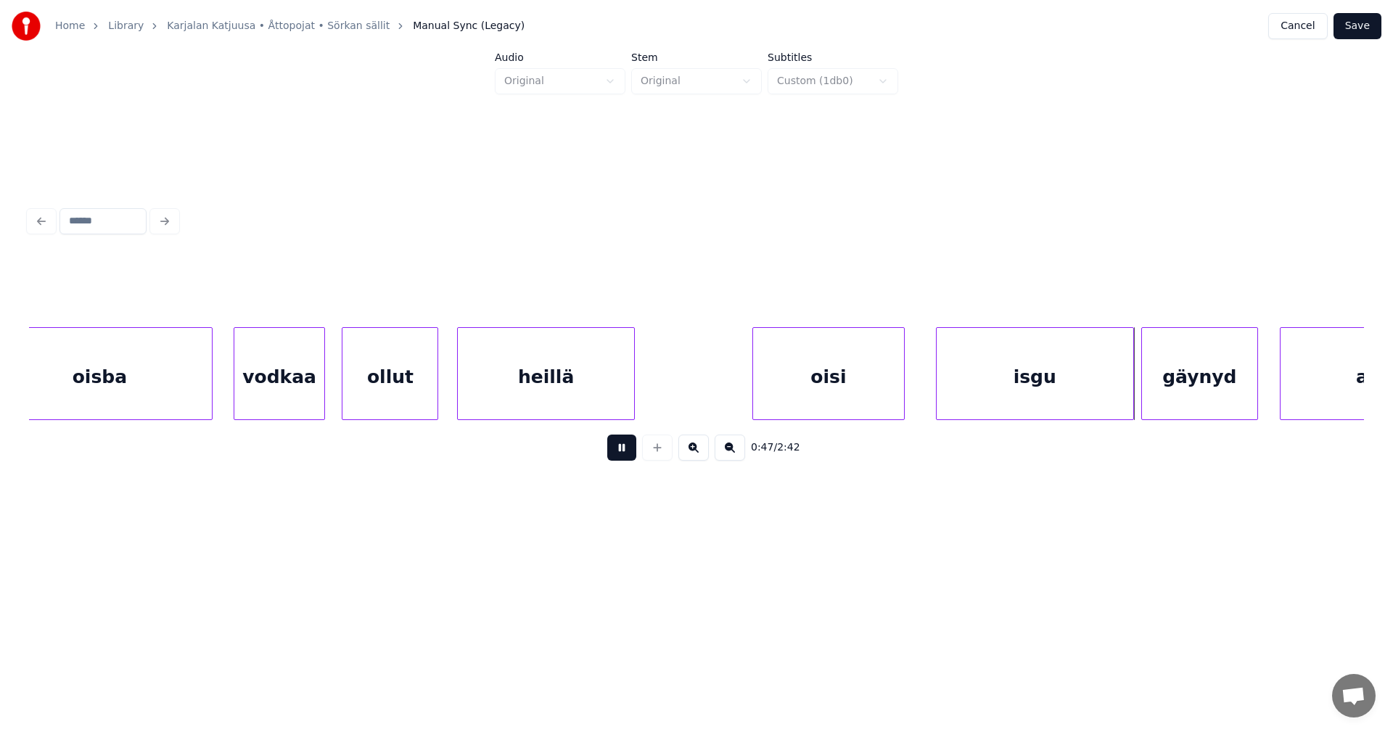
click at [620, 448] on button at bounding box center [621, 448] width 29 height 26
click at [999, 399] on div "isgu" at bounding box center [1035, 377] width 197 height 99
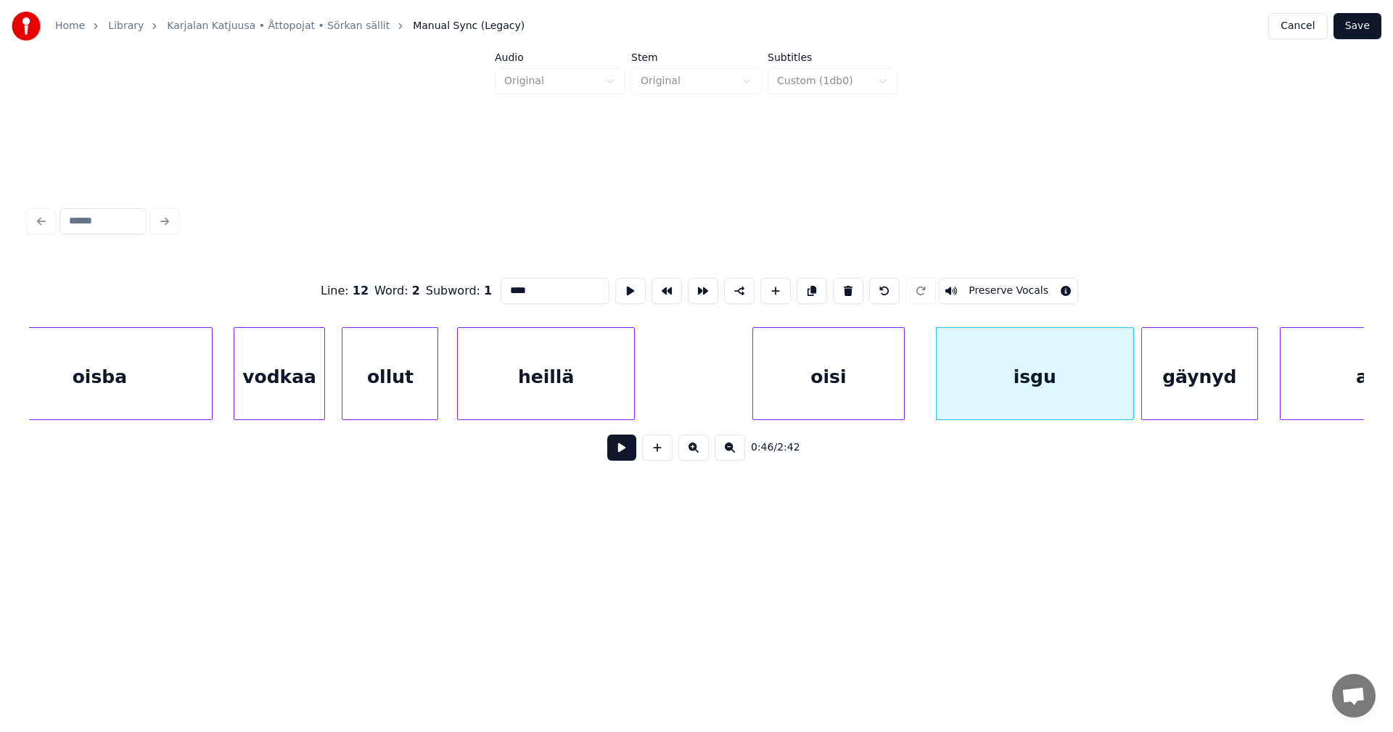
click at [630, 454] on button at bounding box center [621, 448] width 29 height 26
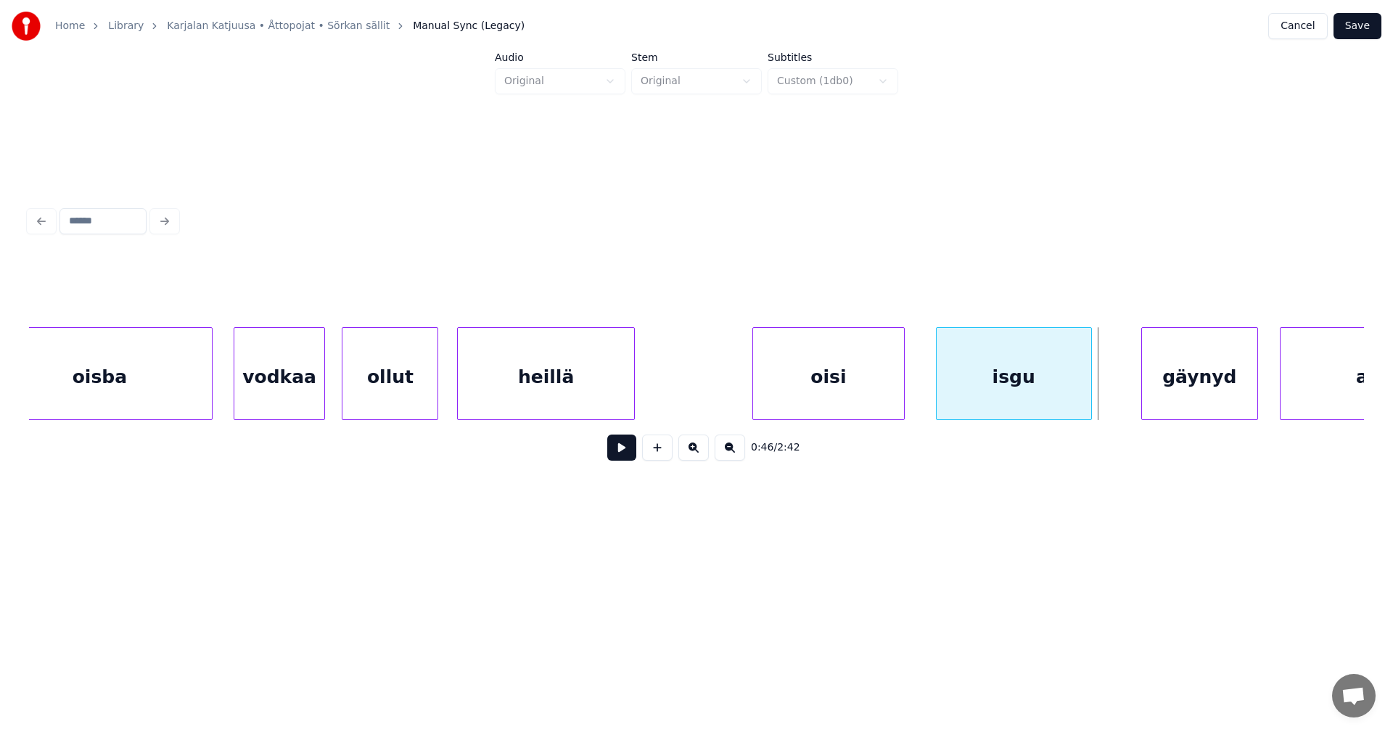
click at [1091, 389] on div at bounding box center [1089, 373] width 4 height 91
click at [1107, 394] on div at bounding box center [1107, 373] width 4 height 91
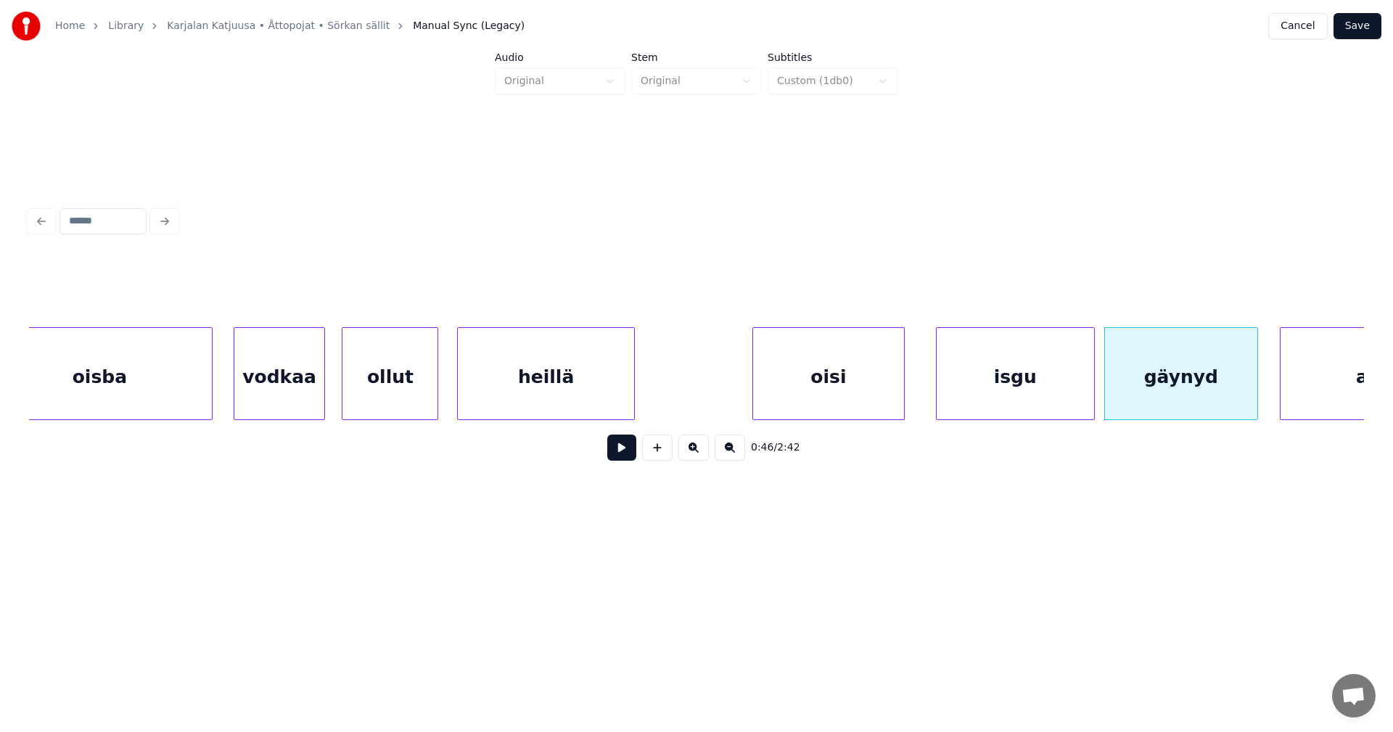
click at [616, 450] on button at bounding box center [621, 448] width 29 height 26
drag, startPoint x: 618, startPoint y: 450, endPoint x: 970, endPoint y: 411, distance: 354.1
click at [631, 448] on button at bounding box center [621, 448] width 29 height 26
click at [1146, 383] on div at bounding box center [1148, 373] width 4 height 91
click at [1126, 390] on div at bounding box center [1124, 373] width 4 height 91
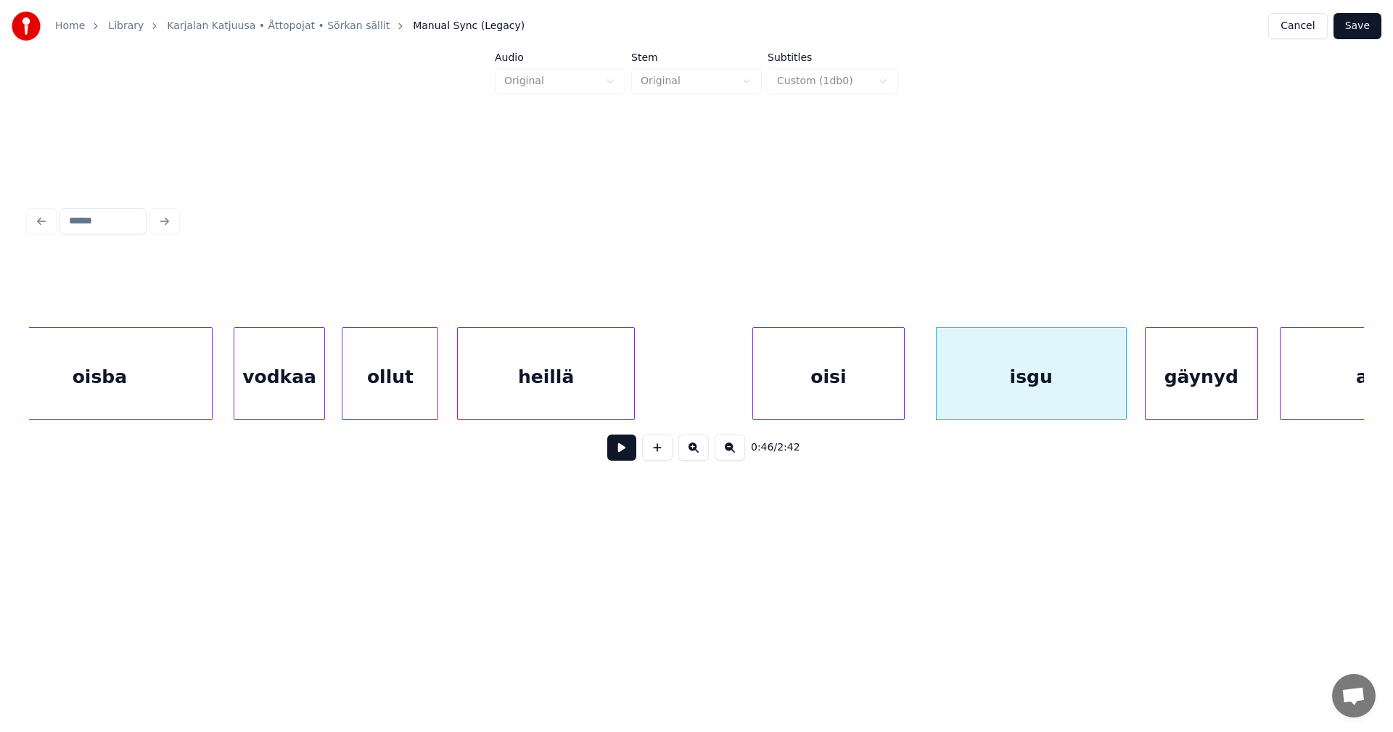
click at [631, 457] on button at bounding box center [621, 448] width 29 height 26
click at [631, 454] on button at bounding box center [621, 448] width 29 height 26
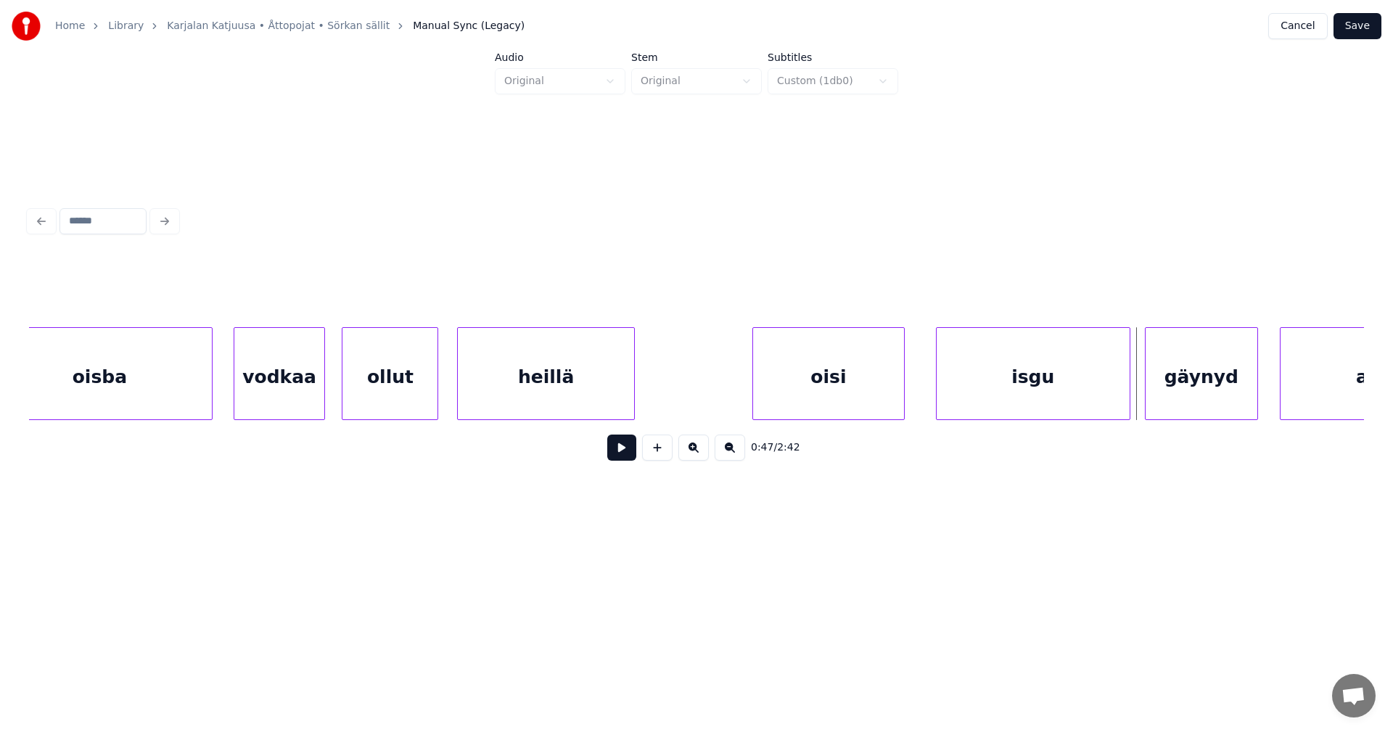
click at [1128, 398] on div at bounding box center [1128, 373] width 4 height 91
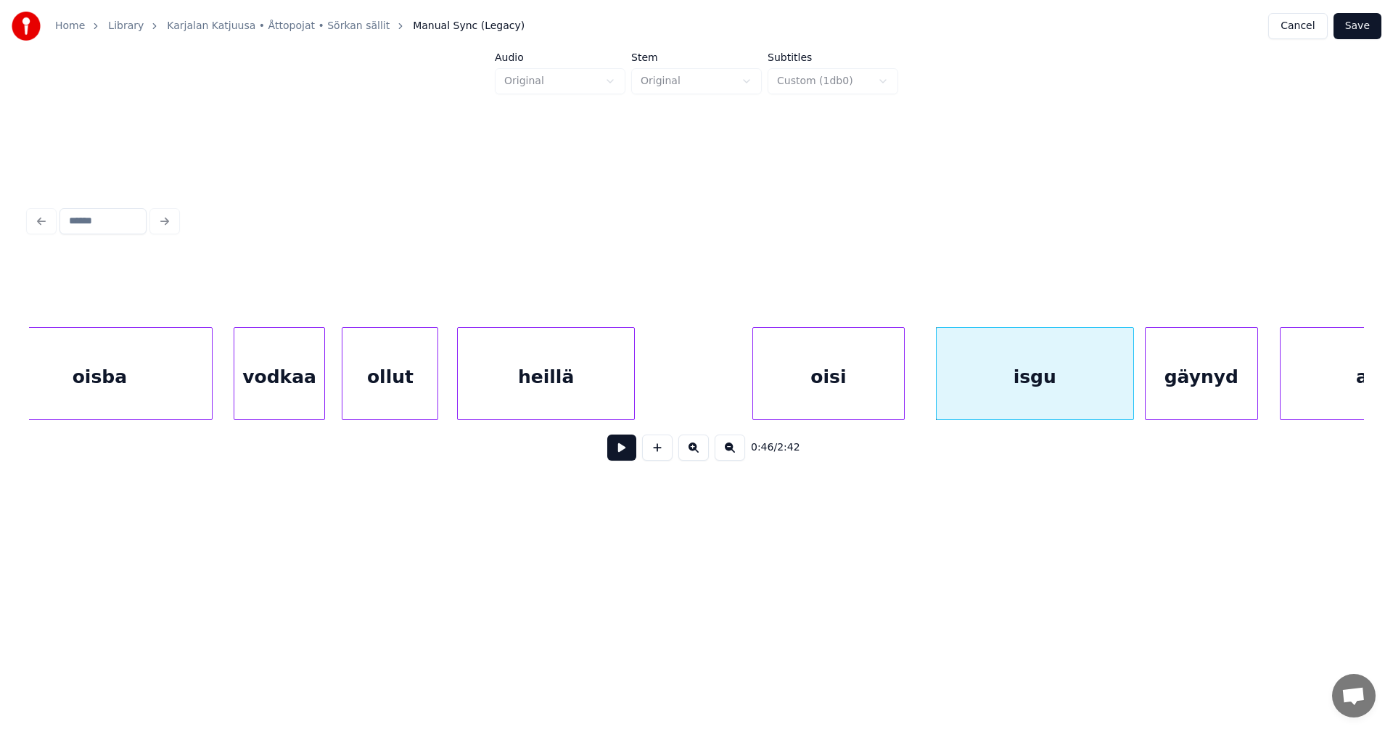
click at [1132, 399] on div at bounding box center [1131, 373] width 4 height 91
click at [629, 461] on button at bounding box center [621, 448] width 29 height 26
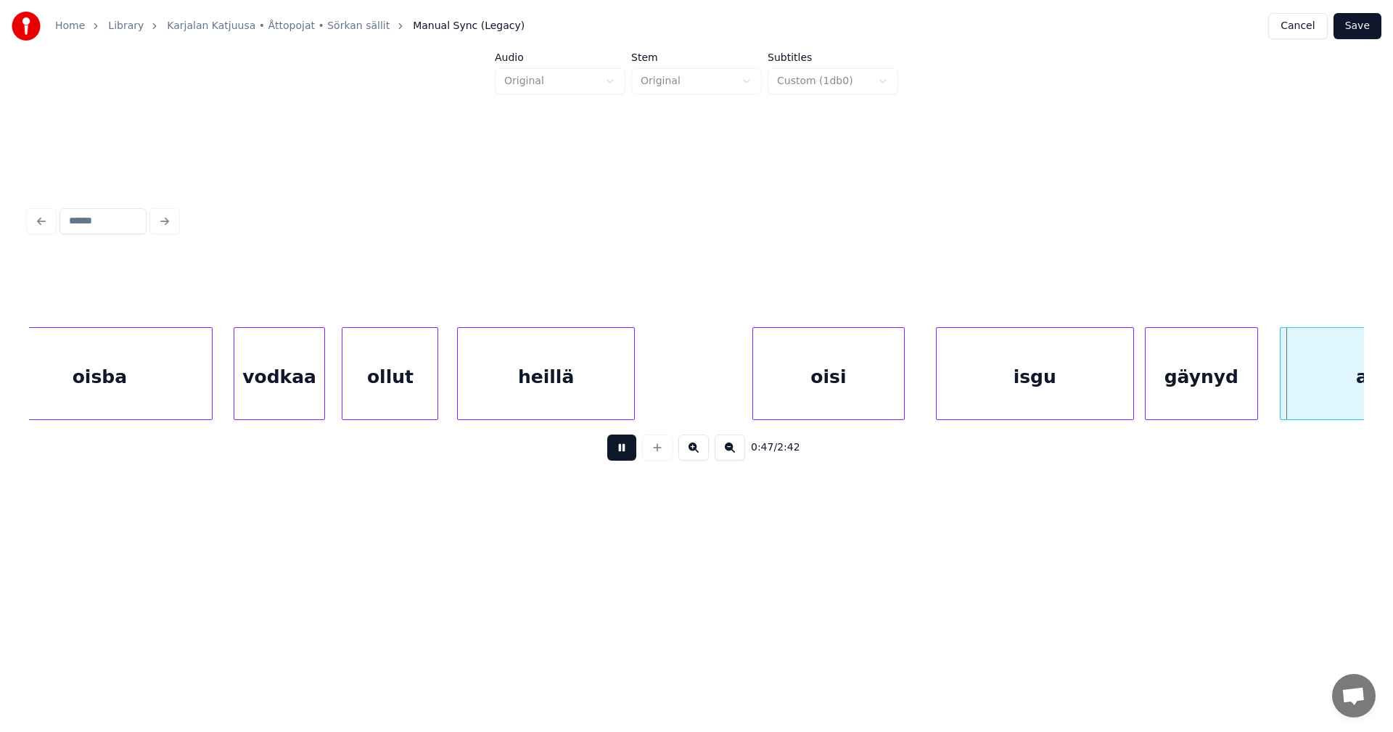
drag, startPoint x: 629, startPoint y: 461, endPoint x: 702, endPoint y: 471, distance: 74.0
click at [633, 460] on button at bounding box center [621, 448] width 29 height 26
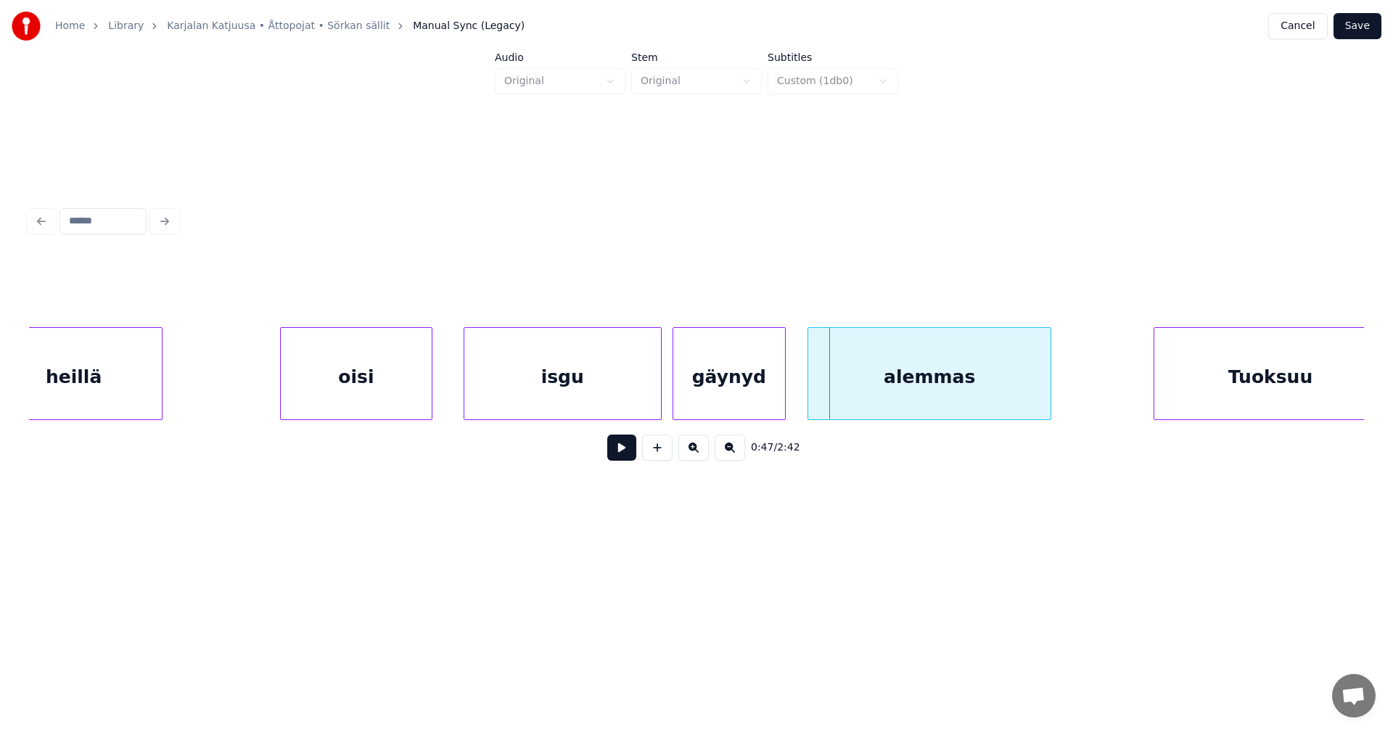
scroll to position [0, 11328]
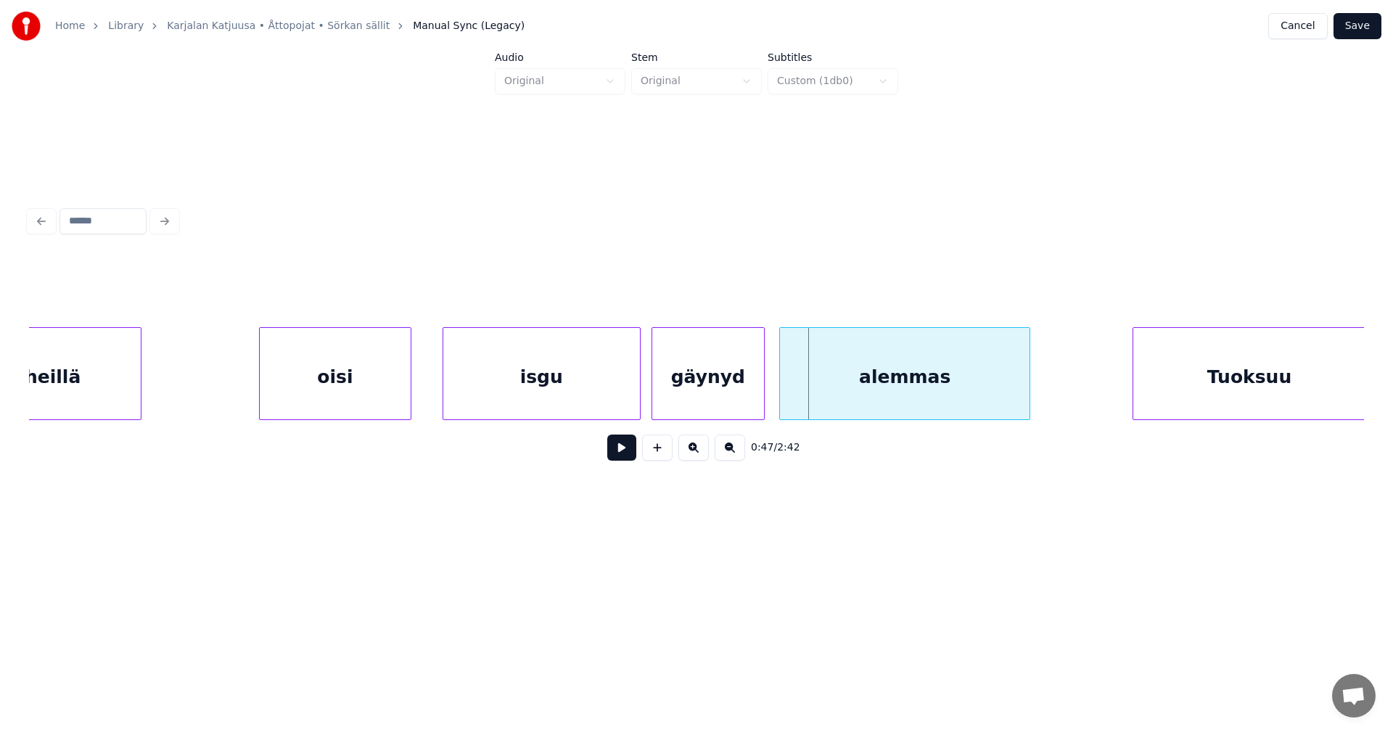
click at [783, 391] on div at bounding box center [782, 373] width 4 height 91
click at [615, 453] on button at bounding box center [621, 448] width 29 height 26
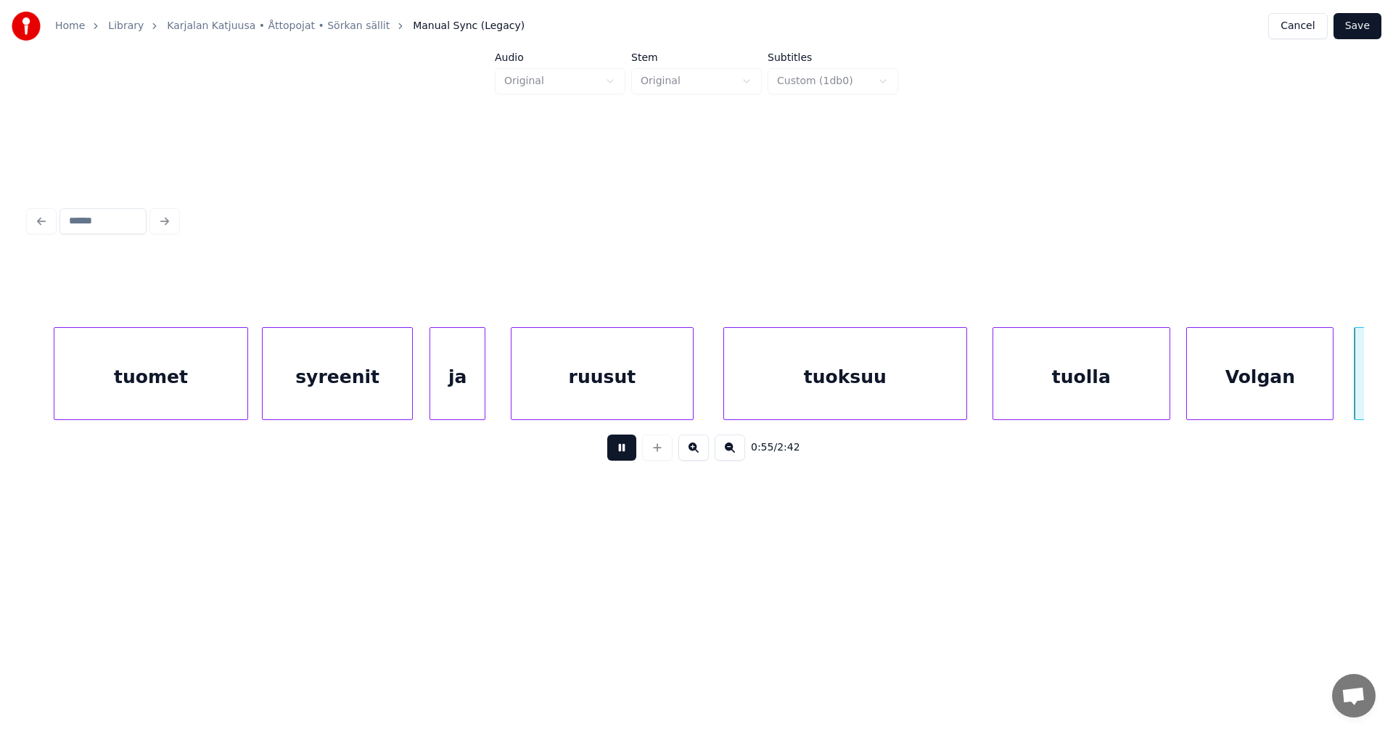
scroll to position [0, 14004]
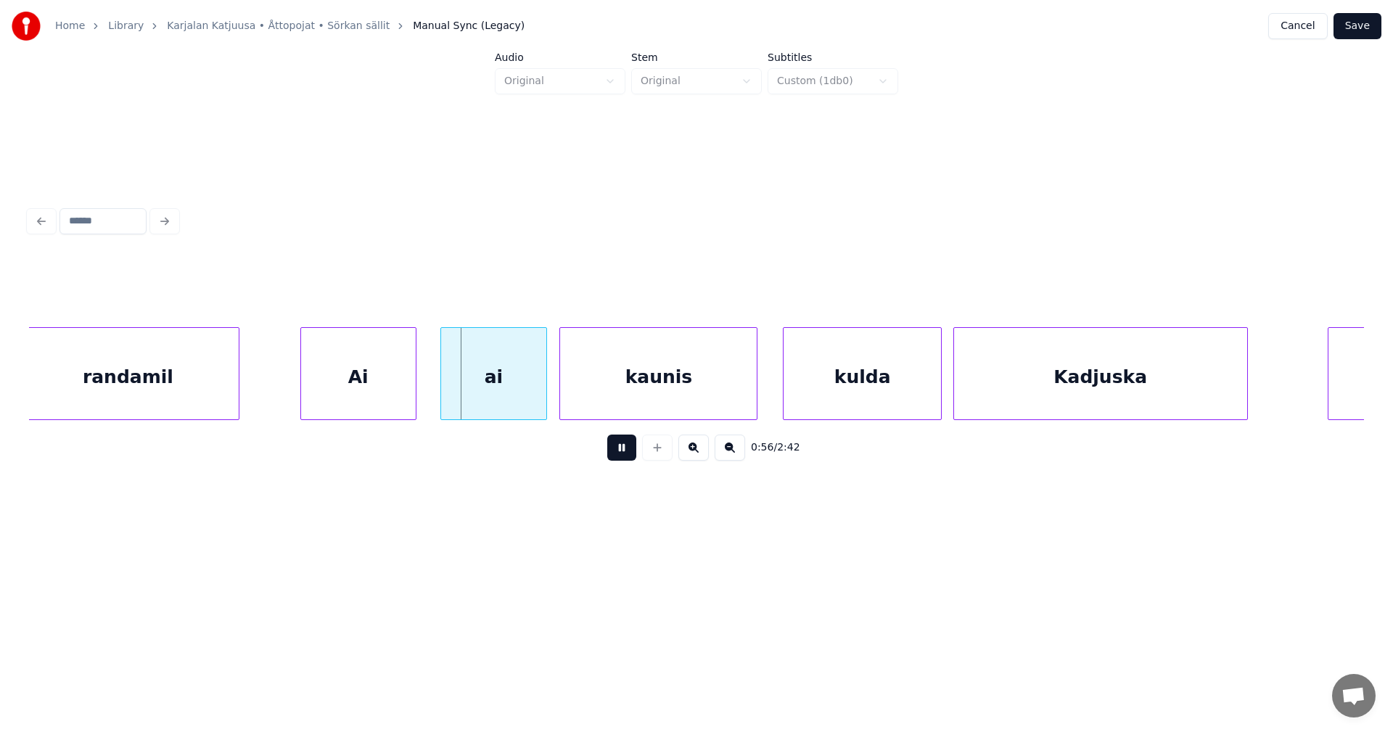
click at [624, 452] on button at bounding box center [621, 448] width 29 height 26
click at [185, 375] on div "randamil" at bounding box center [128, 377] width 222 height 99
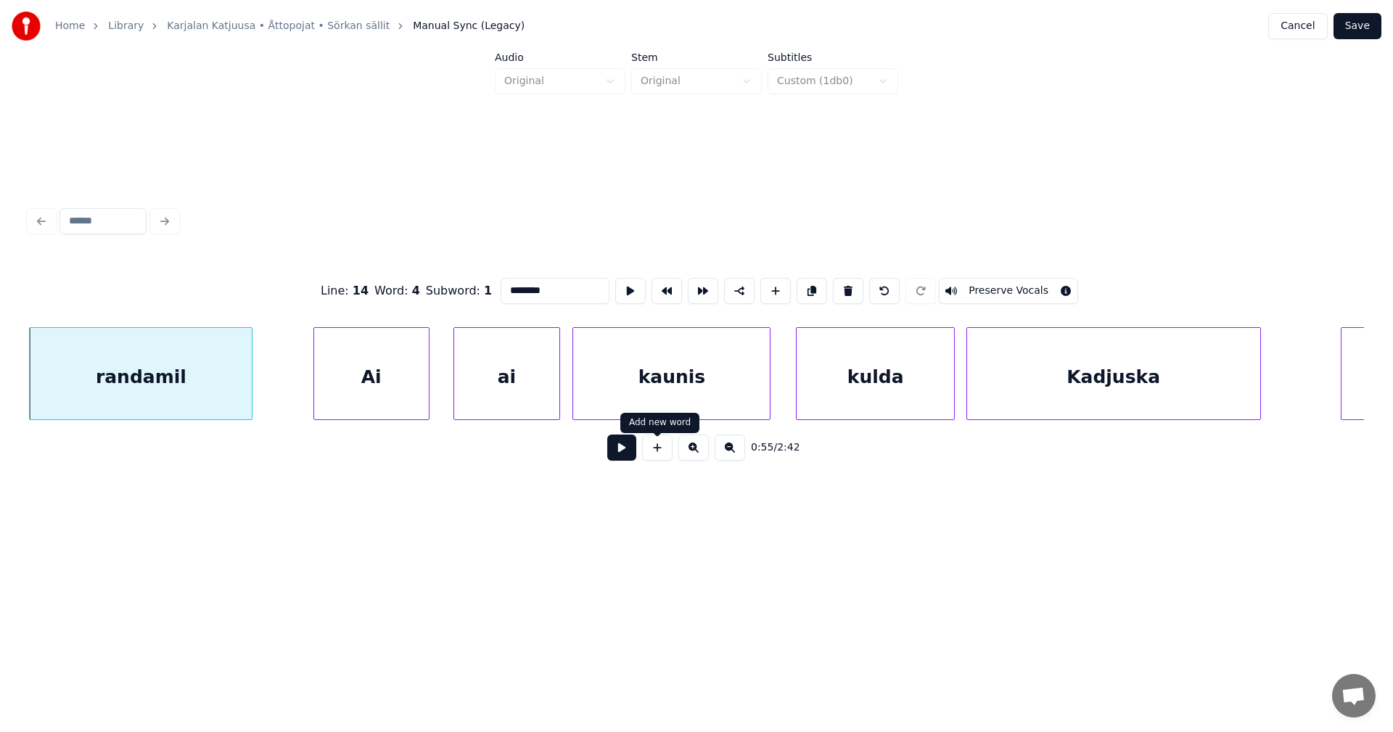
click at [630, 459] on button at bounding box center [621, 448] width 29 height 26
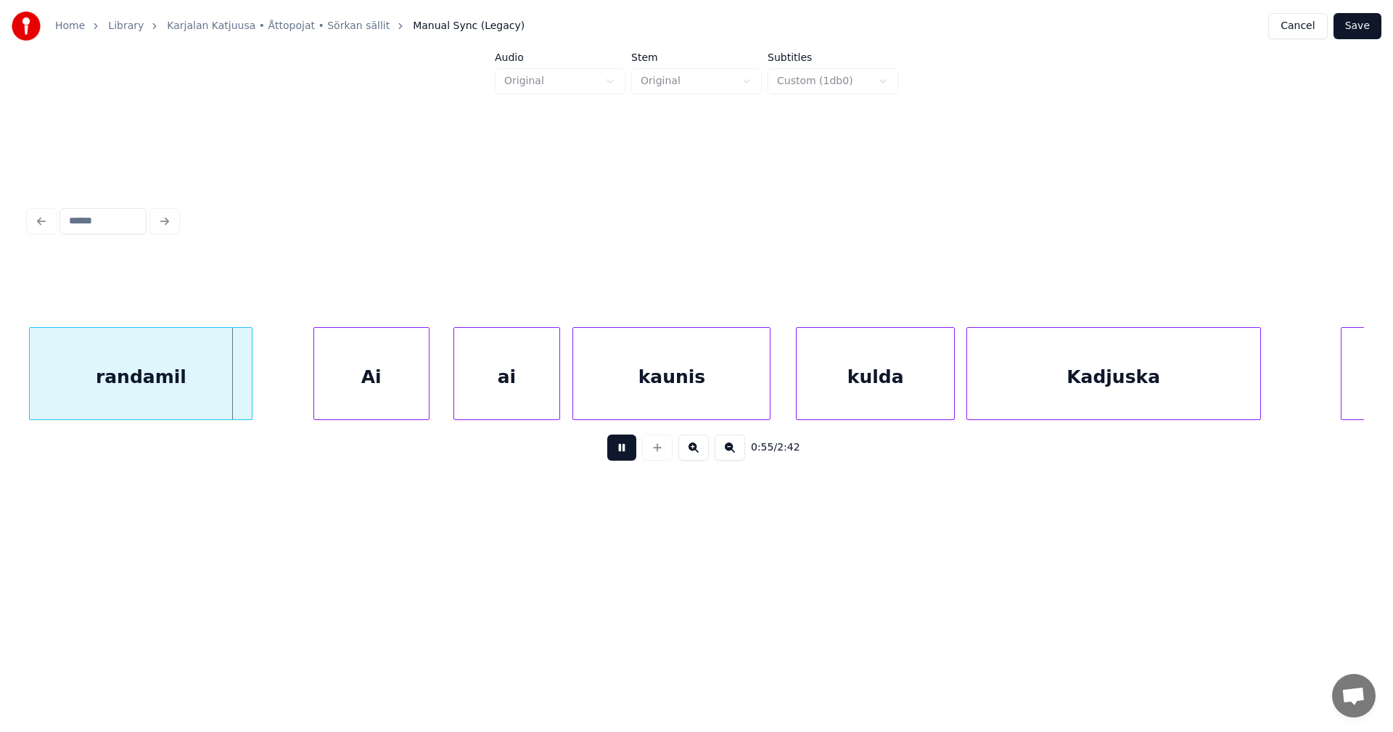
click at [635, 455] on button at bounding box center [621, 448] width 29 height 26
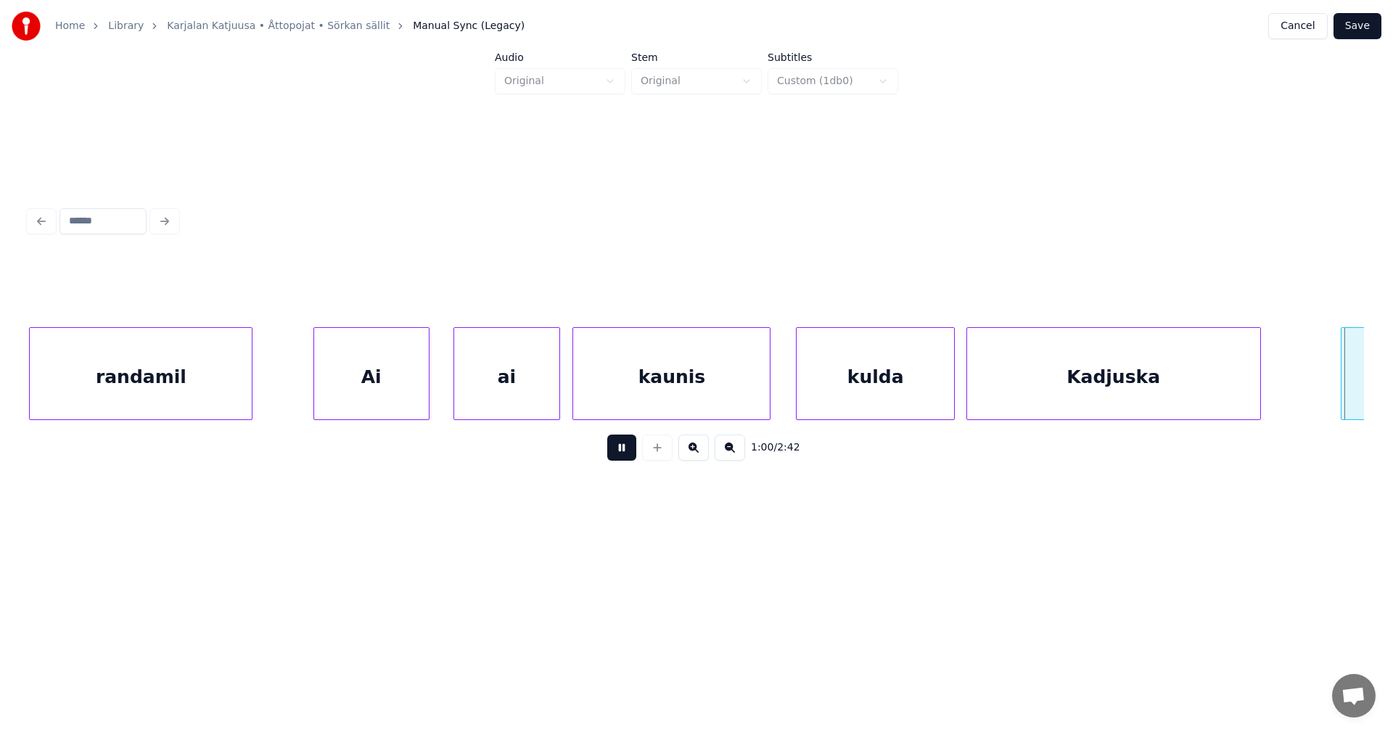
scroll to position [0, 15328]
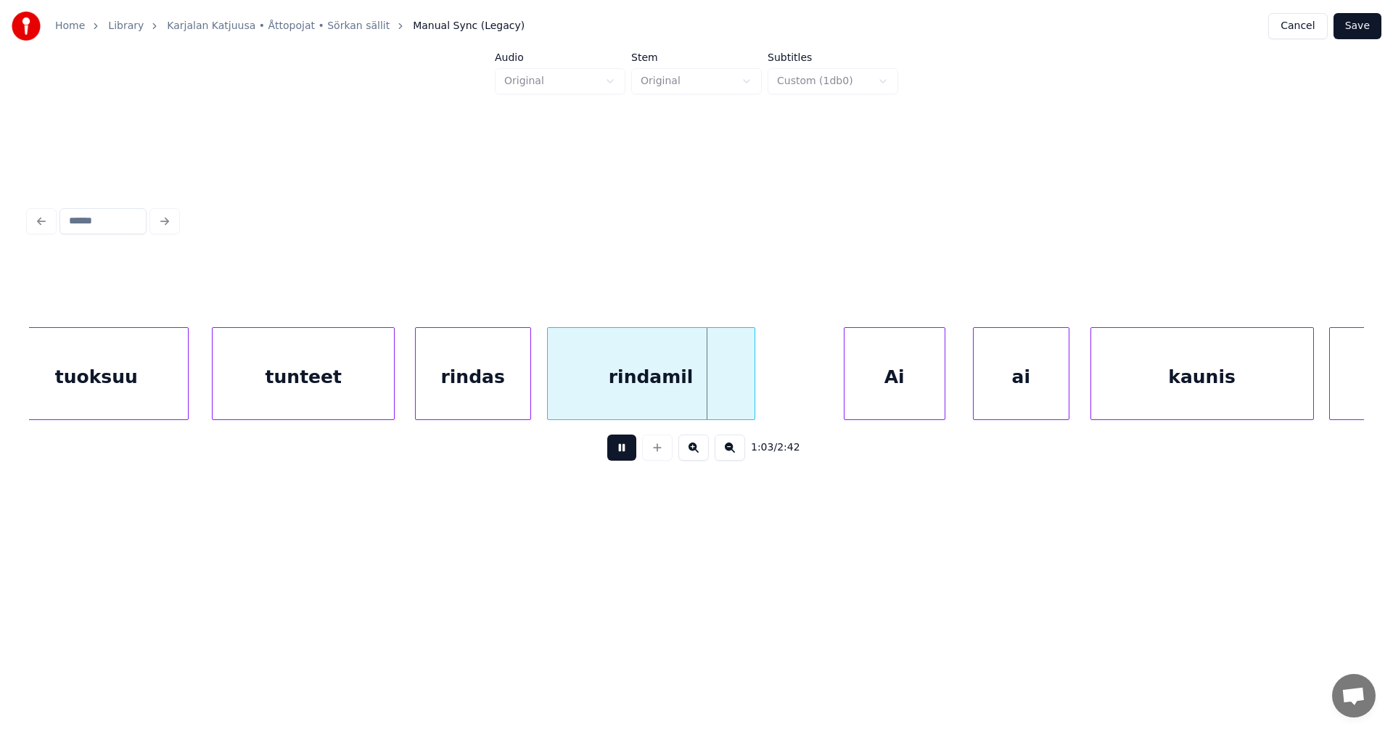
click at [636, 455] on div "1:03 / 2:42" at bounding box center [697, 448] width 1312 height 32
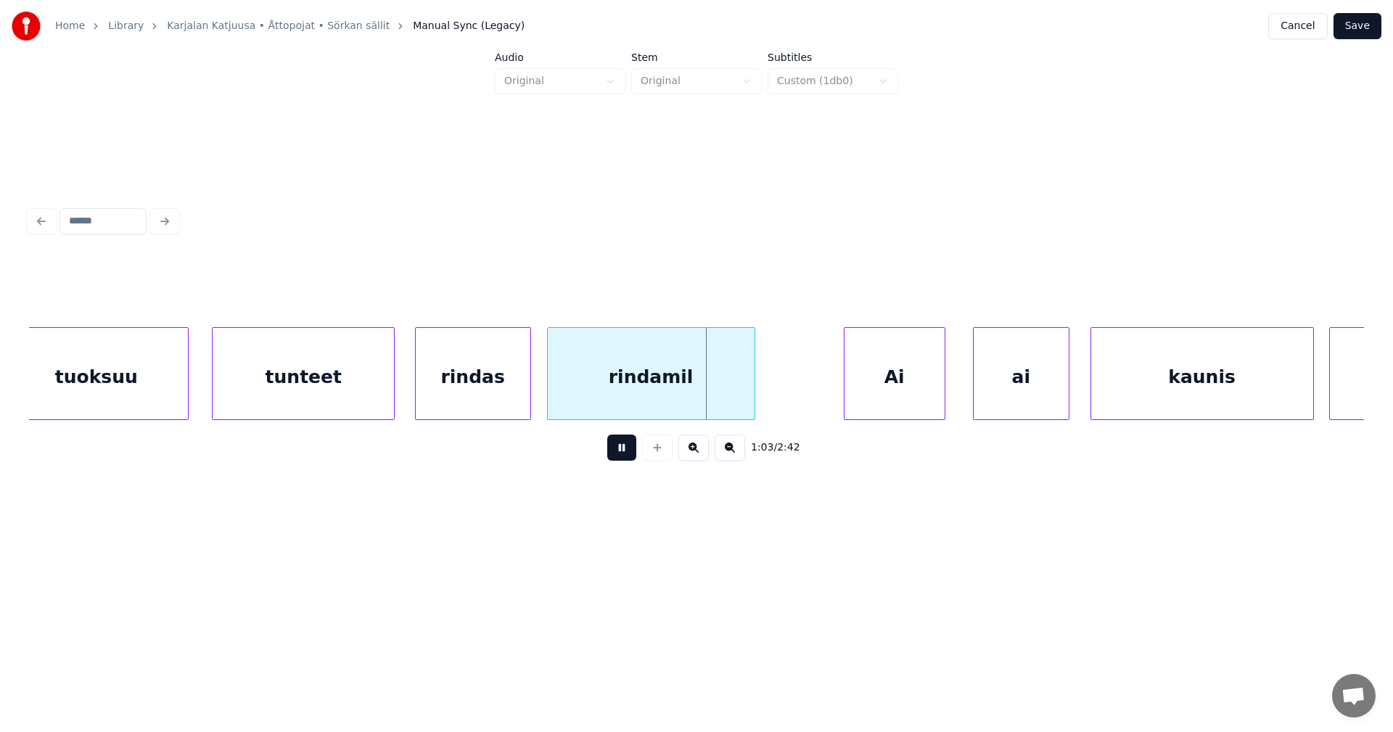
drag, startPoint x: 620, startPoint y: 456, endPoint x: 539, endPoint y: 410, distance: 93.6
click at [615, 451] on button at bounding box center [621, 448] width 29 height 26
click at [480, 382] on div "rindas" at bounding box center [473, 377] width 115 height 99
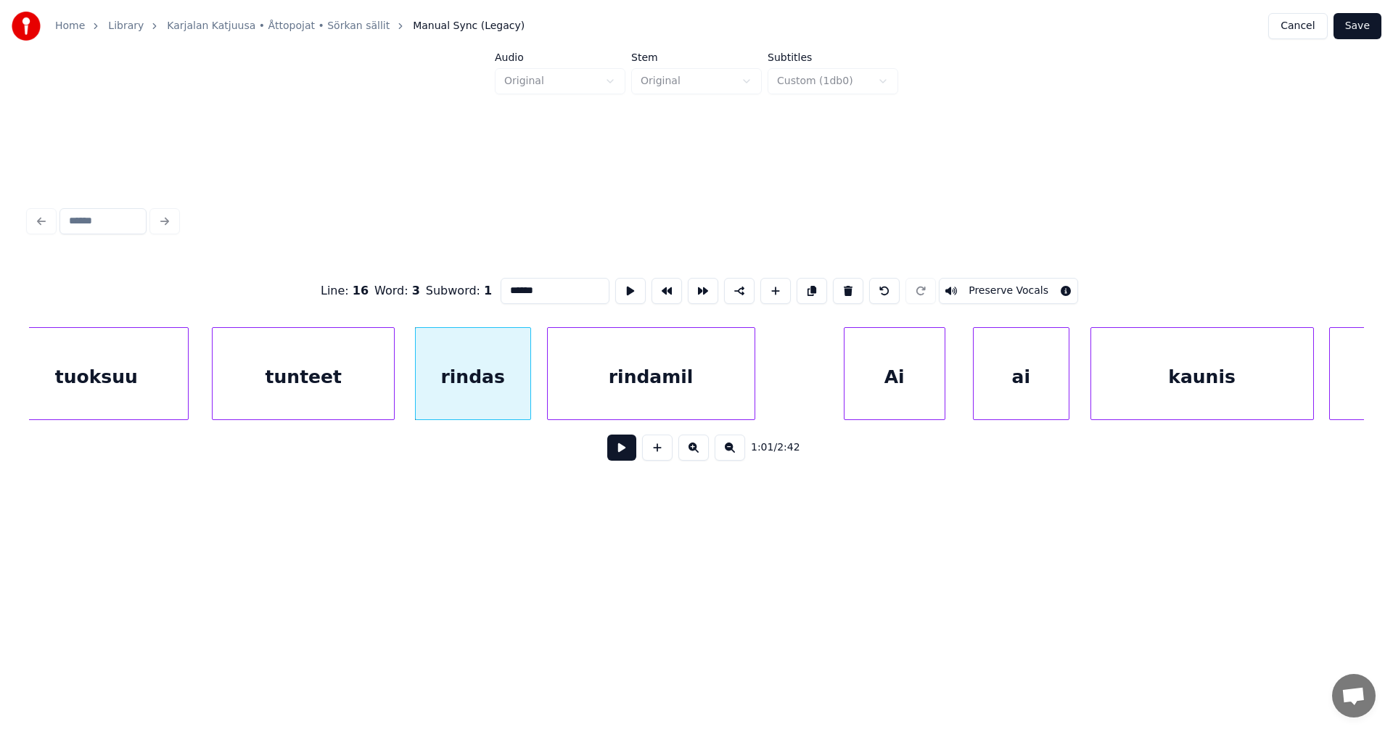
click at [626, 457] on button at bounding box center [621, 448] width 29 height 26
click at [626, 456] on button at bounding box center [621, 448] width 29 height 26
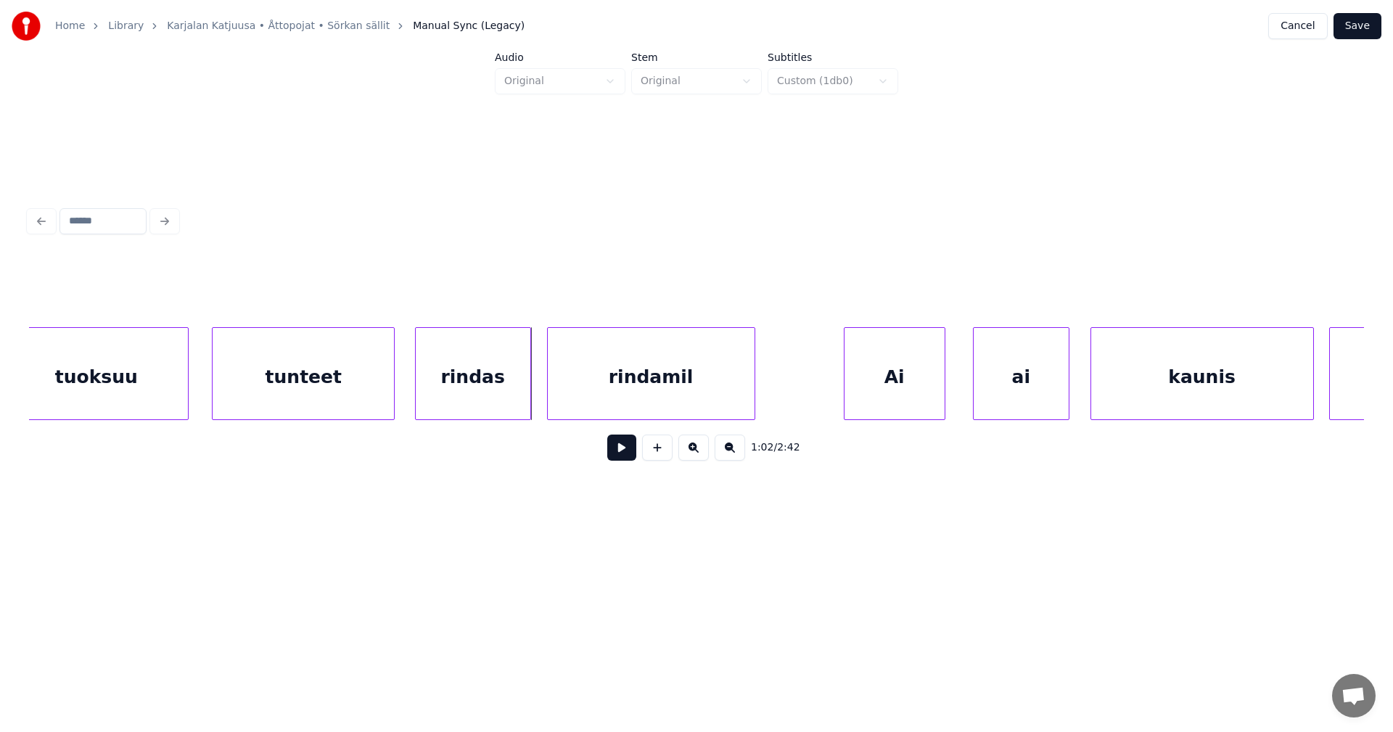
click at [369, 374] on div "tunteet" at bounding box center [303, 377] width 181 height 99
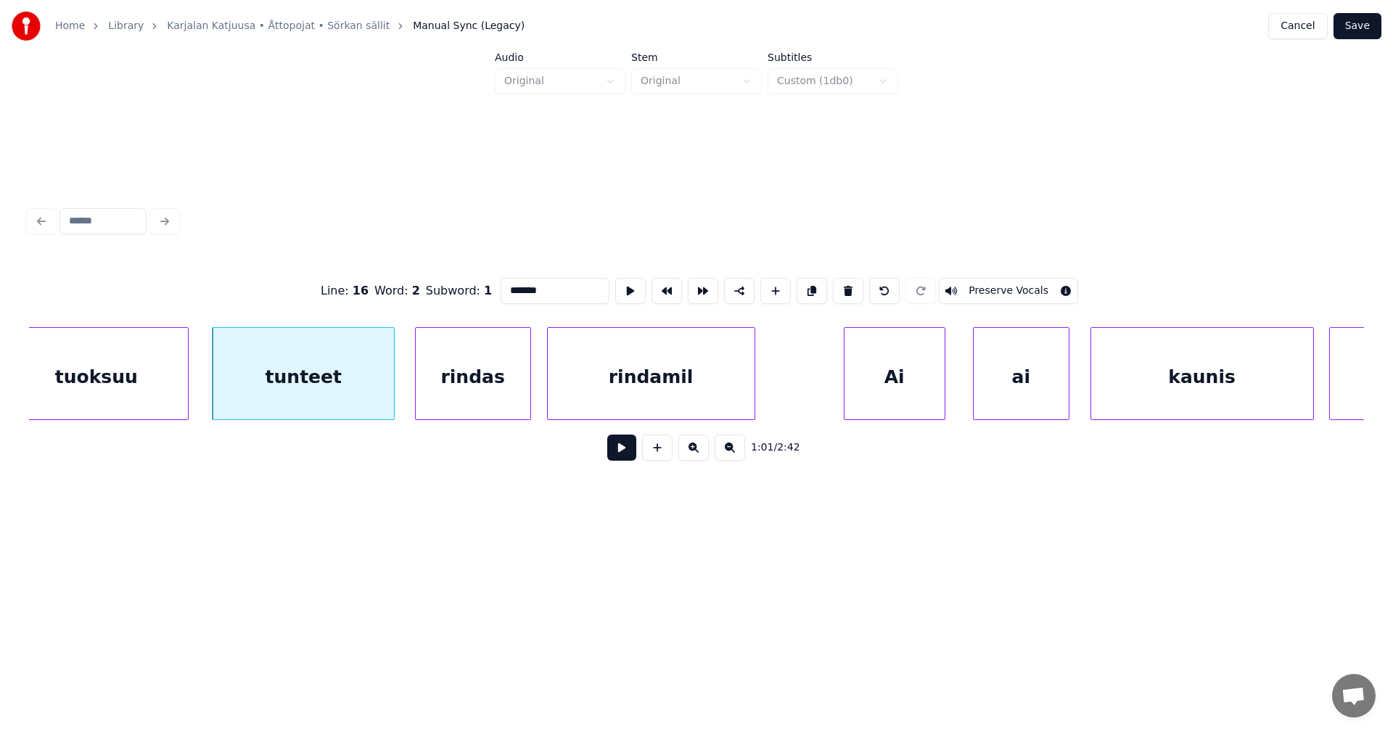
click at [623, 457] on button at bounding box center [621, 448] width 29 height 26
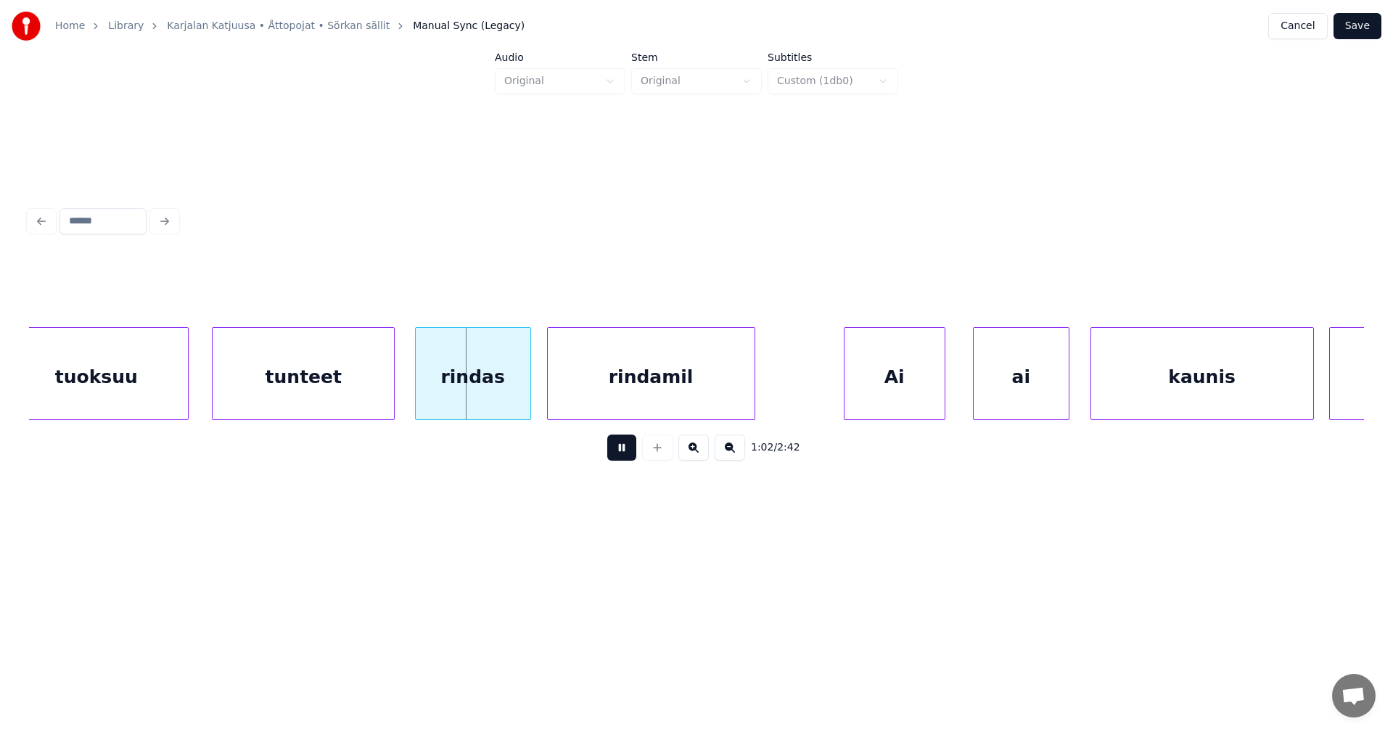
click at [626, 456] on button at bounding box center [621, 448] width 29 height 26
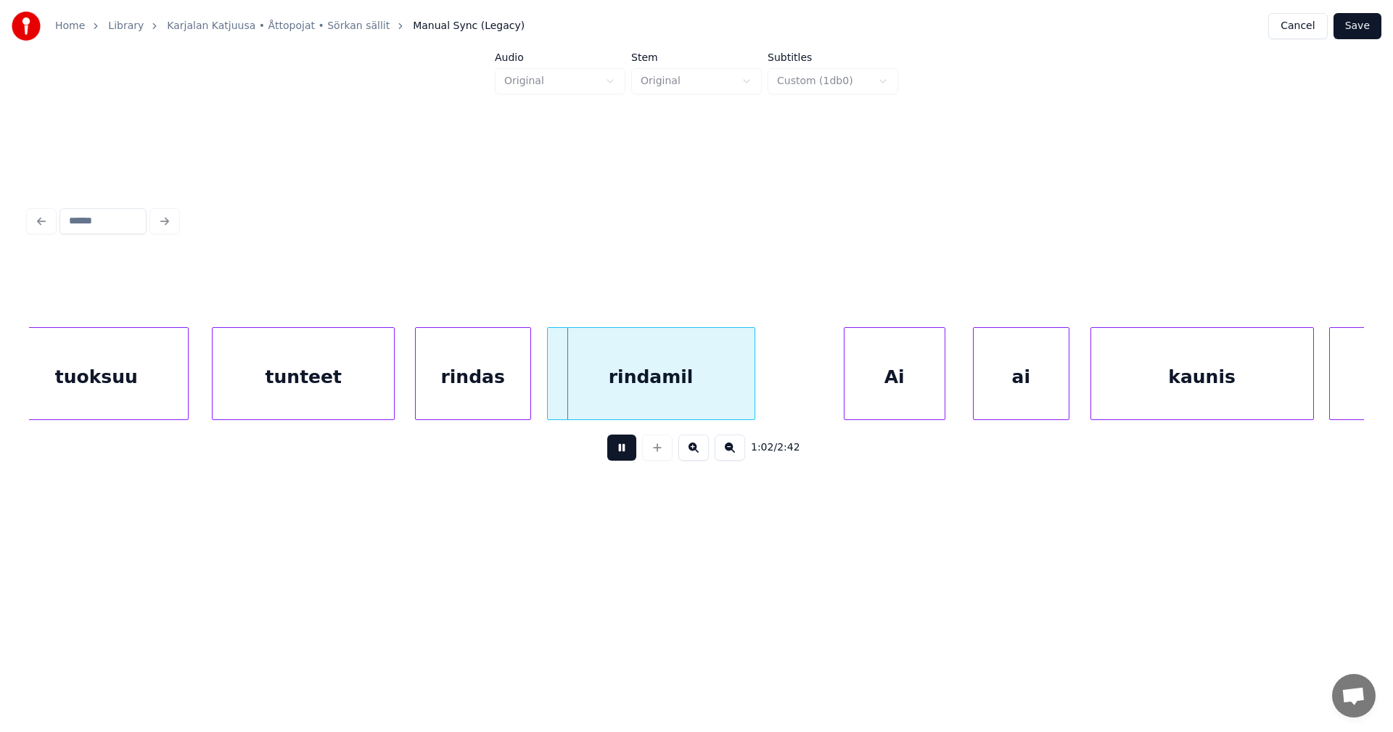
click at [626, 456] on button at bounding box center [621, 448] width 29 height 26
click at [506, 388] on div "rindas" at bounding box center [473, 377] width 115 height 99
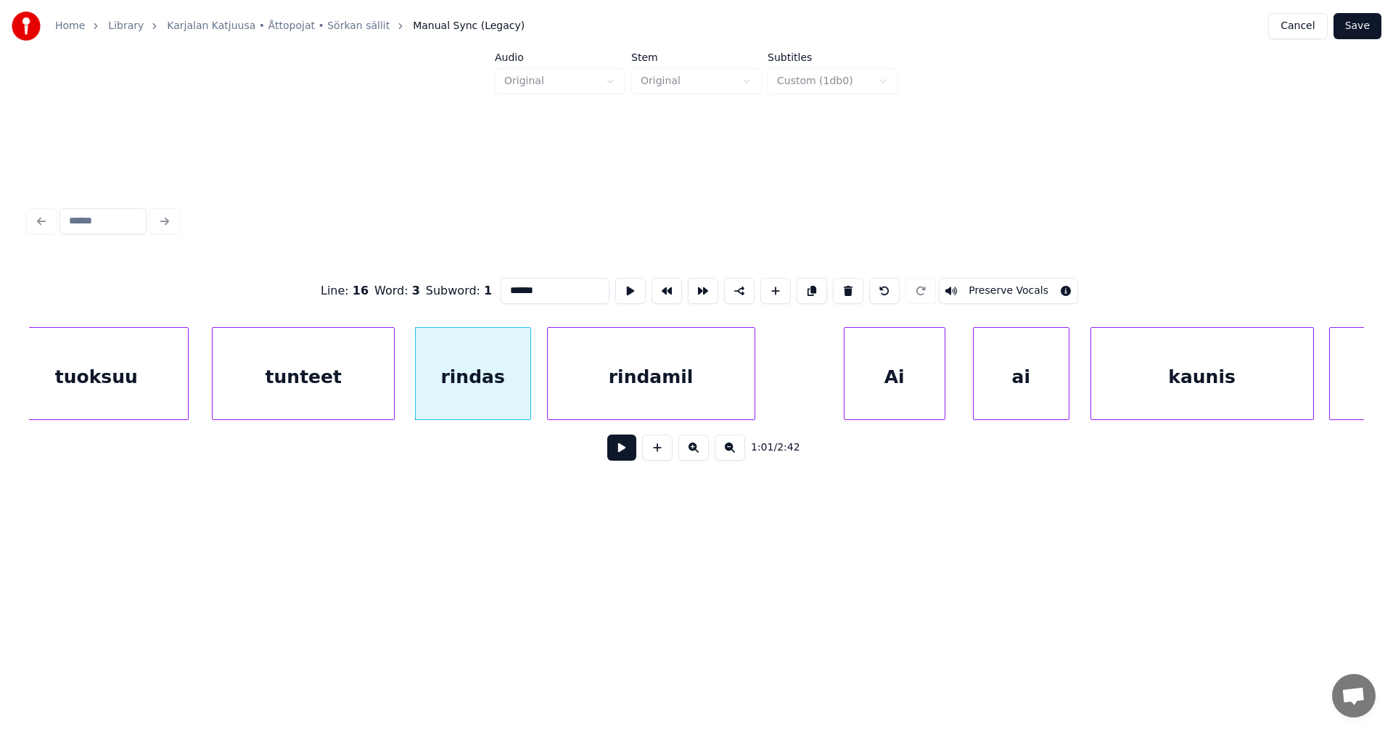
click at [539, 292] on input "******" at bounding box center [555, 291] width 109 height 26
click at [499, 386] on div "rindan" at bounding box center [473, 377] width 115 height 99
type input "******"
click at [623, 455] on button at bounding box center [621, 448] width 29 height 26
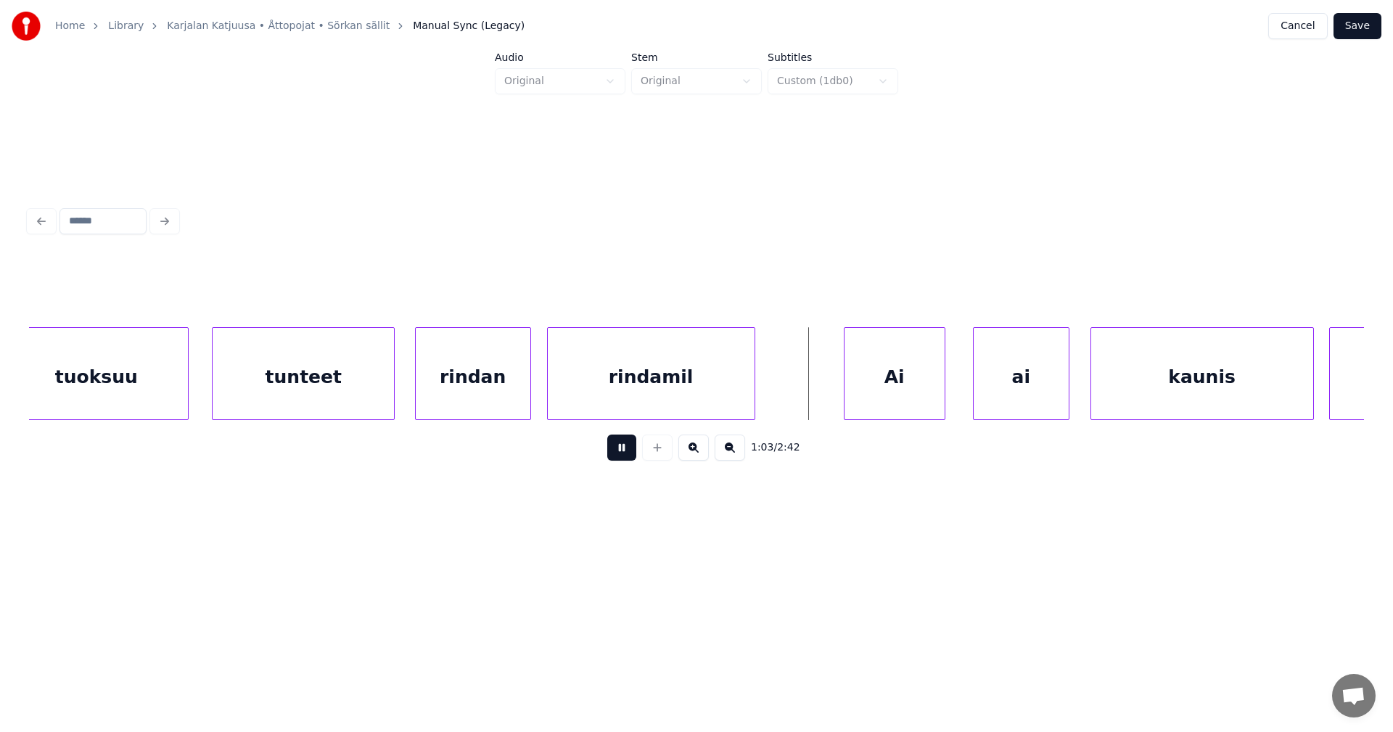
click at [623, 454] on button at bounding box center [621, 448] width 29 height 26
click at [967, 396] on div at bounding box center [967, 373] width 4 height 91
click at [632, 456] on button at bounding box center [621, 448] width 29 height 26
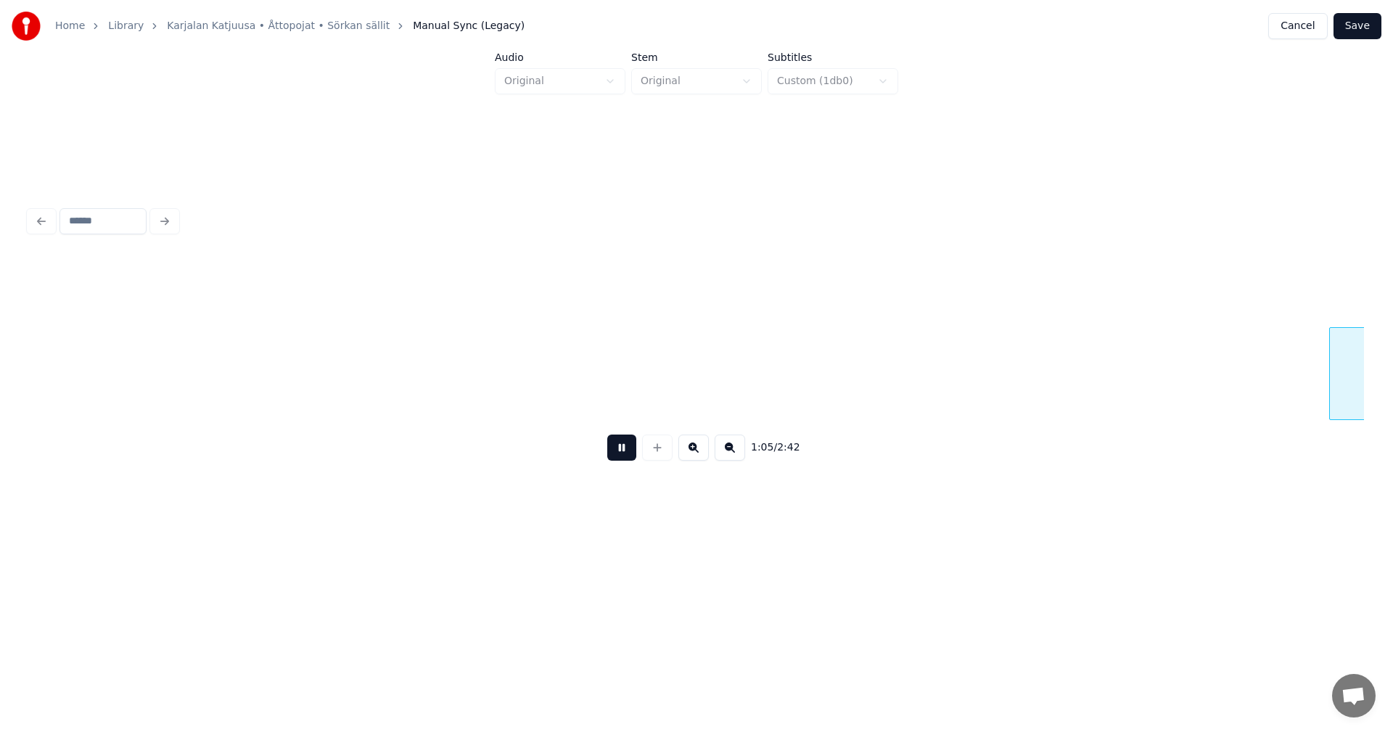
scroll to position [0, 16663]
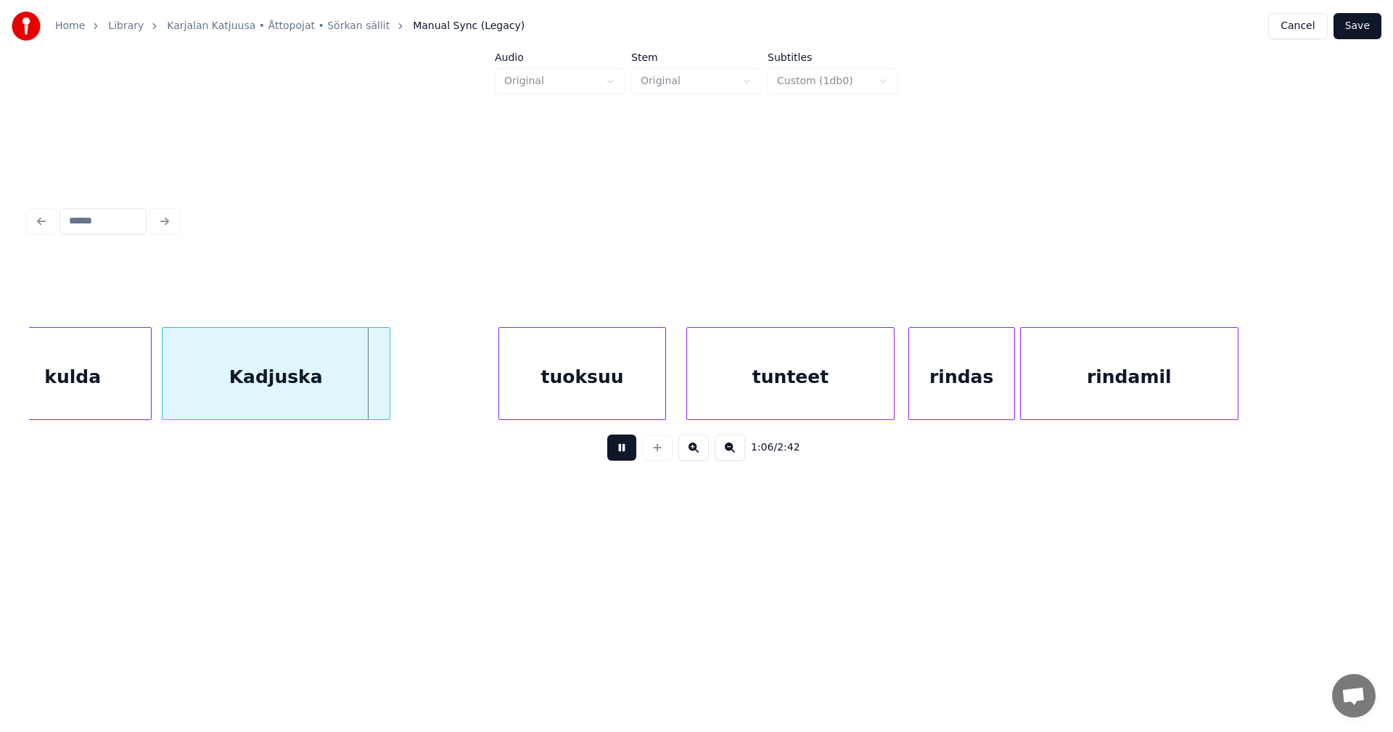
click at [633, 454] on button at bounding box center [621, 448] width 29 height 26
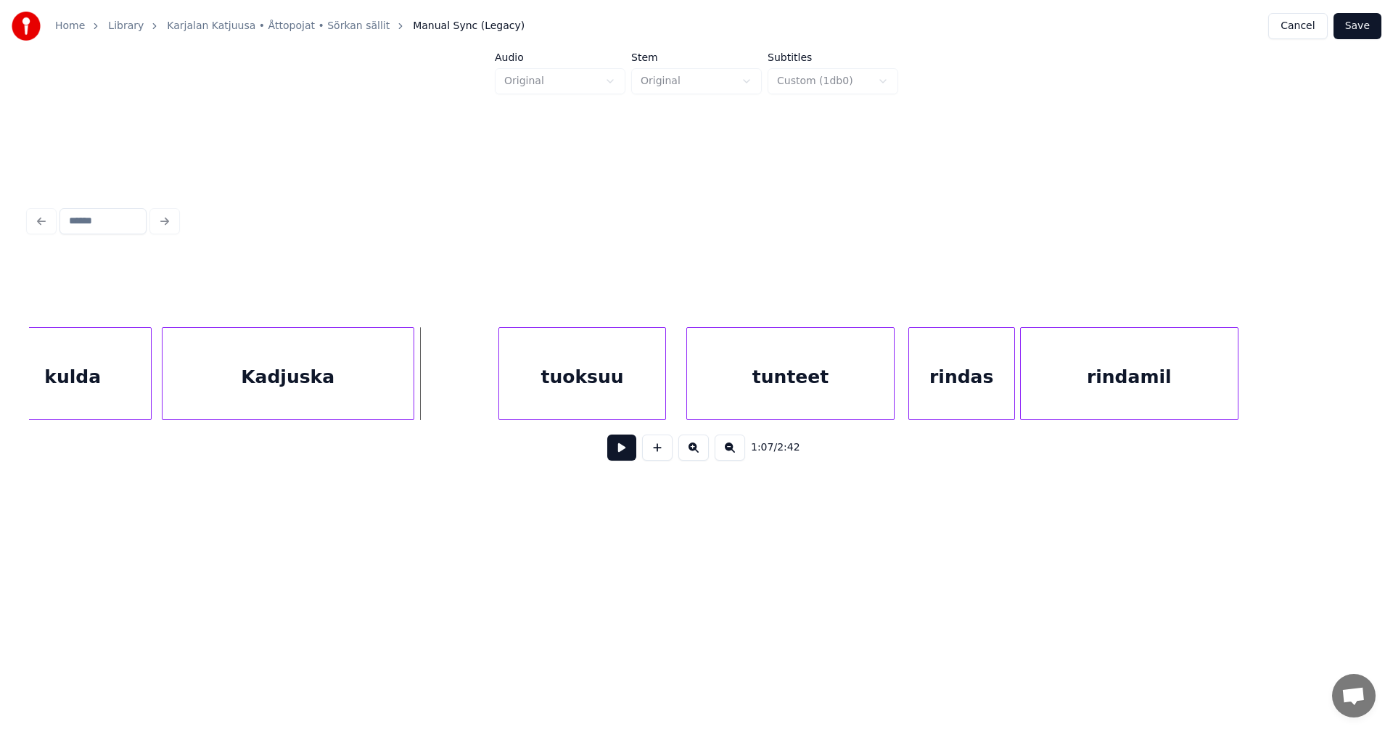
click at [412, 391] on div at bounding box center [411, 373] width 4 height 91
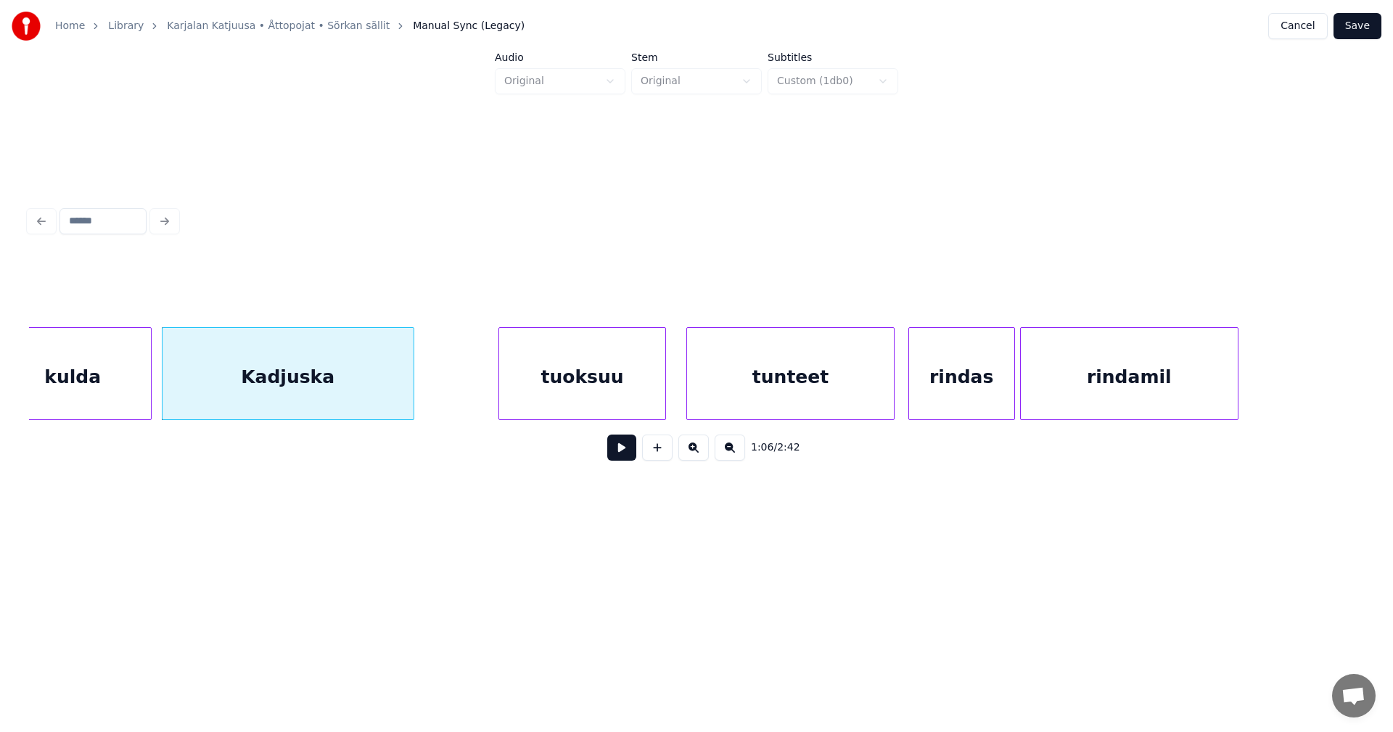
click at [549, 393] on div "tuoksuu" at bounding box center [582, 377] width 166 height 99
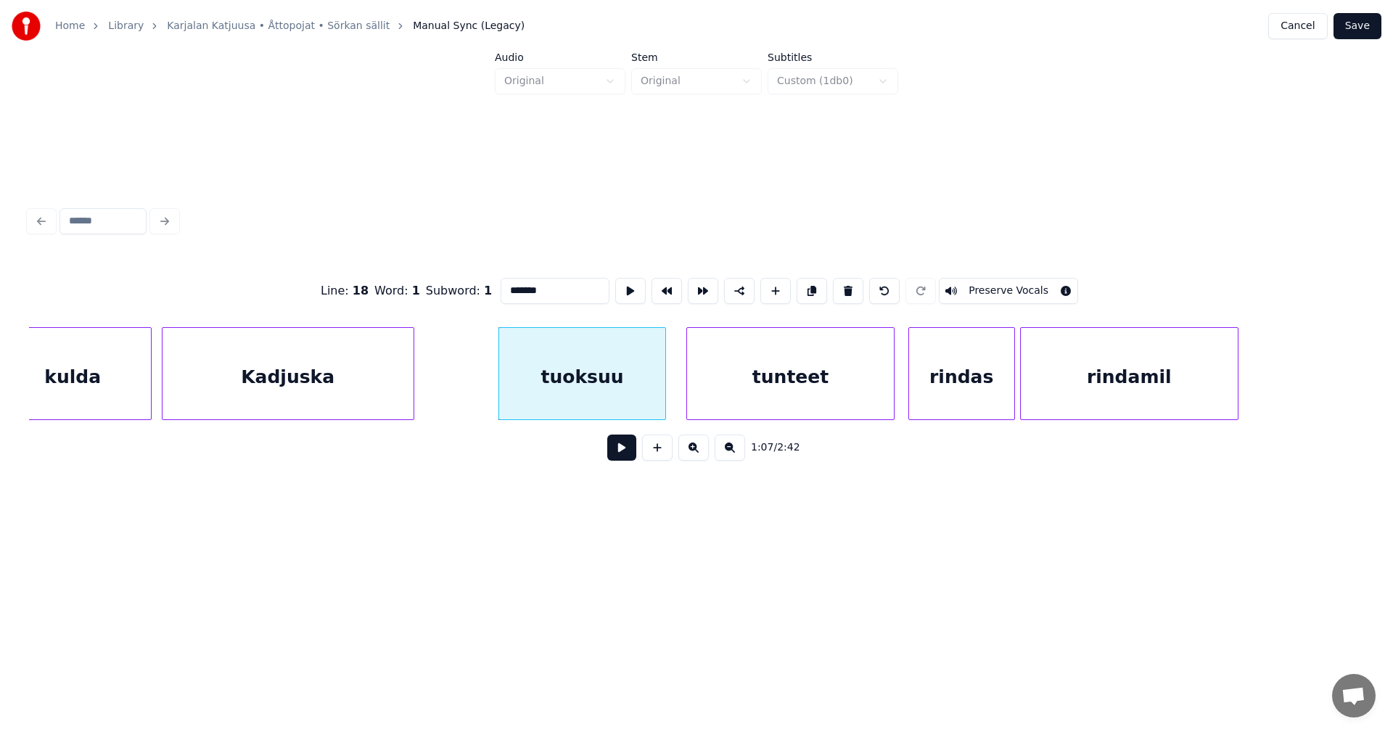
click at [615, 451] on button at bounding box center [621, 448] width 29 height 26
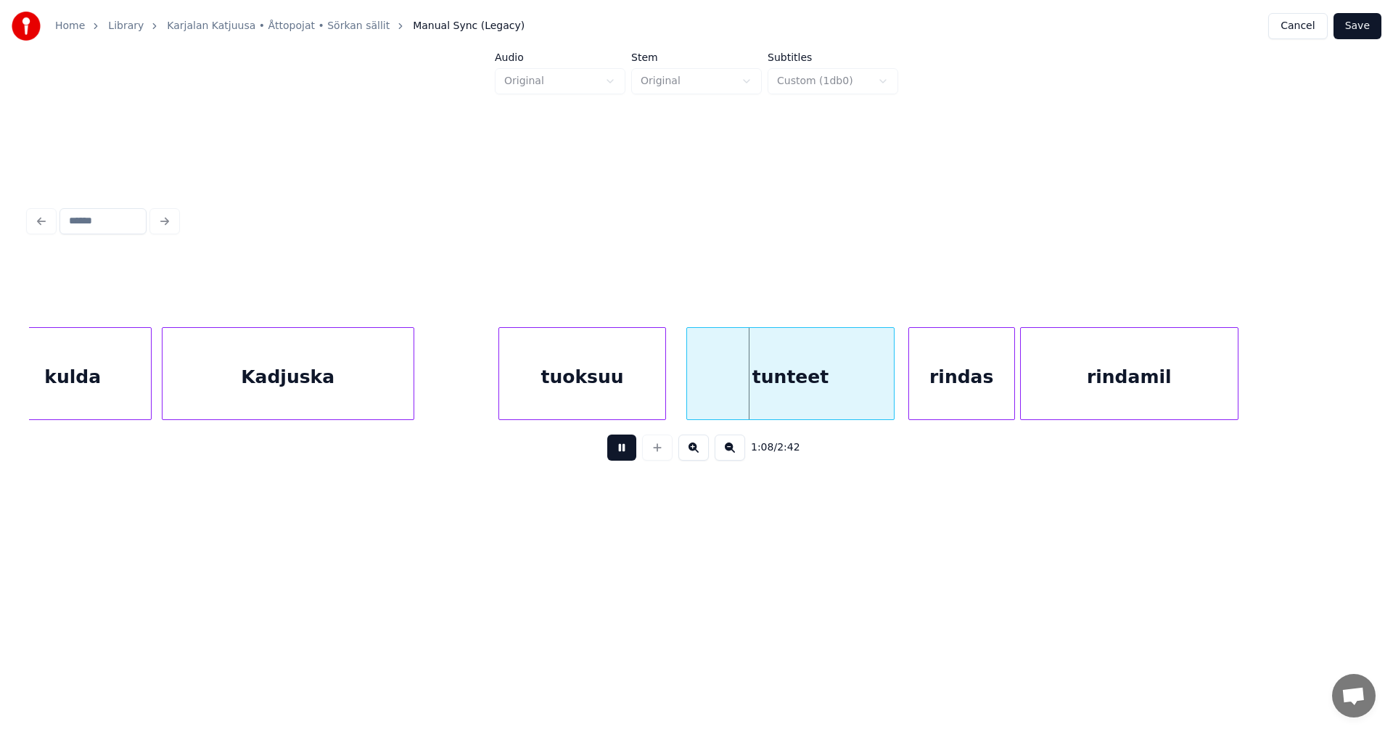
drag, startPoint x: 620, startPoint y: 454, endPoint x: 645, endPoint y: 435, distance: 30.6
click at [624, 451] on button at bounding box center [621, 448] width 29 height 26
click at [728, 396] on div "tunteet" at bounding box center [786, 377] width 207 height 99
click at [623, 456] on button at bounding box center [621, 448] width 29 height 26
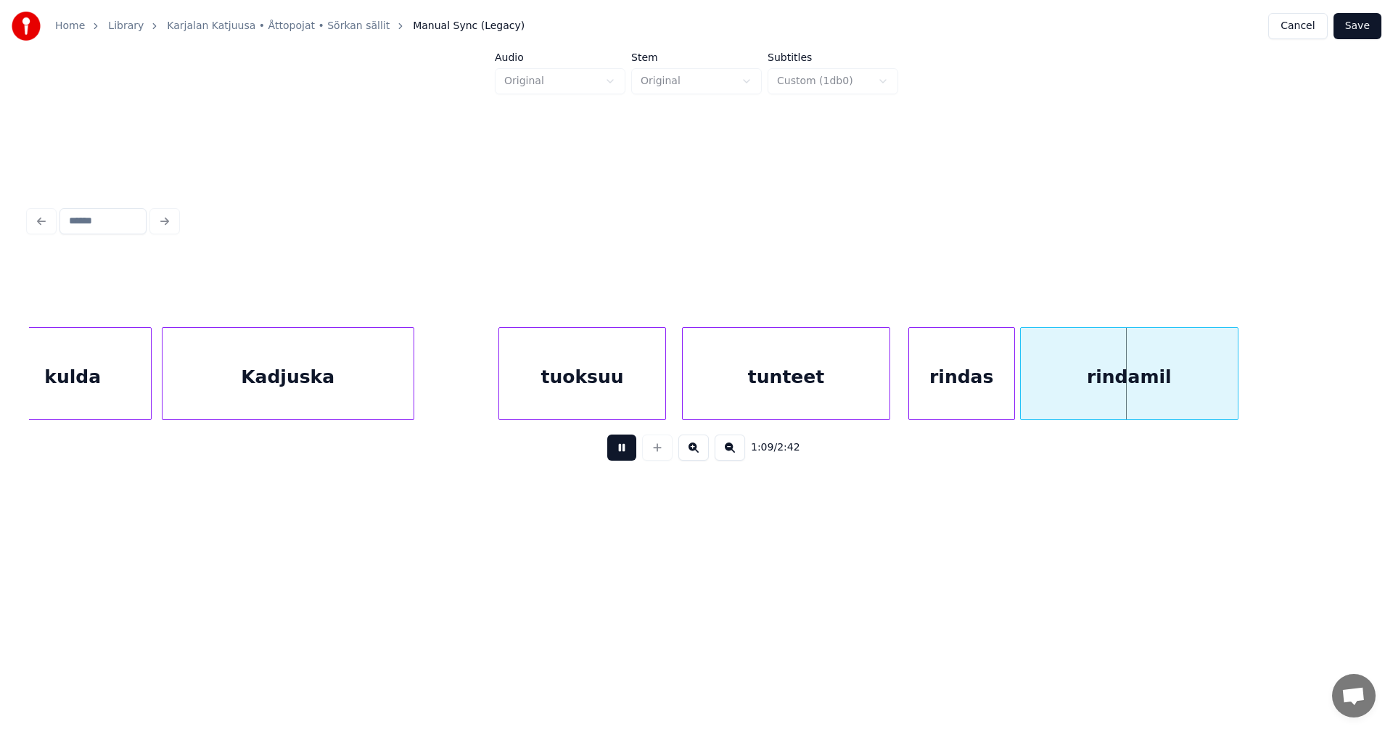
click at [624, 454] on button at bounding box center [621, 448] width 29 height 26
click at [947, 395] on div "rindas" at bounding box center [961, 377] width 105 height 99
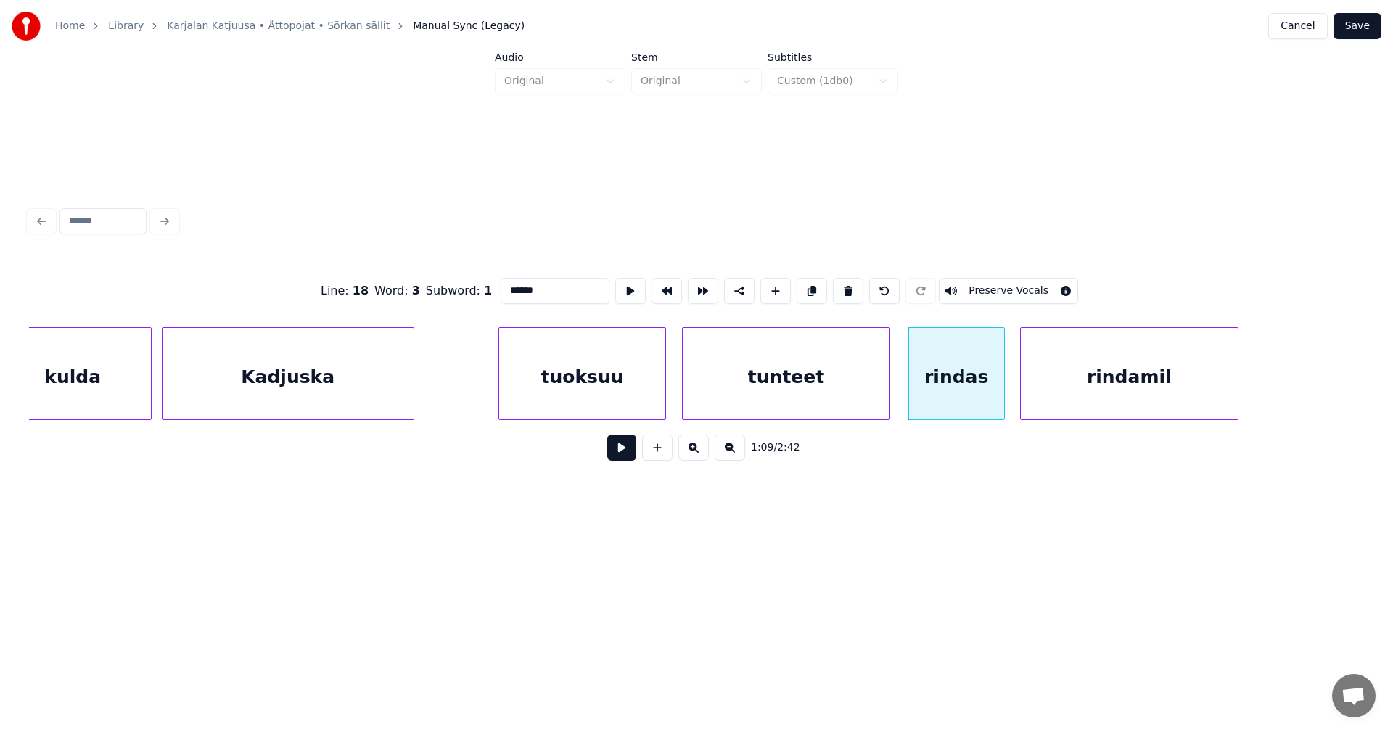
click at [1000, 395] on div at bounding box center [1002, 373] width 4 height 91
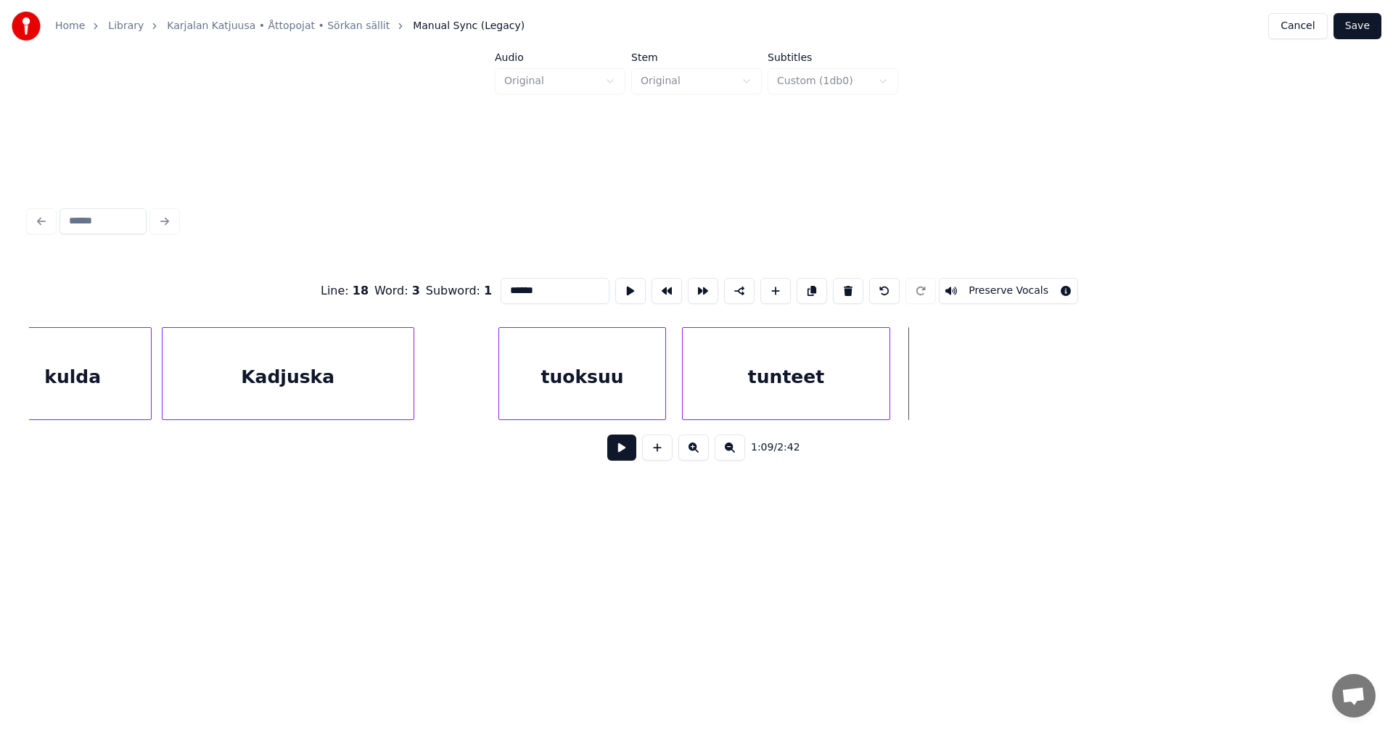
scroll to position [0, 15495]
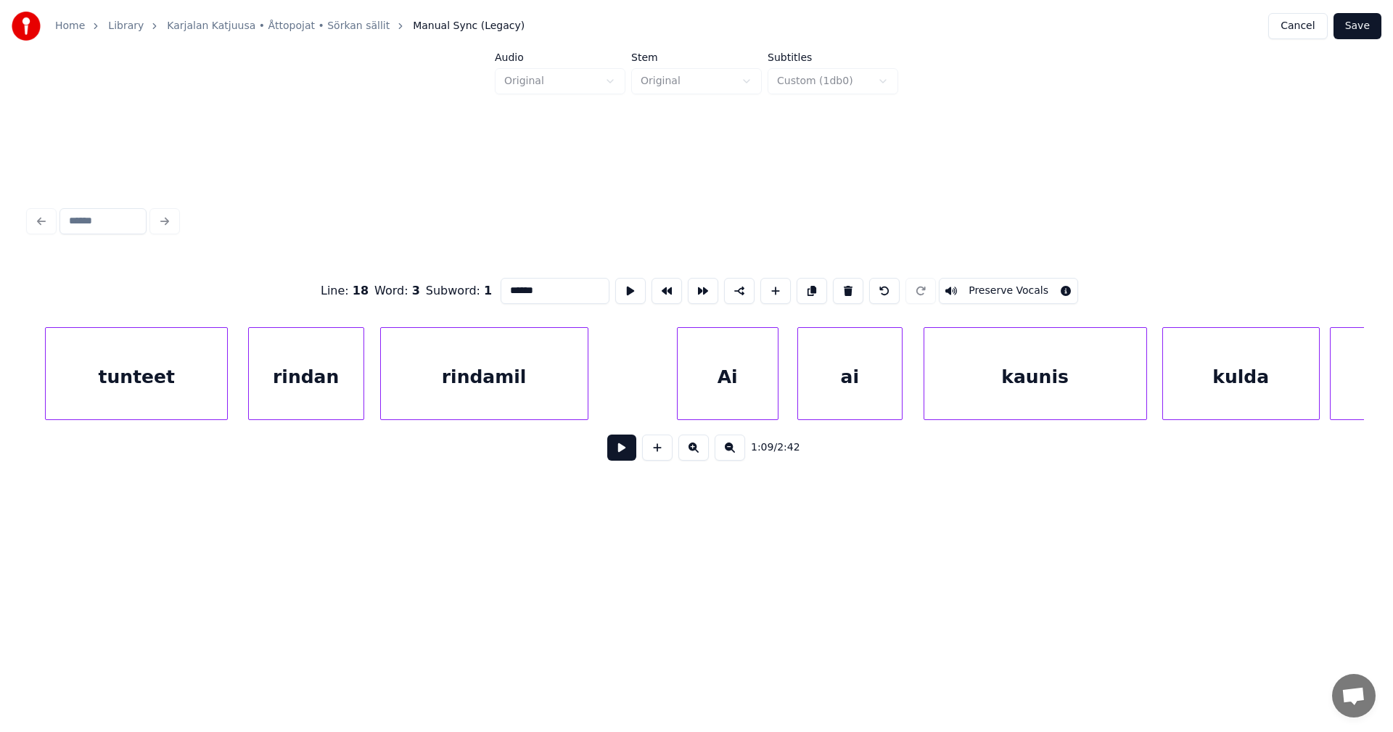
click at [352, 394] on div "rindan" at bounding box center [306, 377] width 115 height 99
click at [533, 284] on input "******" at bounding box center [555, 291] width 109 height 26
type input "******"
click at [628, 459] on button at bounding box center [621, 448] width 29 height 26
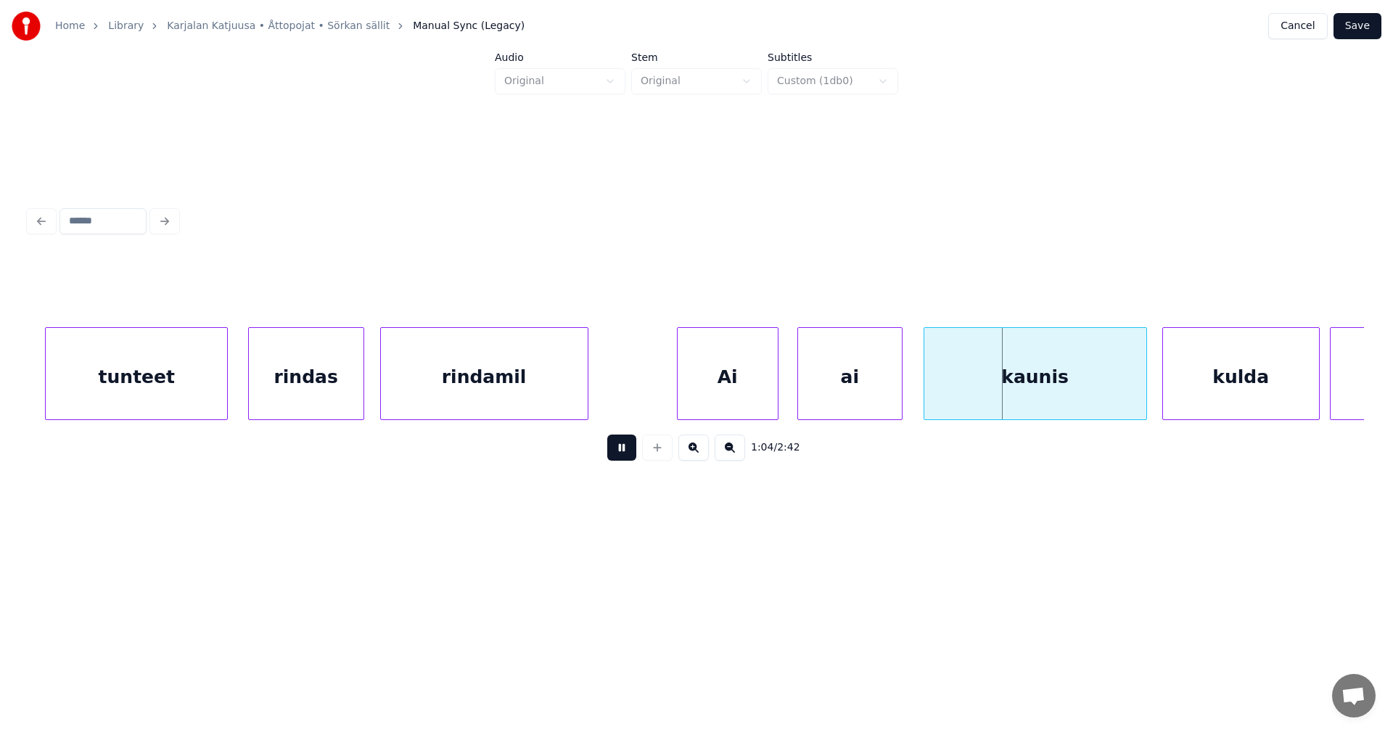
click at [628, 459] on button at bounding box center [621, 448] width 29 height 26
click at [629, 458] on button at bounding box center [621, 448] width 29 height 26
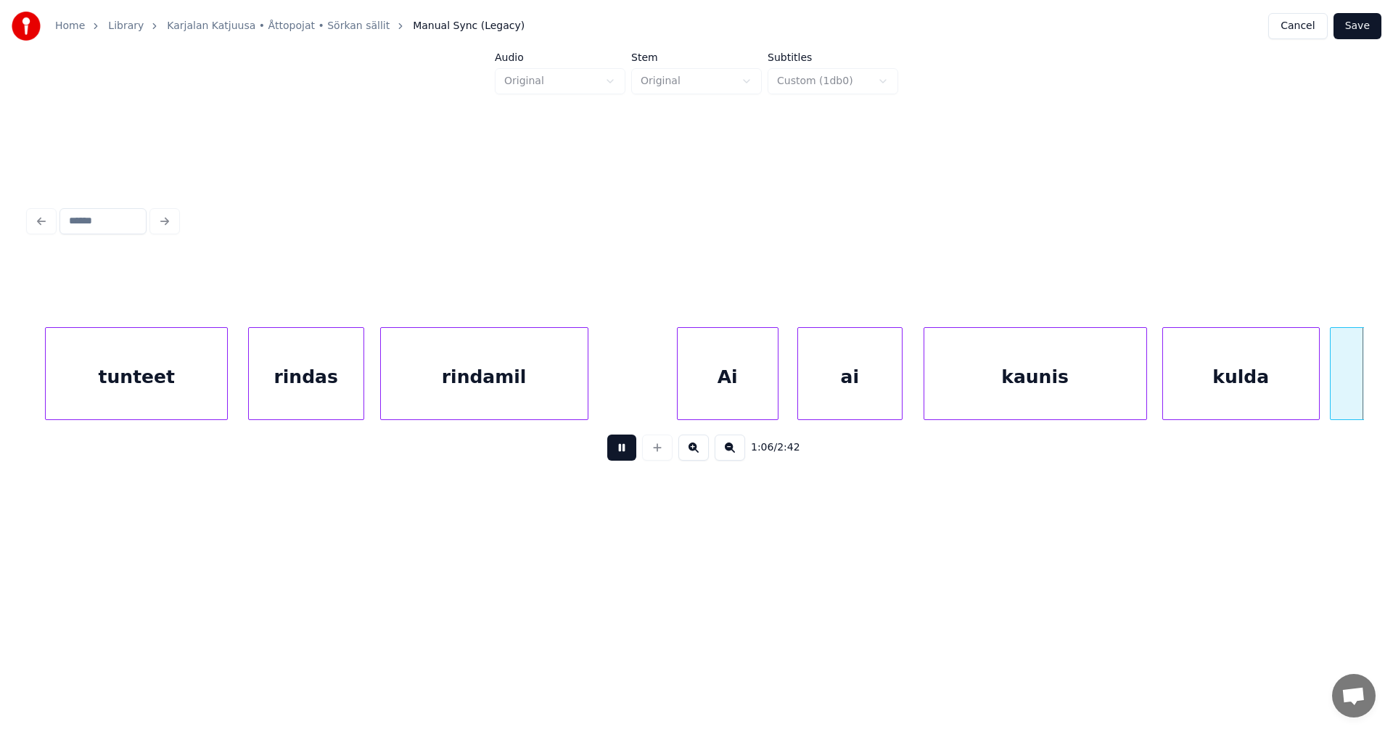
scroll to position [0, 16832]
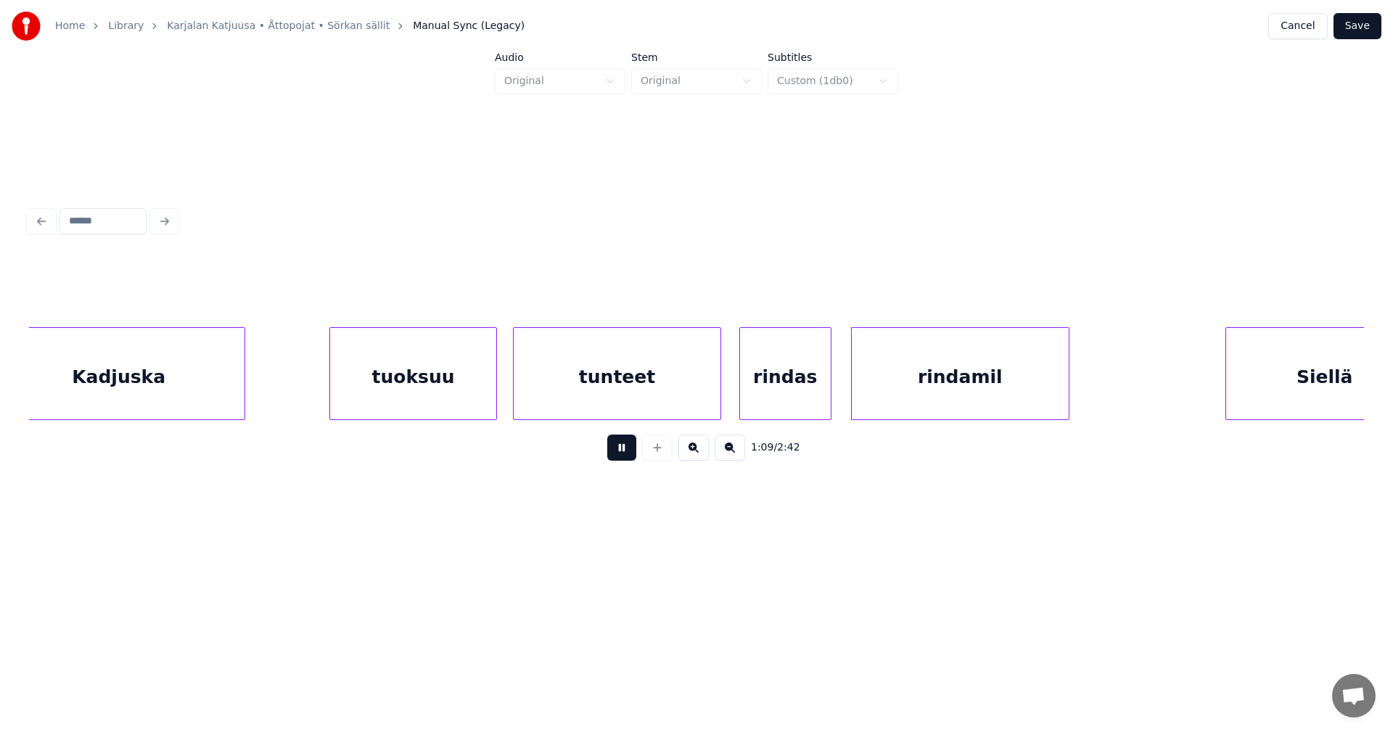
click at [631, 455] on button at bounding box center [621, 448] width 29 height 26
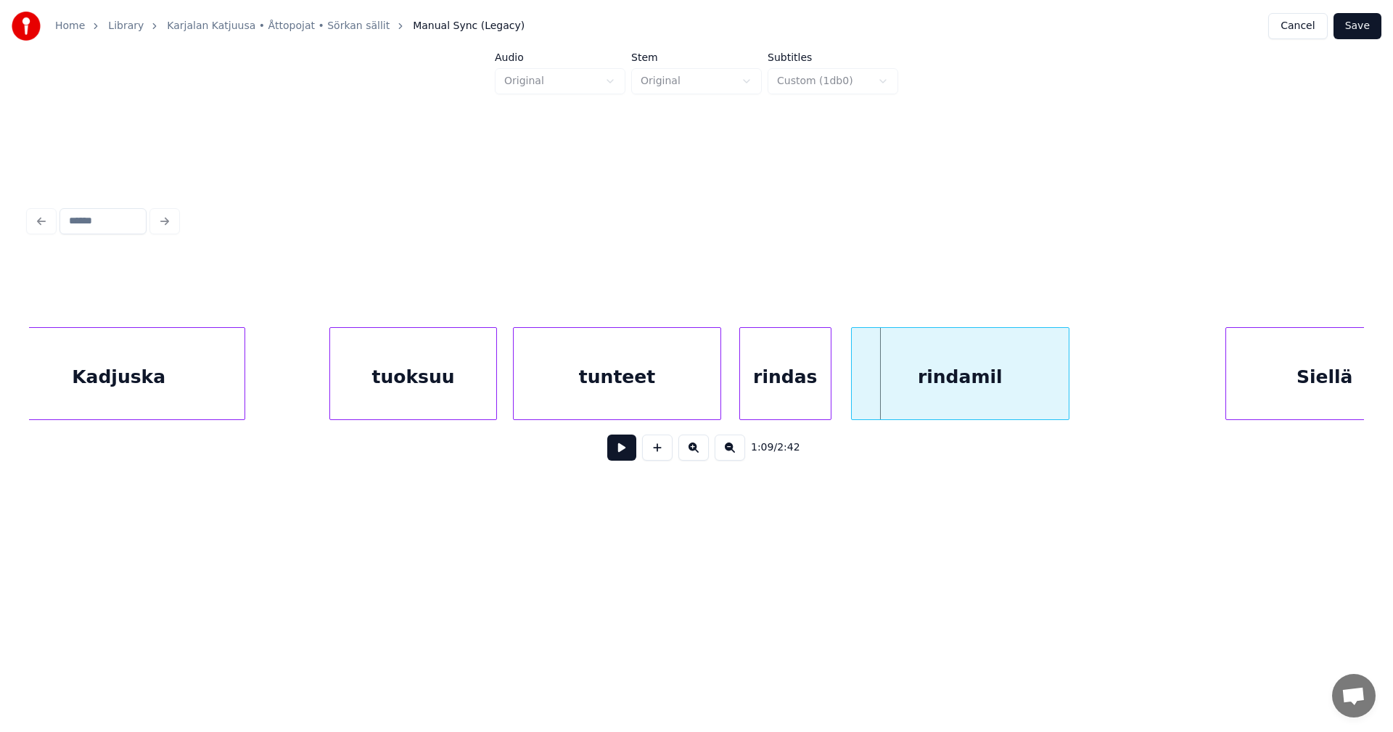
click at [464, 420] on div "Kadjuska tuoksuu tunteet rindas rindamil Siellä" at bounding box center [696, 373] width 1335 height 93
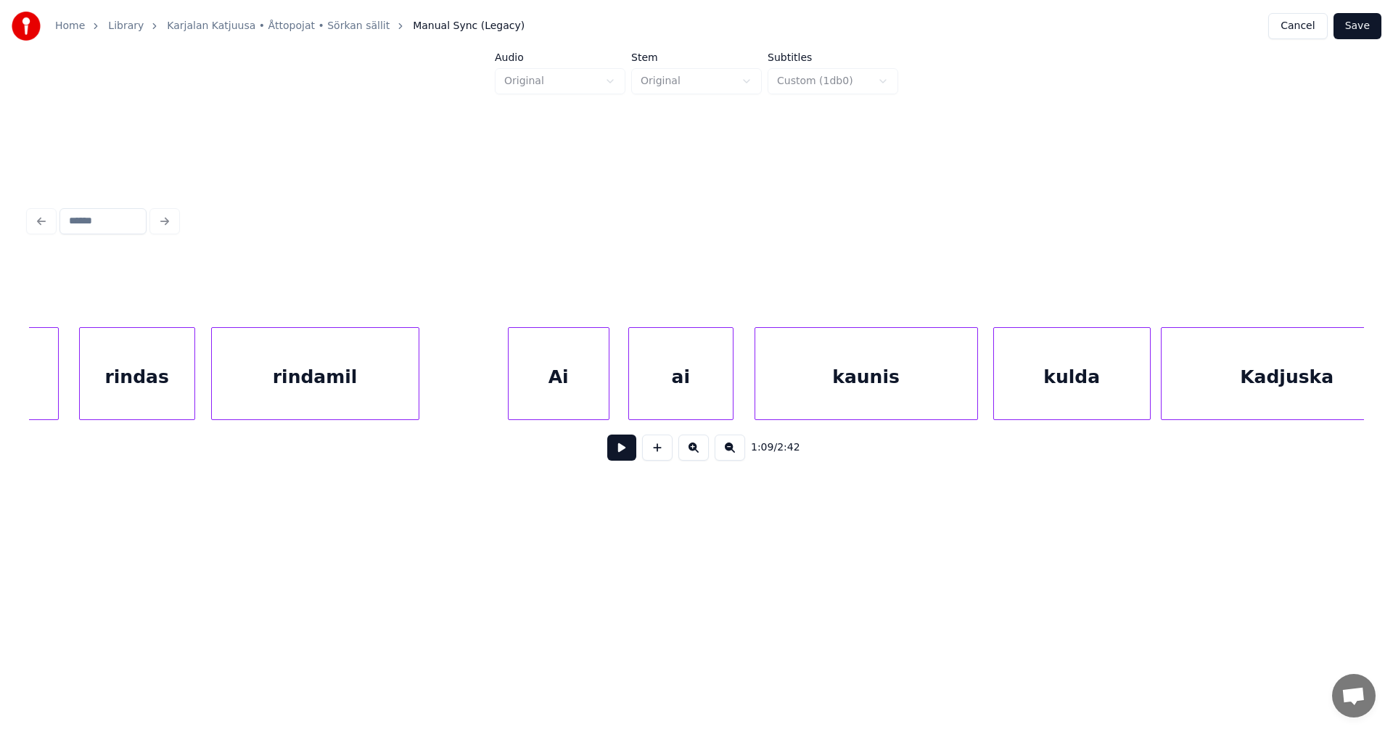
scroll to position [0, 14495]
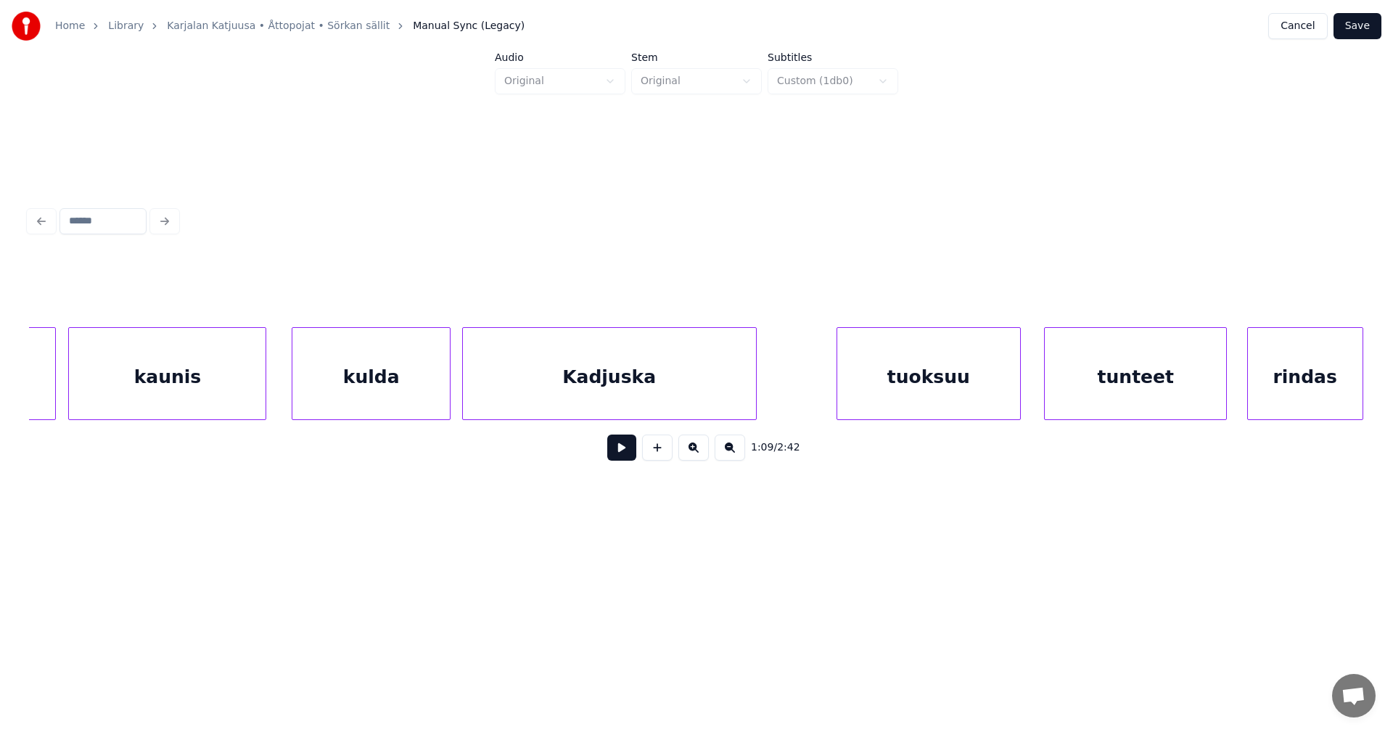
click at [878, 402] on div "tuoksuu" at bounding box center [928, 377] width 183 height 99
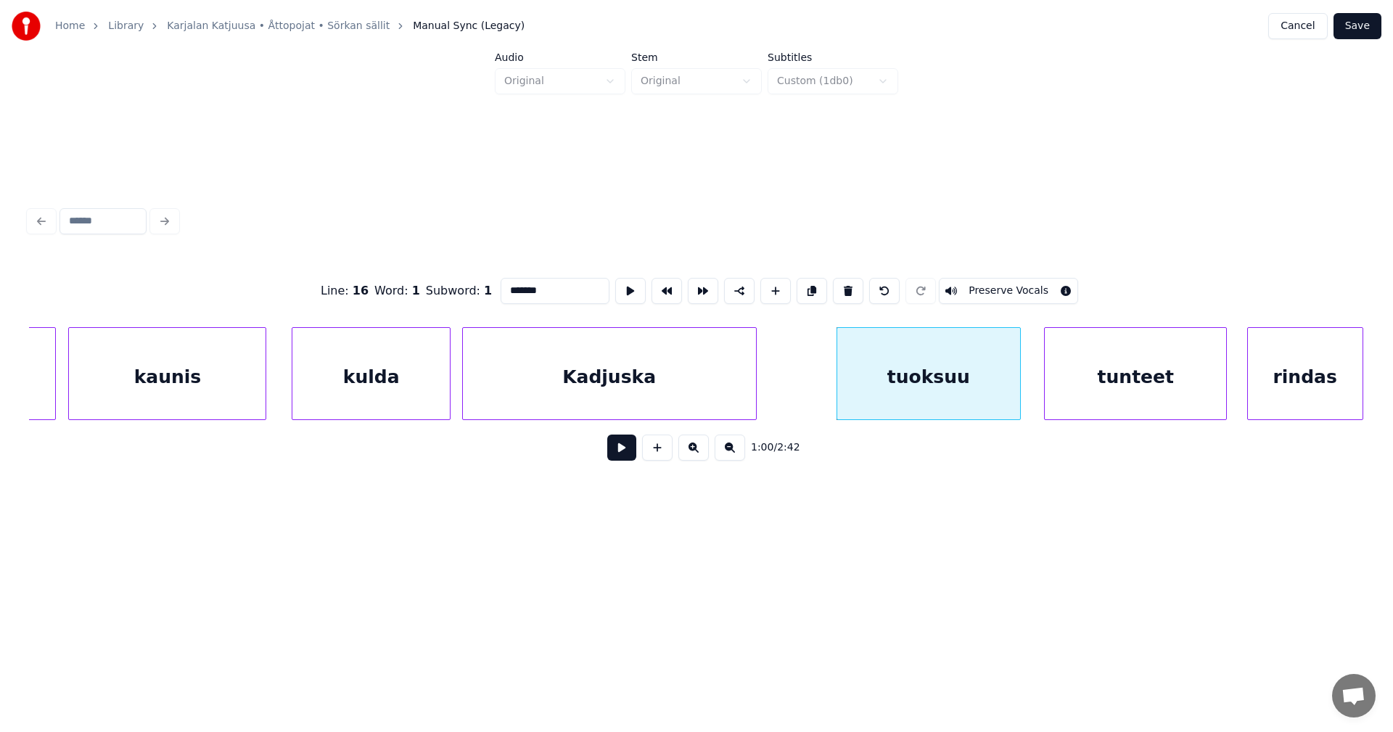
click at [618, 448] on button at bounding box center [621, 448] width 29 height 26
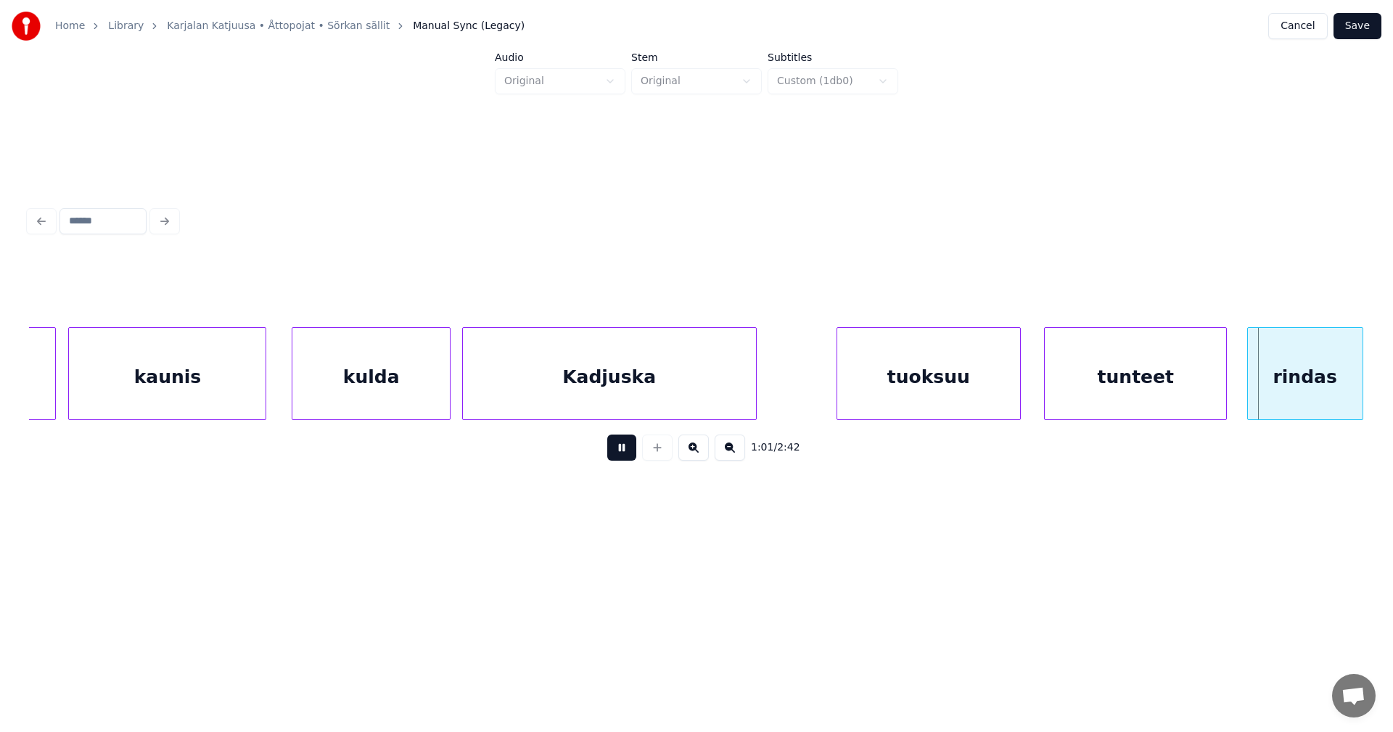
click at [620, 450] on button at bounding box center [621, 448] width 29 height 26
click at [1076, 401] on div "tunteet" at bounding box center [1135, 377] width 181 height 99
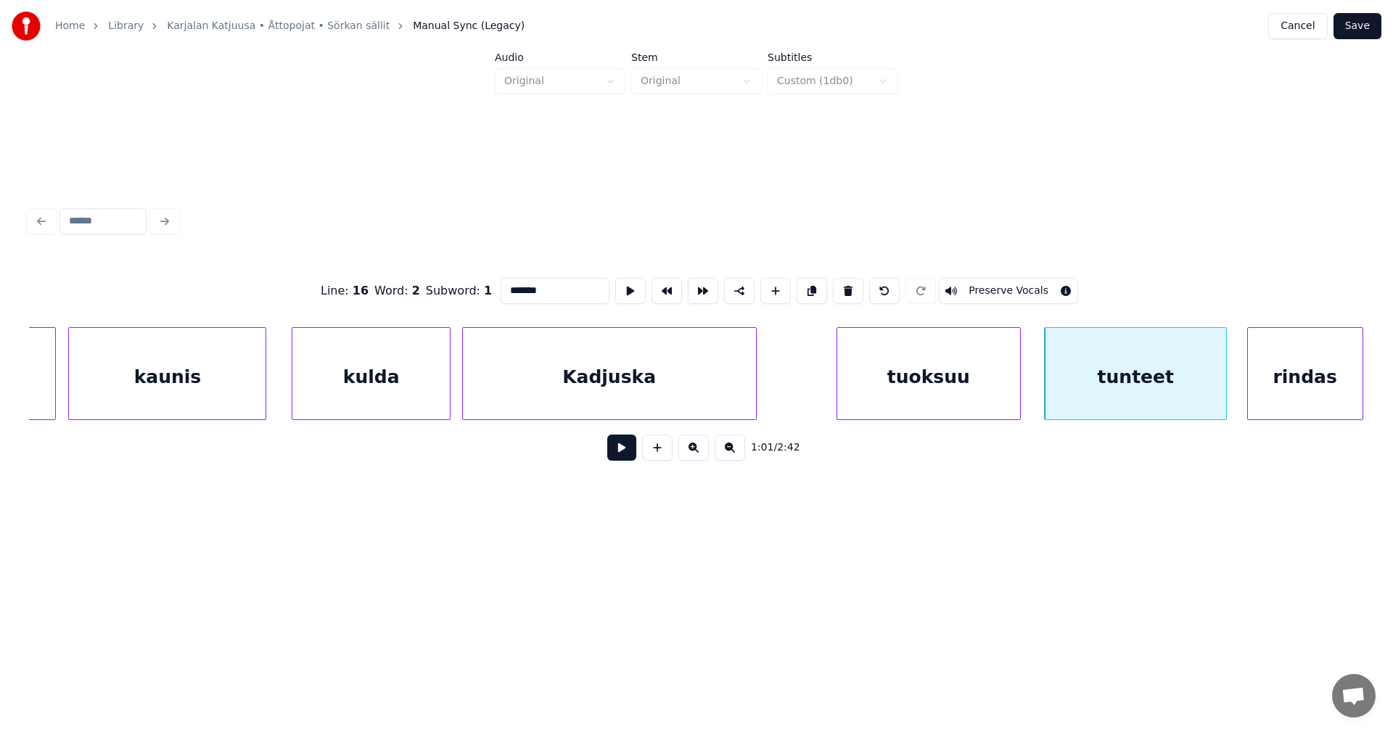
scroll to position [0, 14502]
click at [626, 452] on button at bounding box center [621, 448] width 29 height 26
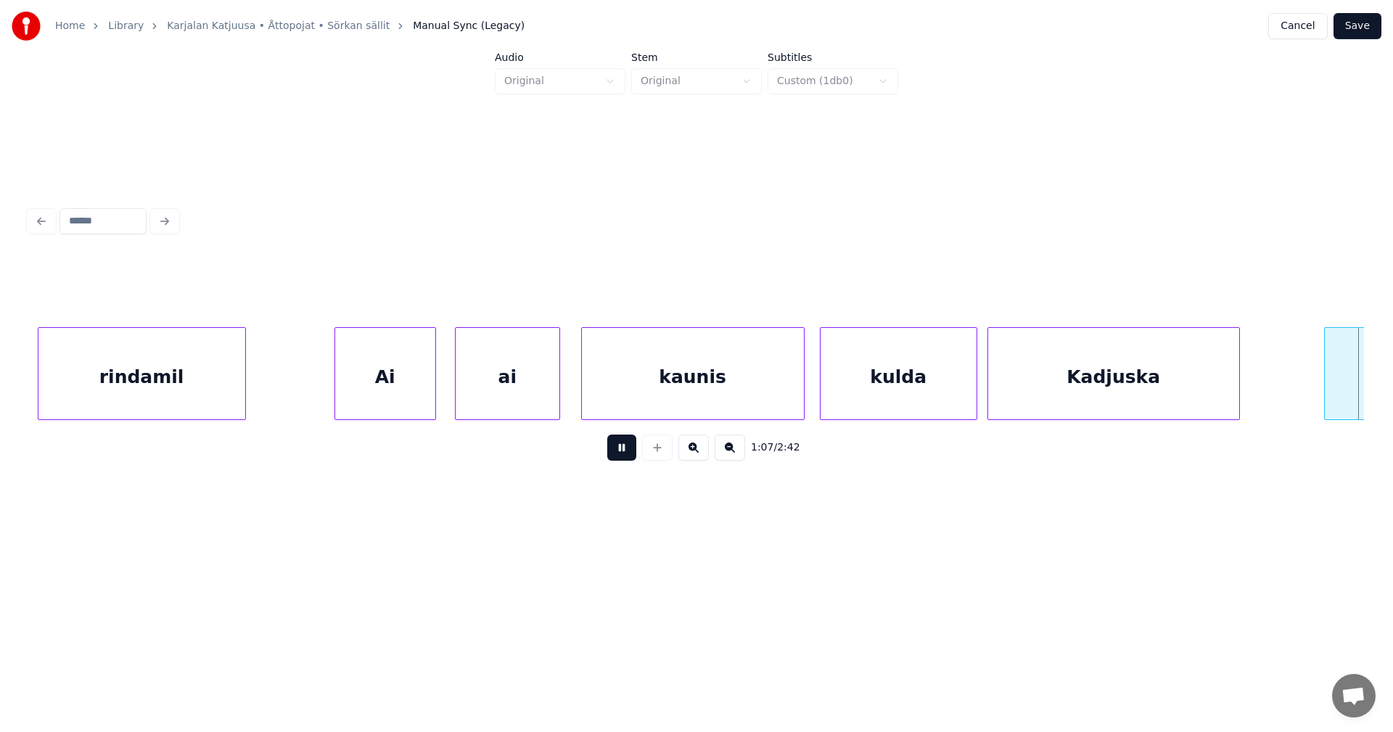
scroll to position [0, 17175]
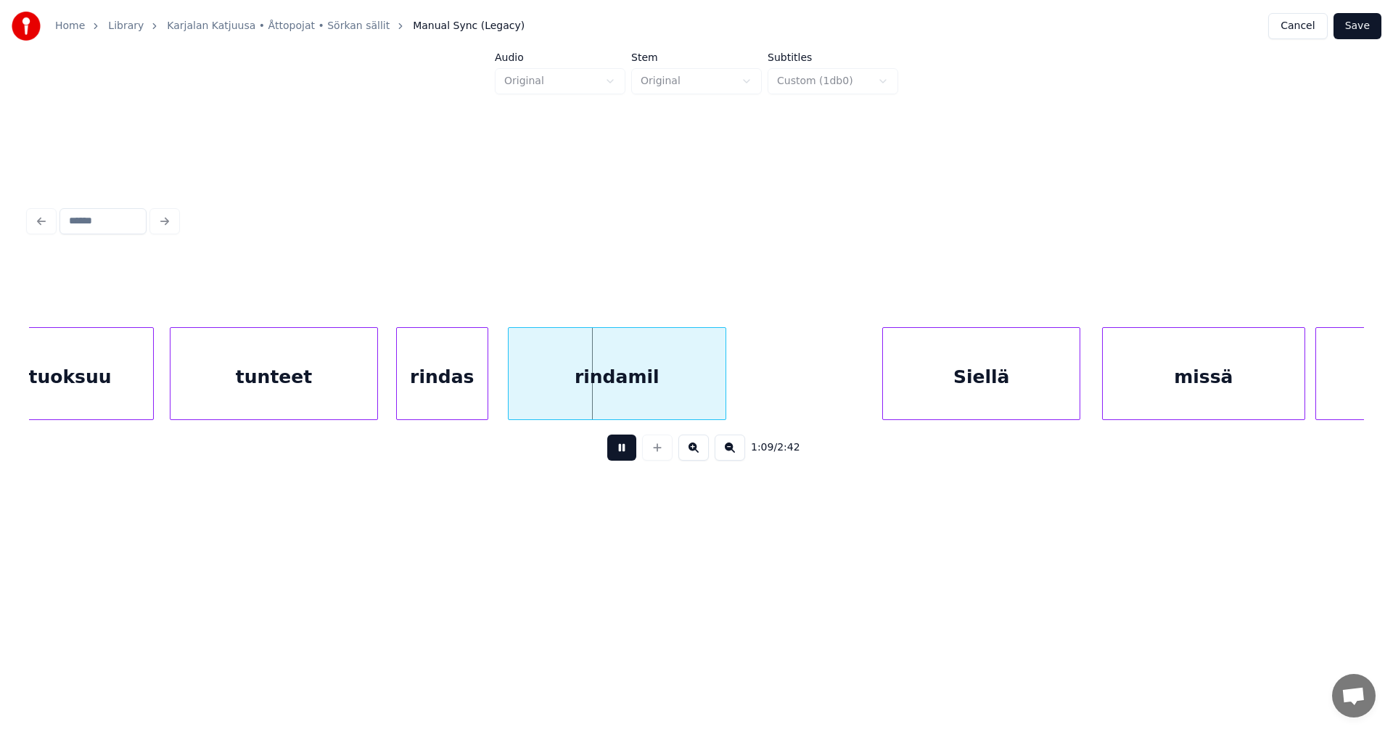
click at [618, 443] on button at bounding box center [621, 448] width 29 height 26
click at [364, 377] on div "tunteet" at bounding box center [274, 377] width 207 height 99
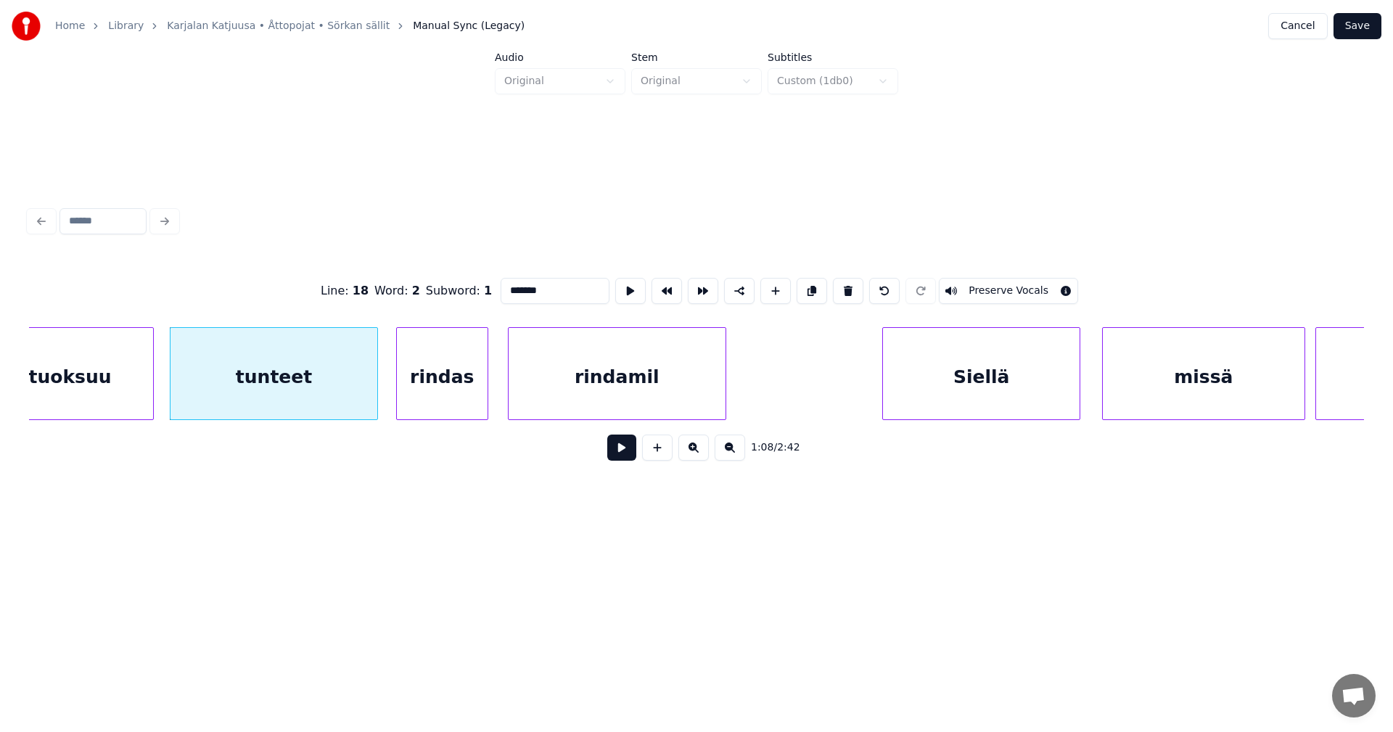
click at [526, 285] on input "*******" at bounding box center [555, 291] width 109 height 26
click at [524, 287] on input "*******" at bounding box center [555, 291] width 109 height 26
click at [332, 389] on div "tundeet" at bounding box center [274, 377] width 207 height 99
type input "*******"
click at [614, 450] on button at bounding box center [621, 448] width 29 height 26
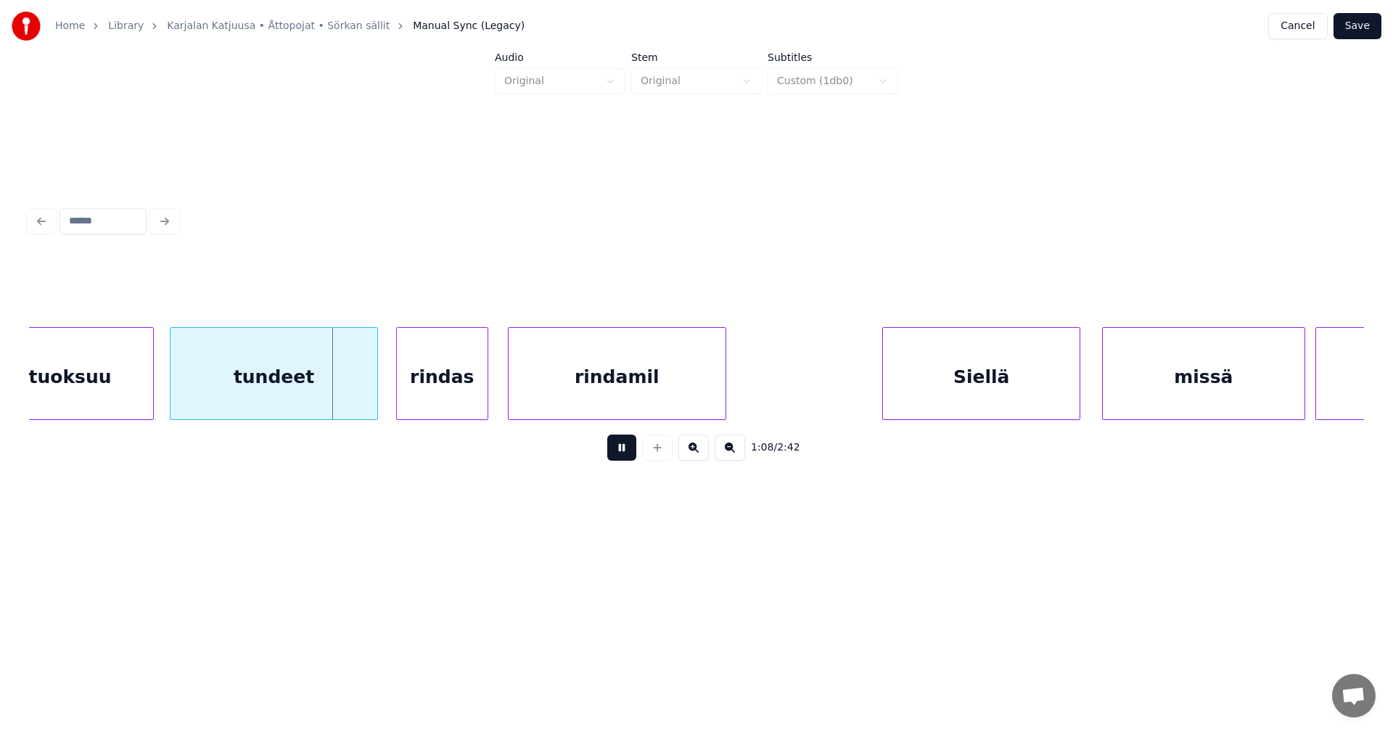
click at [614, 451] on button at bounding box center [621, 448] width 29 height 26
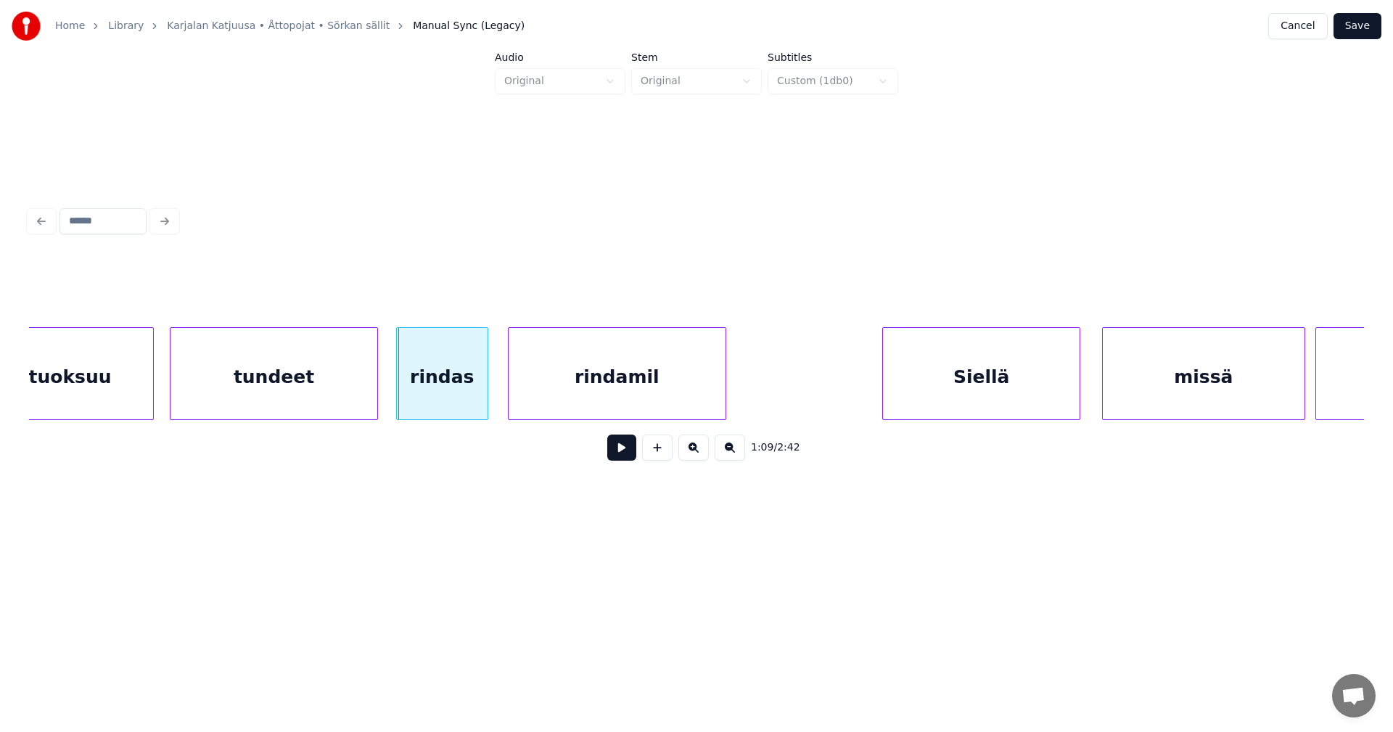
click at [356, 392] on div "tundeet" at bounding box center [274, 377] width 207 height 99
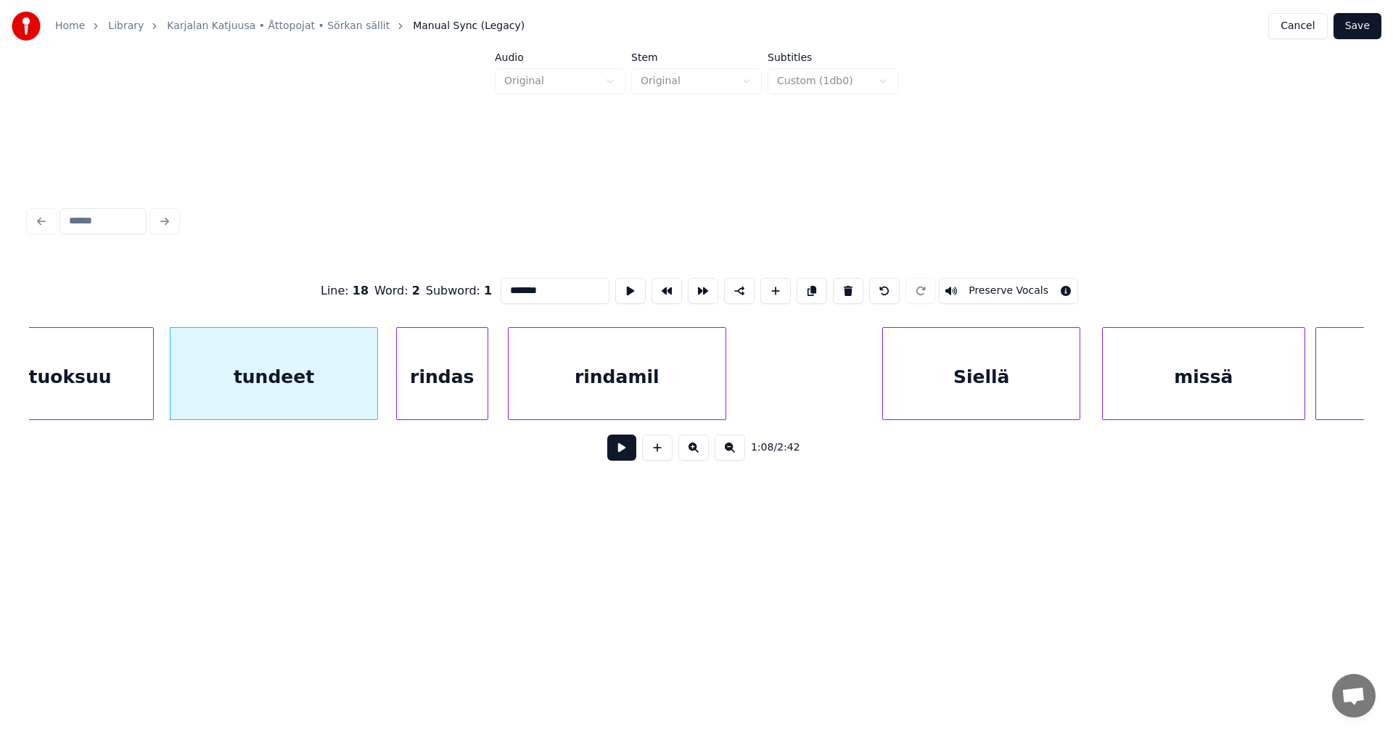
click at [613, 459] on button at bounding box center [621, 448] width 29 height 26
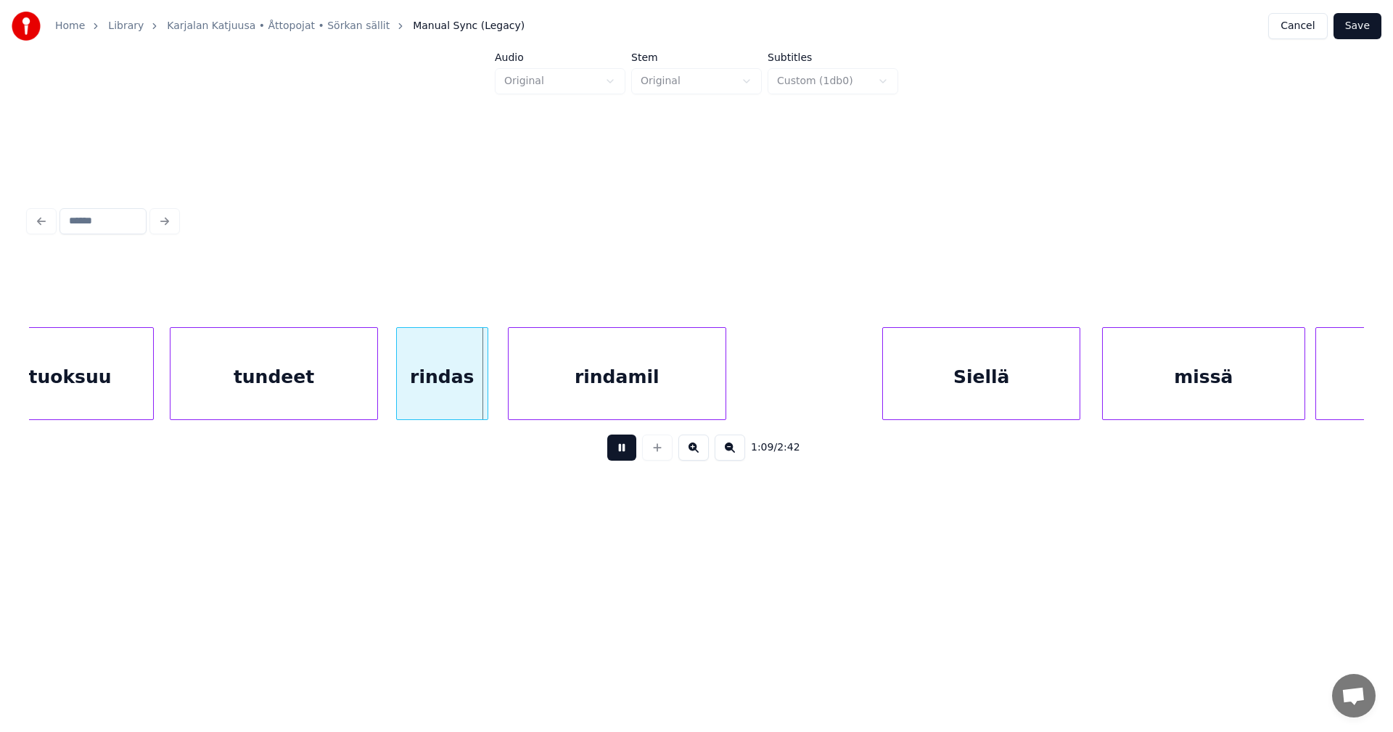
click at [615, 458] on button at bounding box center [621, 448] width 29 height 26
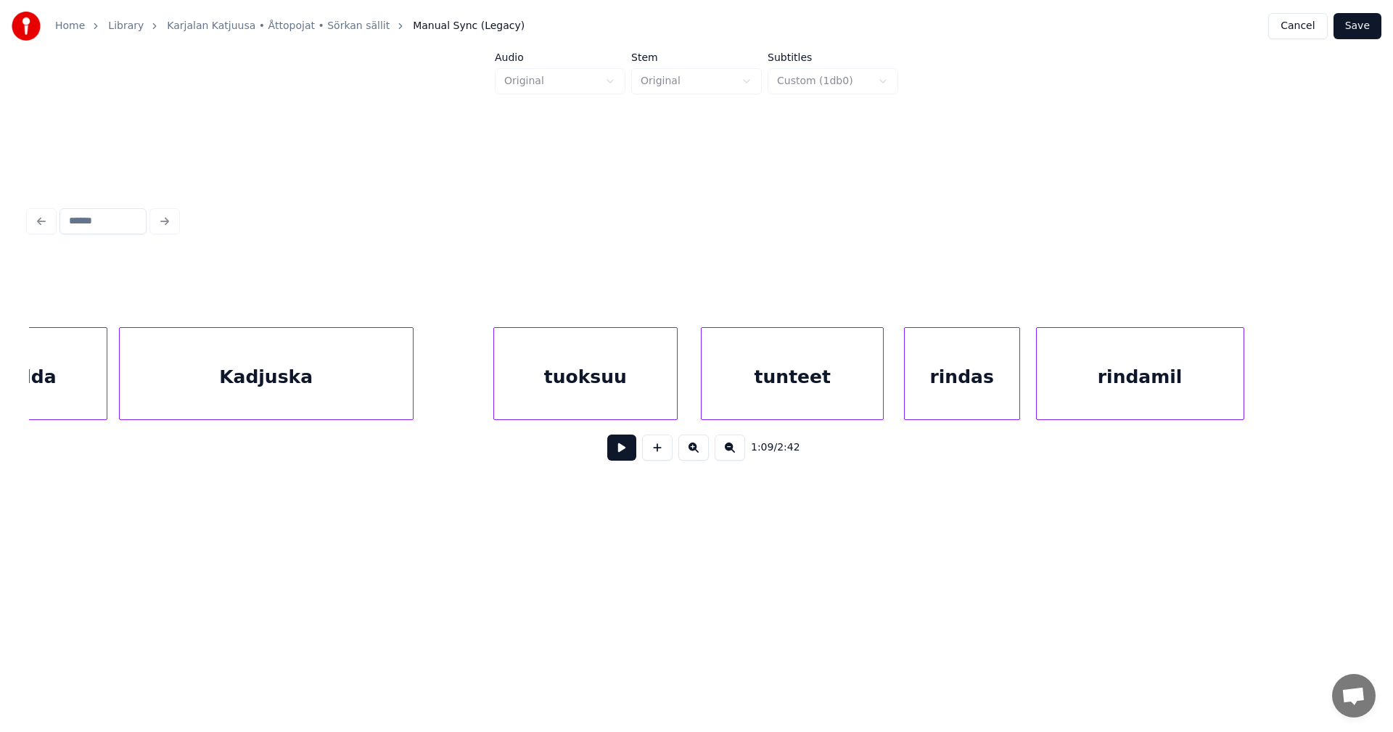
scroll to position [0, 13670]
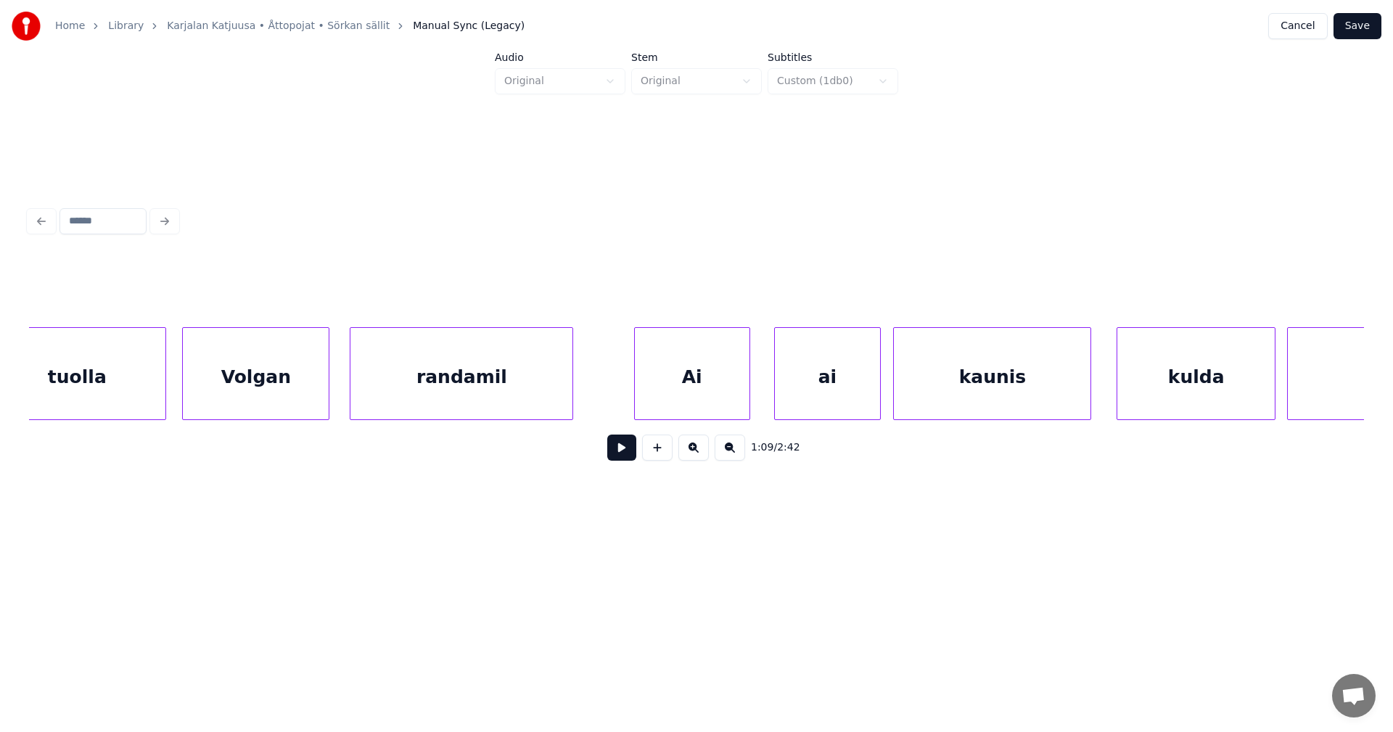
click at [1000, 403] on div "kaunis" at bounding box center [992, 377] width 197 height 99
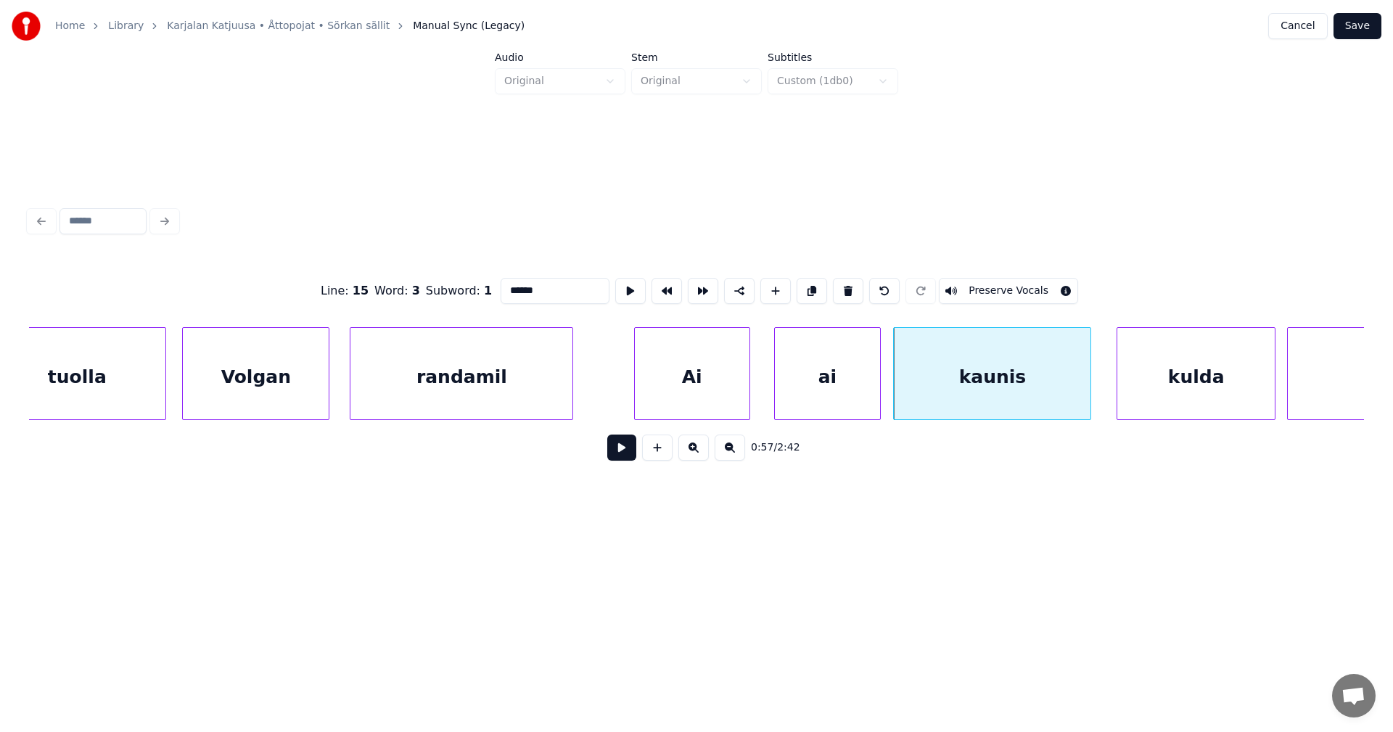
click at [629, 457] on button at bounding box center [621, 448] width 29 height 26
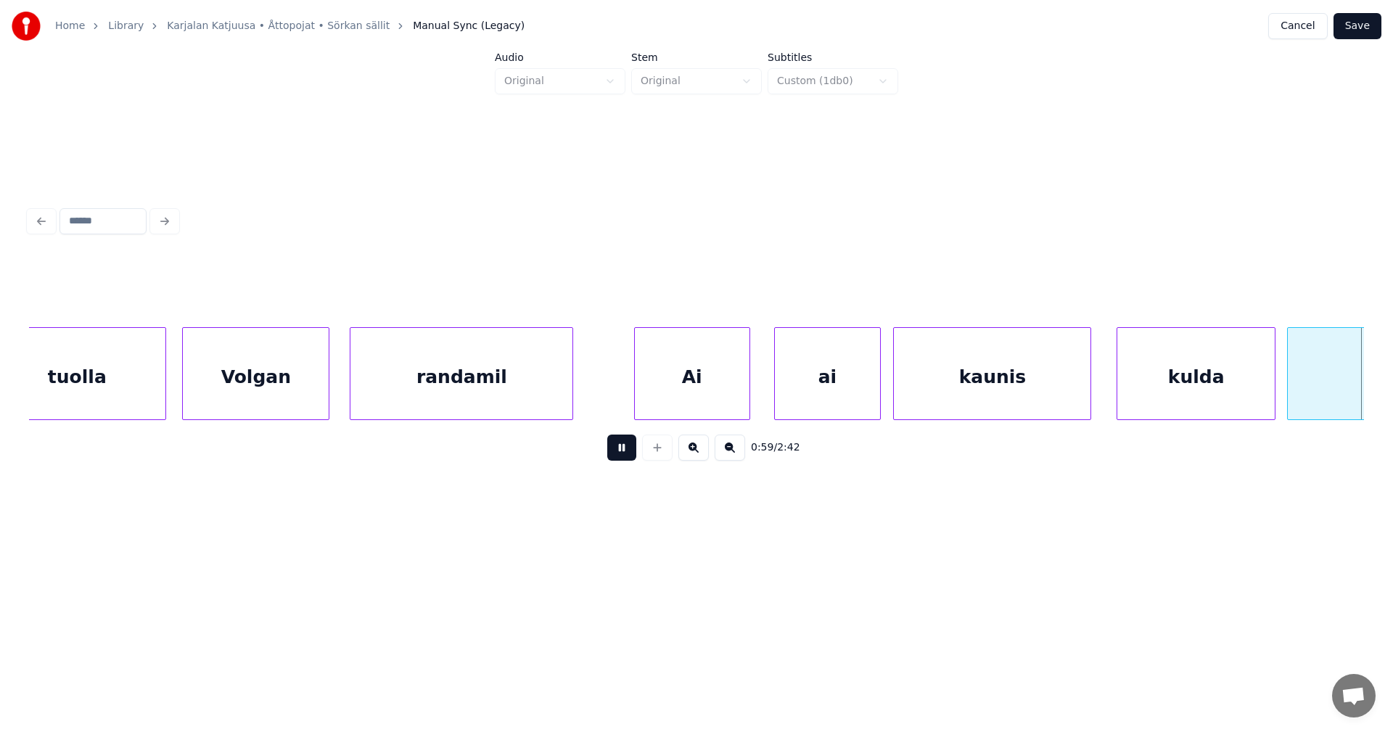
scroll to position [0, 15006]
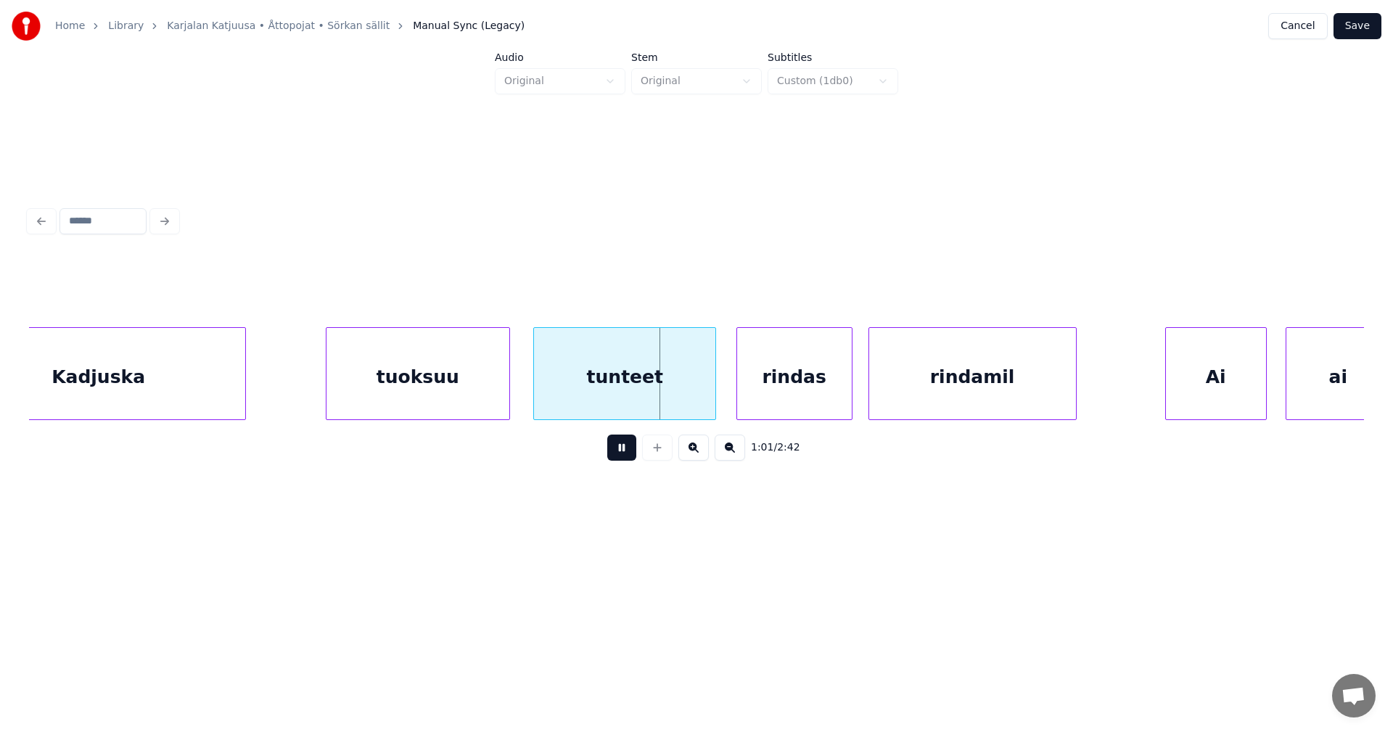
click at [629, 456] on button at bounding box center [621, 448] width 29 height 26
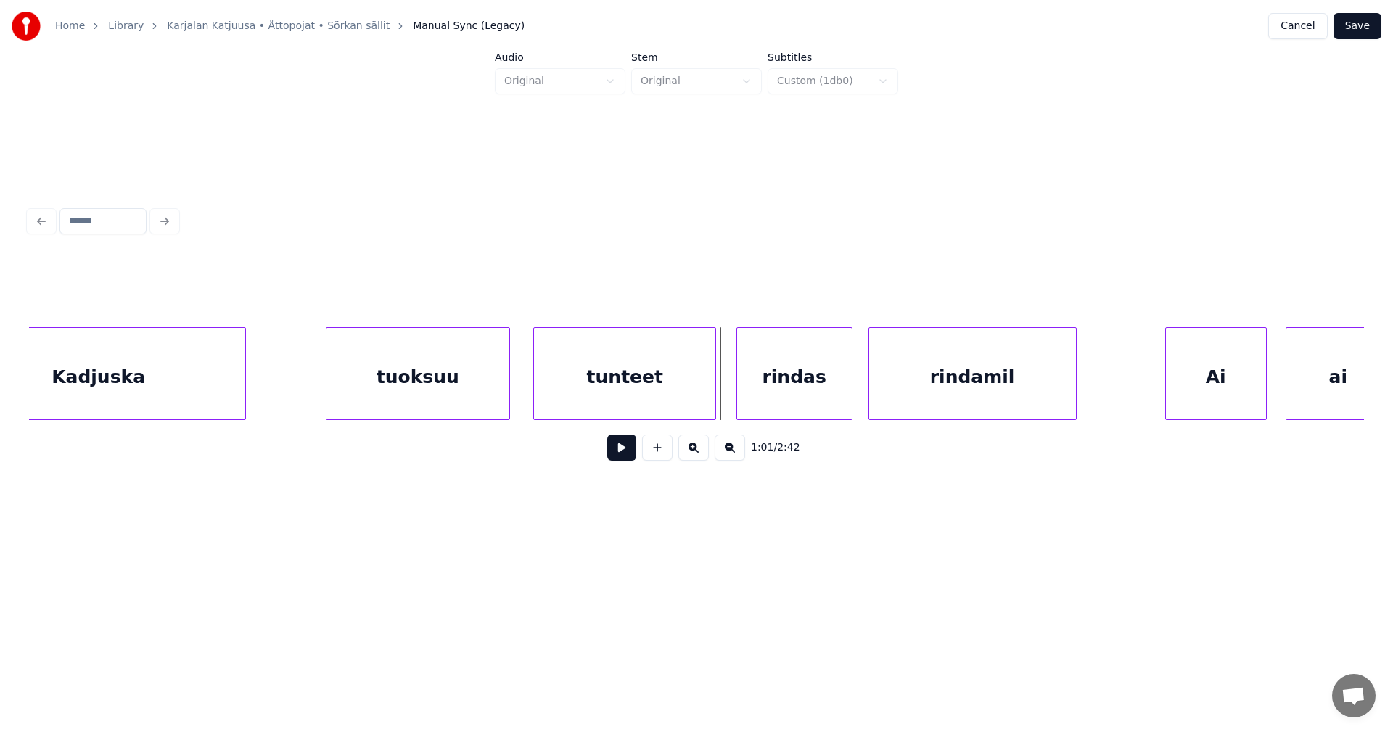
click at [634, 411] on div "tunteet" at bounding box center [624, 377] width 181 height 99
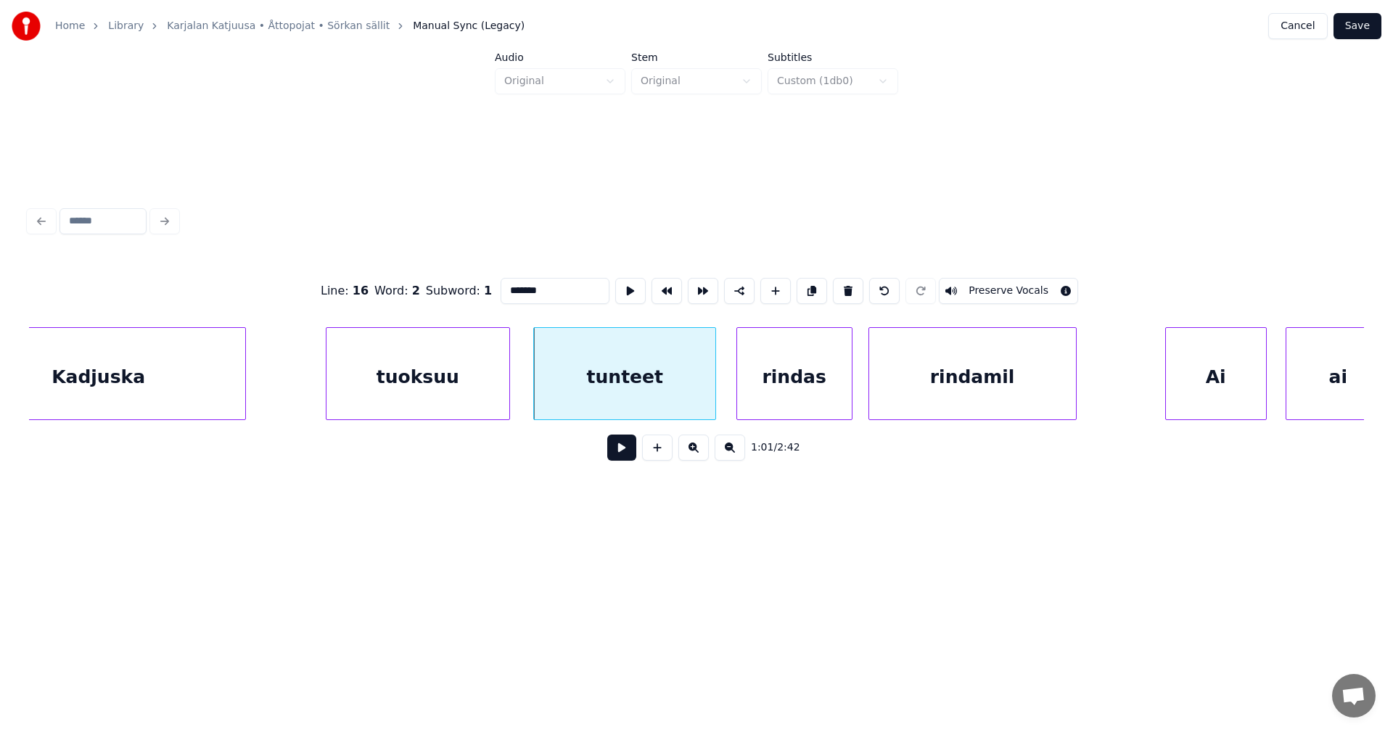
click at [624, 456] on button at bounding box center [621, 448] width 29 height 26
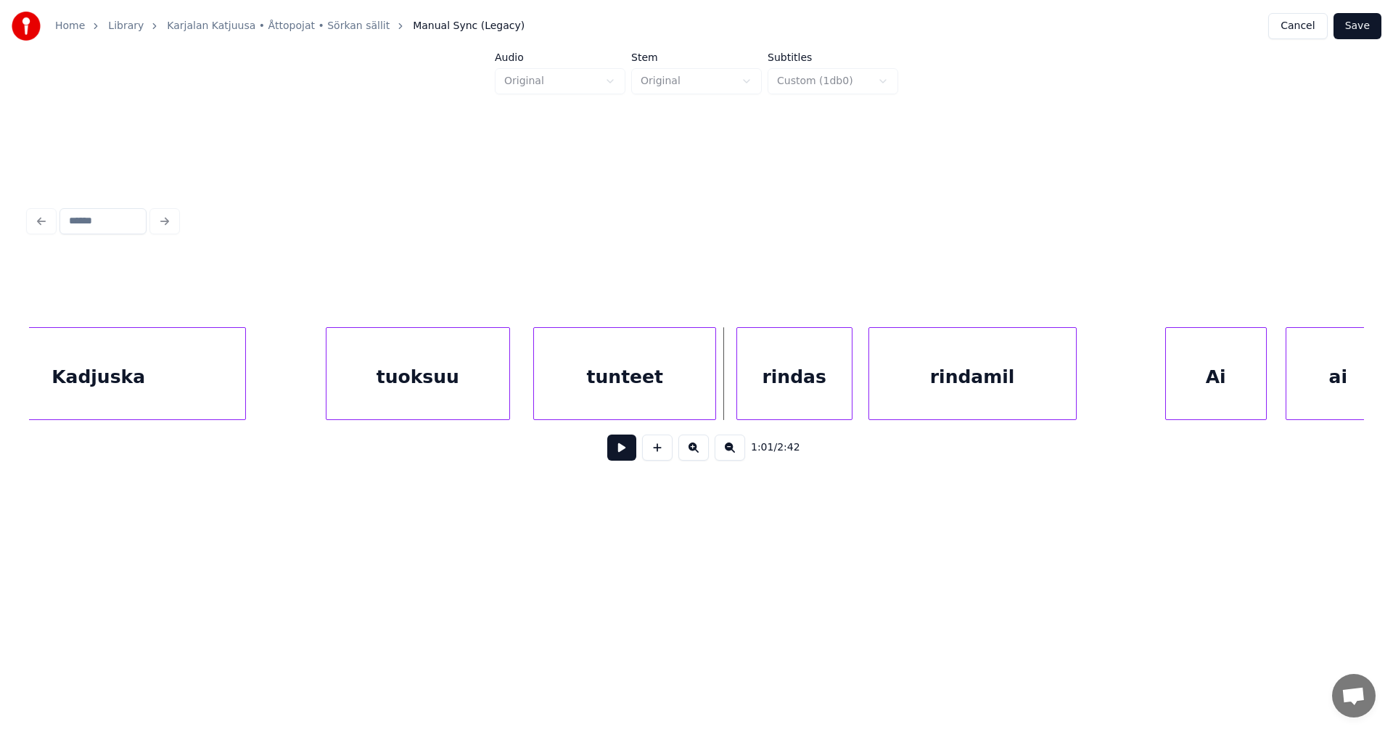
click at [626, 388] on div "tunteet" at bounding box center [624, 377] width 181 height 99
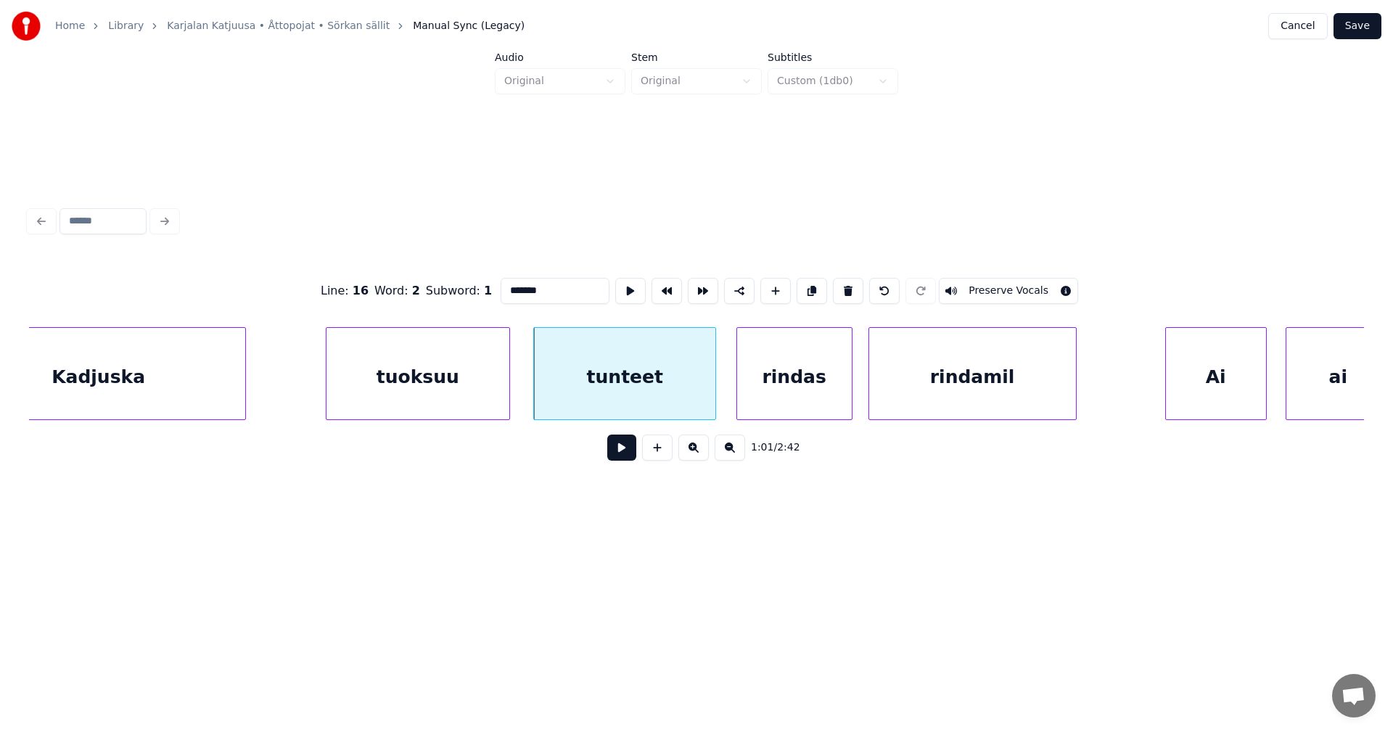
click at [523, 284] on input "*******" at bounding box center [555, 291] width 109 height 26
type input "*******"
click at [618, 459] on button at bounding box center [621, 448] width 29 height 26
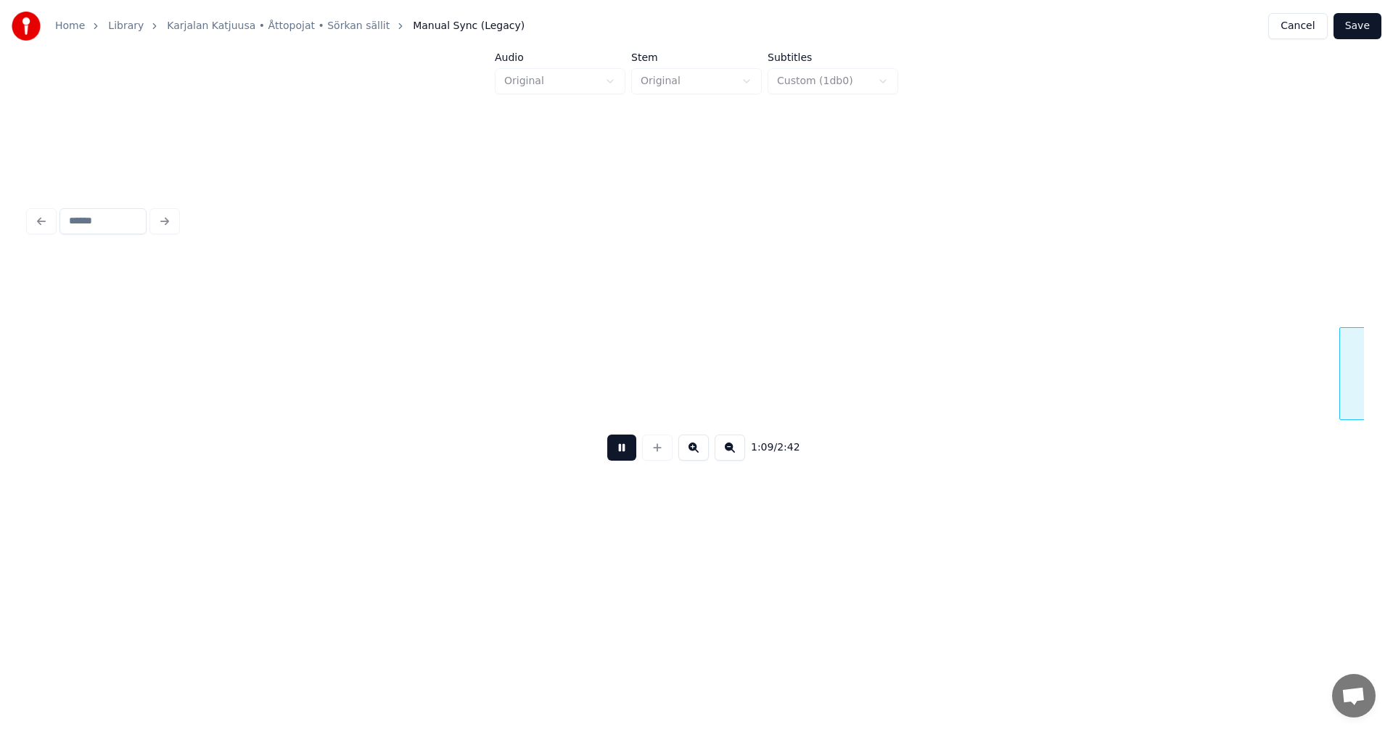
scroll to position [0, 17681]
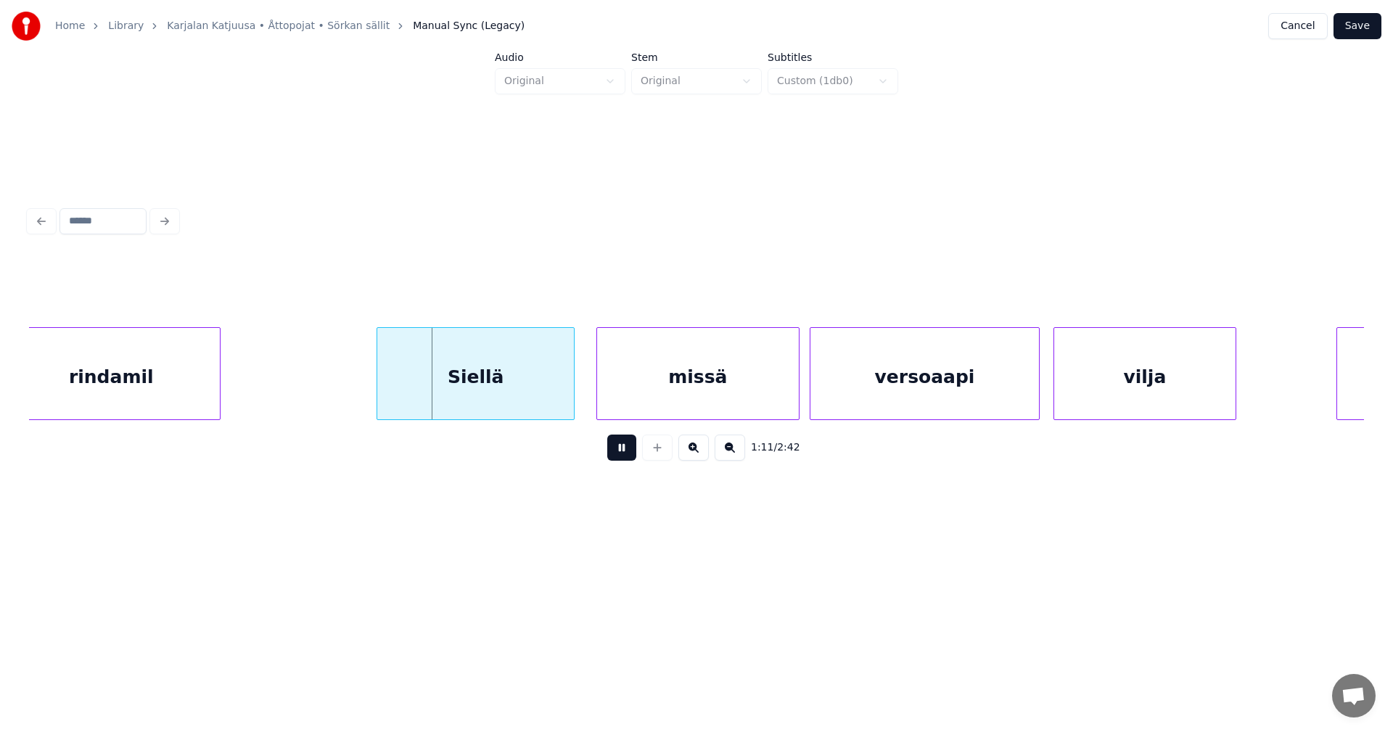
drag, startPoint x: 621, startPoint y: 449, endPoint x: 551, endPoint y: 404, distance: 83.5
click at [615, 446] on button at bounding box center [621, 448] width 29 height 26
click at [361, 390] on div at bounding box center [360, 373] width 4 height 91
click at [617, 451] on button at bounding box center [621, 448] width 29 height 26
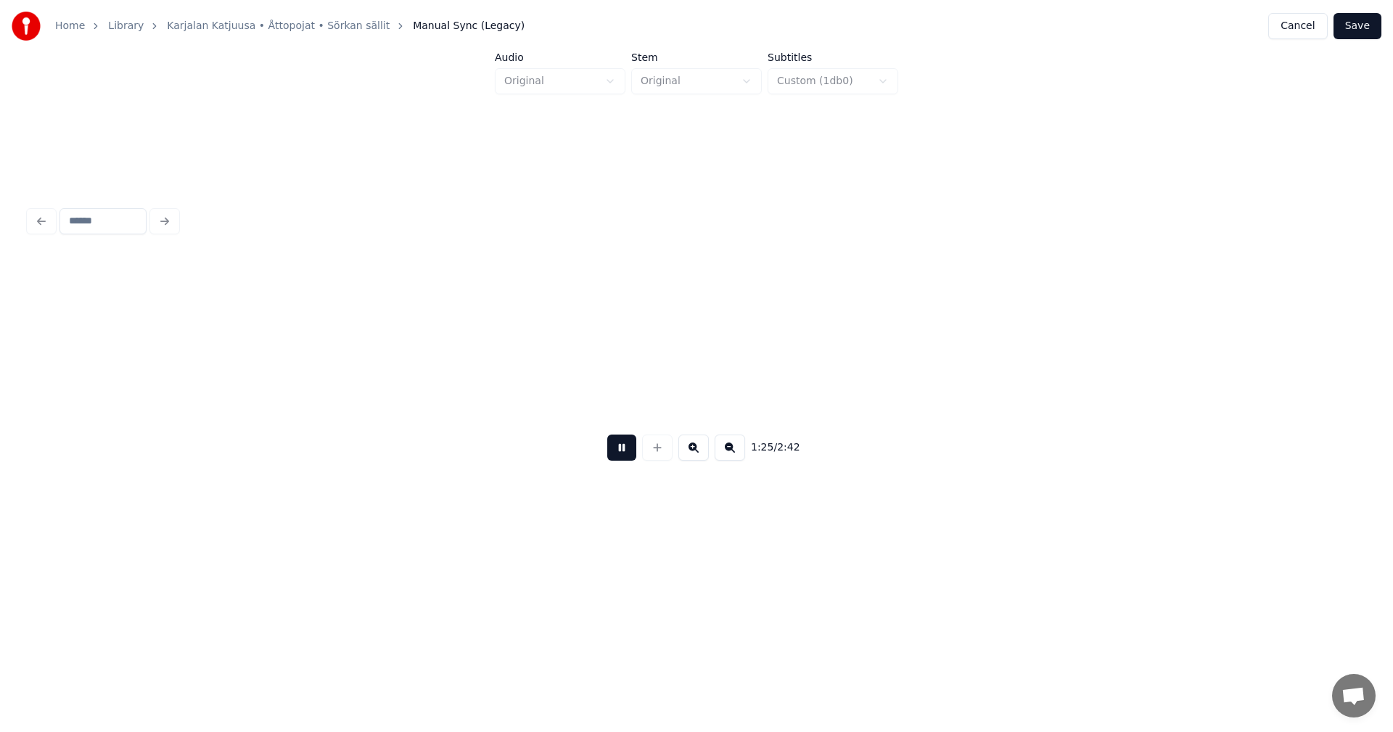
scroll to position [0, 21696]
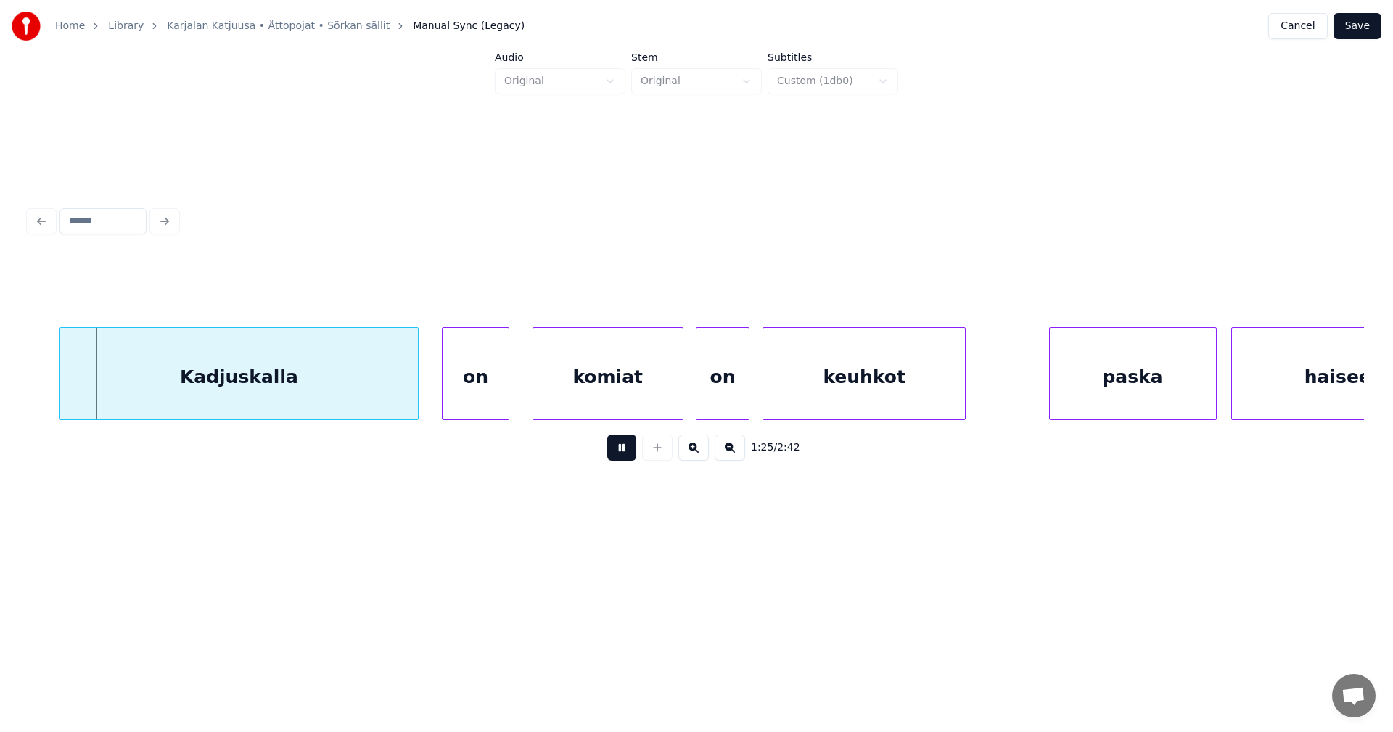
click at [627, 451] on button at bounding box center [621, 448] width 29 height 26
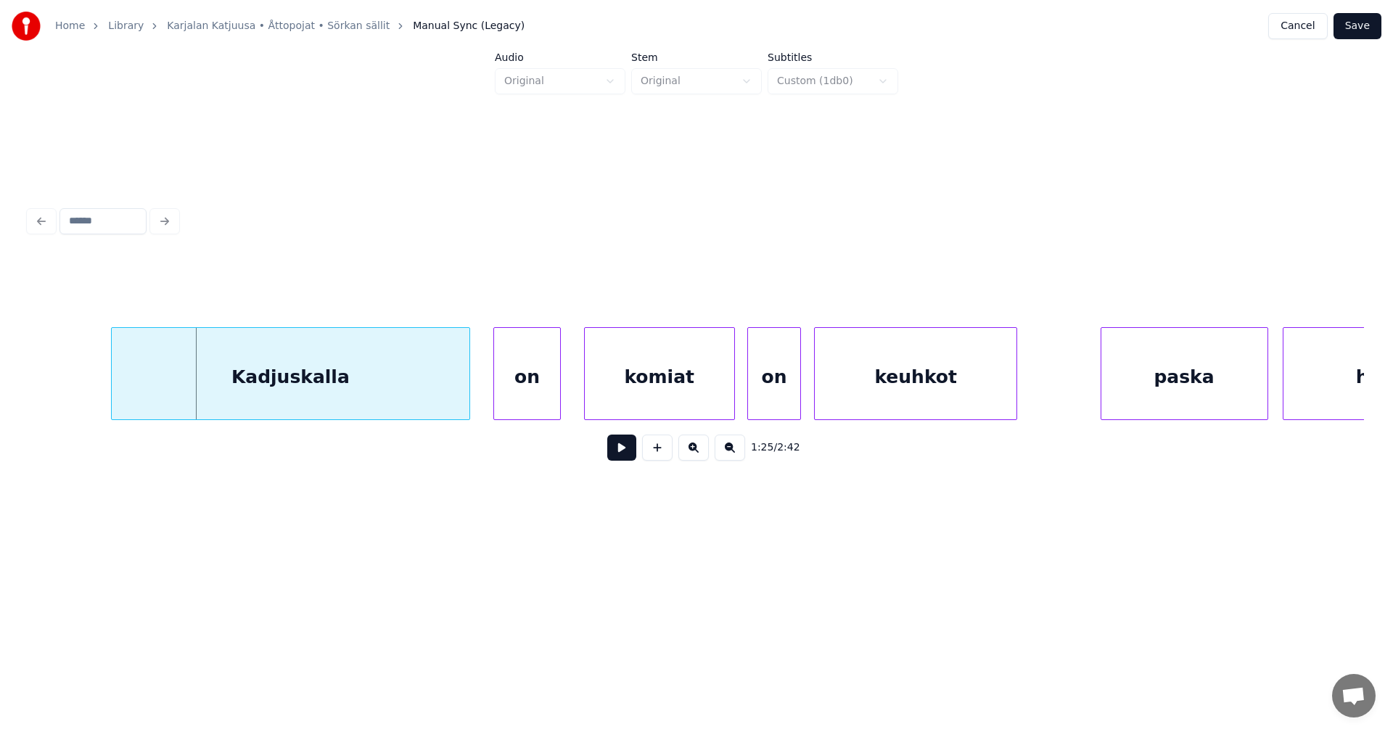
scroll to position [0, 21638]
click at [630, 456] on button at bounding box center [621, 448] width 29 height 26
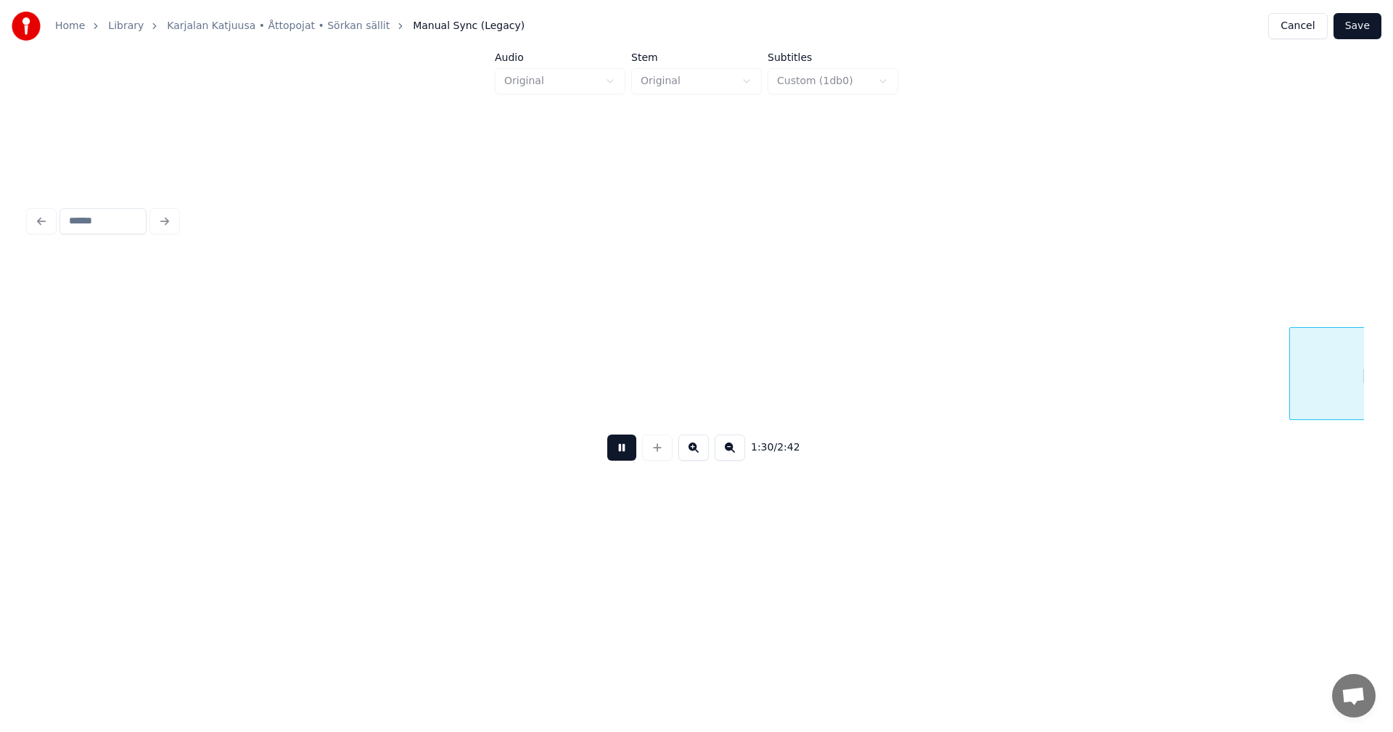
scroll to position [0, 22974]
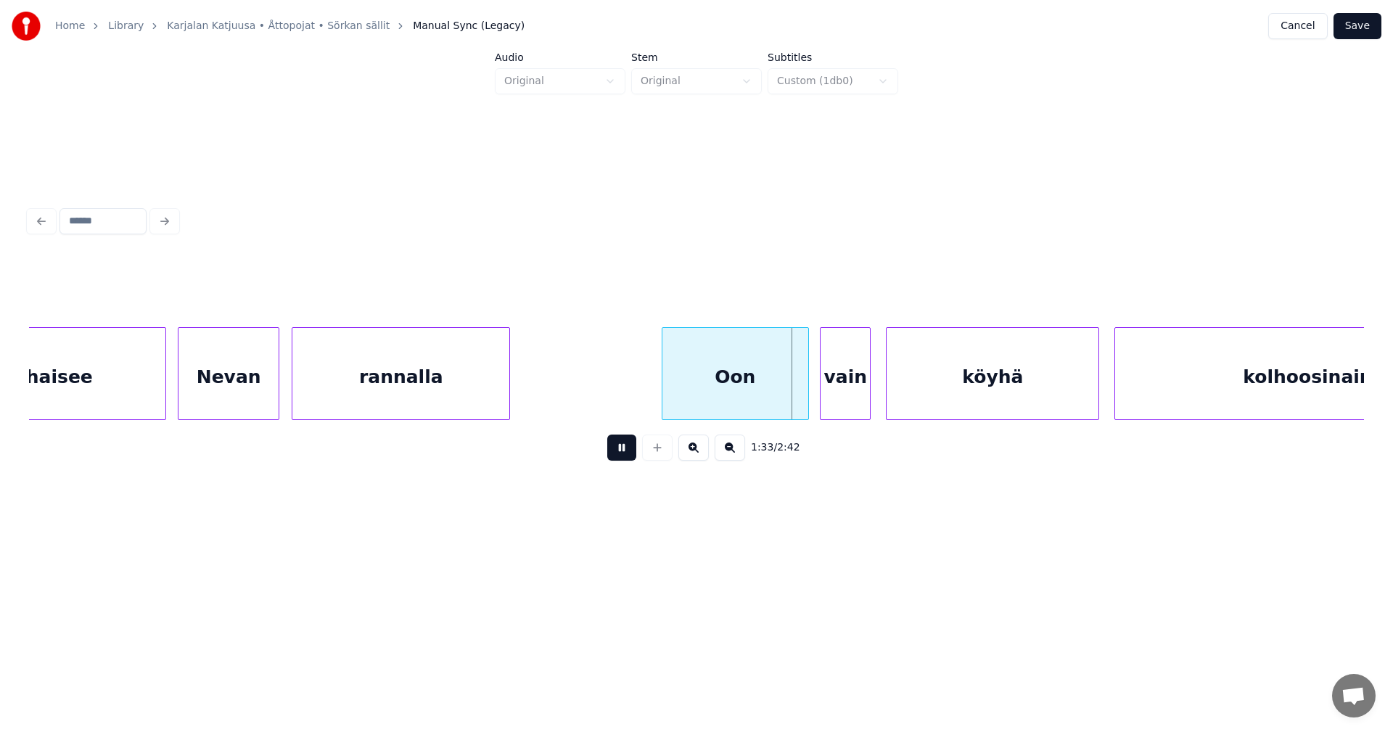
drag, startPoint x: 626, startPoint y: 453, endPoint x: 646, endPoint y: 441, distance: 23.2
click at [627, 451] on button at bounding box center [621, 448] width 29 height 26
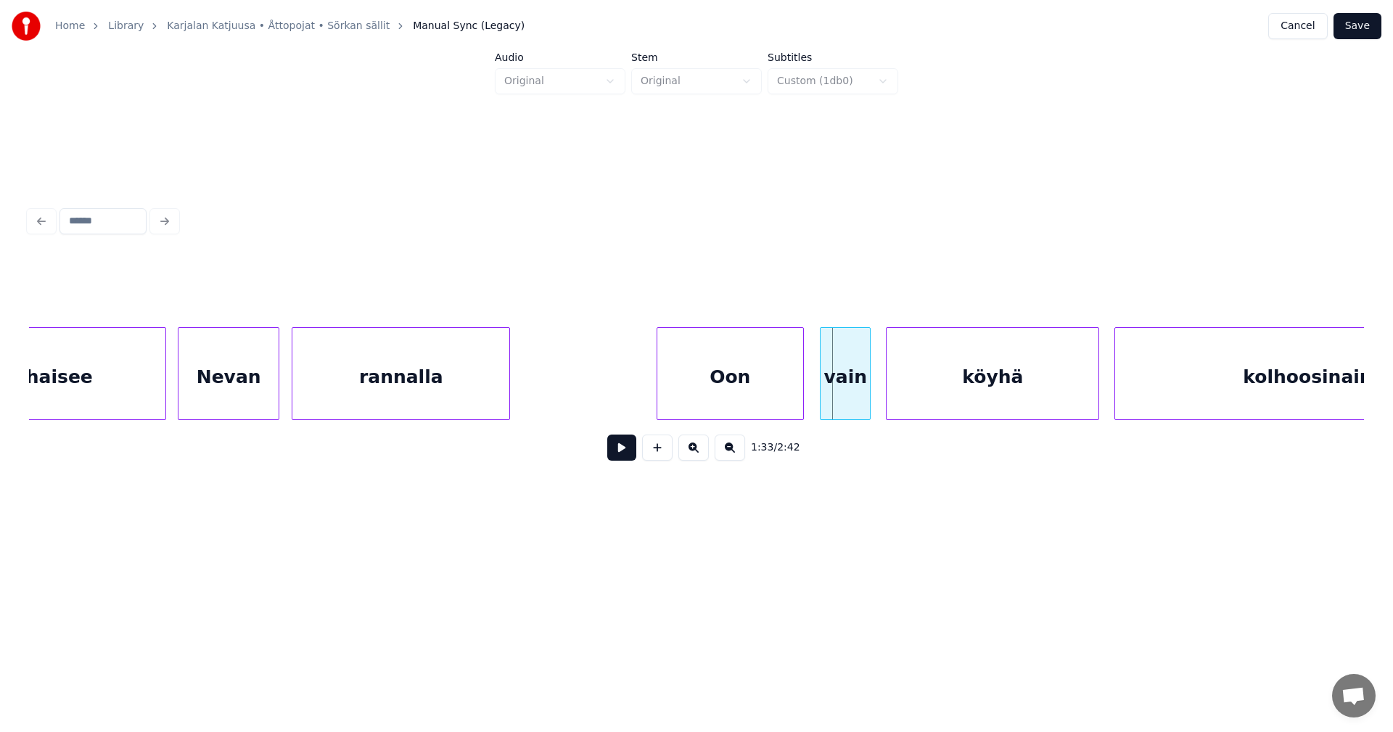
click at [708, 400] on div "Oon" at bounding box center [730, 377] width 146 height 99
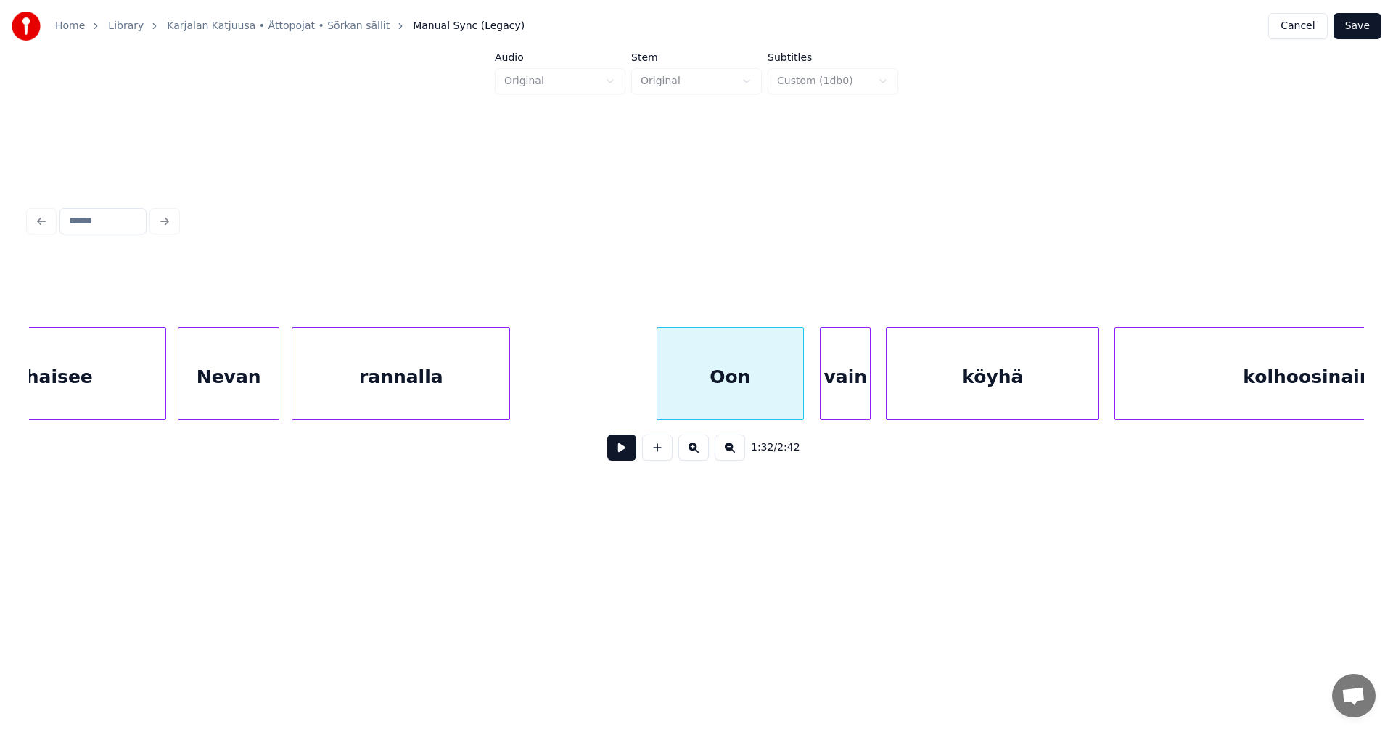
click at [628, 452] on button at bounding box center [621, 448] width 29 height 26
click at [790, 385] on div at bounding box center [792, 373] width 4 height 91
click at [811, 386] on div at bounding box center [813, 373] width 4 height 91
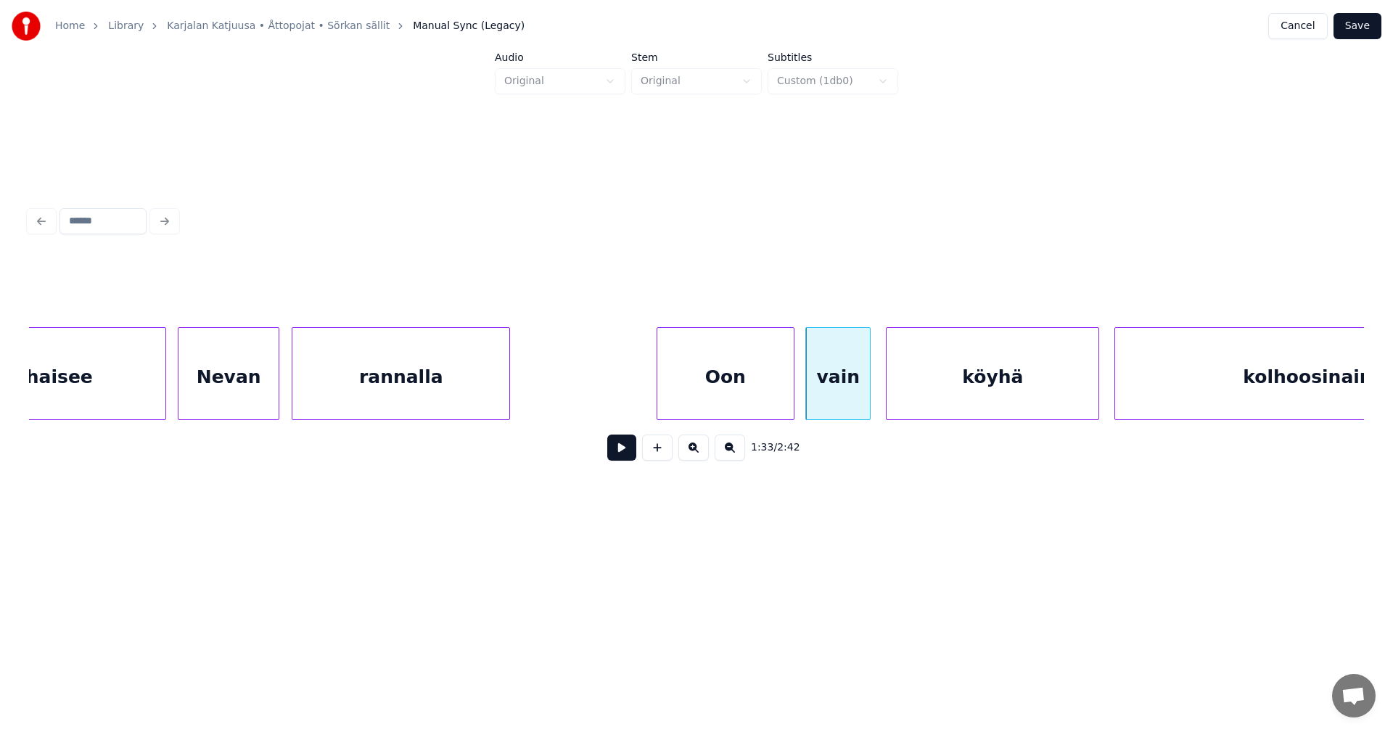
click at [636, 448] on button at bounding box center [621, 448] width 29 height 26
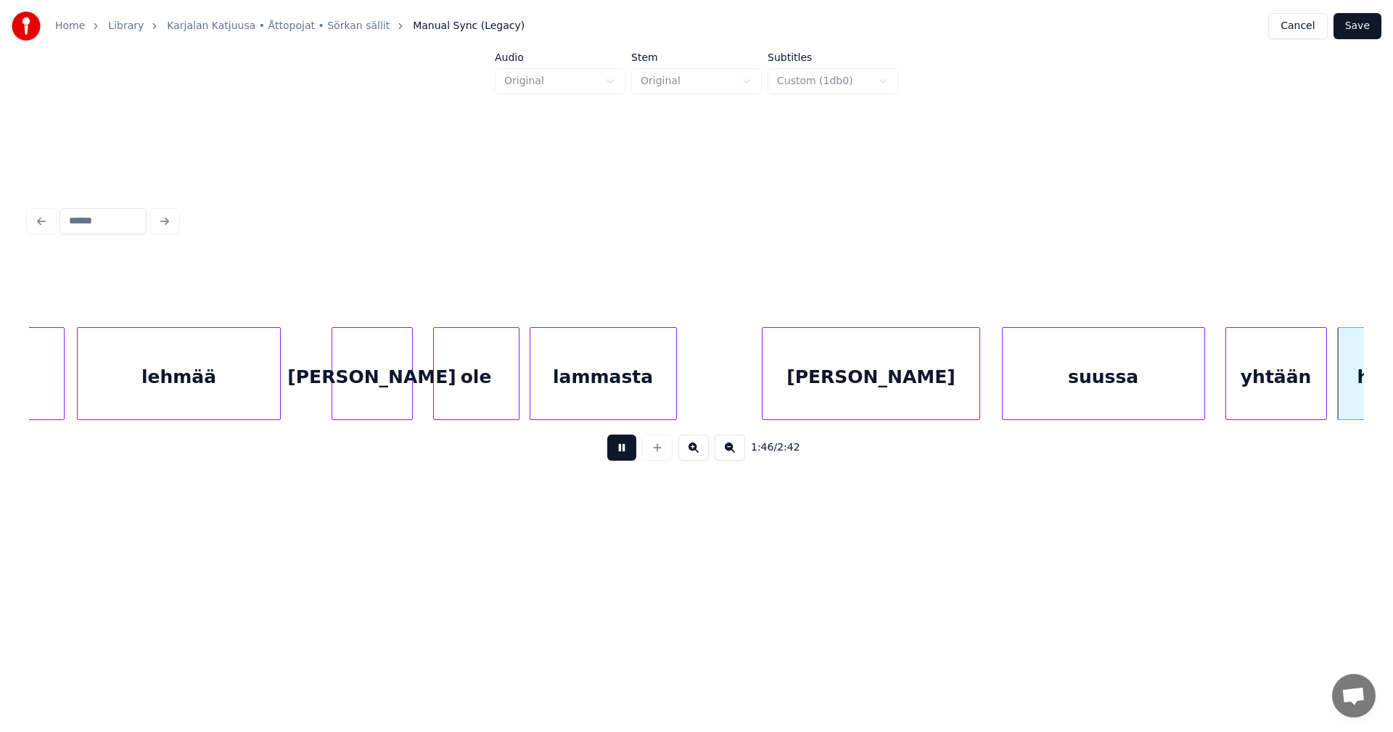
scroll to position [0, 26986]
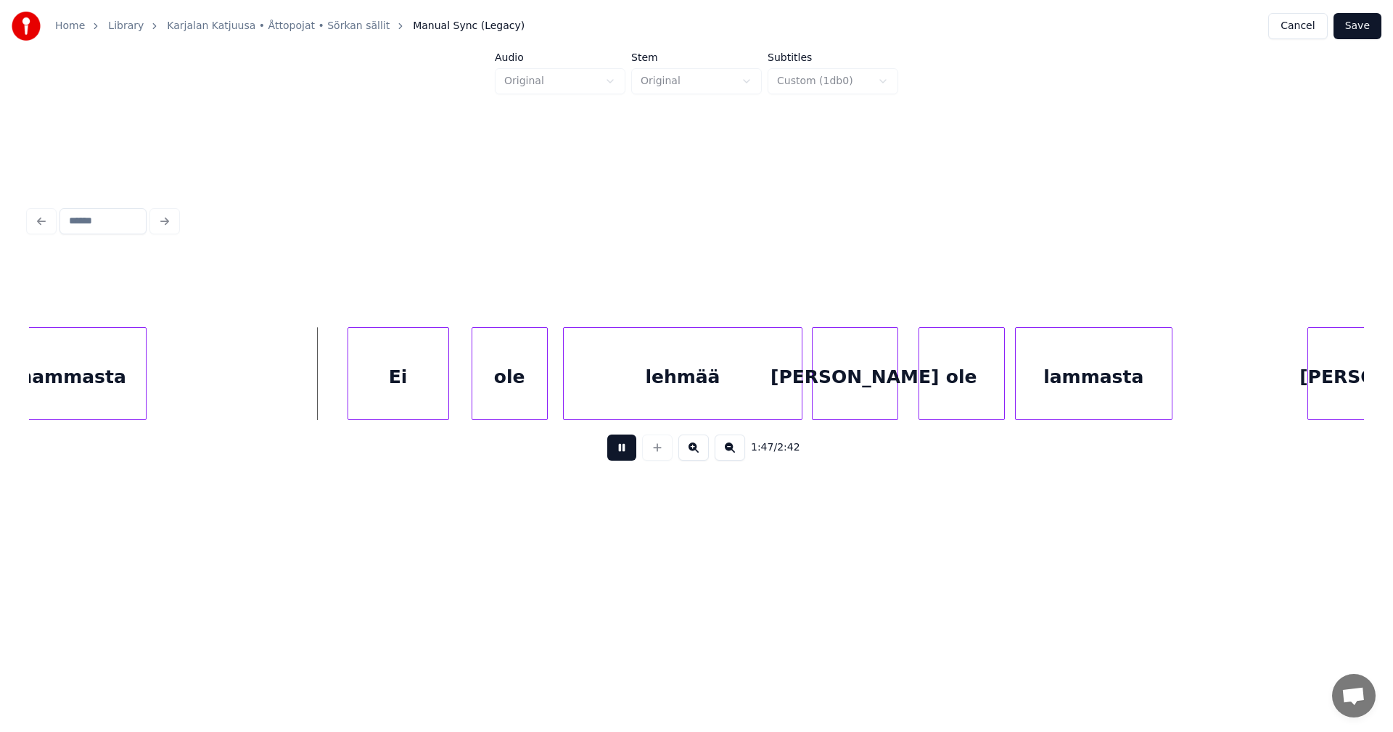
click at [632, 445] on button at bounding box center [621, 448] width 29 height 26
click at [338, 364] on div at bounding box center [339, 373] width 4 height 91
click at [622, 455] on button at bounding box center [621, 448] width 29 height 26
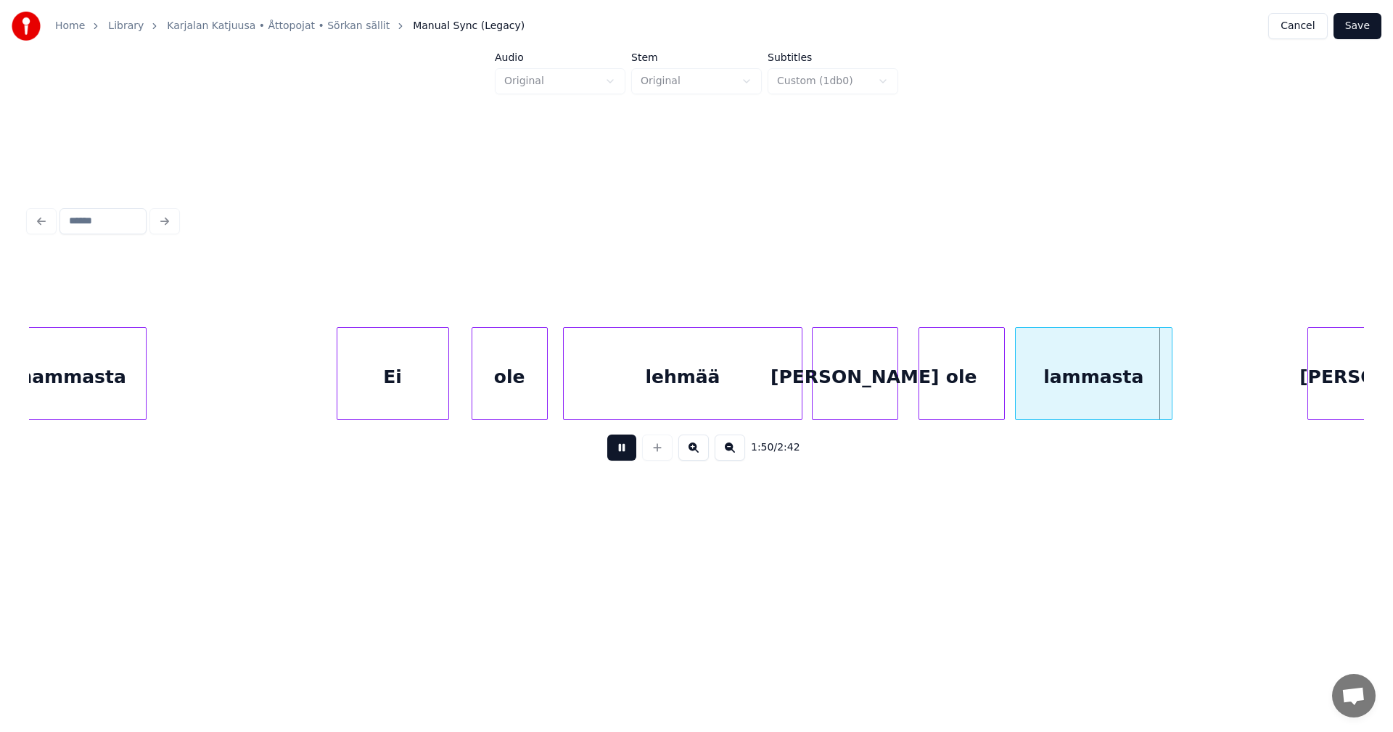
click at [621, 452] on button at bounding box center [621, 448] width 29 height 26
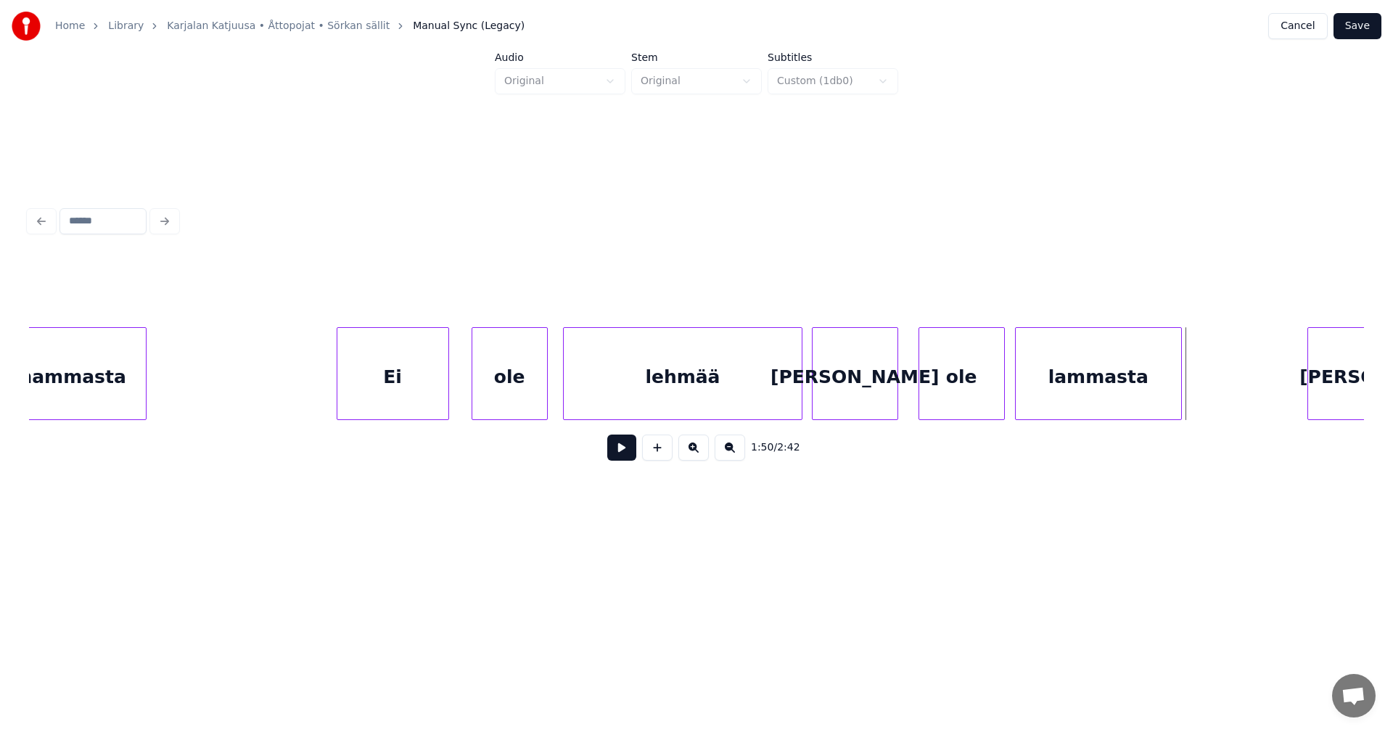
click at [1179, 392] on div at bounding box center [1179, 373] width 4 height 91
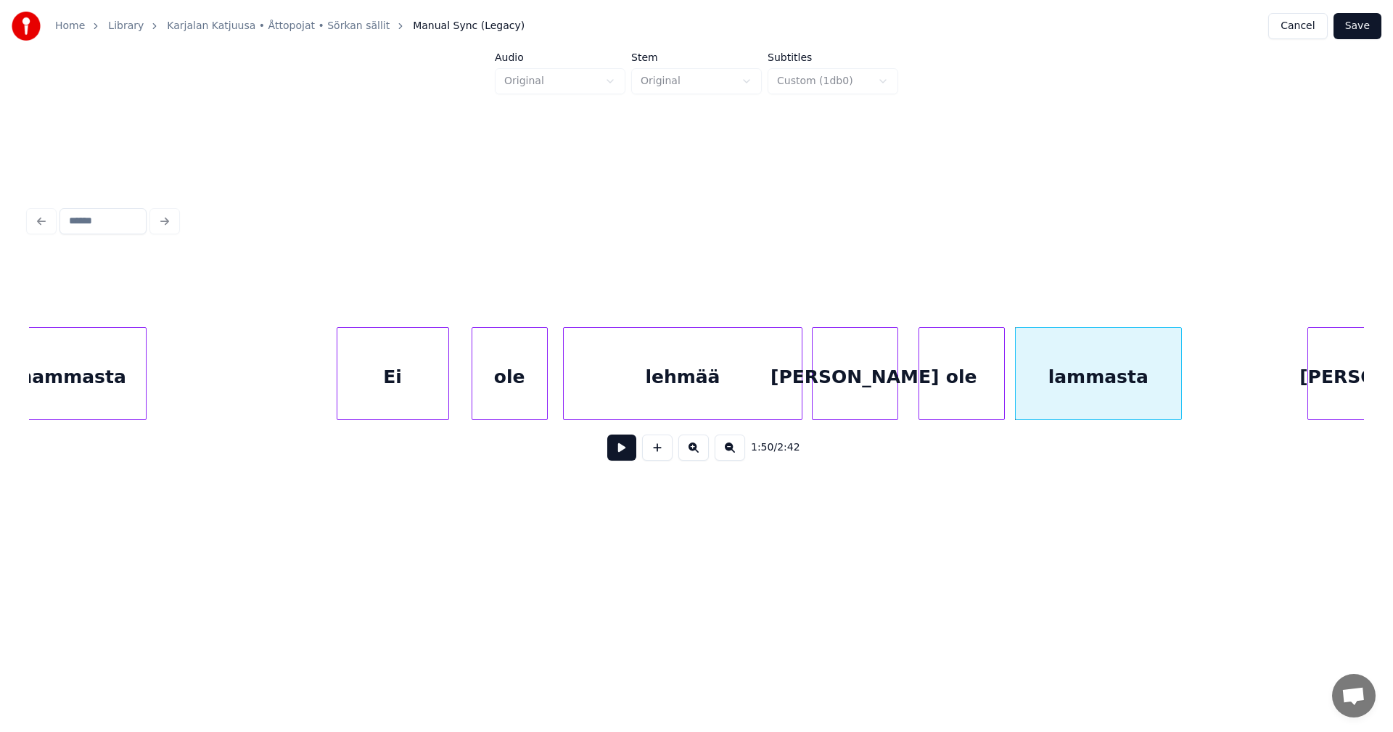
click at [621, 454] on button at bounding box center [621, 448] width 29 height 26
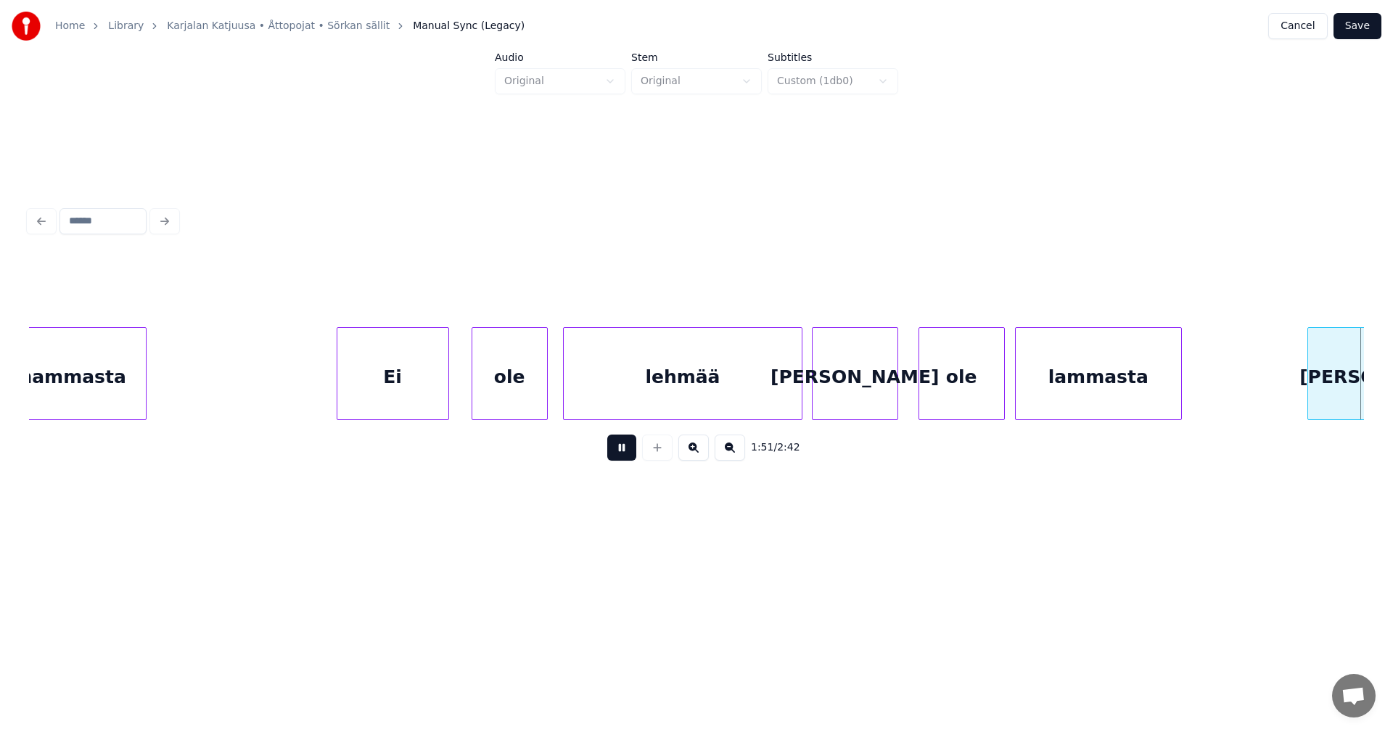
scroll to position [0, 28321]
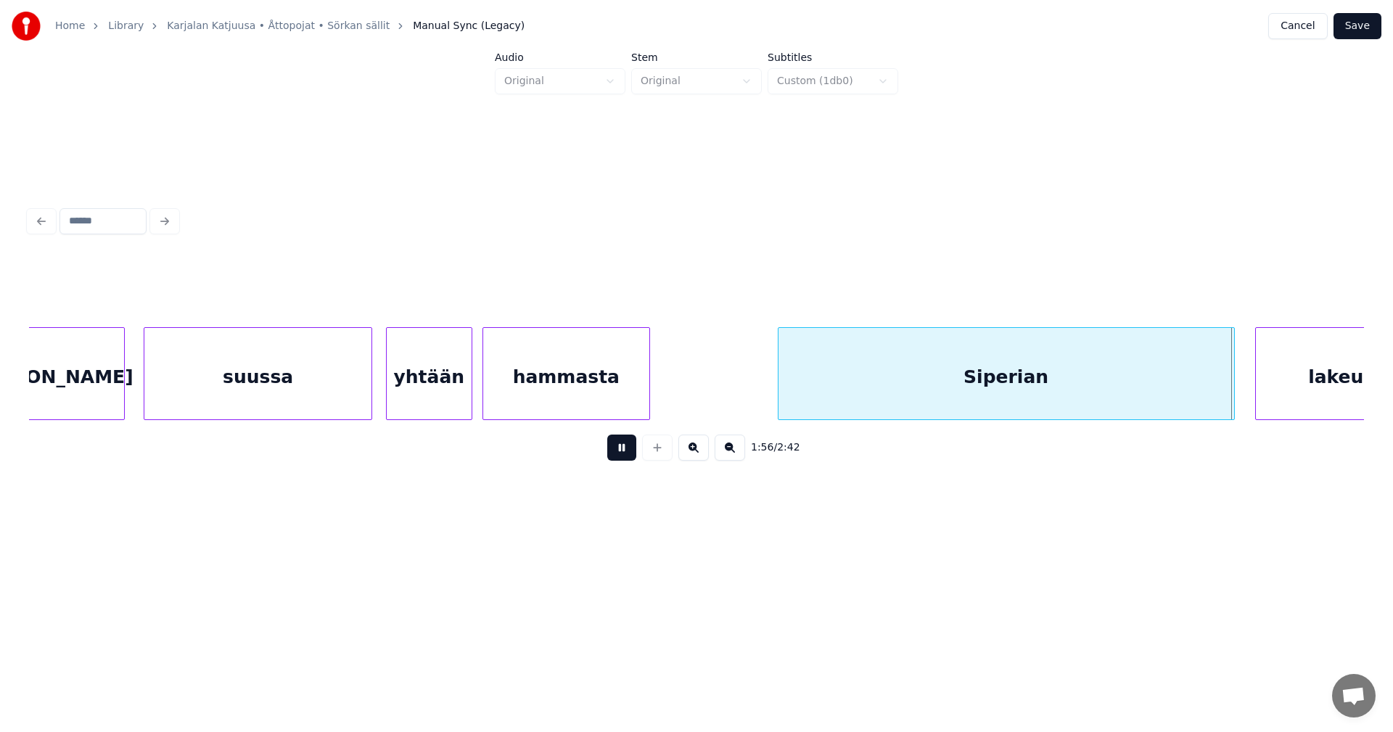
click at [624, 451] on button at bounding box center [621, 448] width 29 height 26
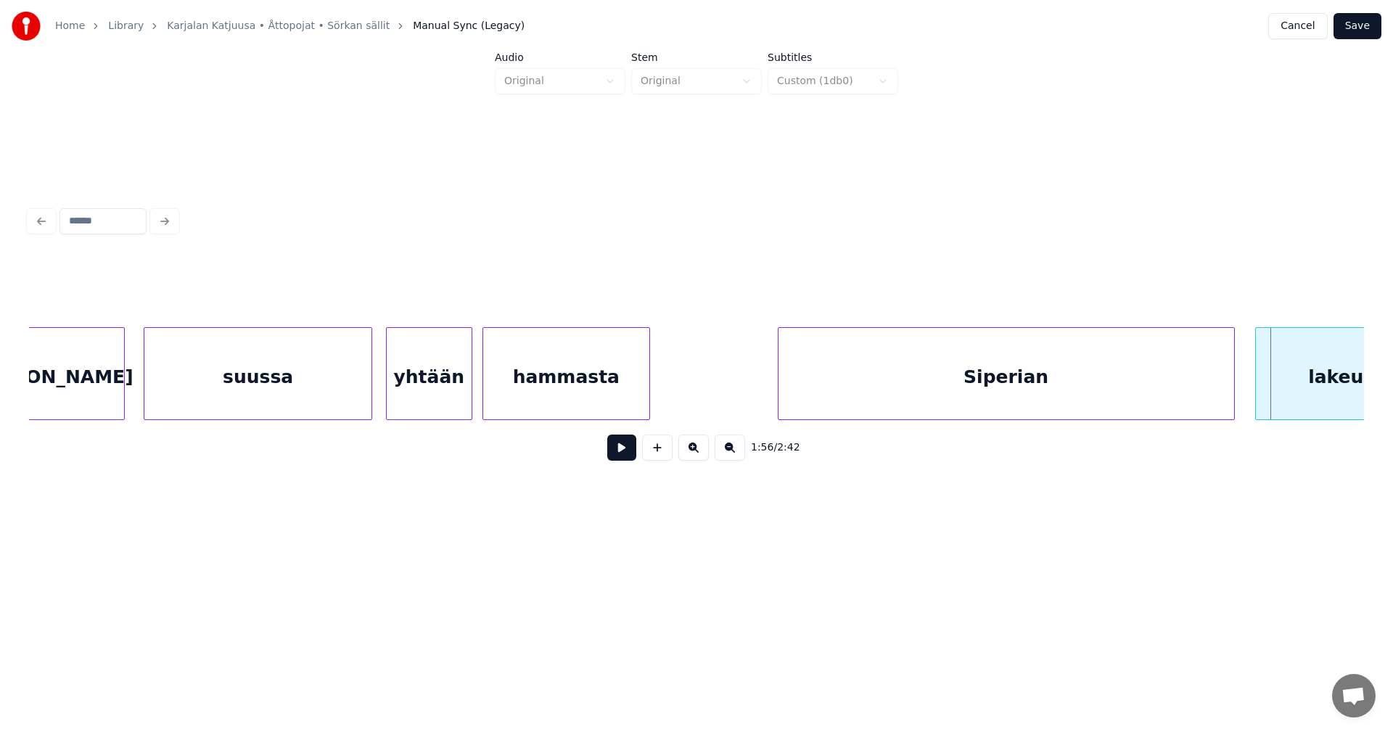
click at [624, 451] on button at bounding box center [621, 448] width 29 height 26
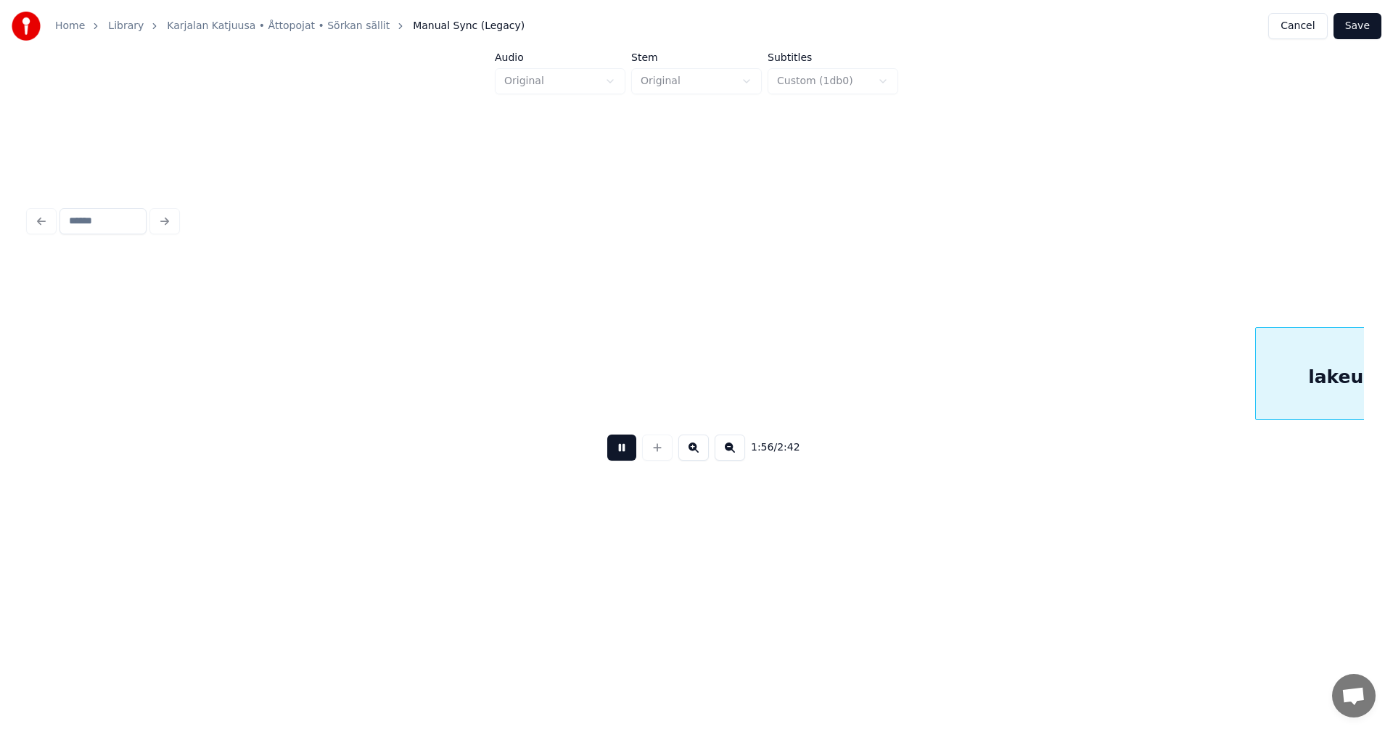
scroll to position [0, 29659]
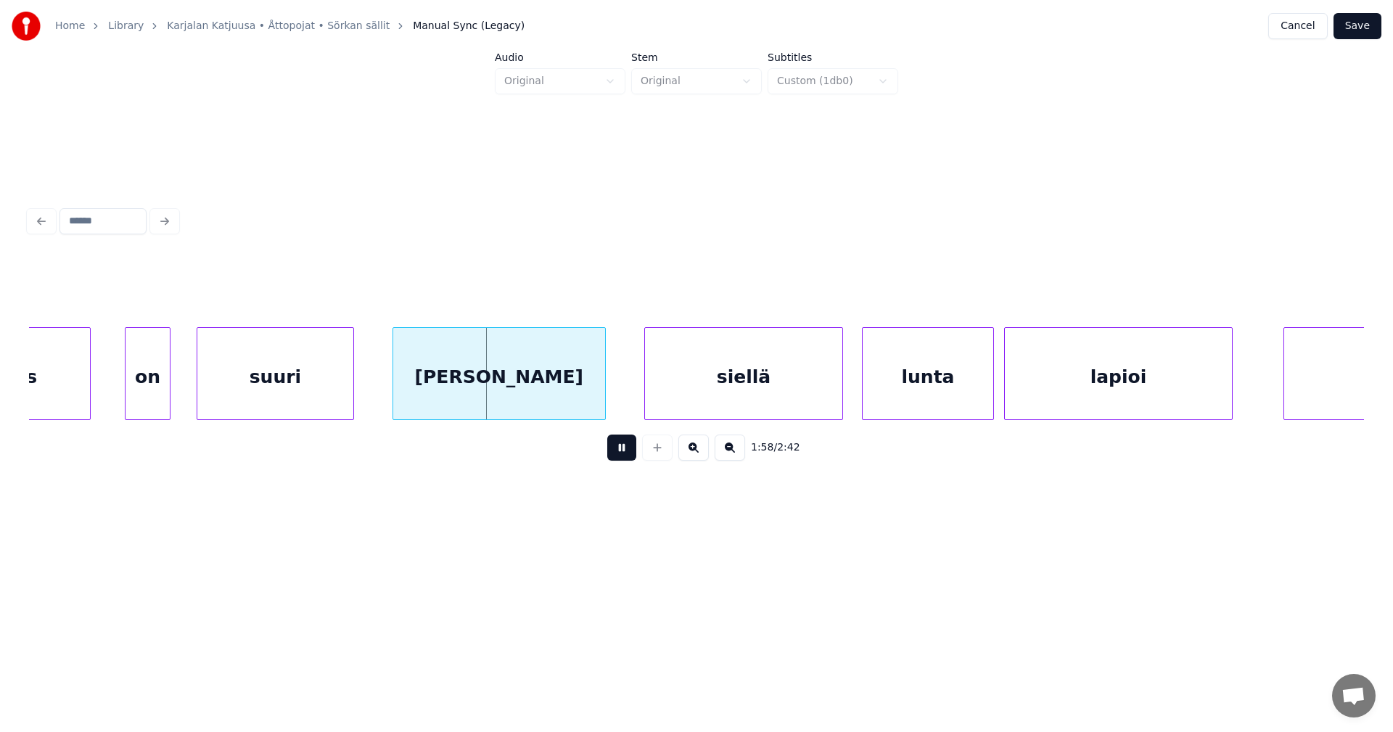
drag, startPoint x: 625, startPoint y: 450, endPoint x: 237, endPoint y: 408, distance: 390.5
click at [618, 449] on button at bounding box center [621, 448] width 29 height 26
click at [58, 396] on div "lakeus" at bounding box center [4, 377] width 171 height 99
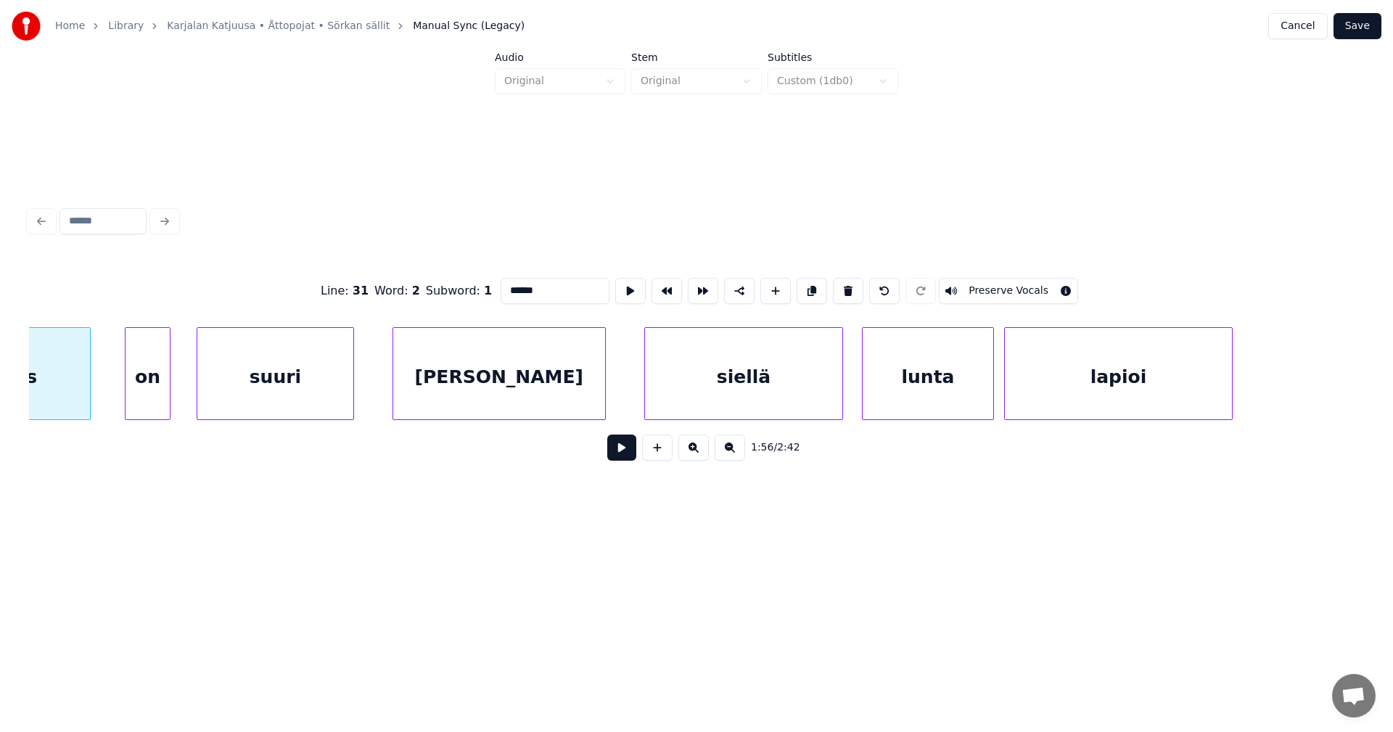
scroll to position [0, 29548]
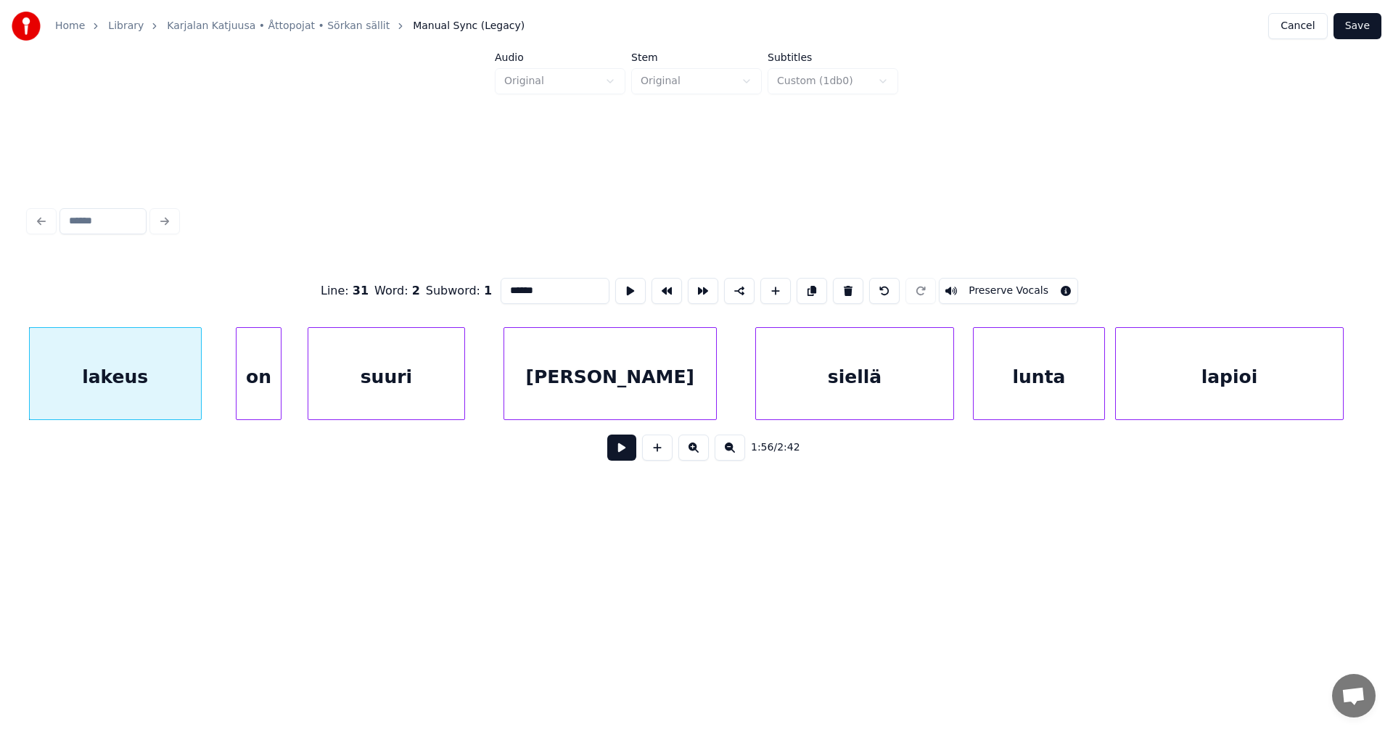
click at [626, 459] on button at bounding box center [621, 448] width 29 height 26
click at [627, 452] on button at bounding box center [621, 448] width 29 height 26
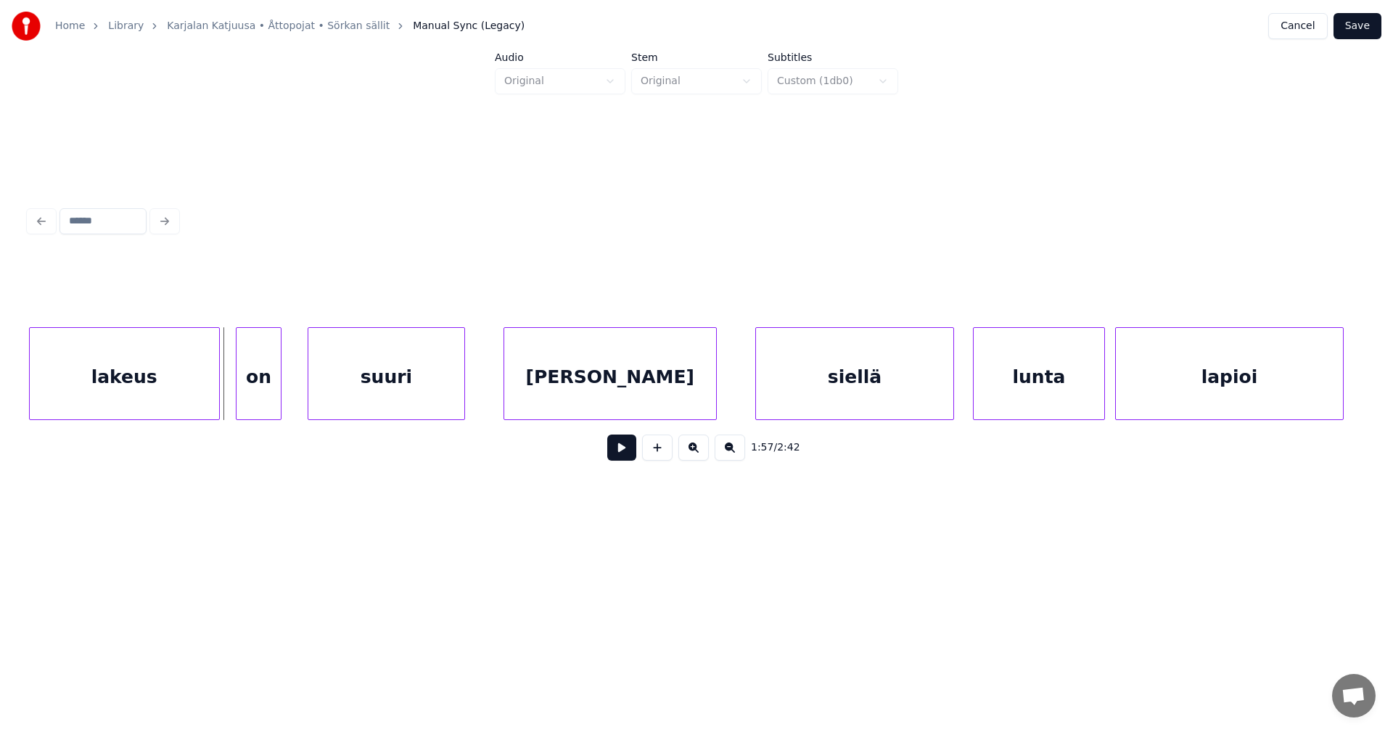
click at [216, 385] on div at bounding box center [217, 373] width 4 height 91
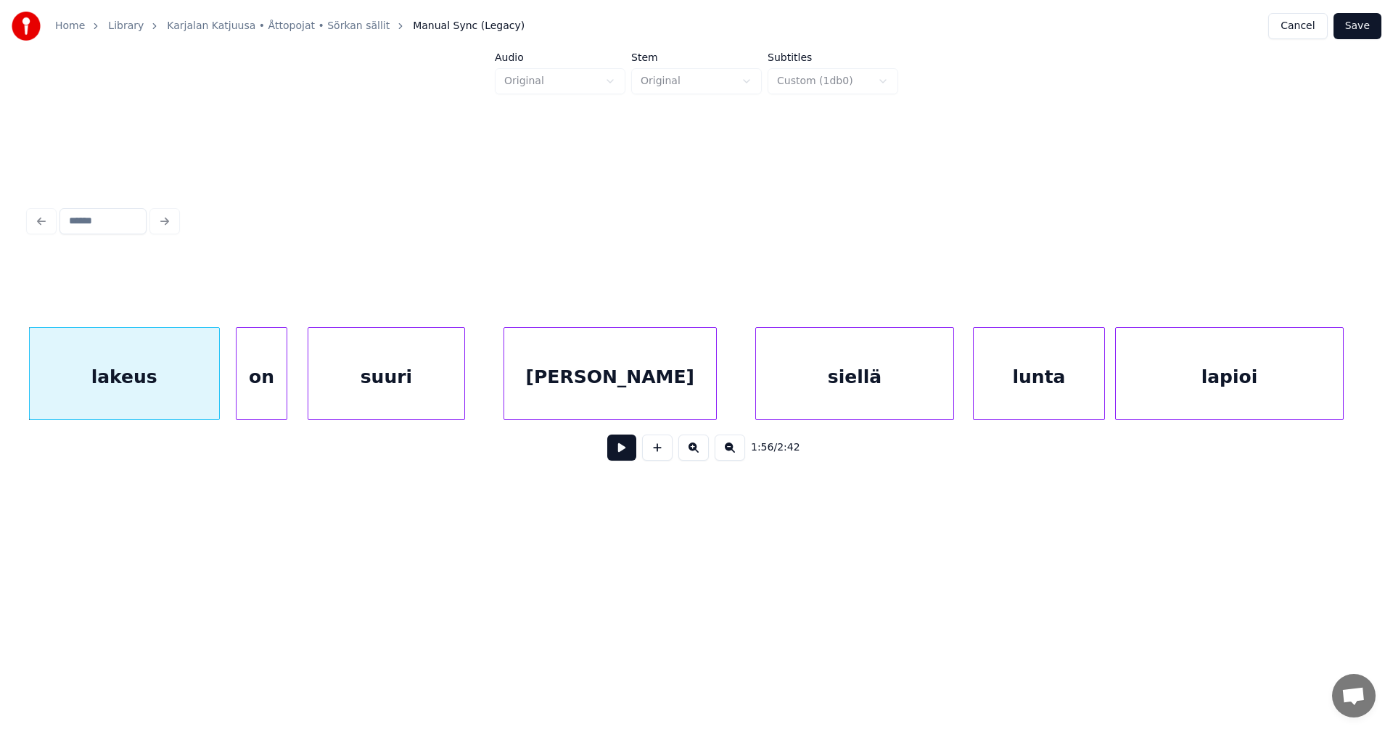
click at [286, 404] on div at bounding box center [284, 373] width 4 height 91
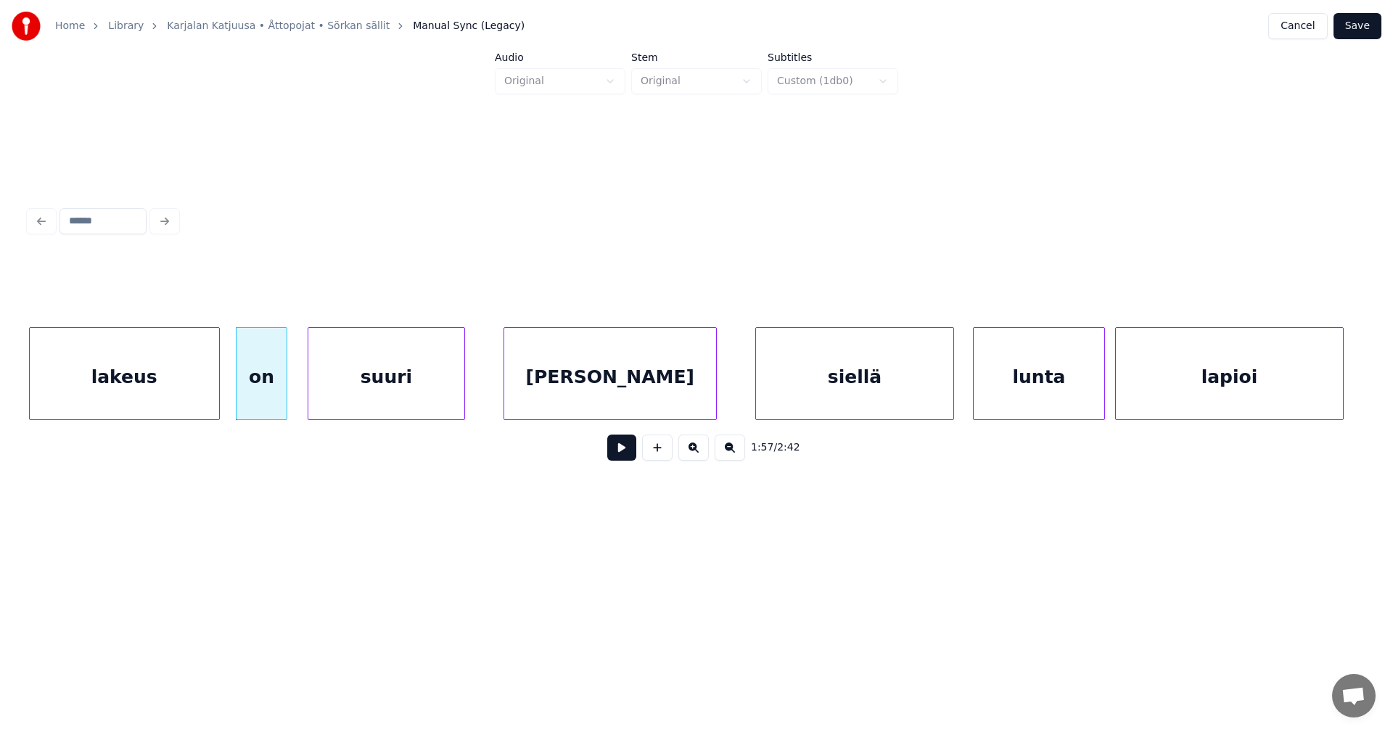
click at [626, 459] on button at bounding box center [621, 448] width 29 height 26
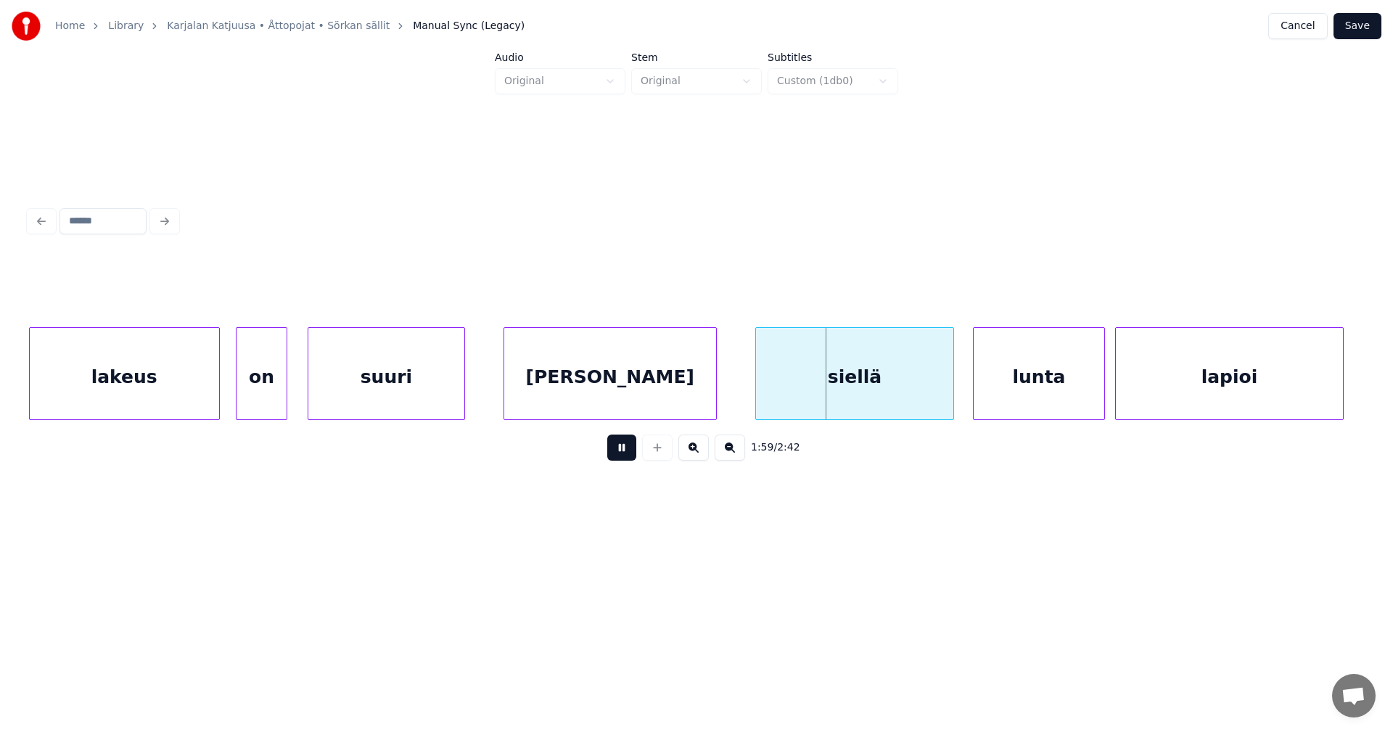
click at [626, 459] on button at bounding box center [621, 448] width 29 height 26
click at [663, 411] on div "[PERSON_NAME]" at bounding box center [610, 377] width 212 height 99
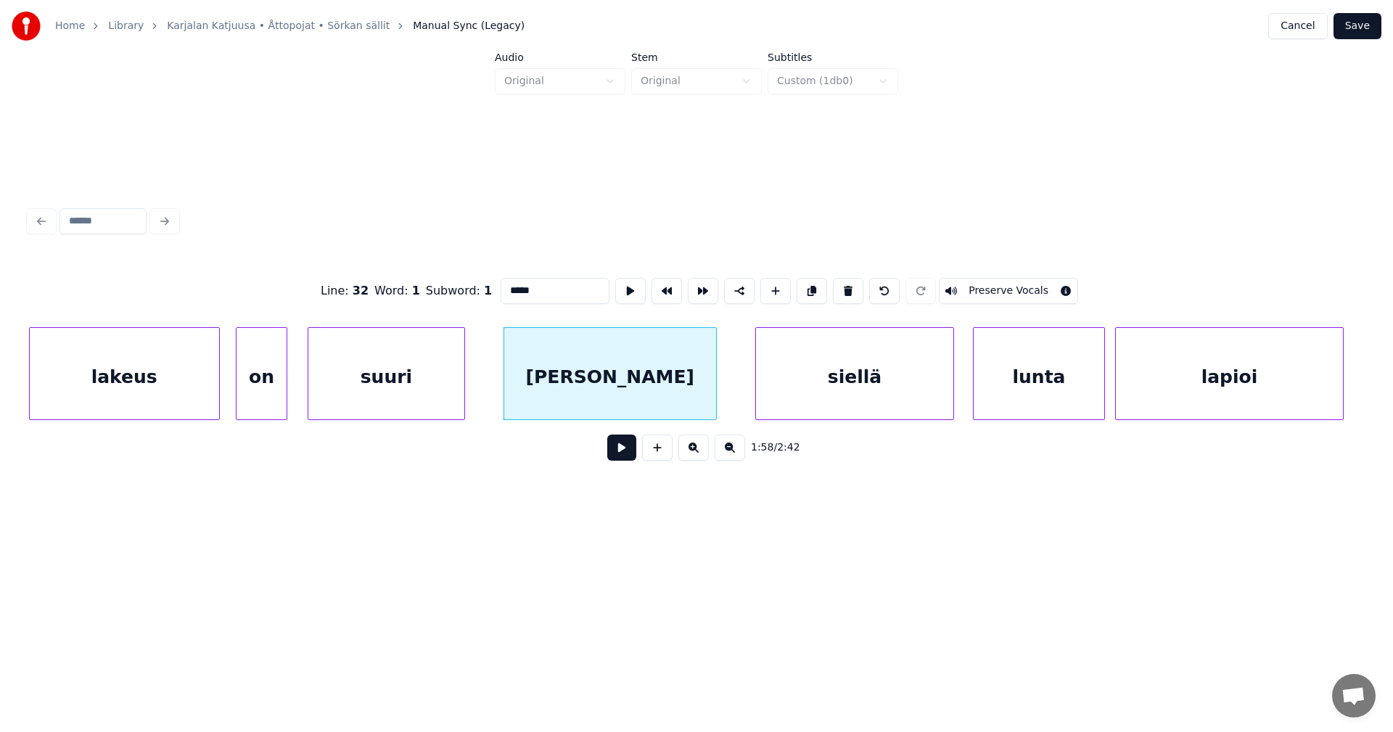
click at [624, 456] on button at bounding box center [621, 448] width 29 height 26
click at [625, 454] on button at bounding box center [621, 448] width 29 height 26
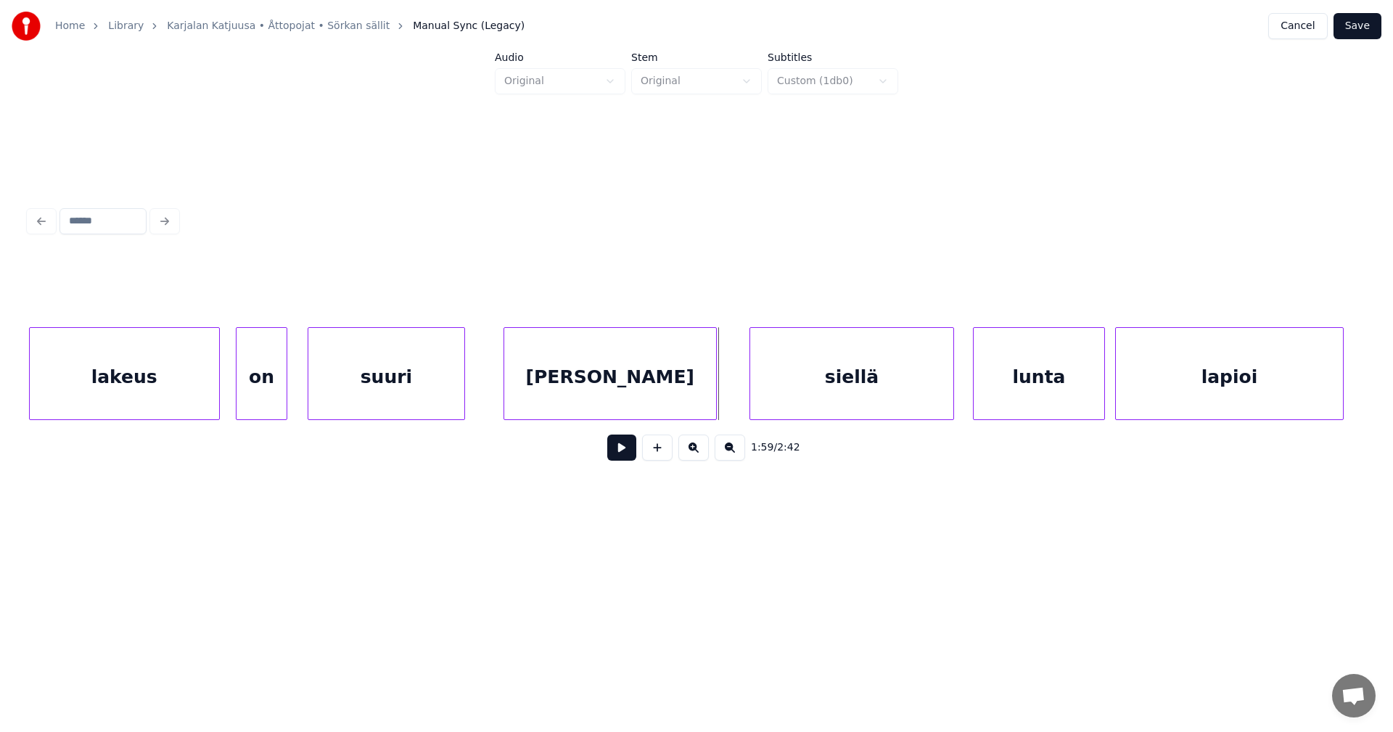
click at [751, 401] on div at bounding box center [752, 373] width 4 height 91
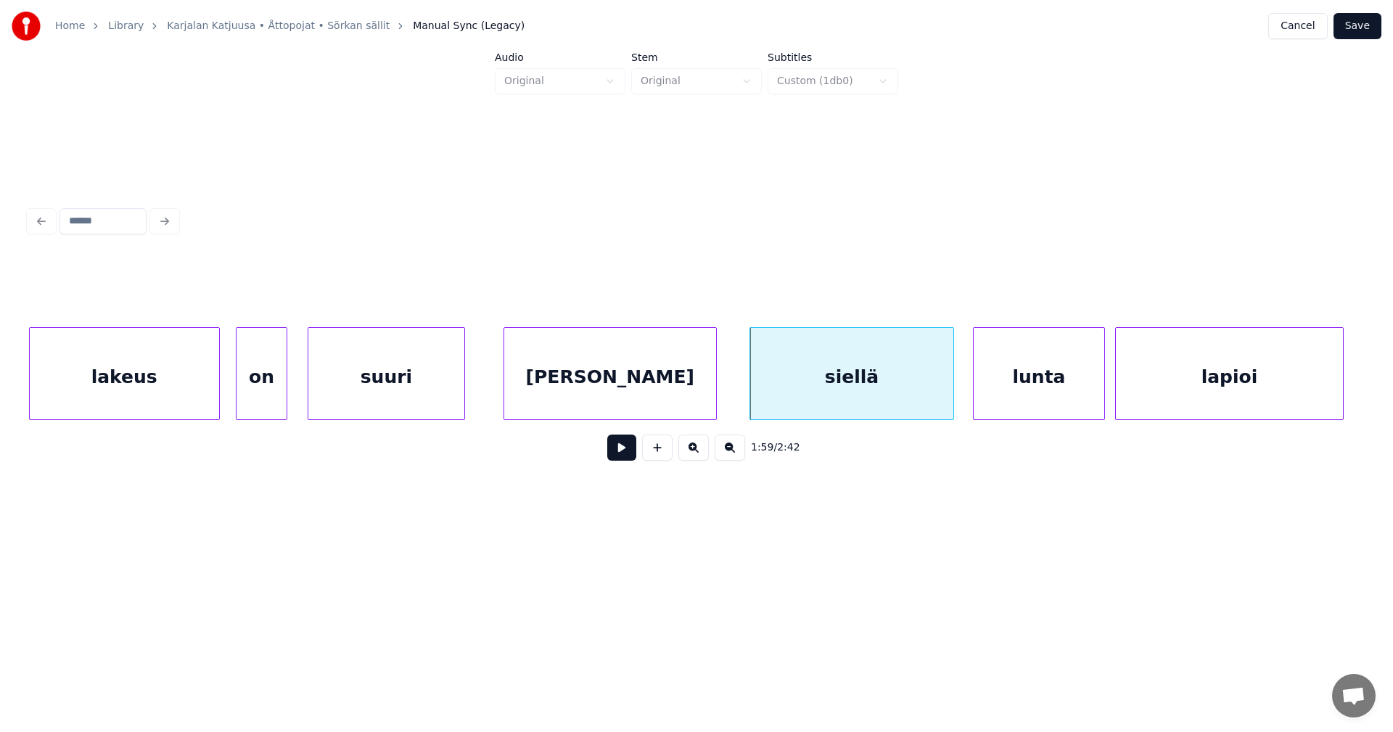
click at [615, 457] on button at bounding box center [621, 448] width 29 height 26
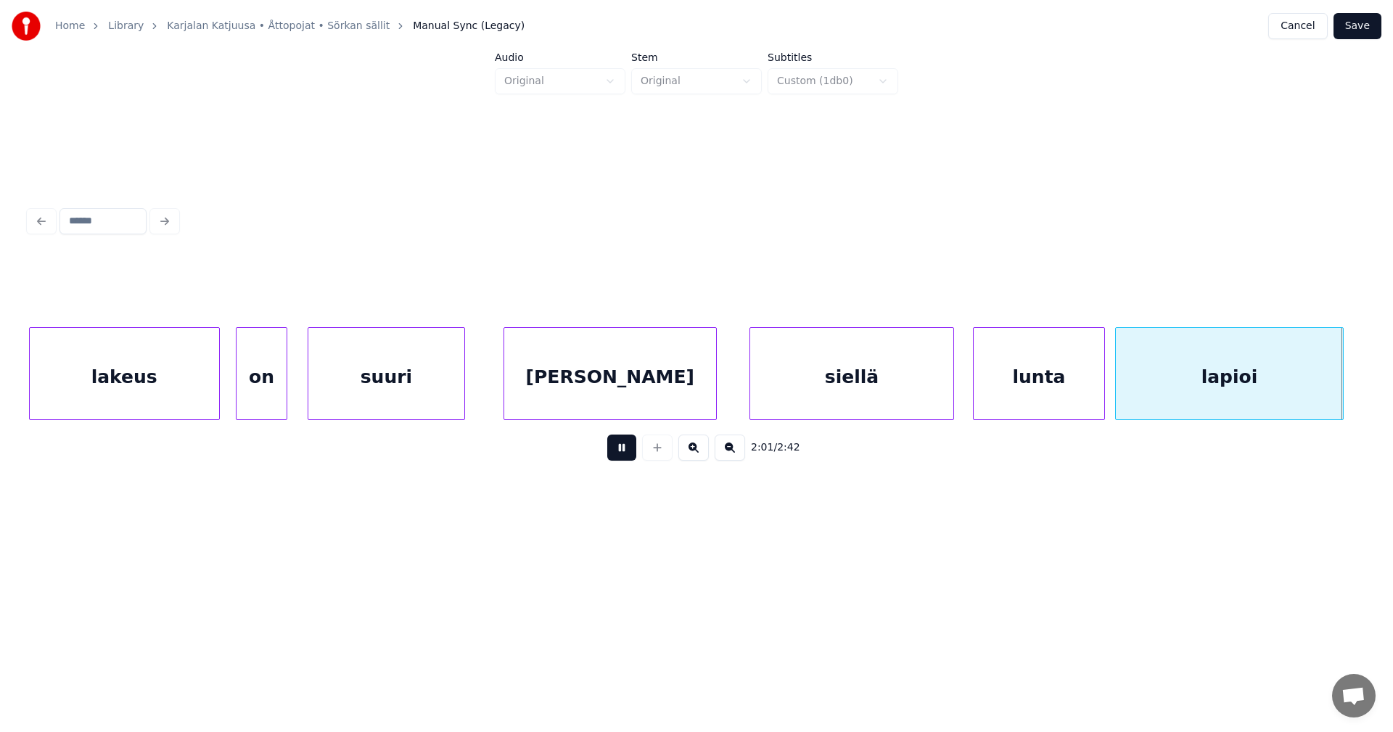
scroll to position [0, 30886]
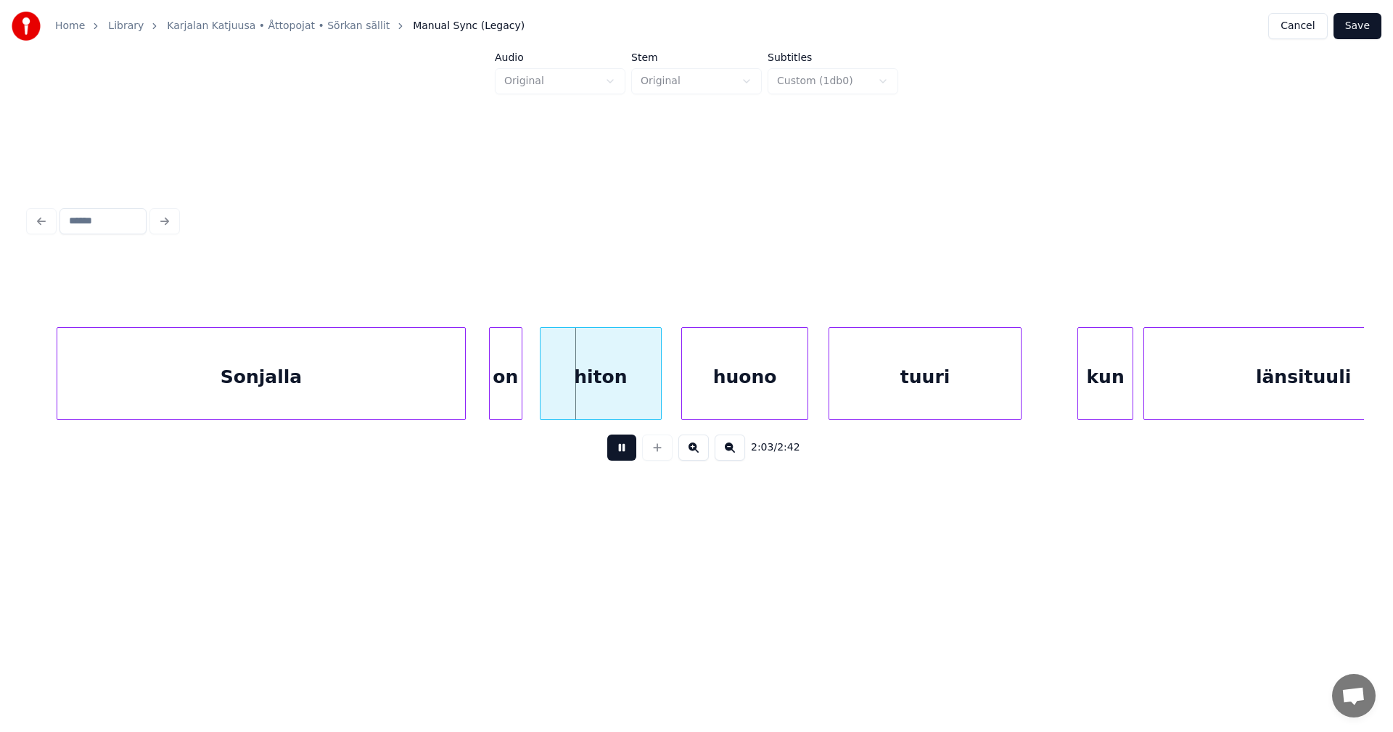
click at [618, 456] on button at bounding box center [621, 448] width 29 height 26
click at [626, 459] on button at bounding box center [621, 448] width 29 height 26
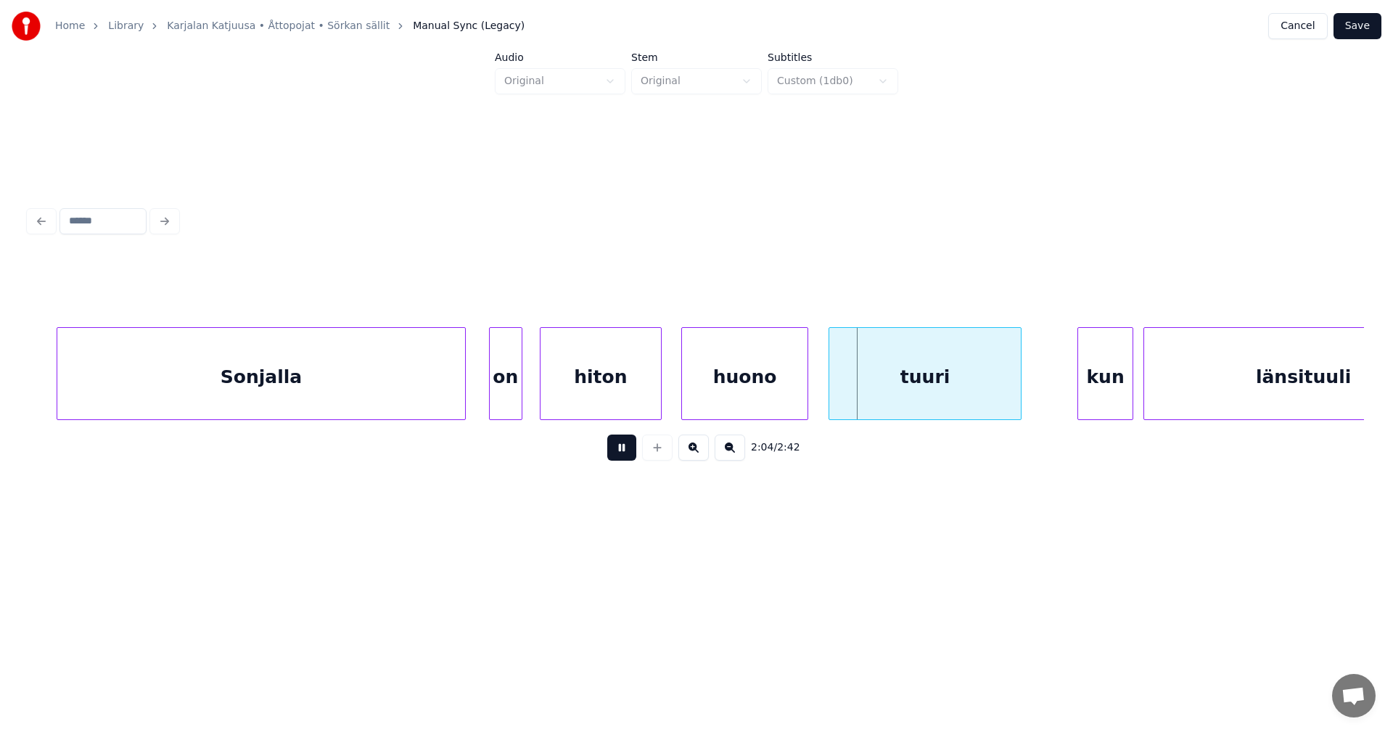
click at [626, 459] on button at bounding box center [621, 448] width 29 height 26
click at [523, 396] on div at bounding box center [522, 373] width 4 height 91
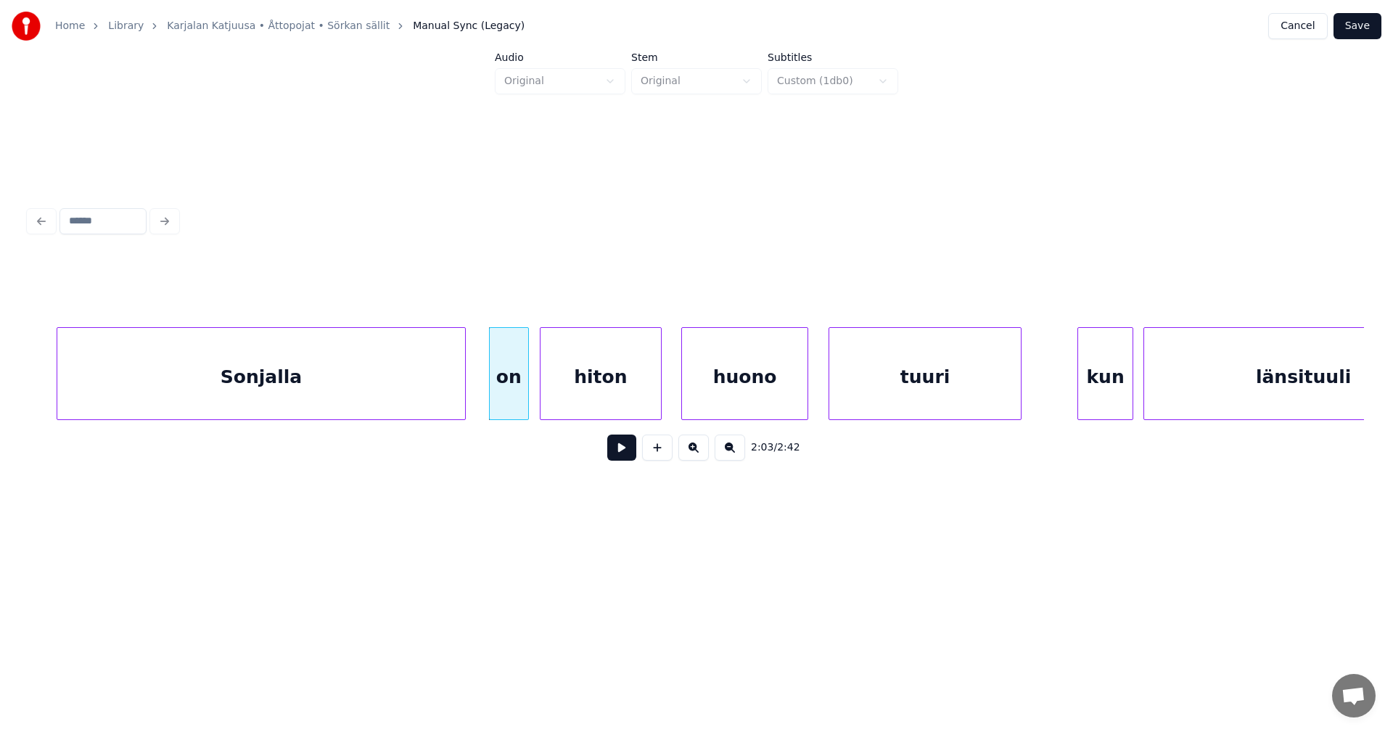
click at [525, 399] on div at bounding box center [526, 373] width 4 height 91
click at [620, 458] on button at bounding box center [621, 448] width 29 height 26
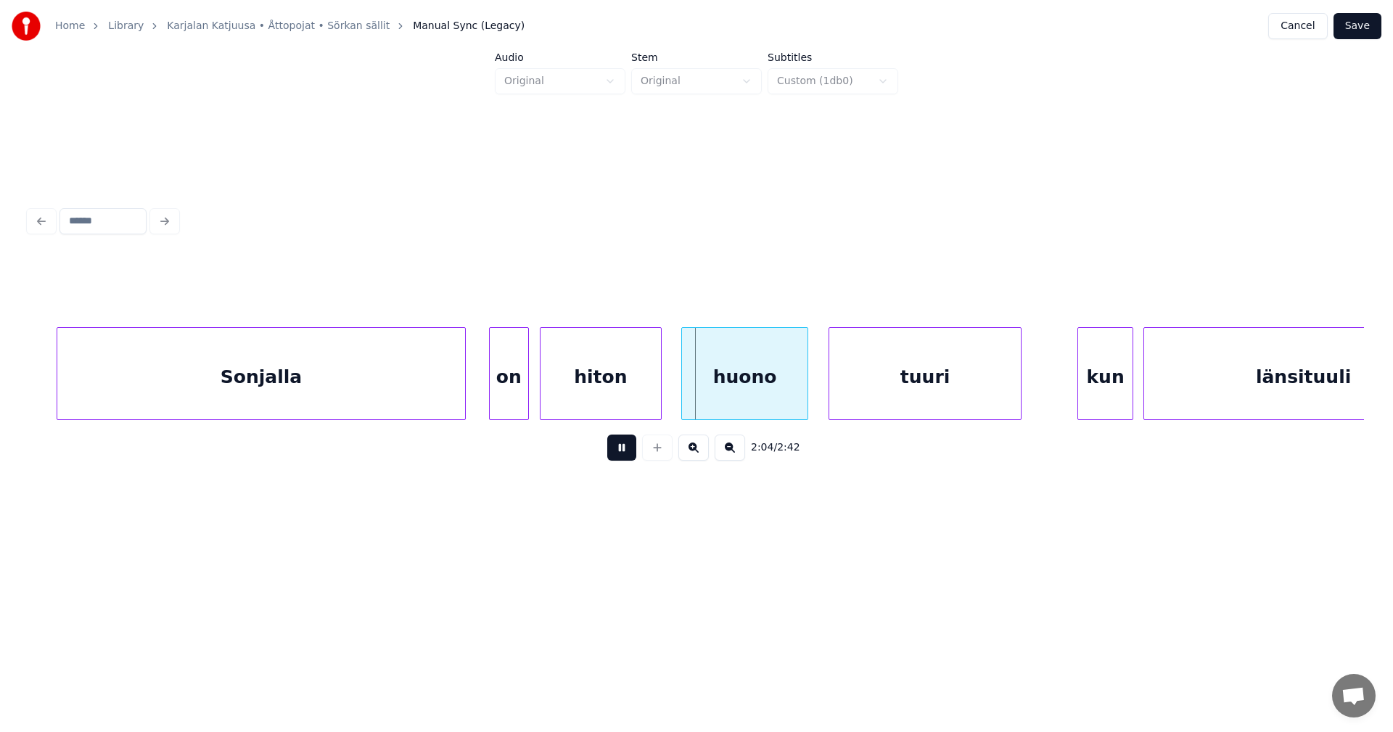
drag, startPoint x: 620, startPoint y: 458, endPoint x: 527, endPoint y: 422, distance: 99.5
click at [618, 456] on button at bounding box center [621, 448] width 29 height 26
click at [398, 380] on div "Sonjalla" at bounding box center [261, 377] width 408 height 99
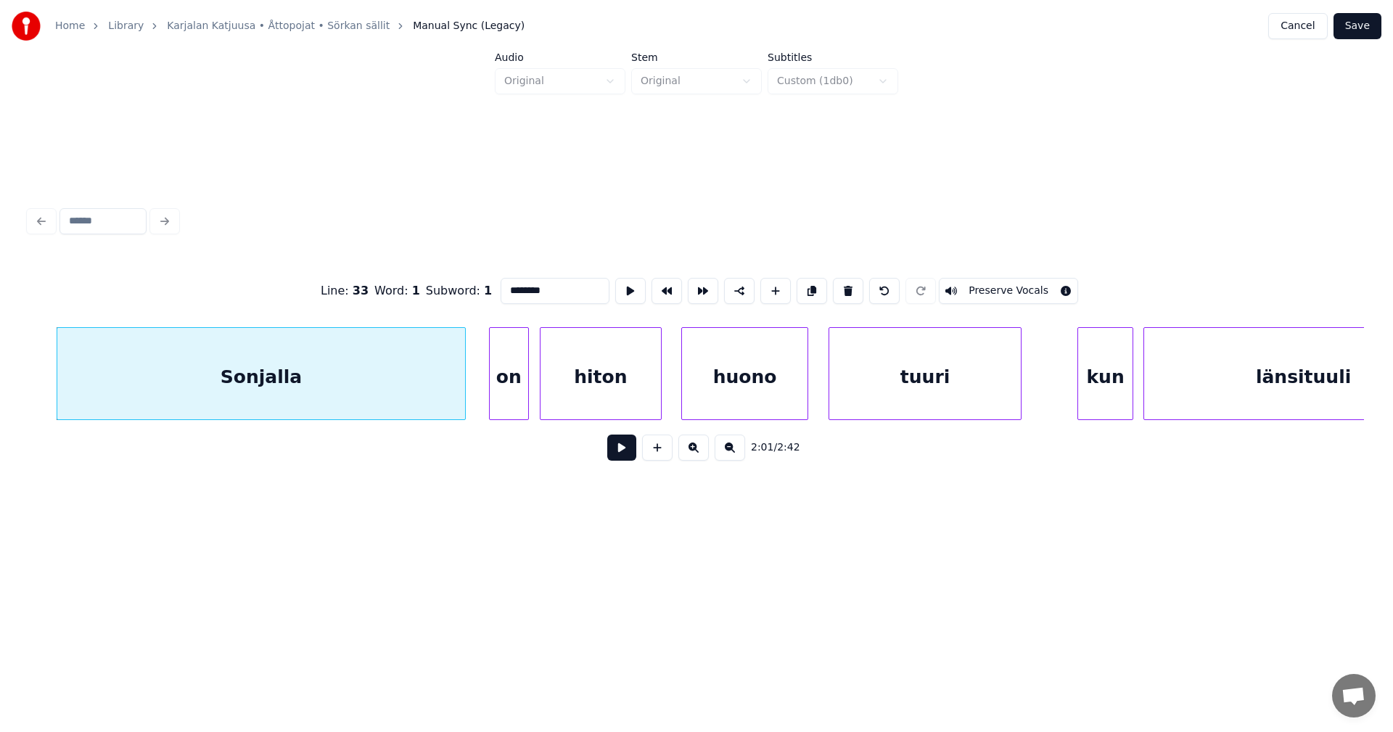
click at [612, 456] on button at bounding box center [621, 448] width 29 height 26
click at [616, 459] on button at bounding box center [621, 448] width 29 height 26
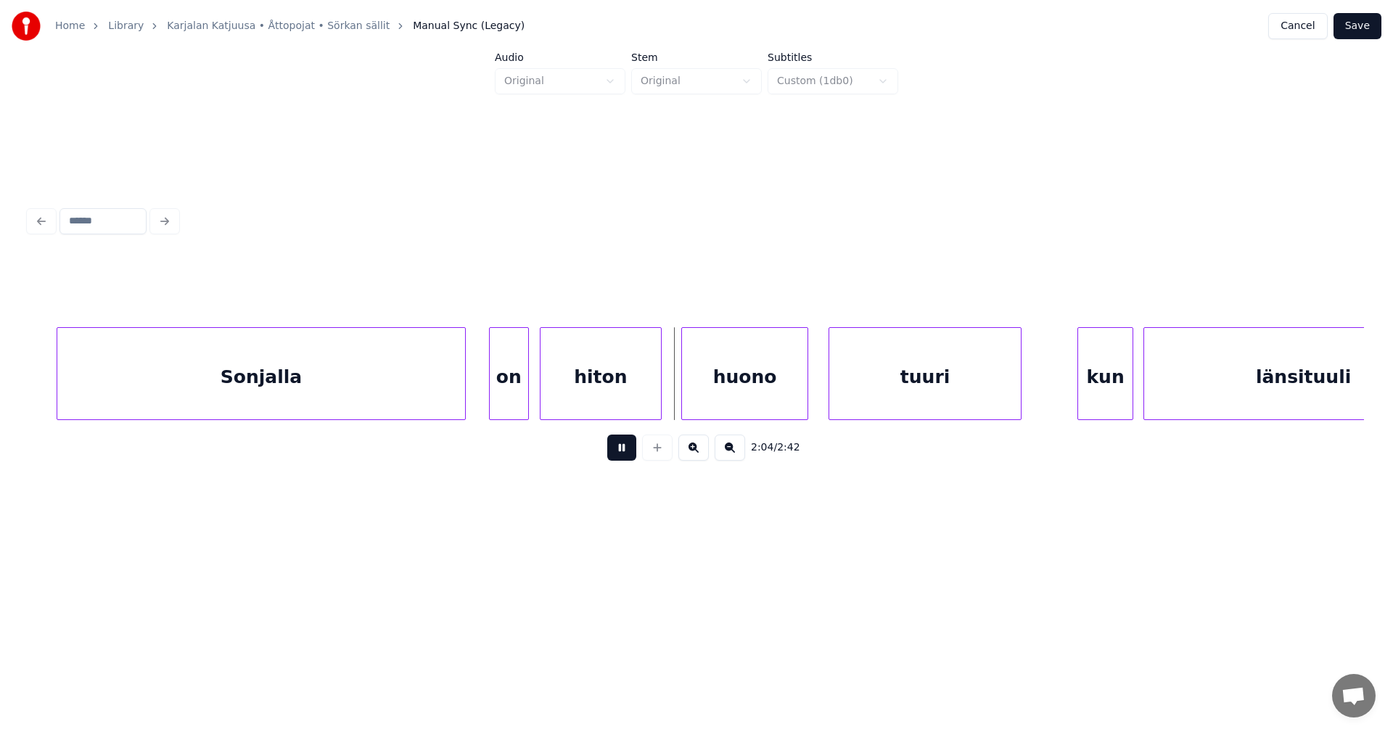
click at [616, 459] on button at bounding box center [621, 448] width 29 height 26
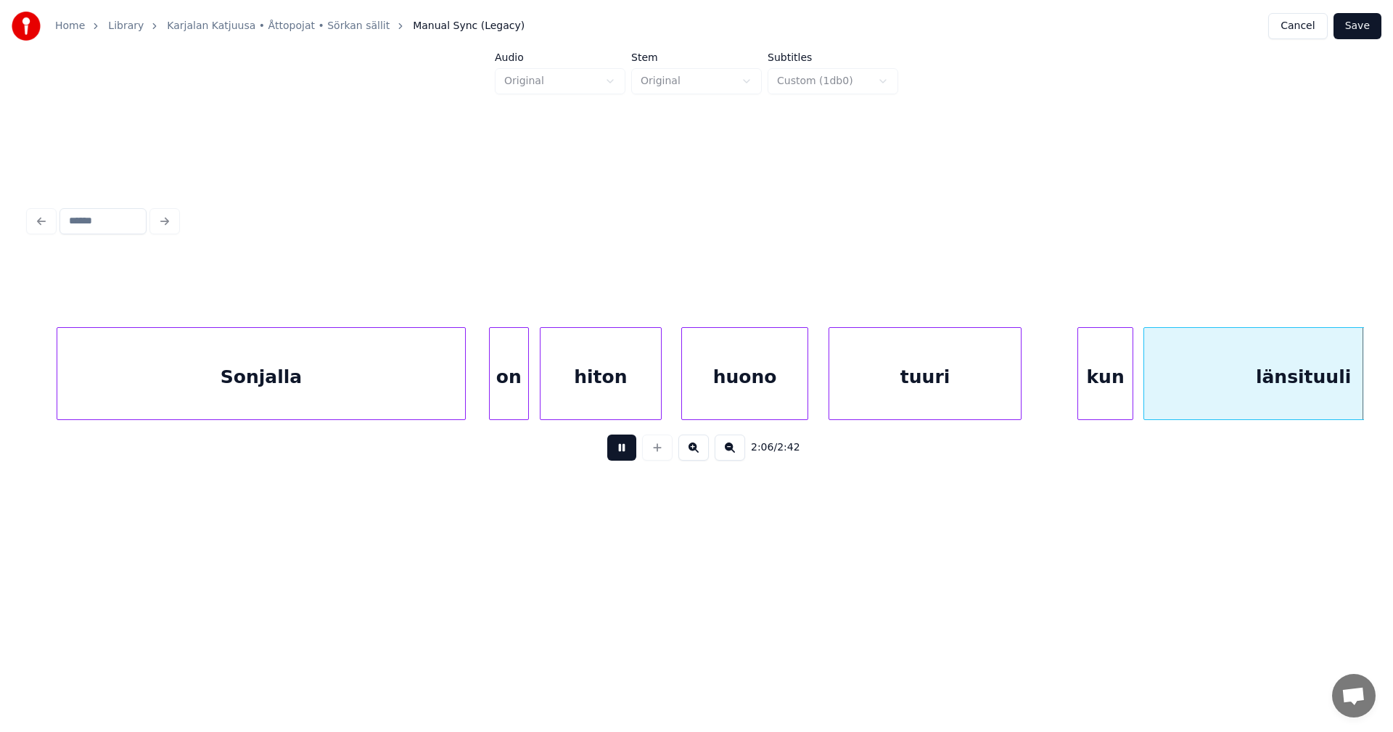
scroll to position [0, 32224]
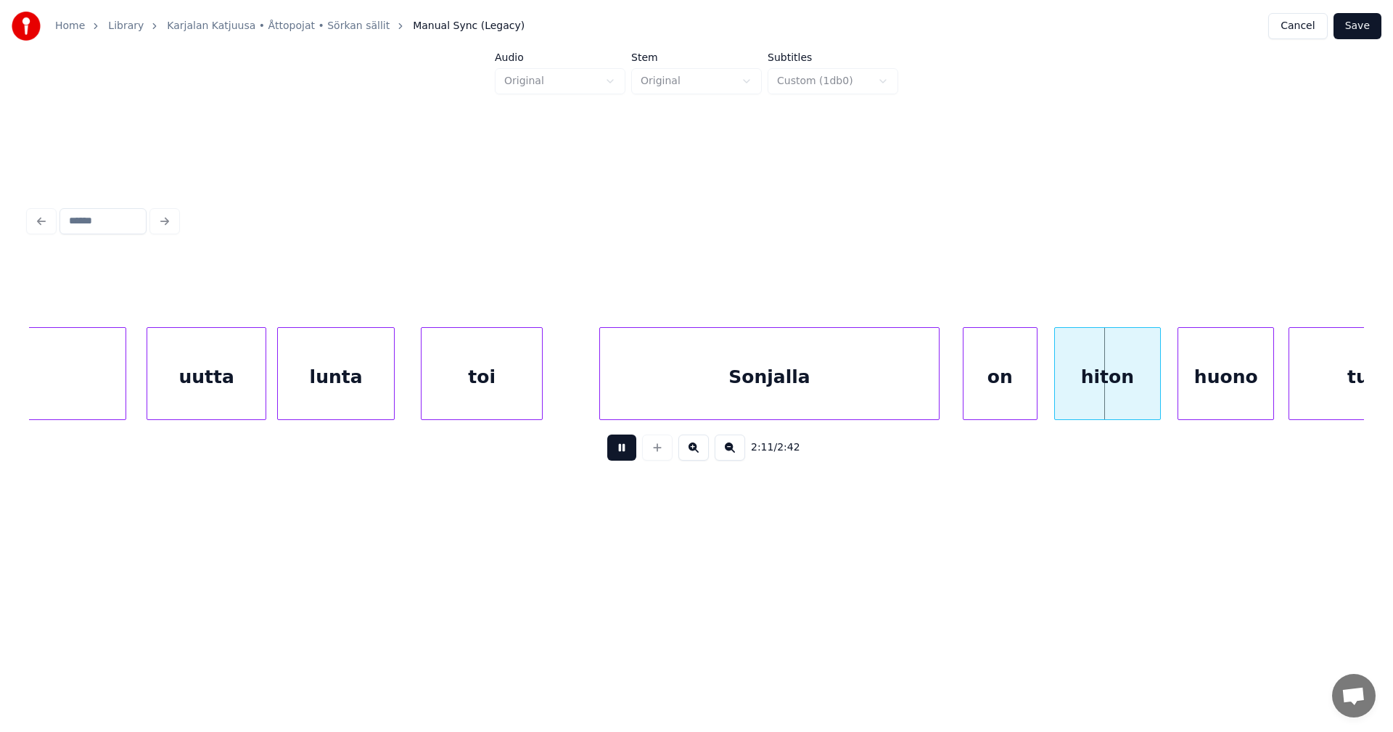
click at [616, 459] on button at bounding box center [621, 448] width 29 height 26
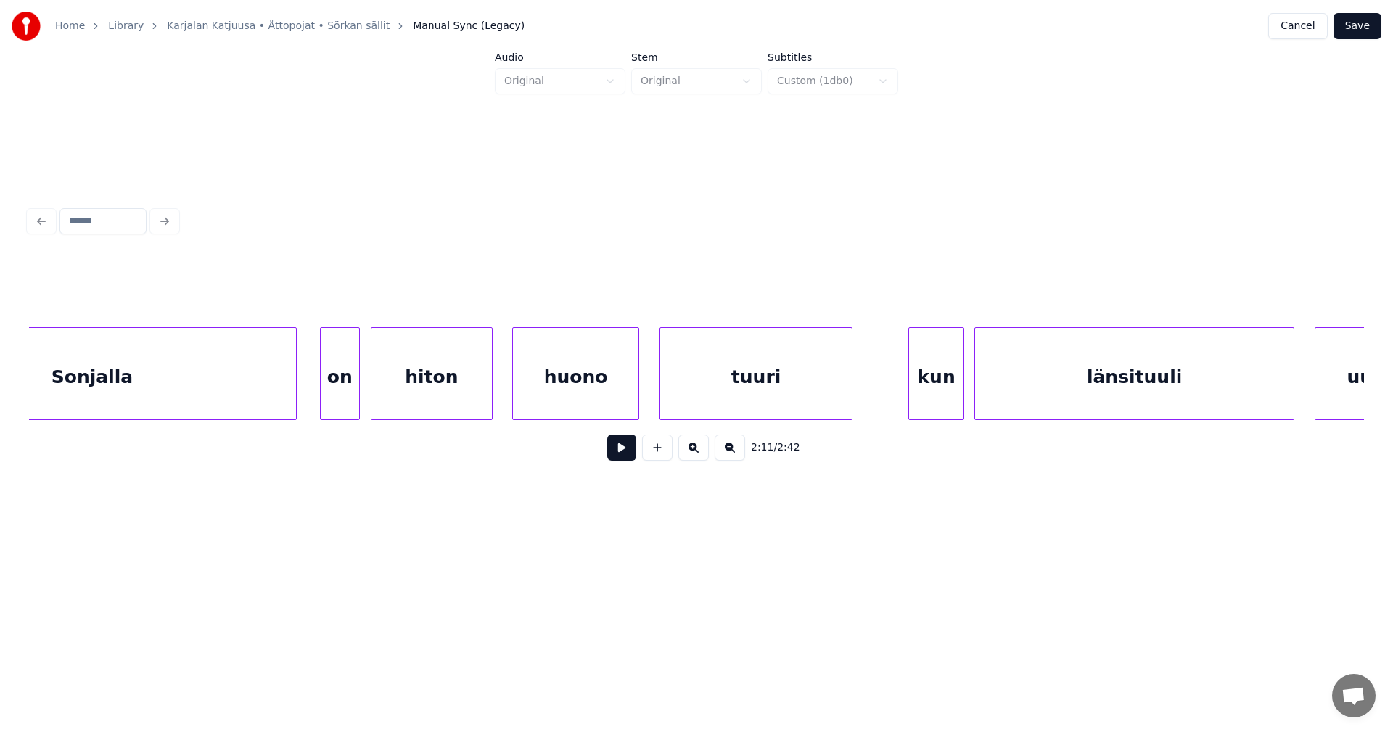
click at [287, 384] on div "Sonjalla" at bounding box center [92, 377] width 408 height 99
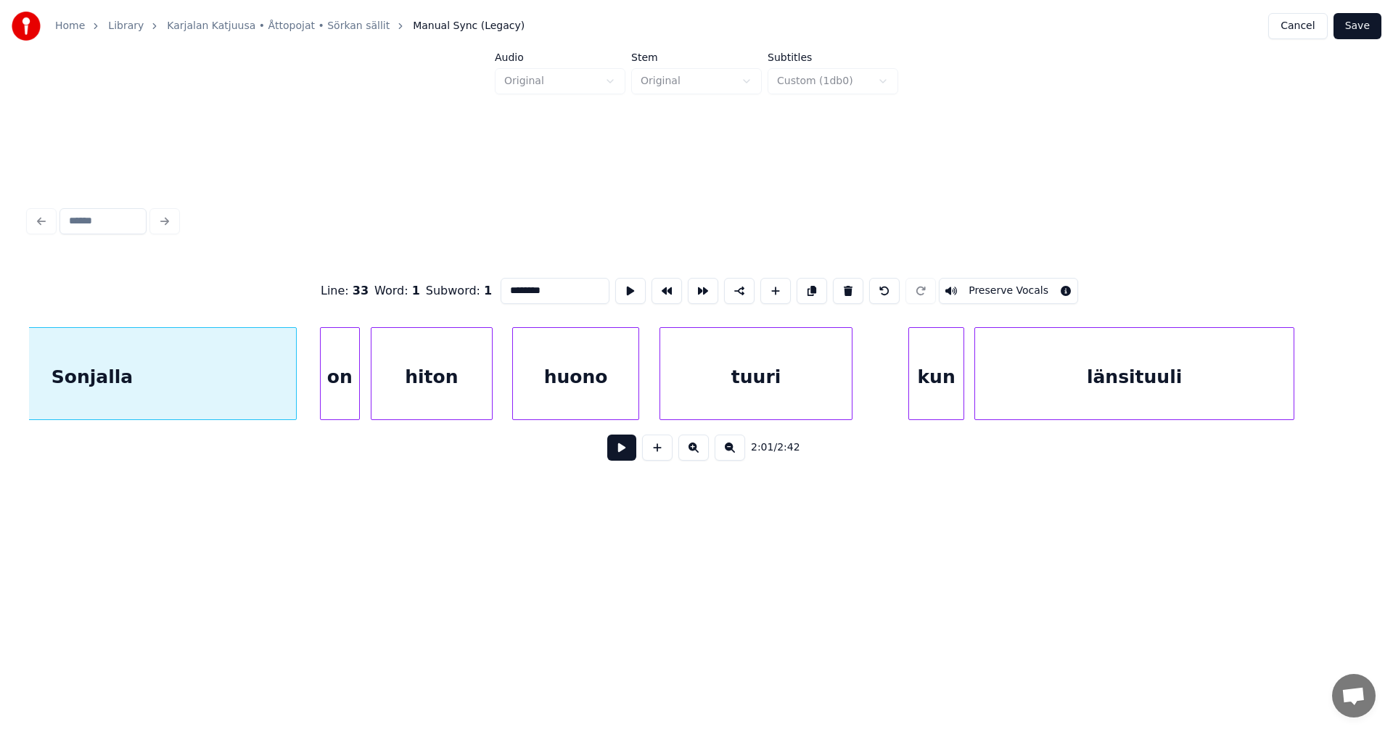
scroll to position [0, 30914]
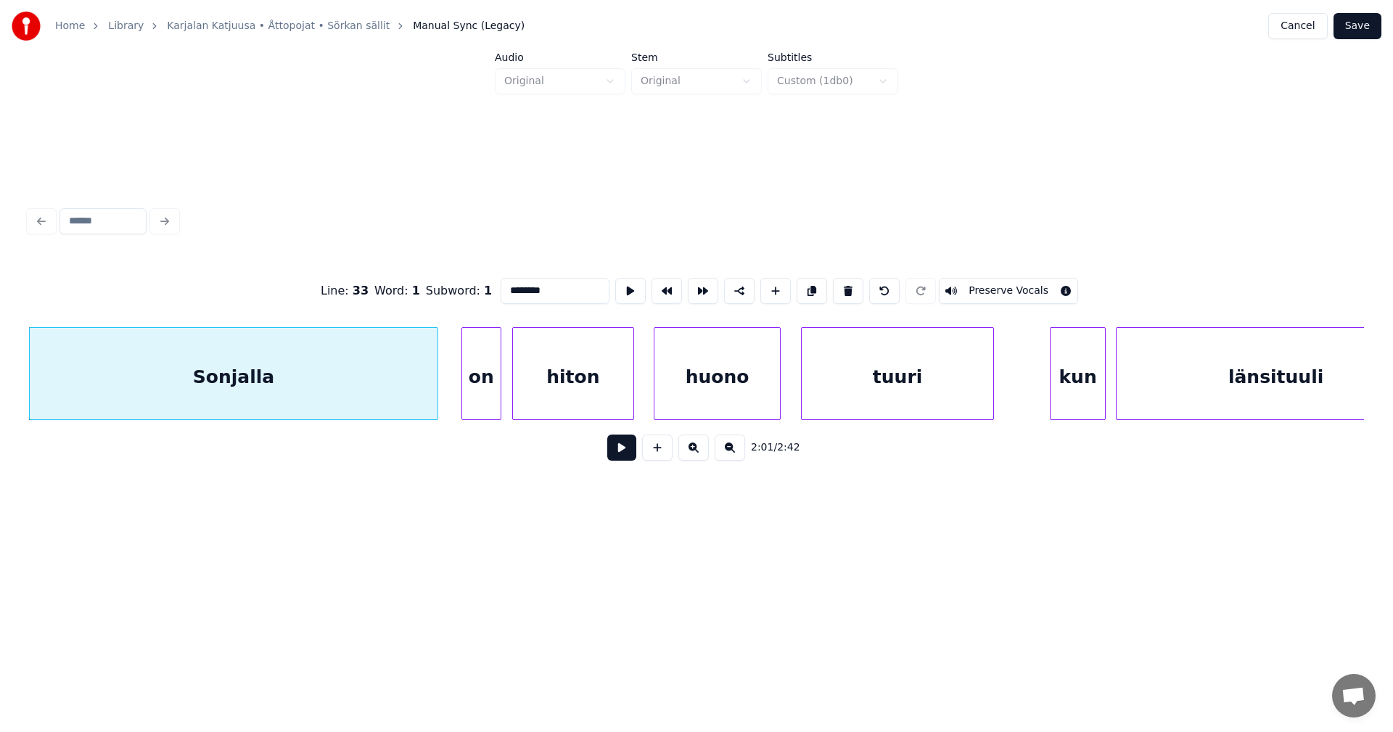
click at [625, 458] on button at bounding box center [621, 448] width 29 height 26
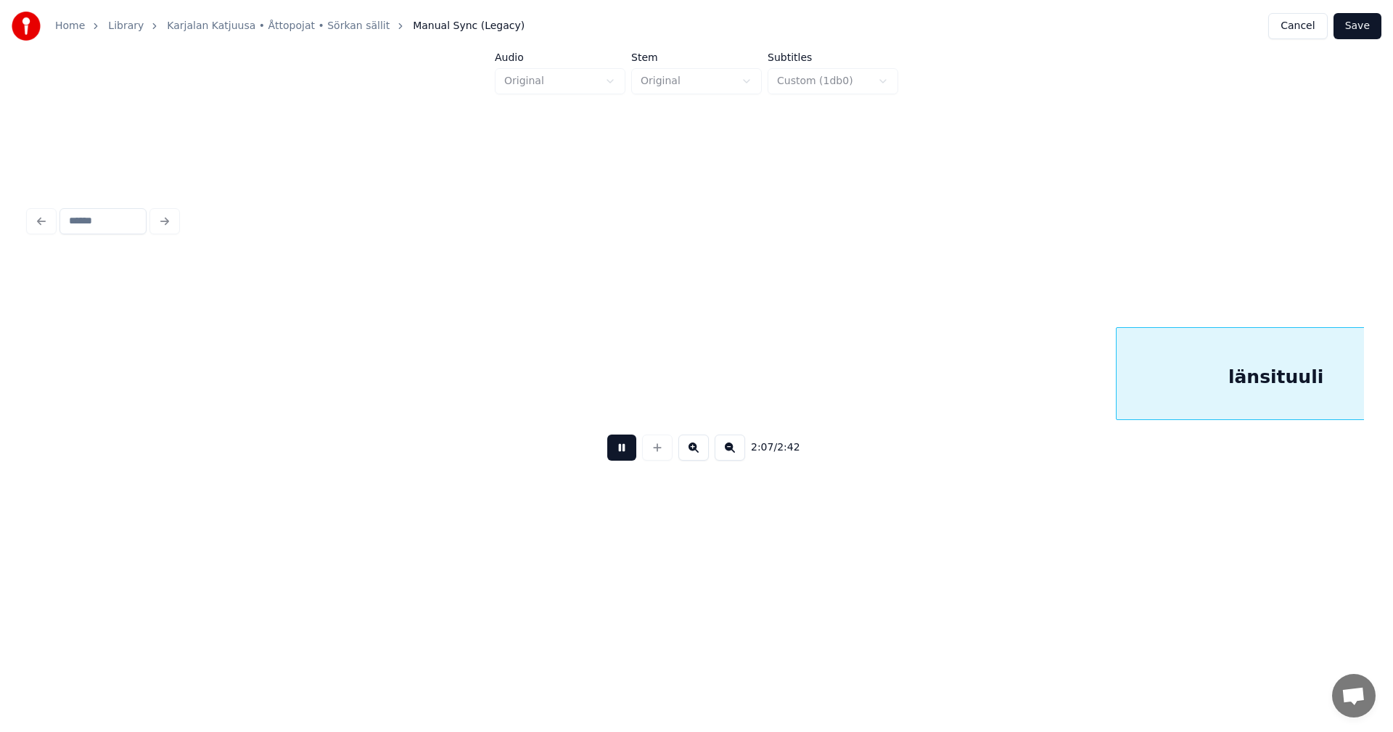
scroll to position [0, 32250]
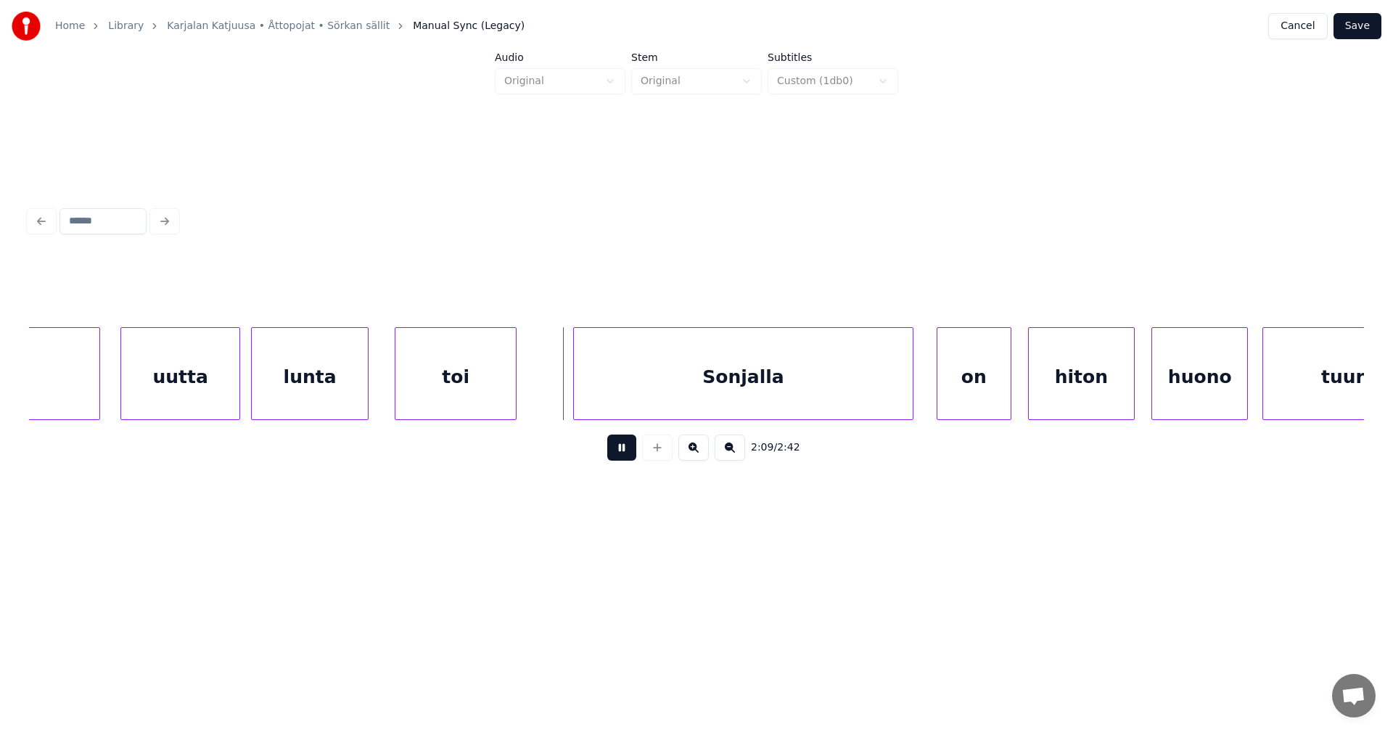
click at [625, 456] on button at bounding box center [621, 448] width 29 height 26
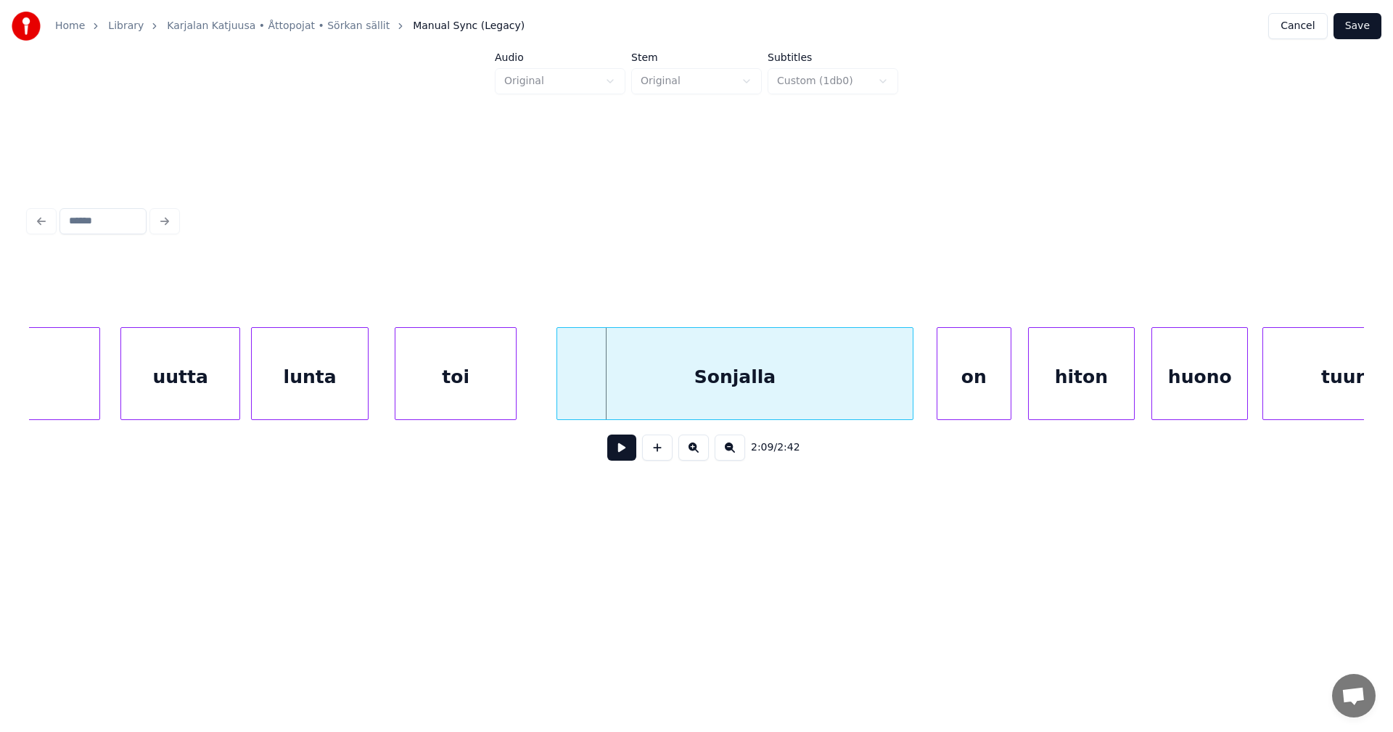
click at [559, 399] on div at bounding box center [559, 373] width 4 height 91
click at [616, 454] on button at bounding box center [621, 448] width 29 height 26
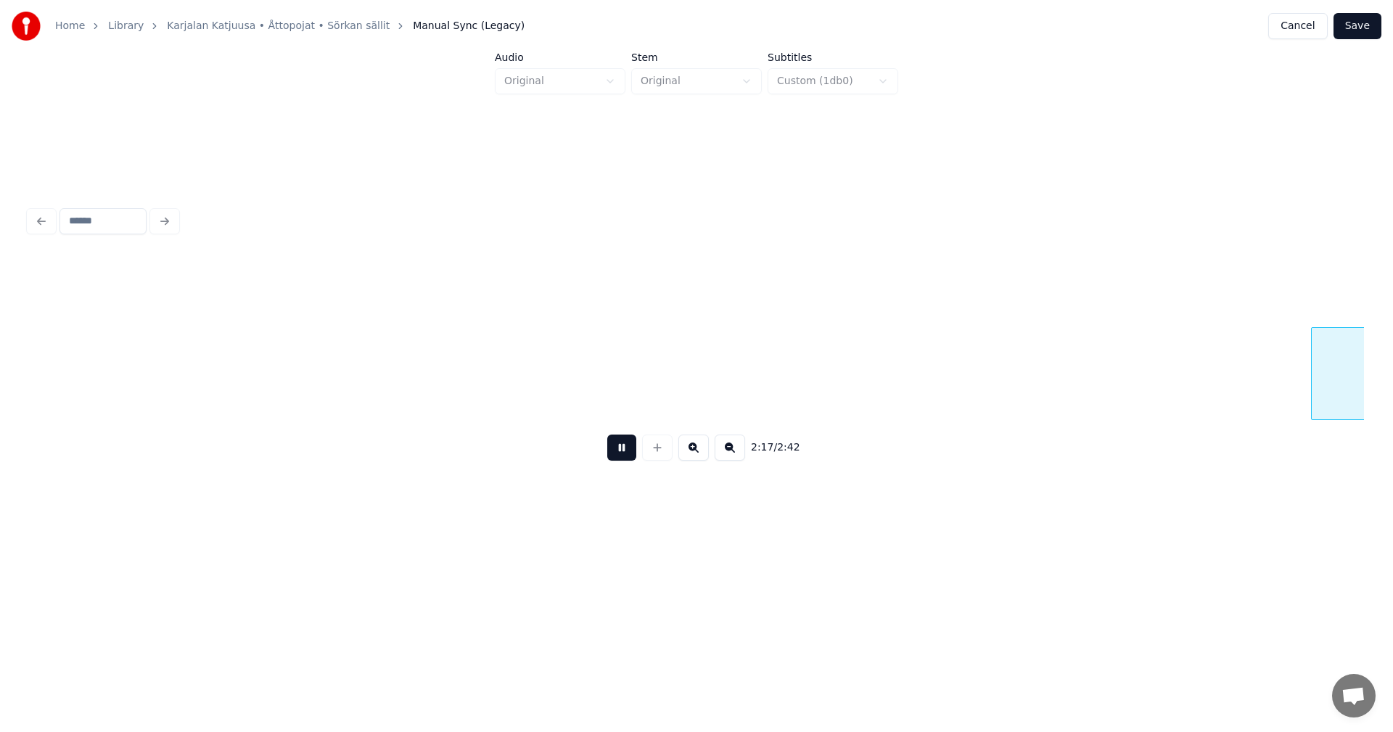
scroll to position [0, 34925]
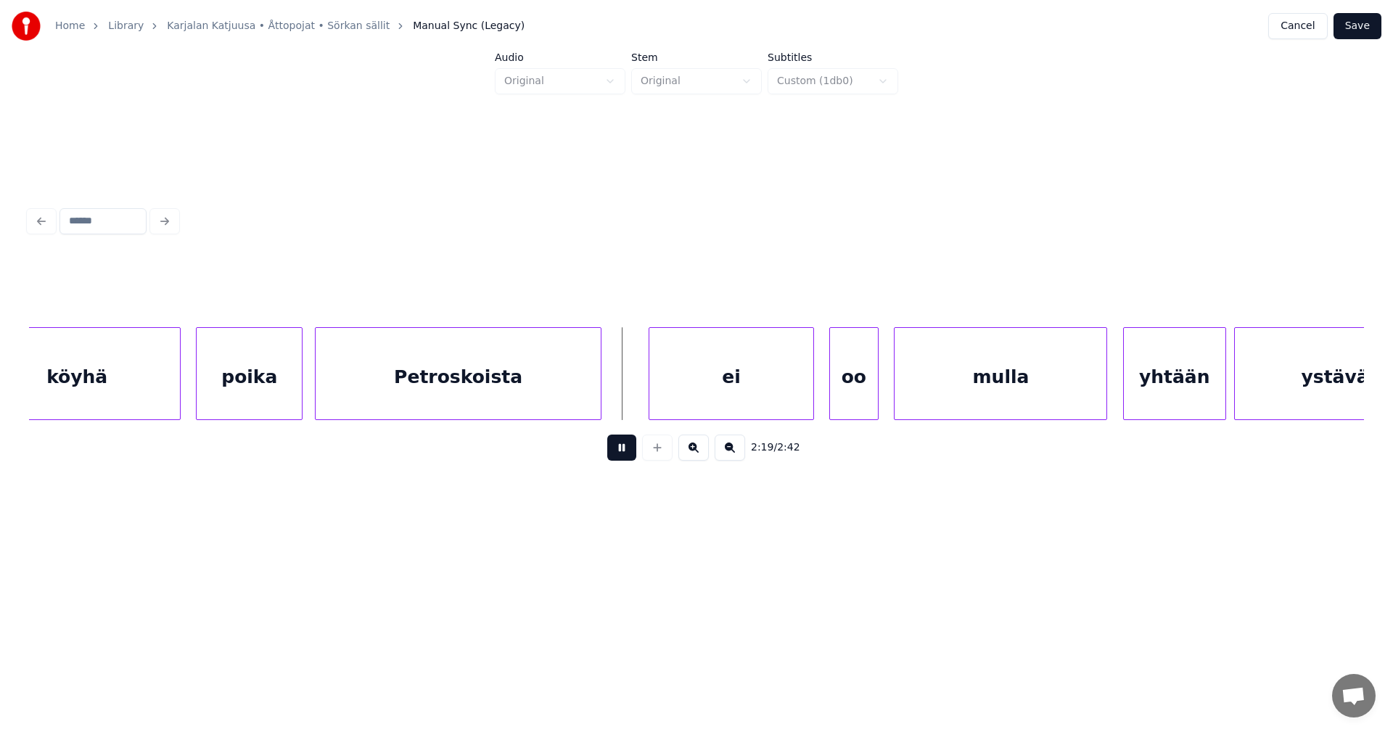
click at [621, 454] on button at bounding box center [621, 448] width 29 height 26
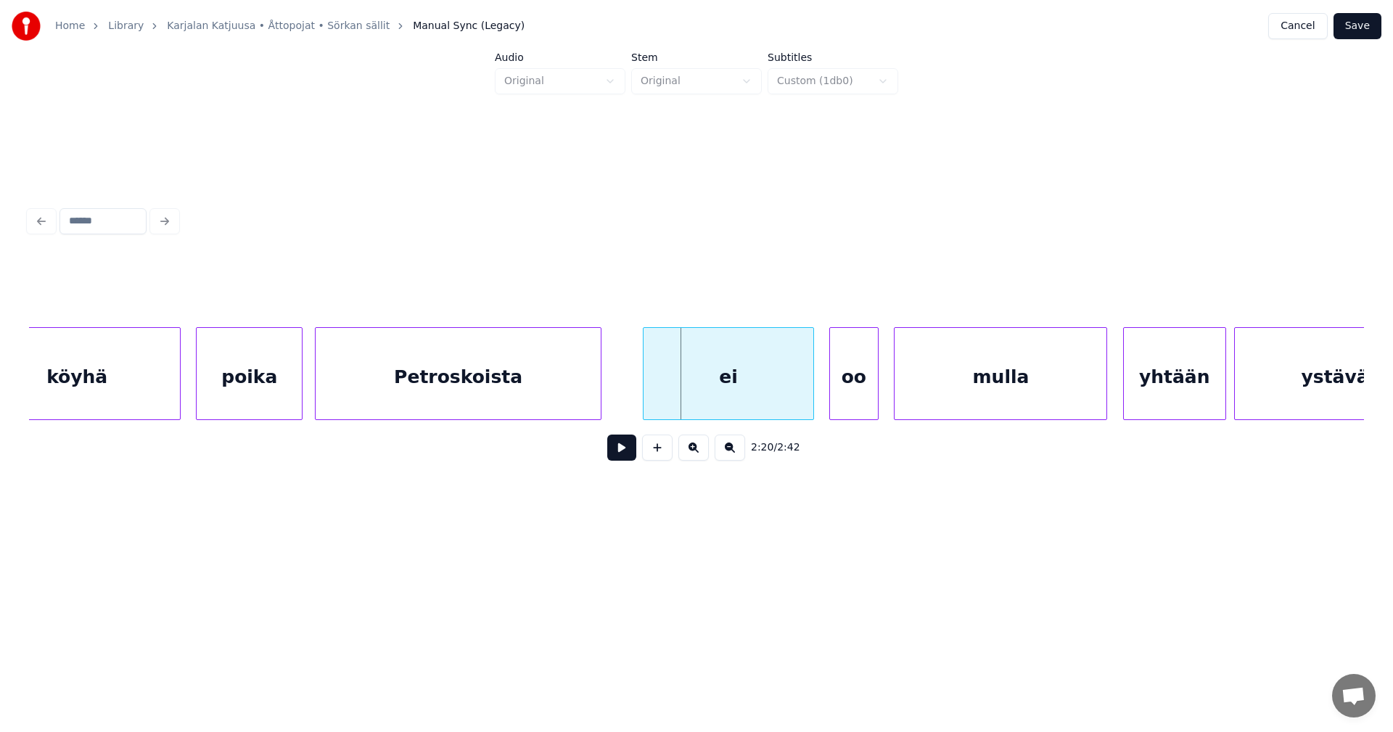
click at [648, 401] on div at bounding box center [646, 373] width 4 height 91
click at [639, 409] on div at bounding box center [641, 373] width 4 height 91
click at [628, 448] on button at bounding box center [621, 448] width 29 height 26
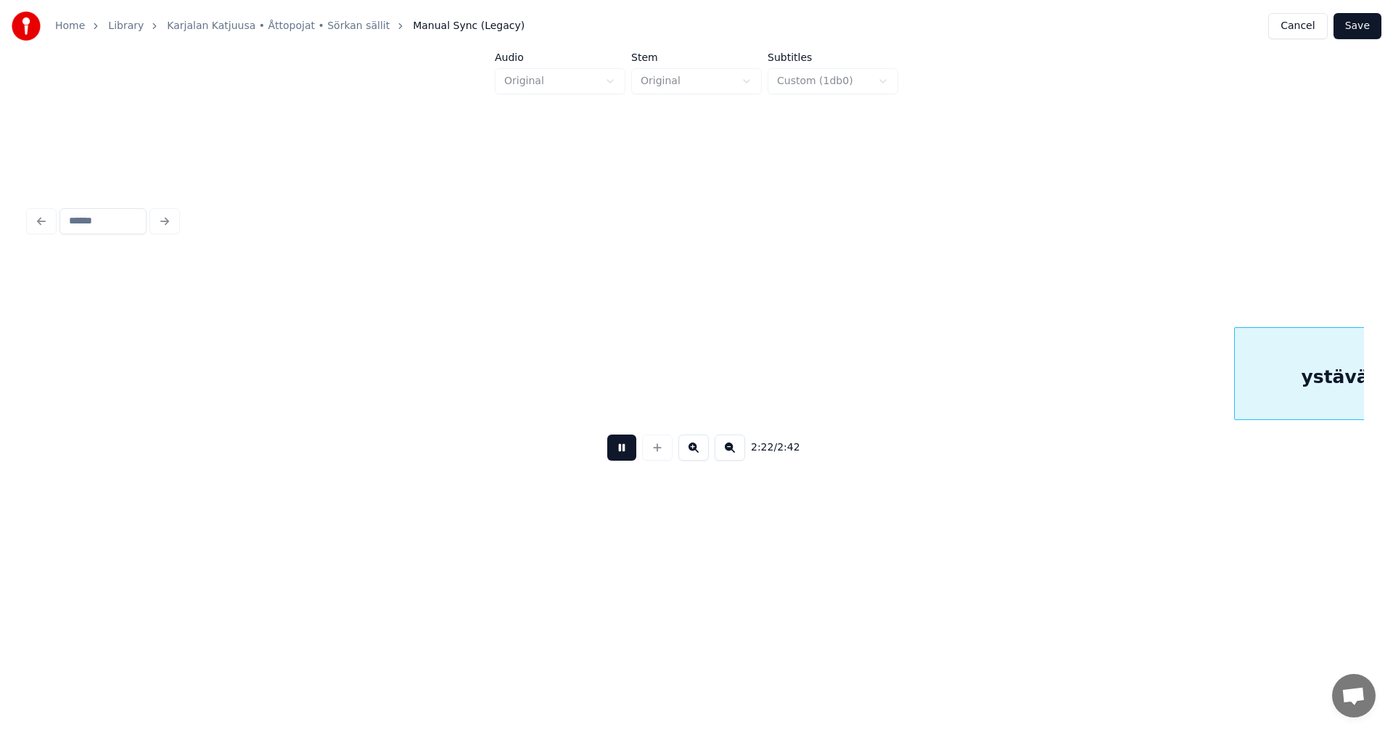
scroll to position [0, 36262]
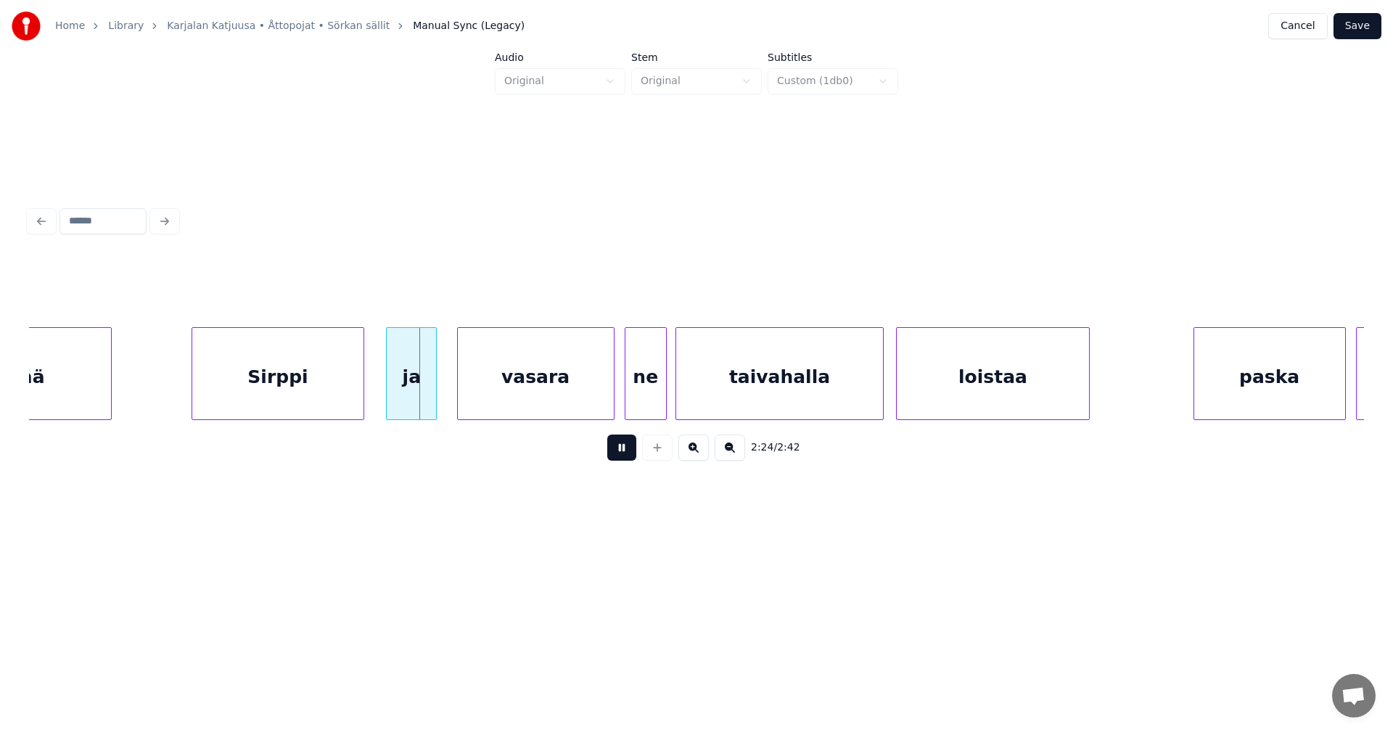
click at [626, 449] on button at bounding box center [621, 448] width 29 height 26
click at [343, 374] on div "Sirppi" at bounding box center [277, 377] width 171 height 99
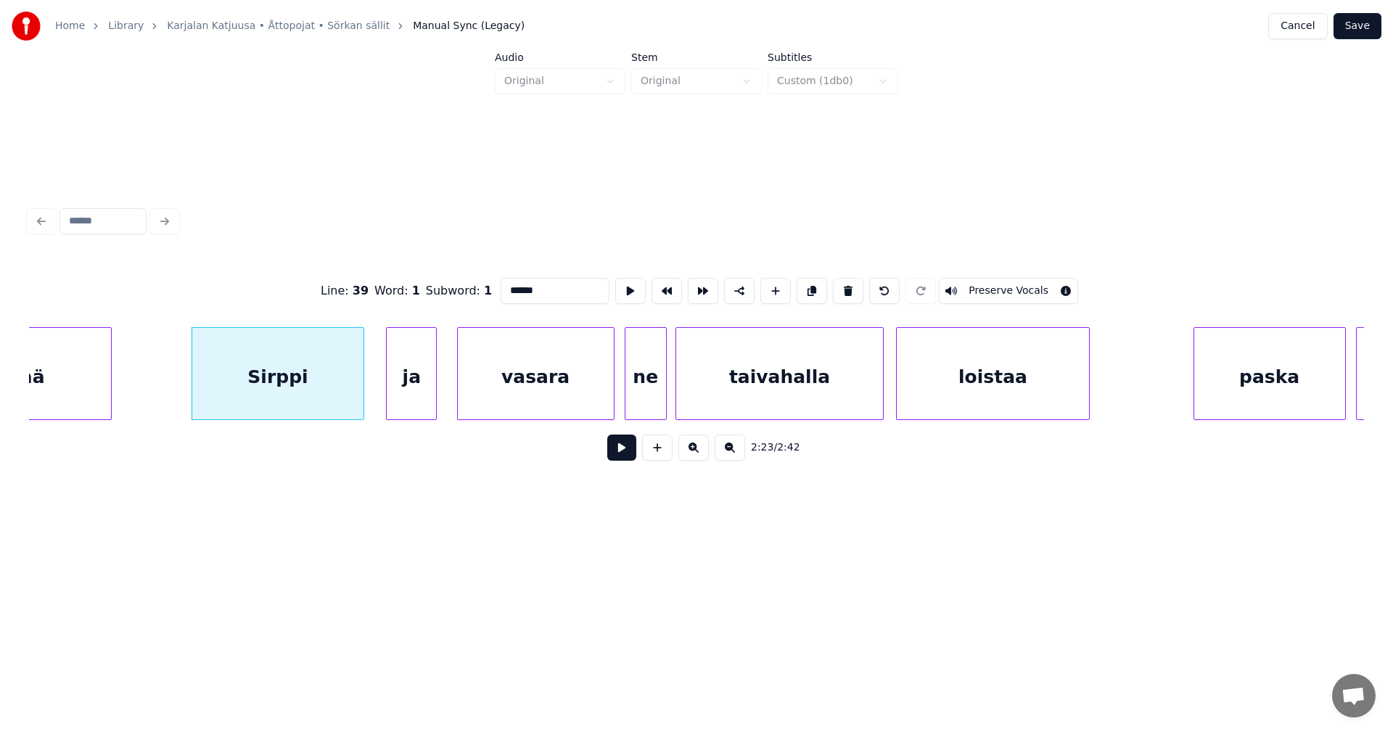
click at [621, 455] on button at bounding box center [621, 448] width 29 height 26
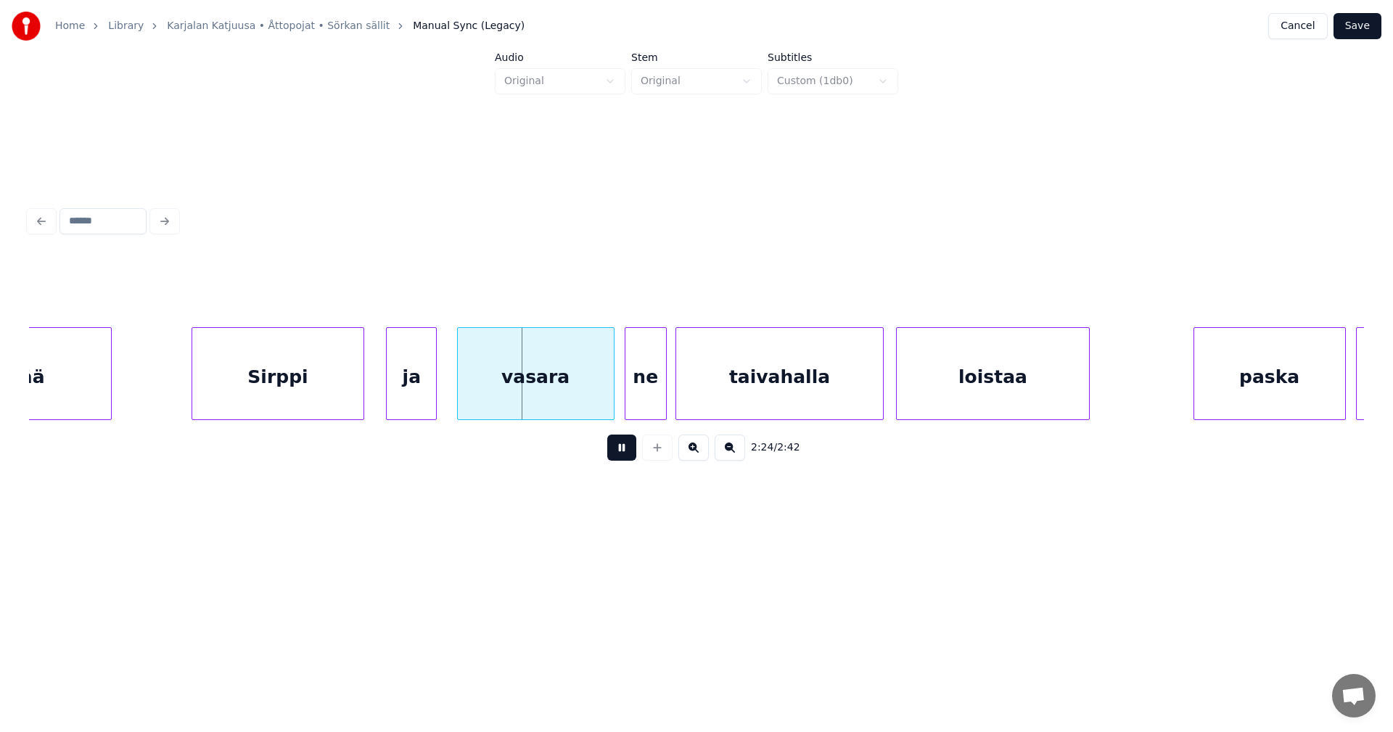
click at [621, 455] on button at bounding box center [621, 448] width 29 height 26
click at [450, 382] on div at bounding box center [451, 373] width 4 height 91
click at [629, 459] on button at bounding box center [621, 448] width 29 height 26
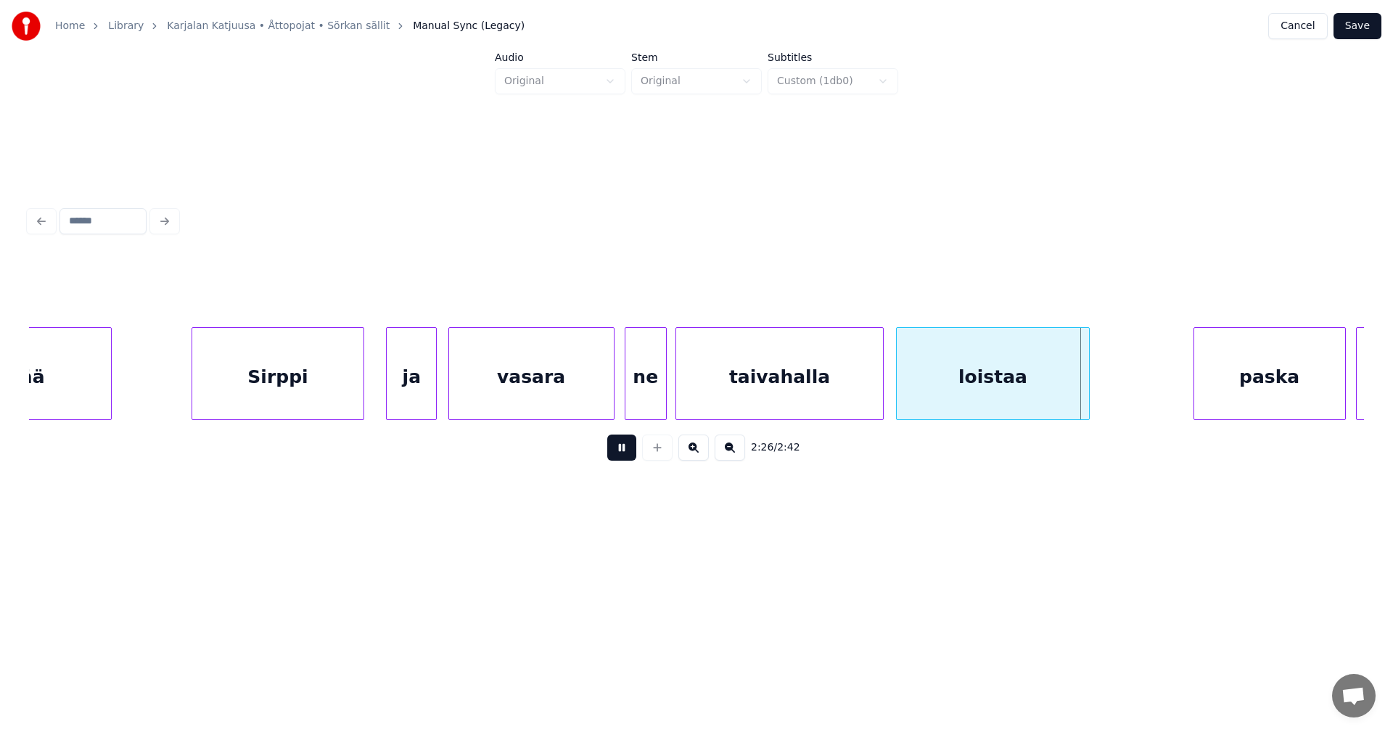
click at [628, 456] on button at bounding box center [621, 448] width 29 height 26
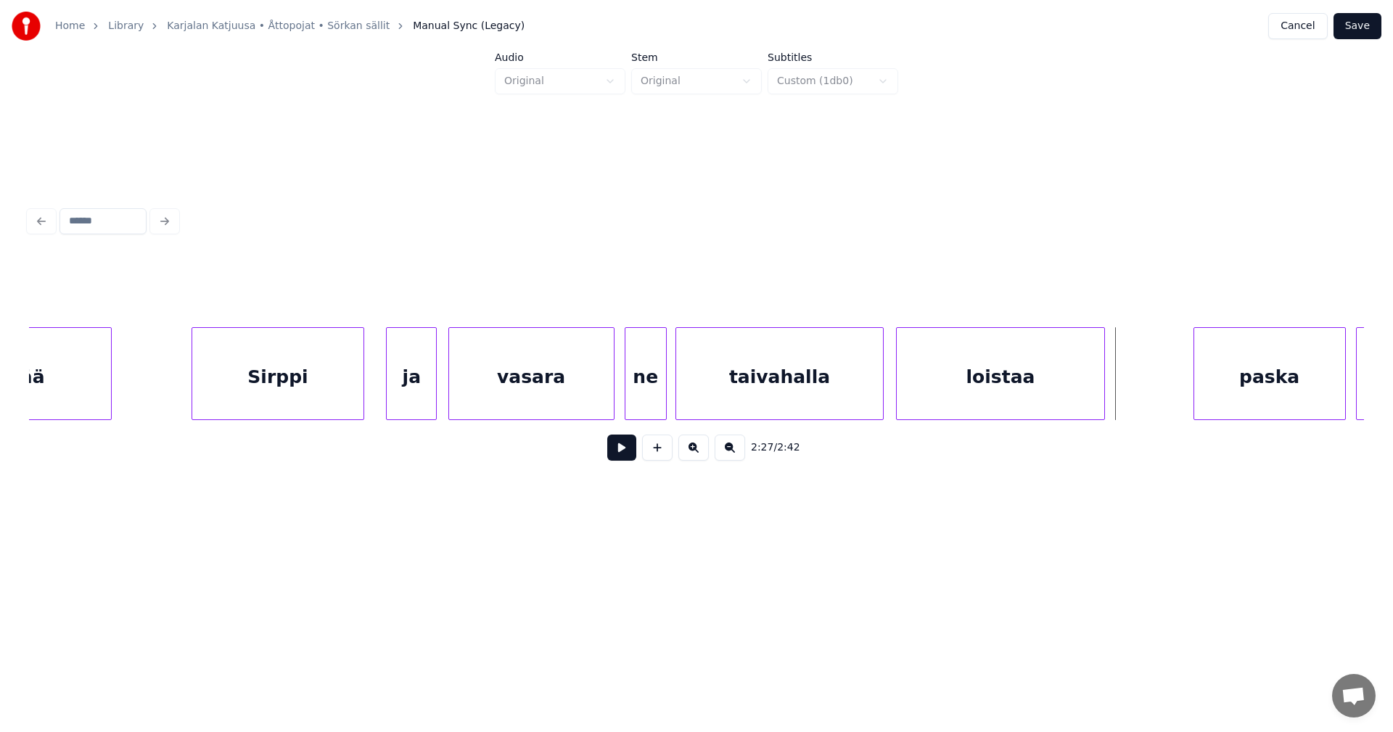
click at [1101, 404] on div at bounding box center [1102, 373] width 4 height 91
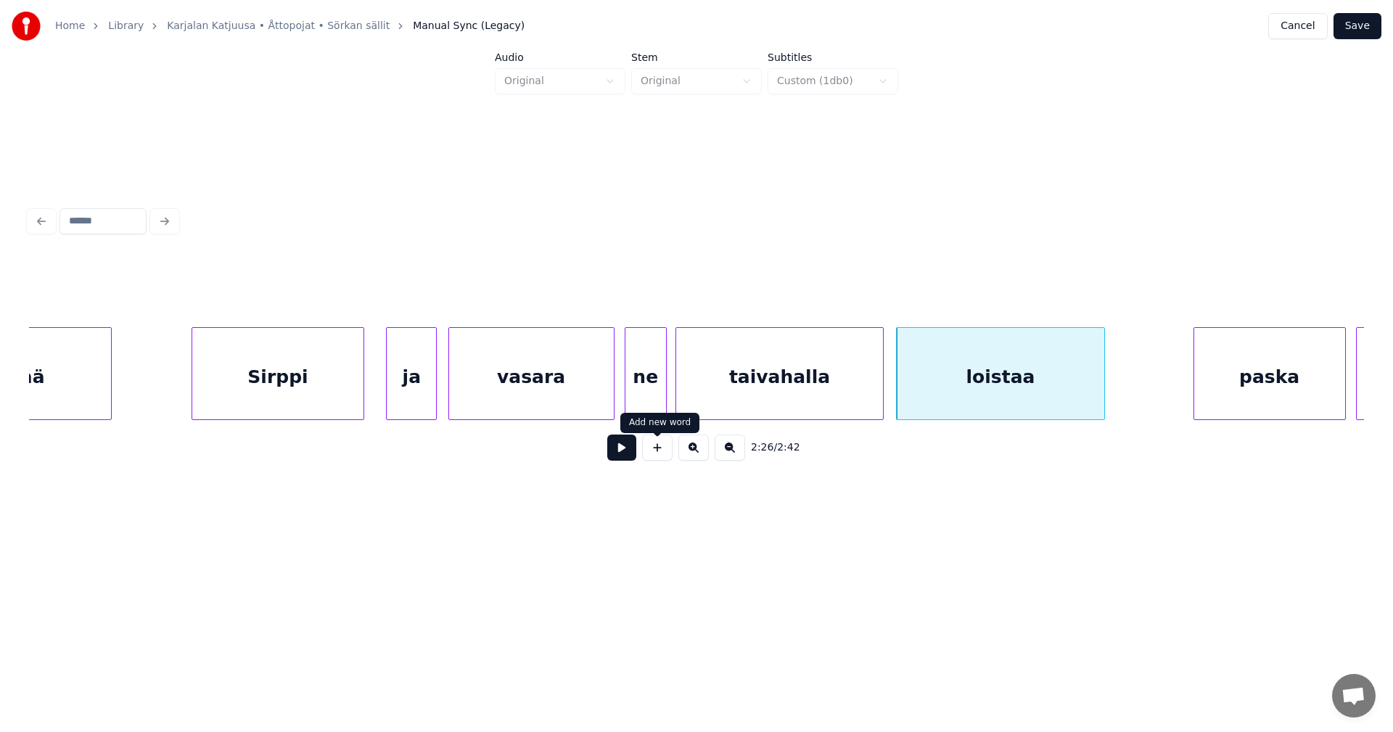
click at [626, 454] on button at bounding box center [621, 448] width 29 height 26
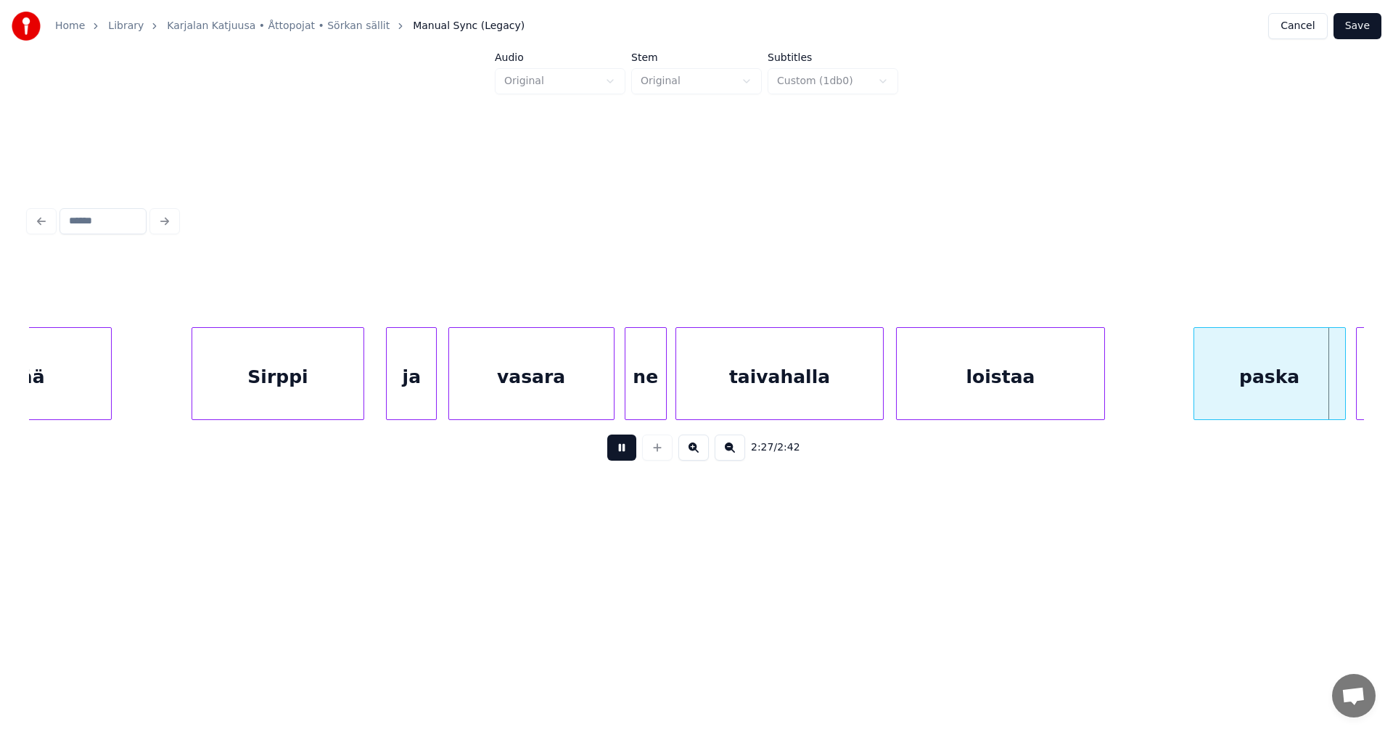
scroll to position [0, 37600]
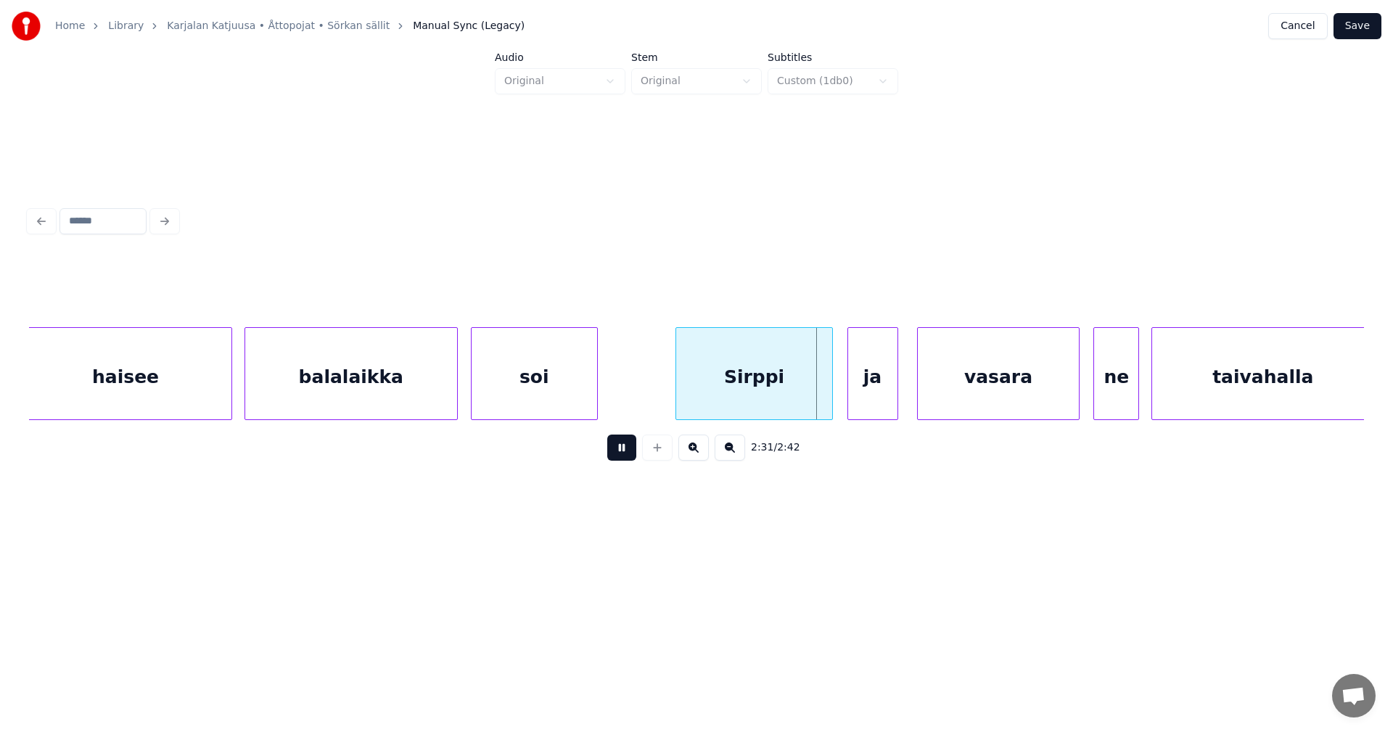
drag, startPoint x: 627, startPoint y: 454, endPoint x: 680, endPoint y: 448, distance: 53.2
click at [628, 454] on button at bounding box center [621, 448] width 29 height 26
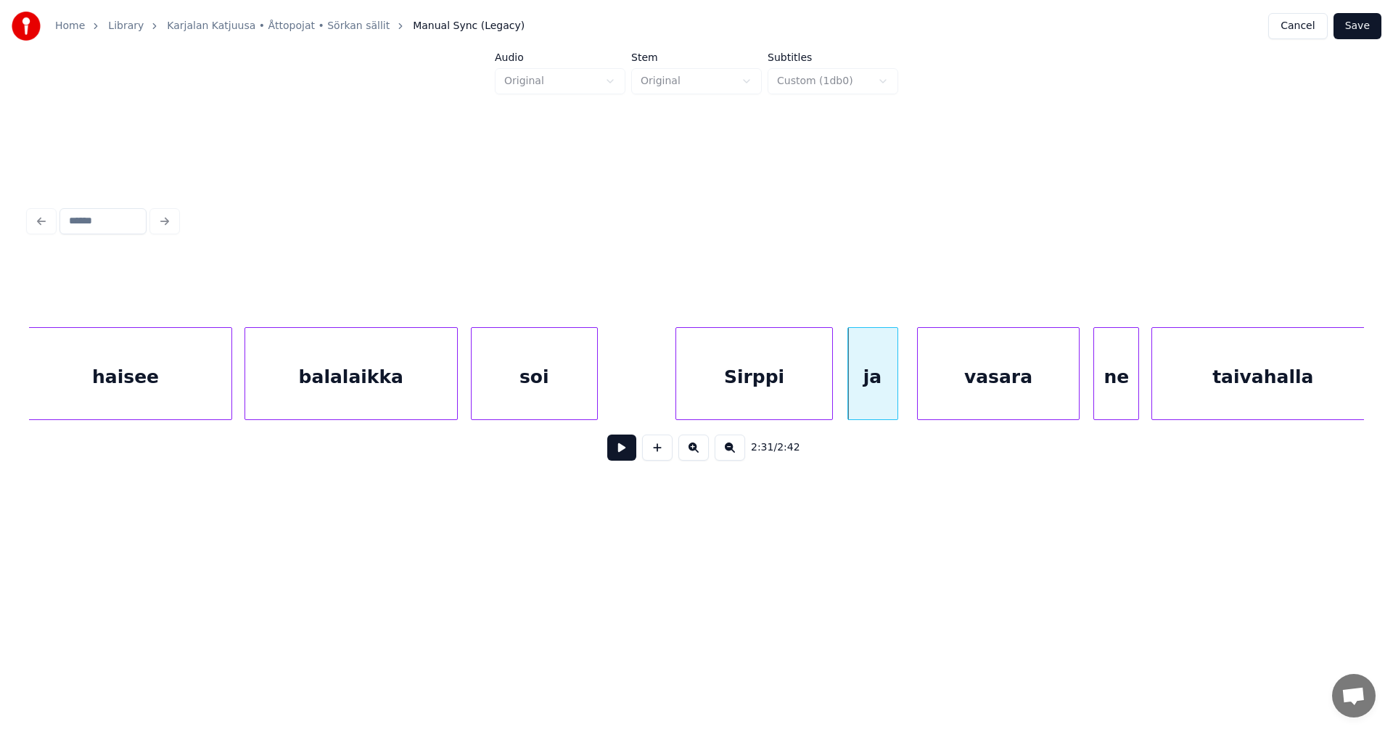
click at [623, 455] on button at bounding box center [621, 448] width 29 height 26
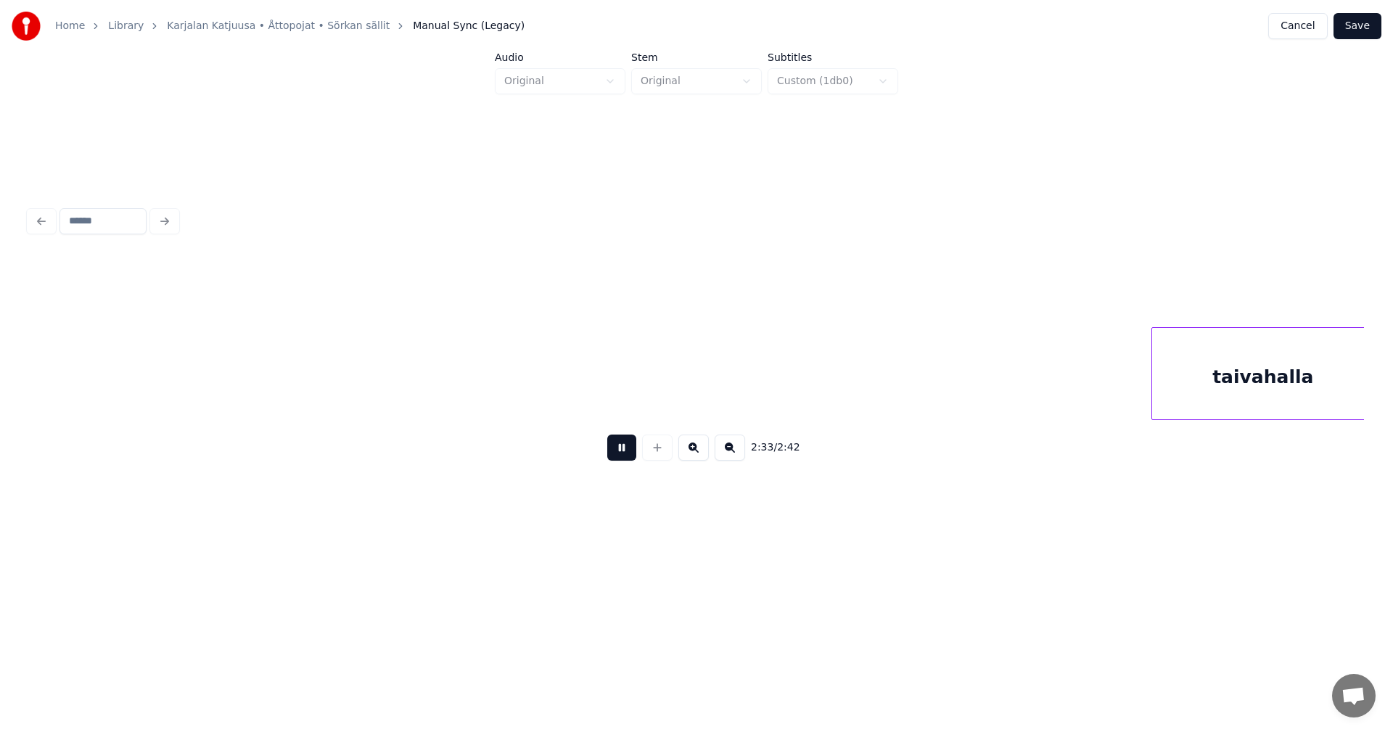
scroll to position [0, 38936]
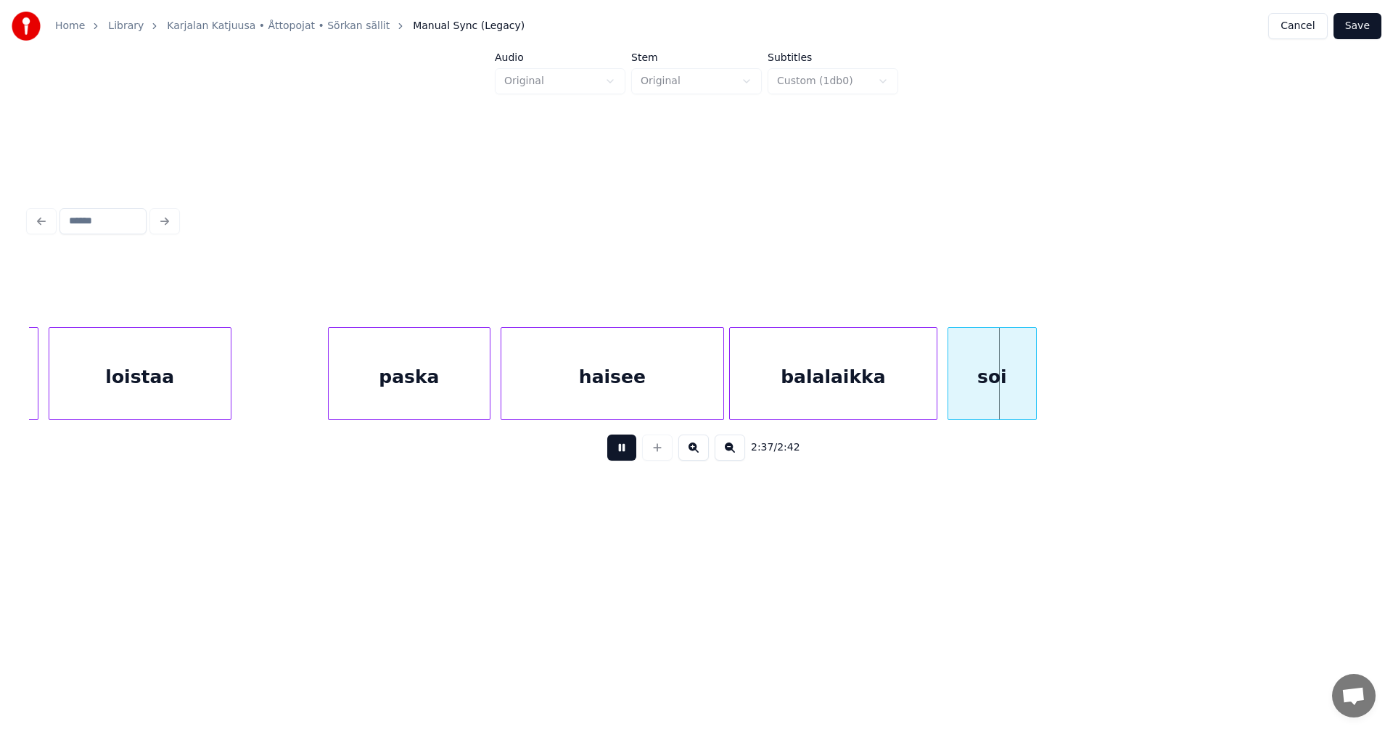
click at [629, 456] on button at bounding box center [621, 448] width 29 height 26
click at [1046, 398] on div at bounding box center [1046, 373] width 4 height 91
click at [628, 456] on button at bounding box center [621, 448] width 29 height 26
click at [1357, 32] on button "Save" at bounding box center [1358, 26] width 48 height 26
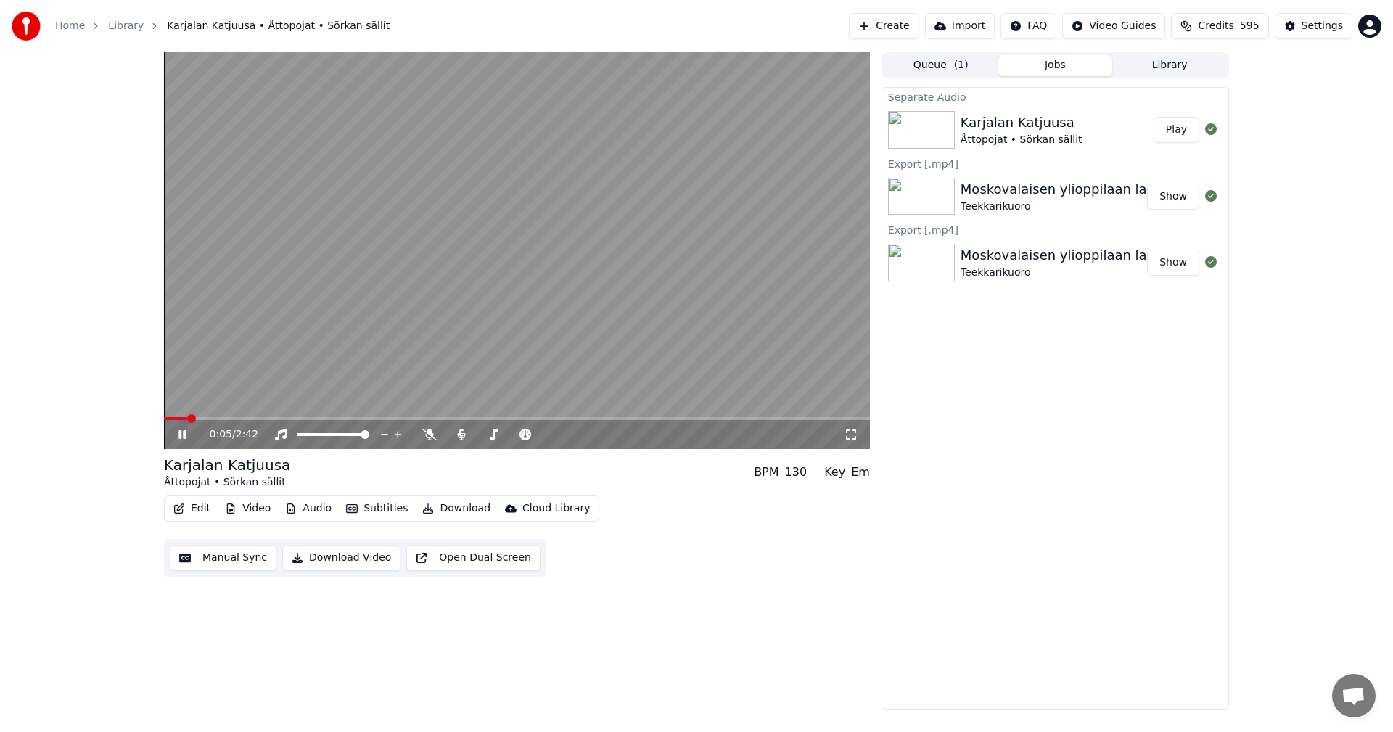
click at [179, 437] on icon at bounding box center [182, 434] width 7 height 9
click at [456, 507] on button "Download" at bounding box center [457, 509] width 80 height 20
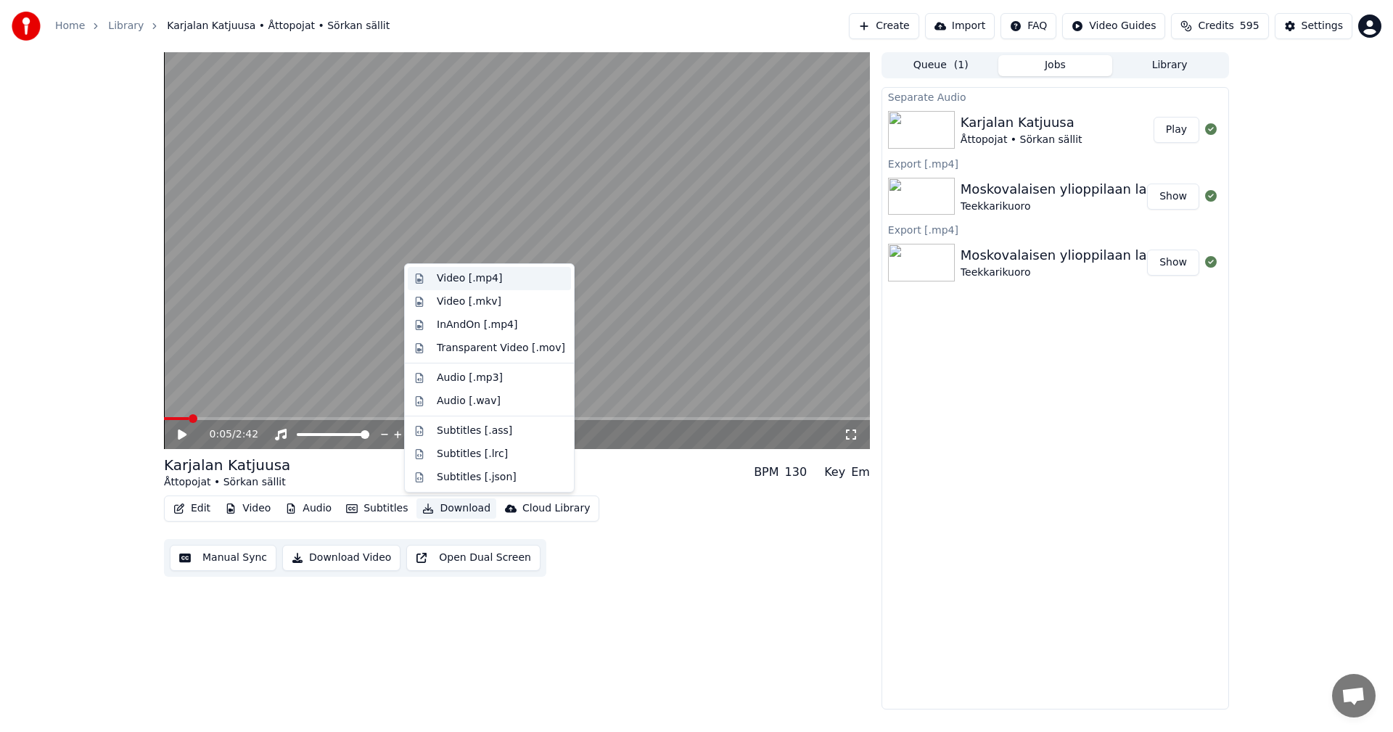
click at [492, 279] on div "Video [.mp4]" at bounding box center [469, 278] width 65 height 15
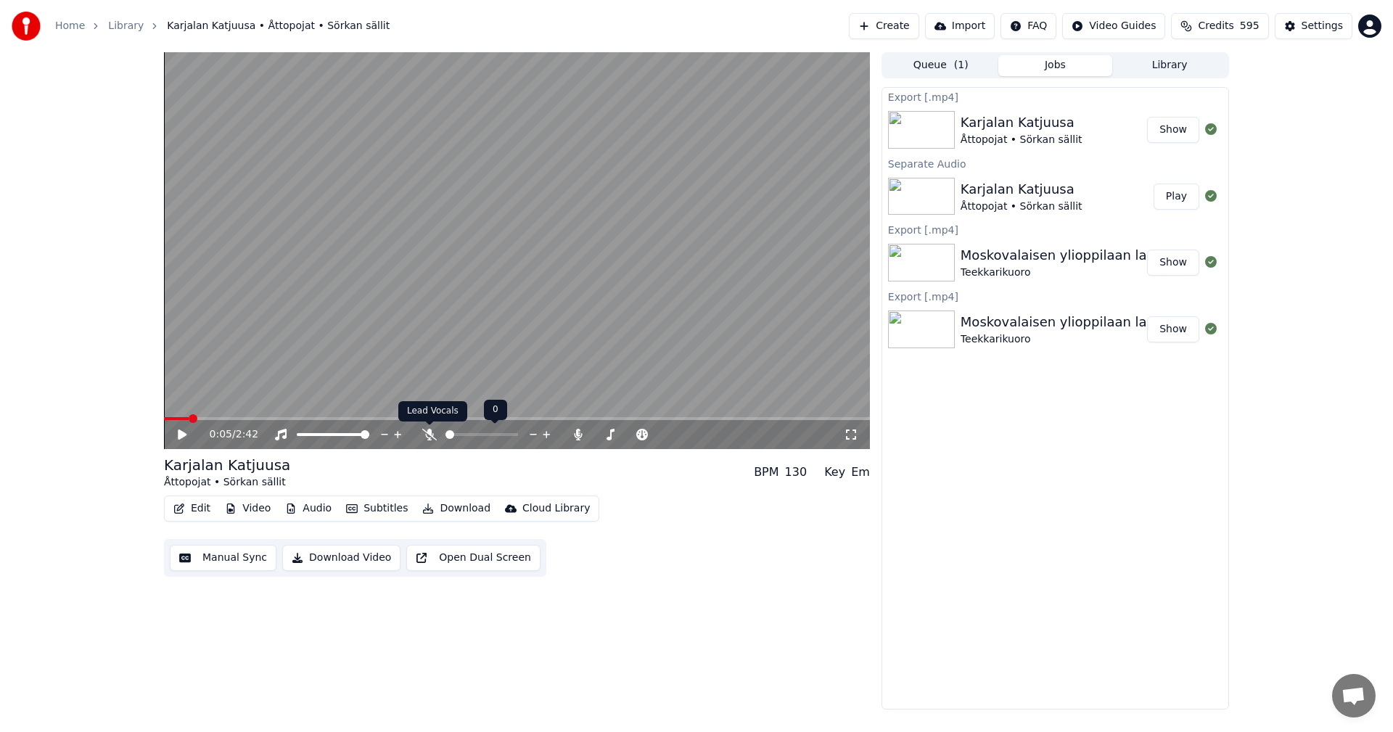
click at [432, 439] on icon at bounding box center [429, 435] width 15 height 12
click at [234, 418] on span at bounding box center [517, 418] width 706 height 3
click at [182, 434] on icon at bounding box center [182, 435] width 9 height 10
click at [184, 433] on icon at bounding box center [182, 434] width 7 height 9
click at [464, 508] on button "Download" at bounding box center [457, 509] width 80 height 20
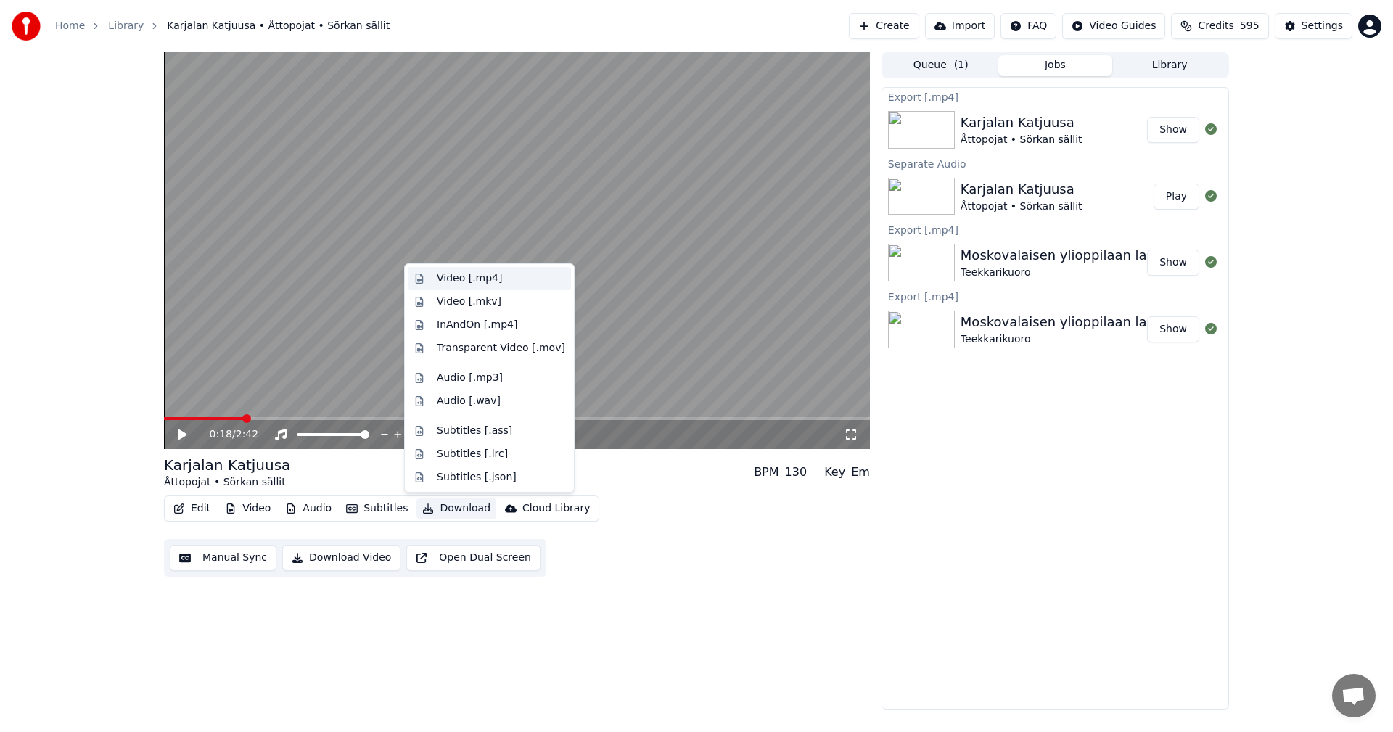
click at [478, 274] on div "Video [.mp4]" at bounding box center [469, 278] width 65 height 15
